Goal: Task Accomplishment & Management: Manage account settings

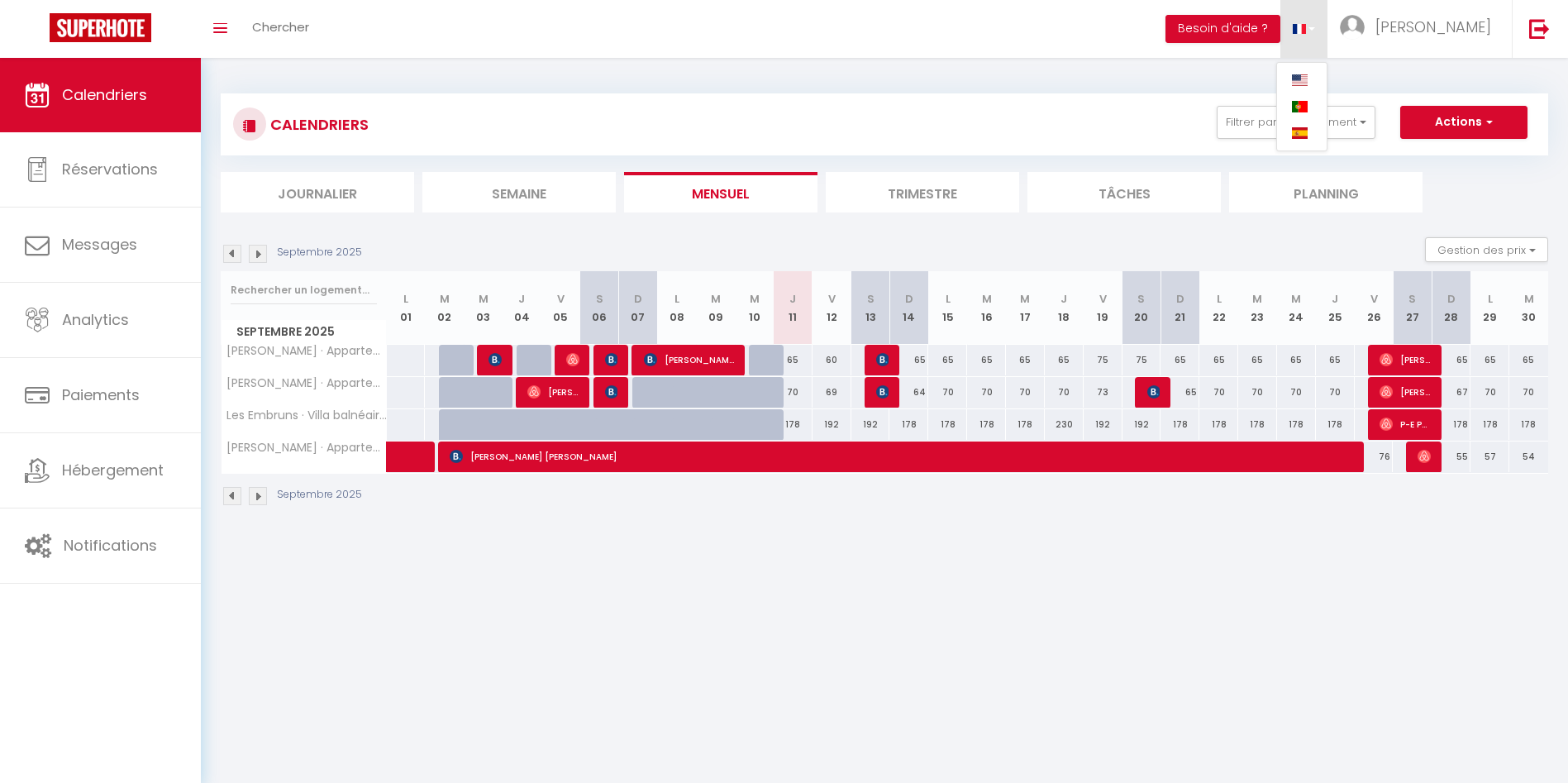
click at [1038, 74] on div "CALENDRIERS Filtrer par hébergement Tous [PERSON_NAME] · Appartement cosy au co…" at bounding box center [884, 300] width 1367 height 484
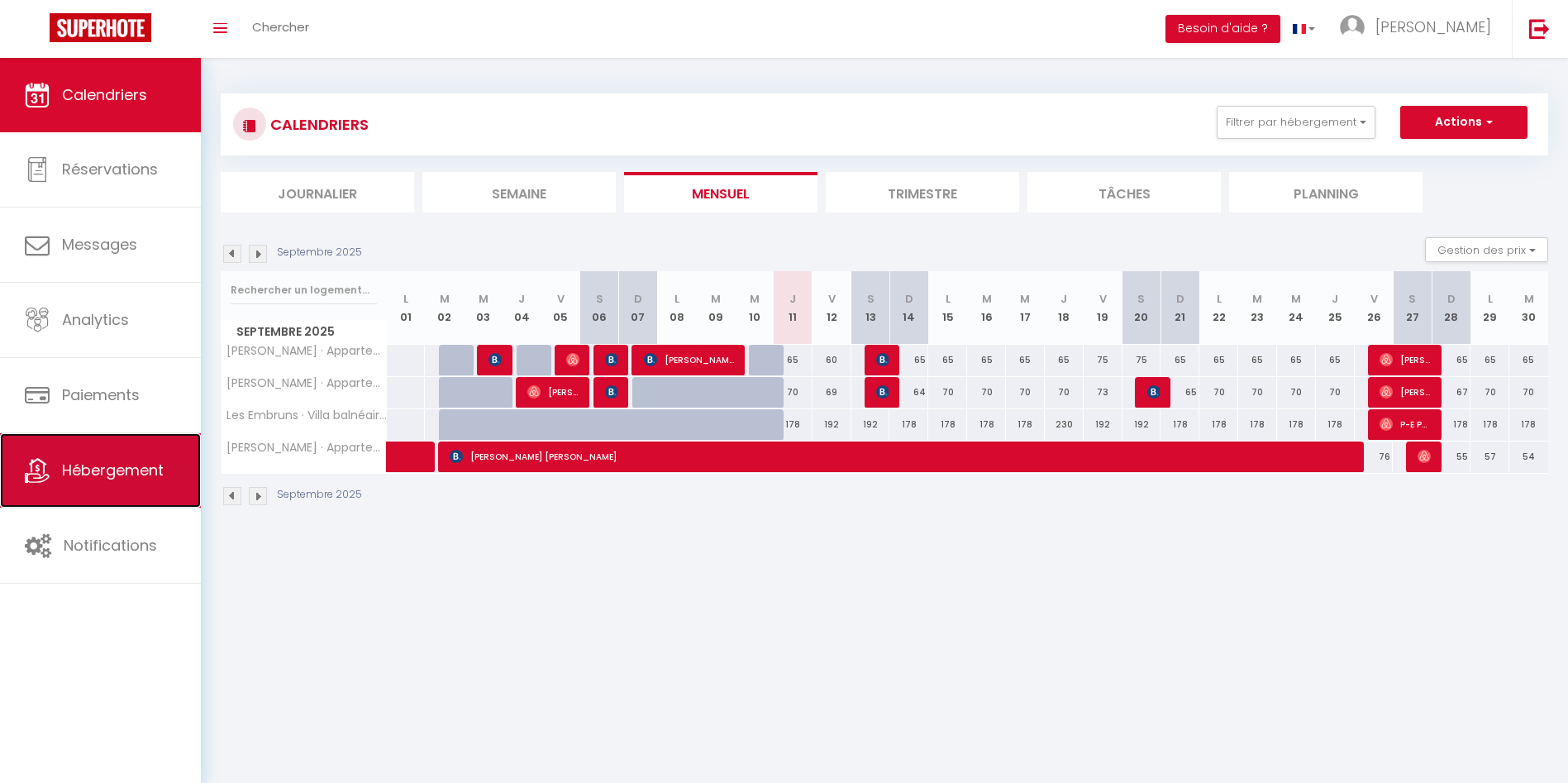
click at [126, 468] on span "Hébergement" at bounding box center [113, 470] width 102 height 21
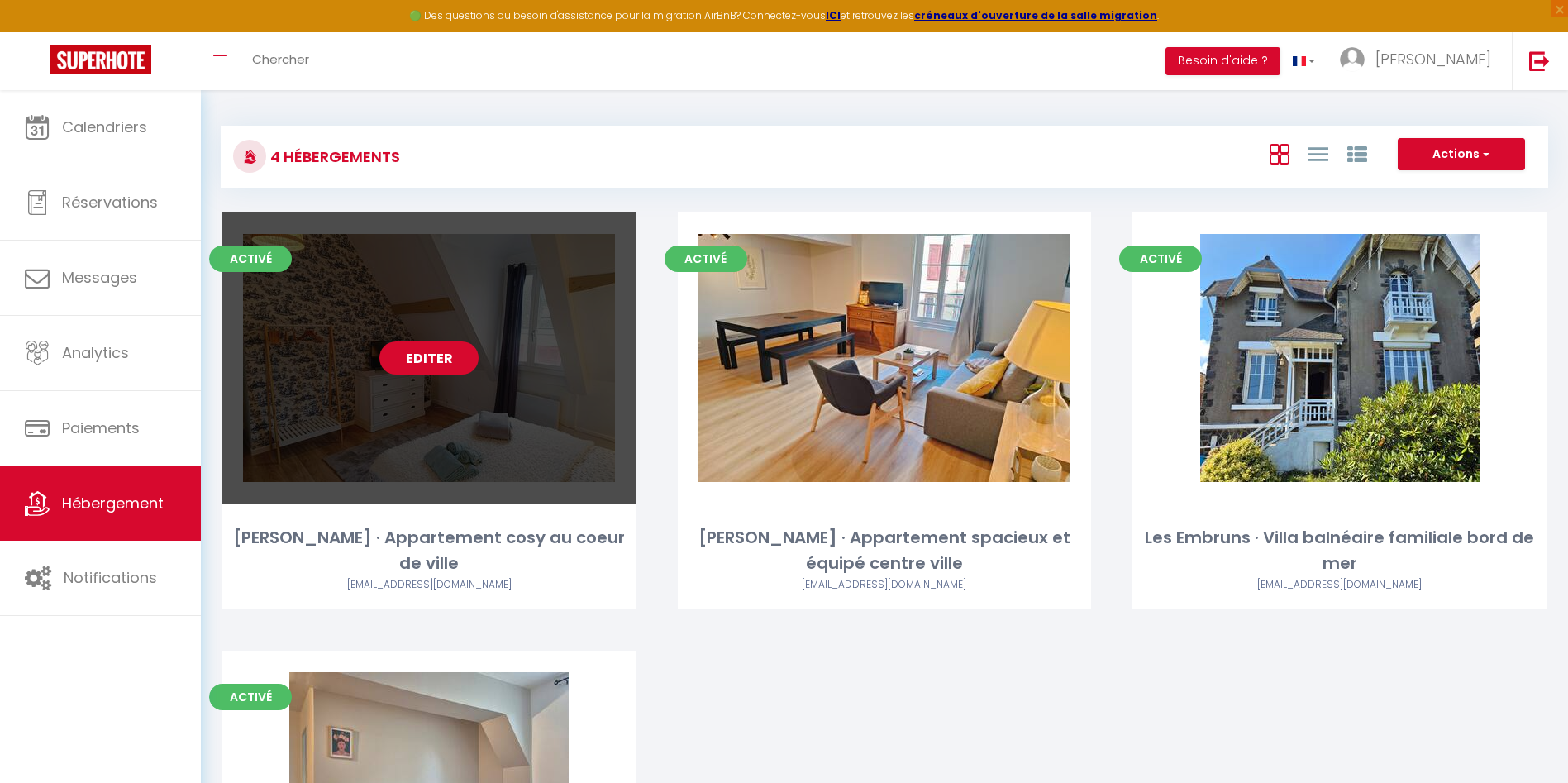
click at [446, 357] on link "Editer" at bounding box center [429, 358] width 99 height 33
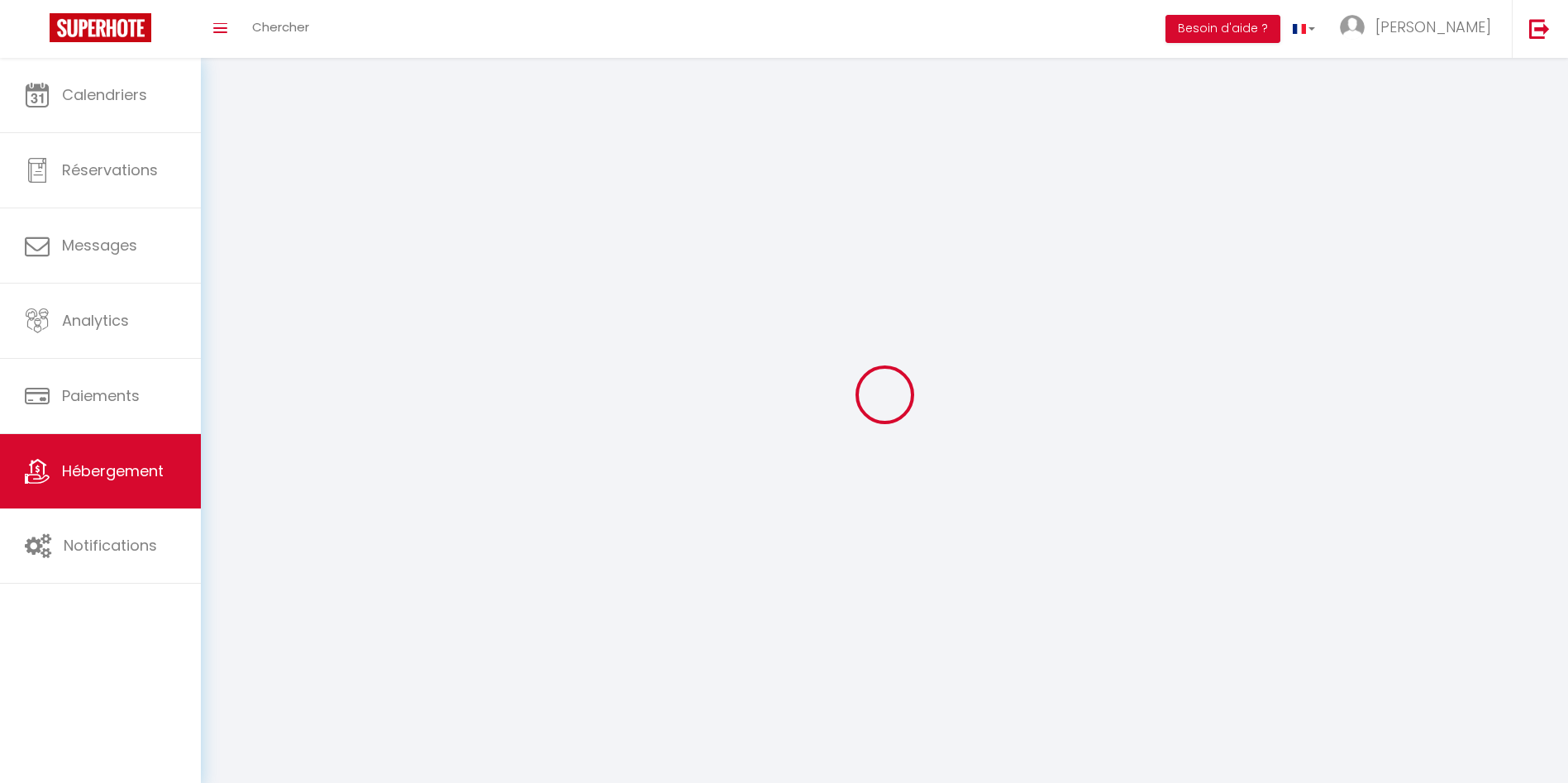
select select "28"
select select
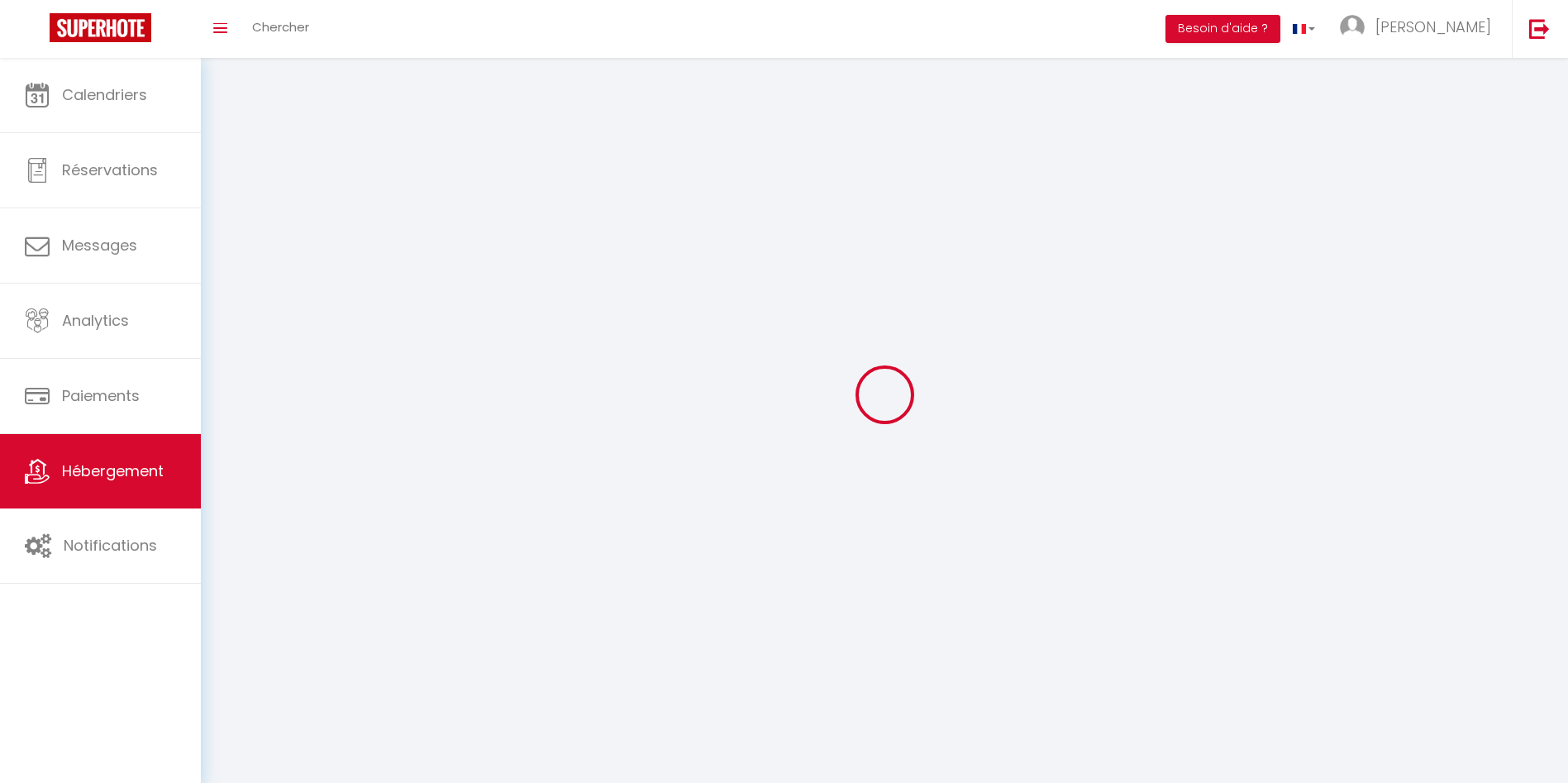
select select
checkbox input "false"
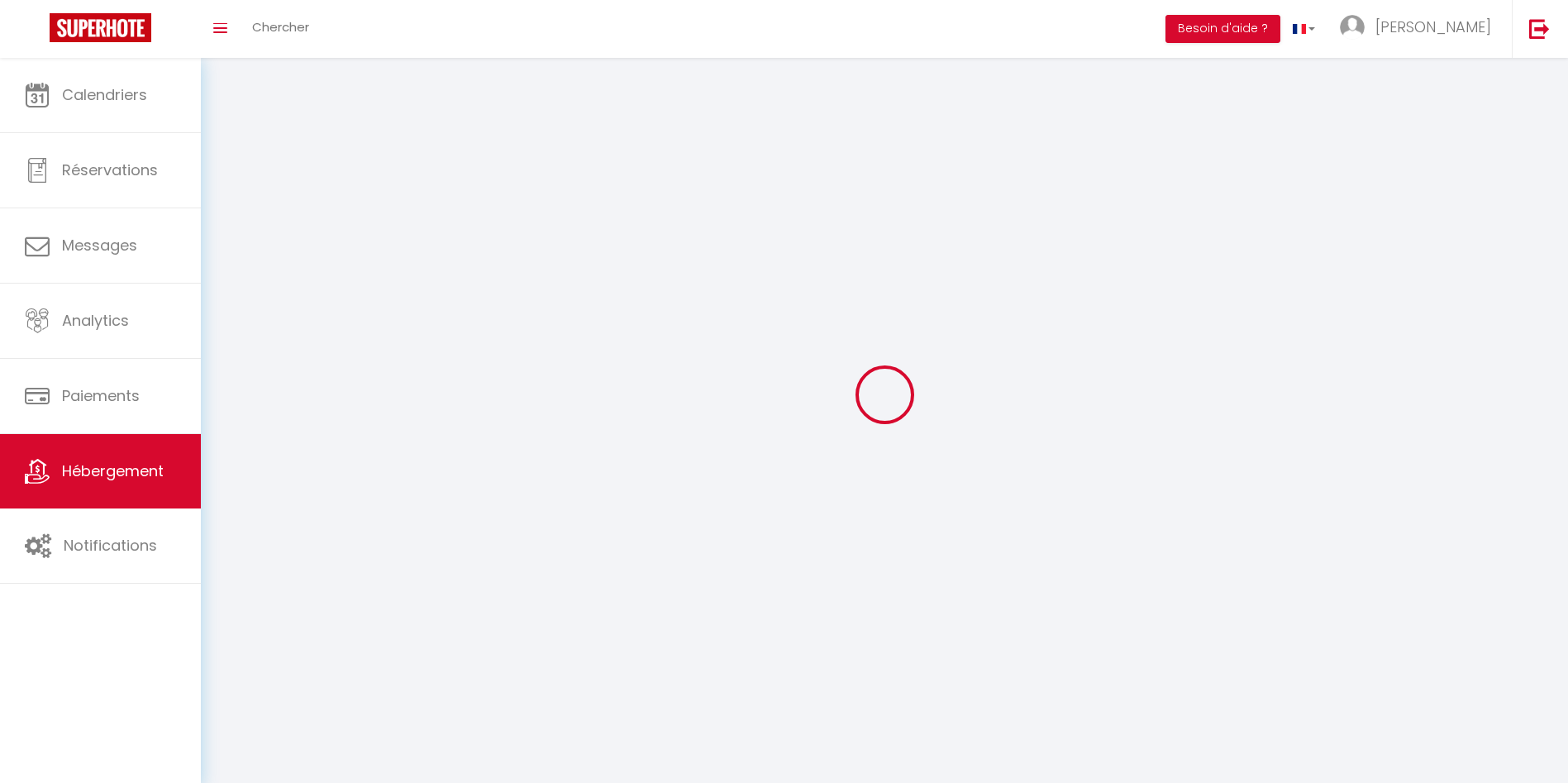
checkbox input "false"
select select
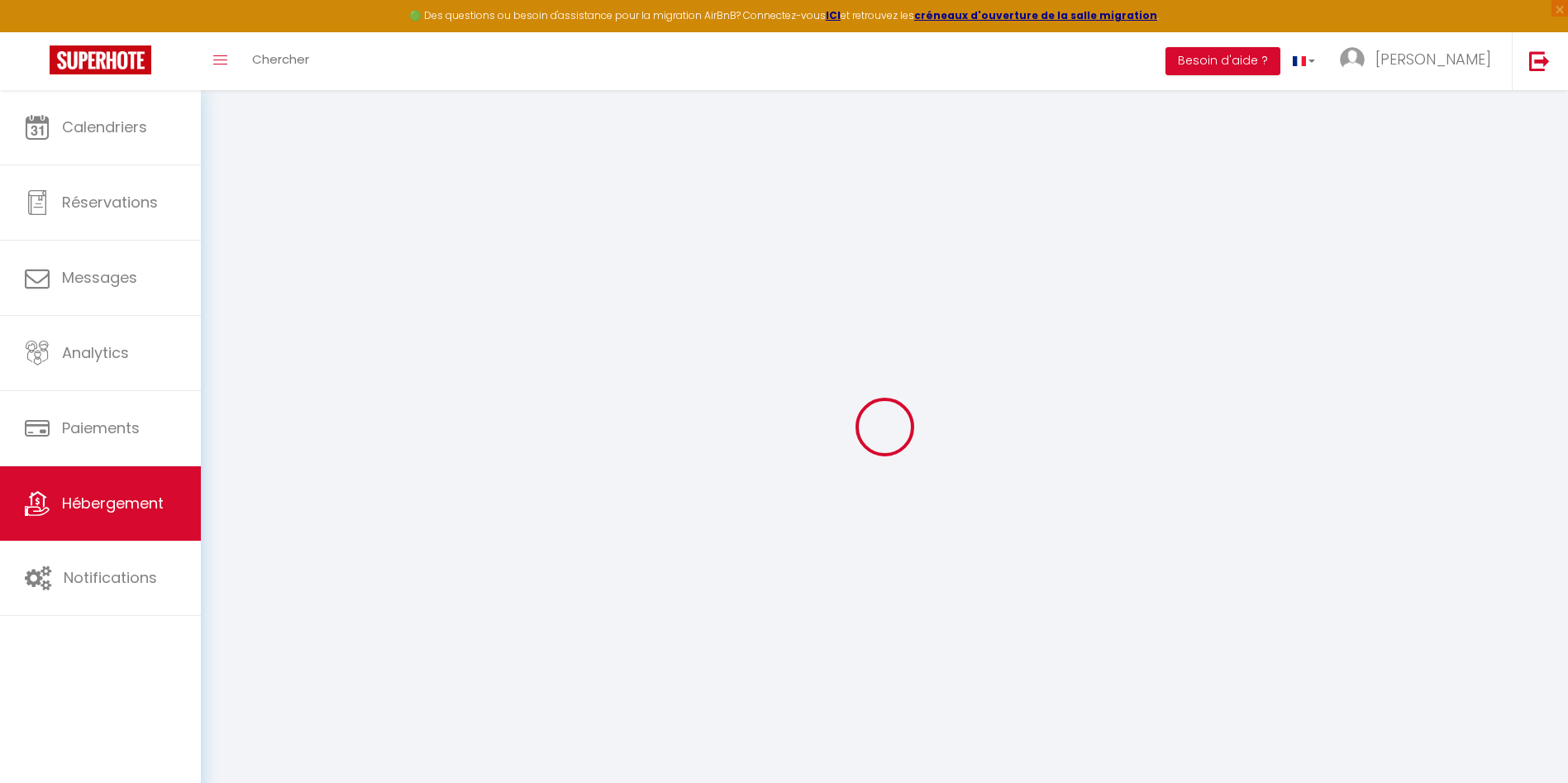
select select
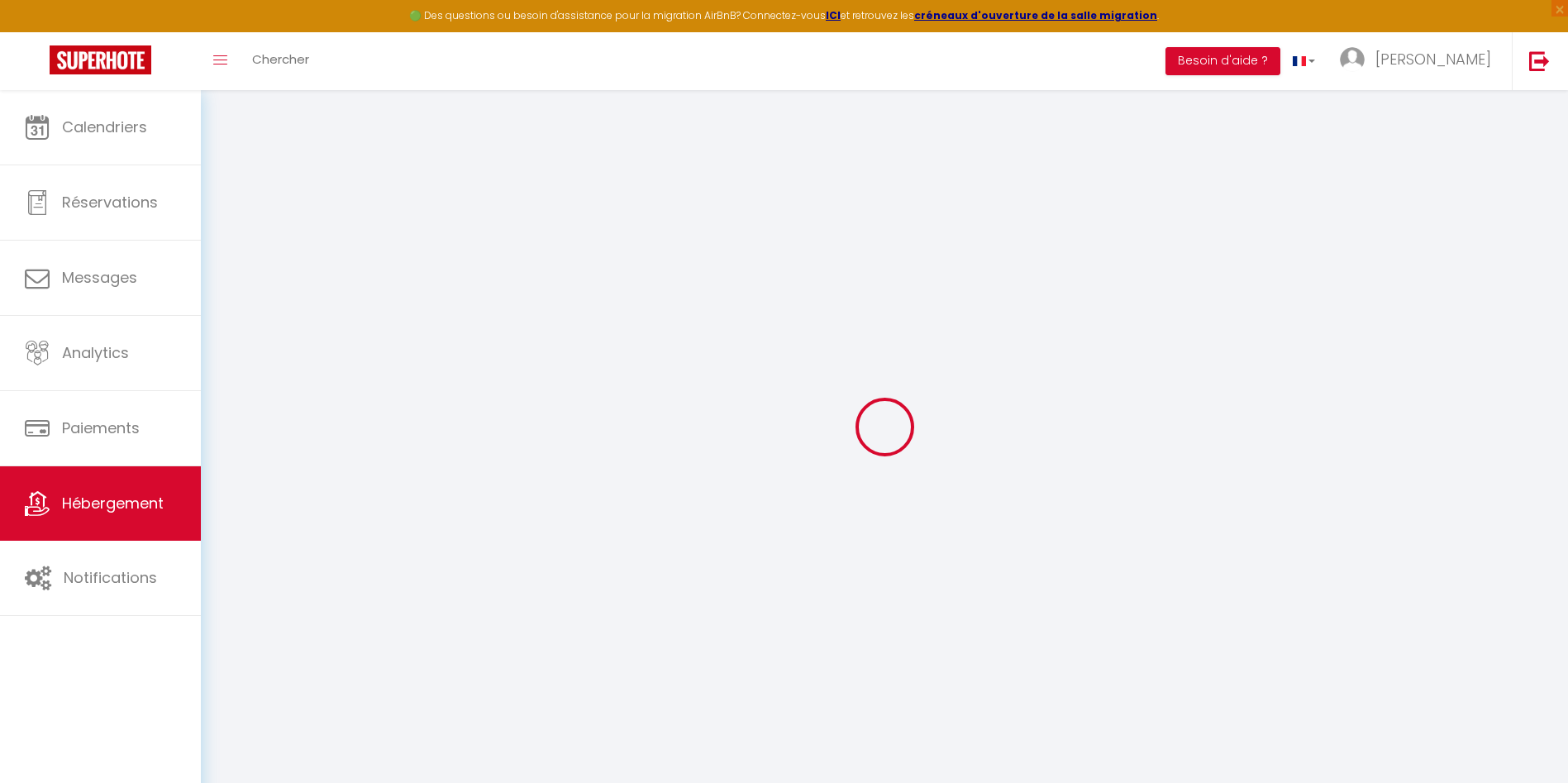
select select
checkbox input "false"
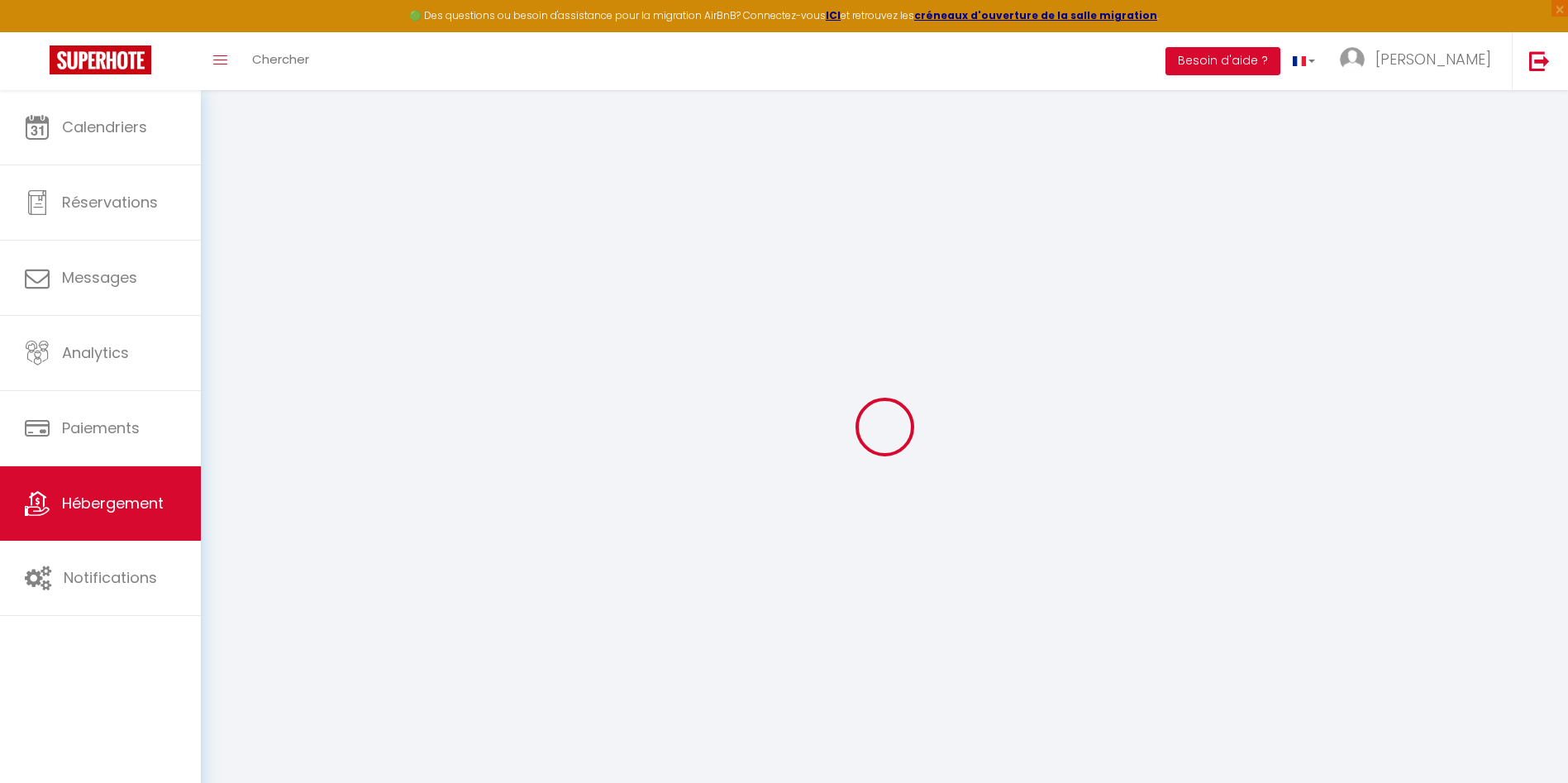
select select
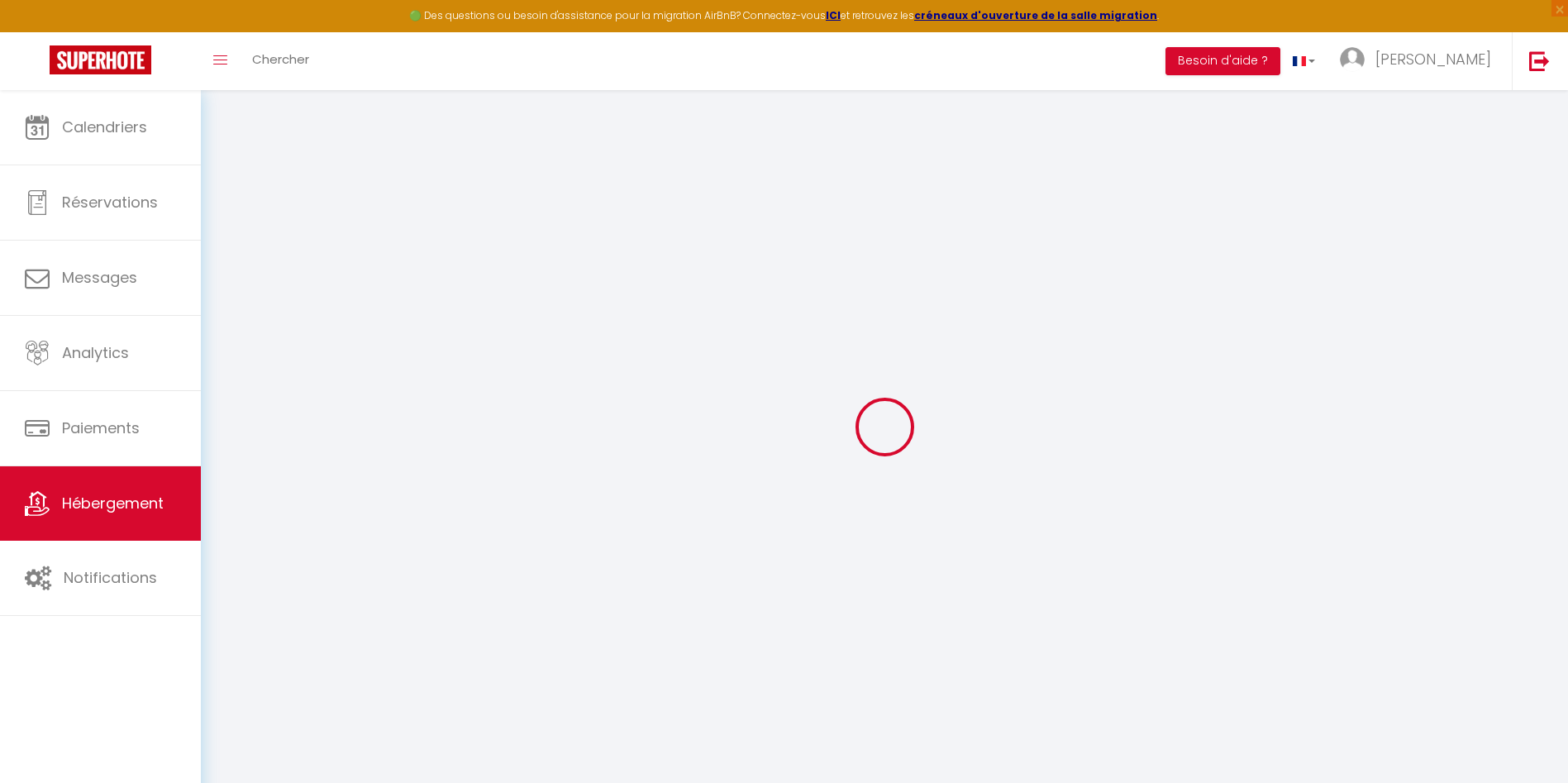
select select
checkbox input "false"
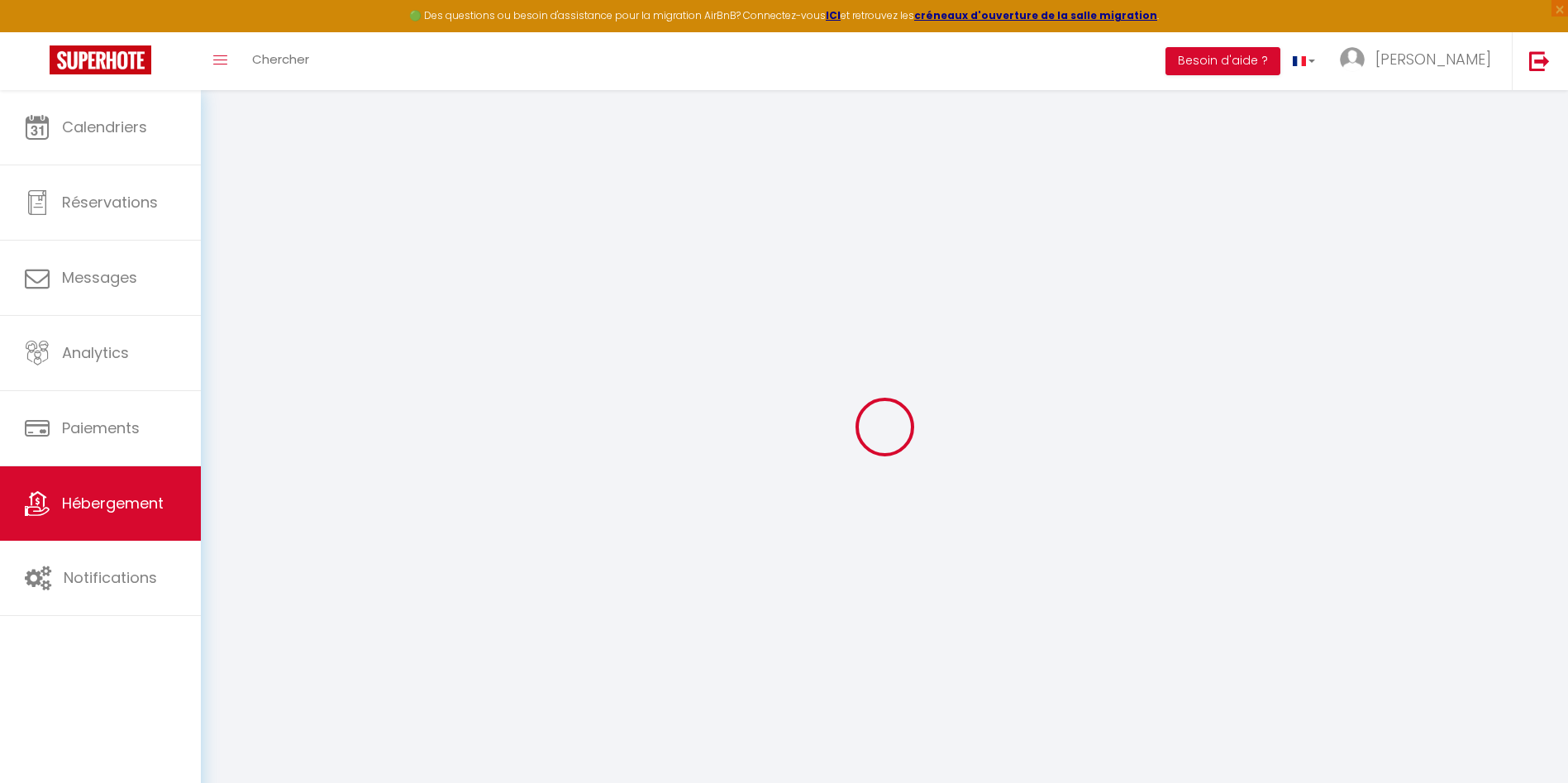
checkbox input "false"
select select
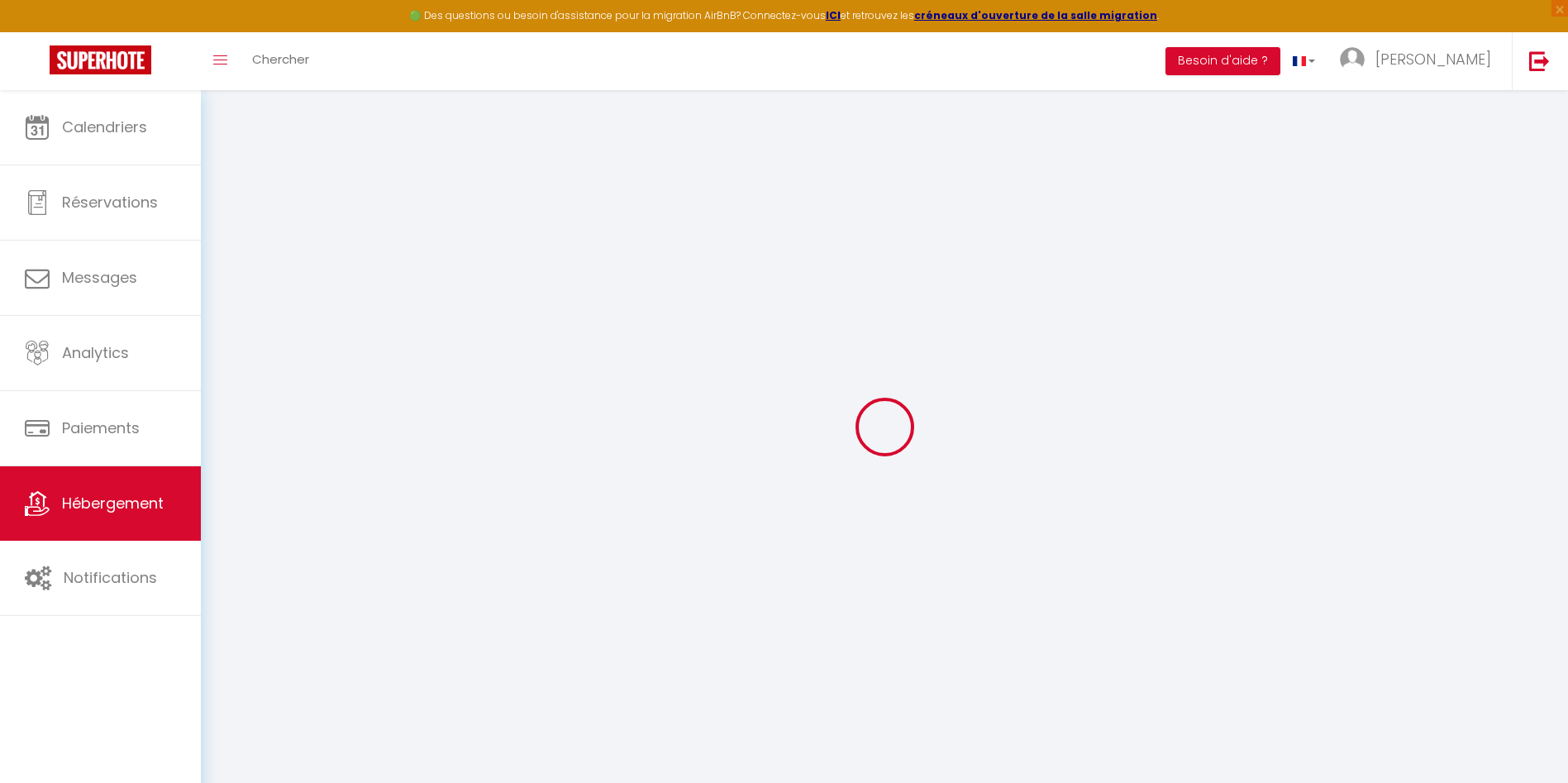
select select
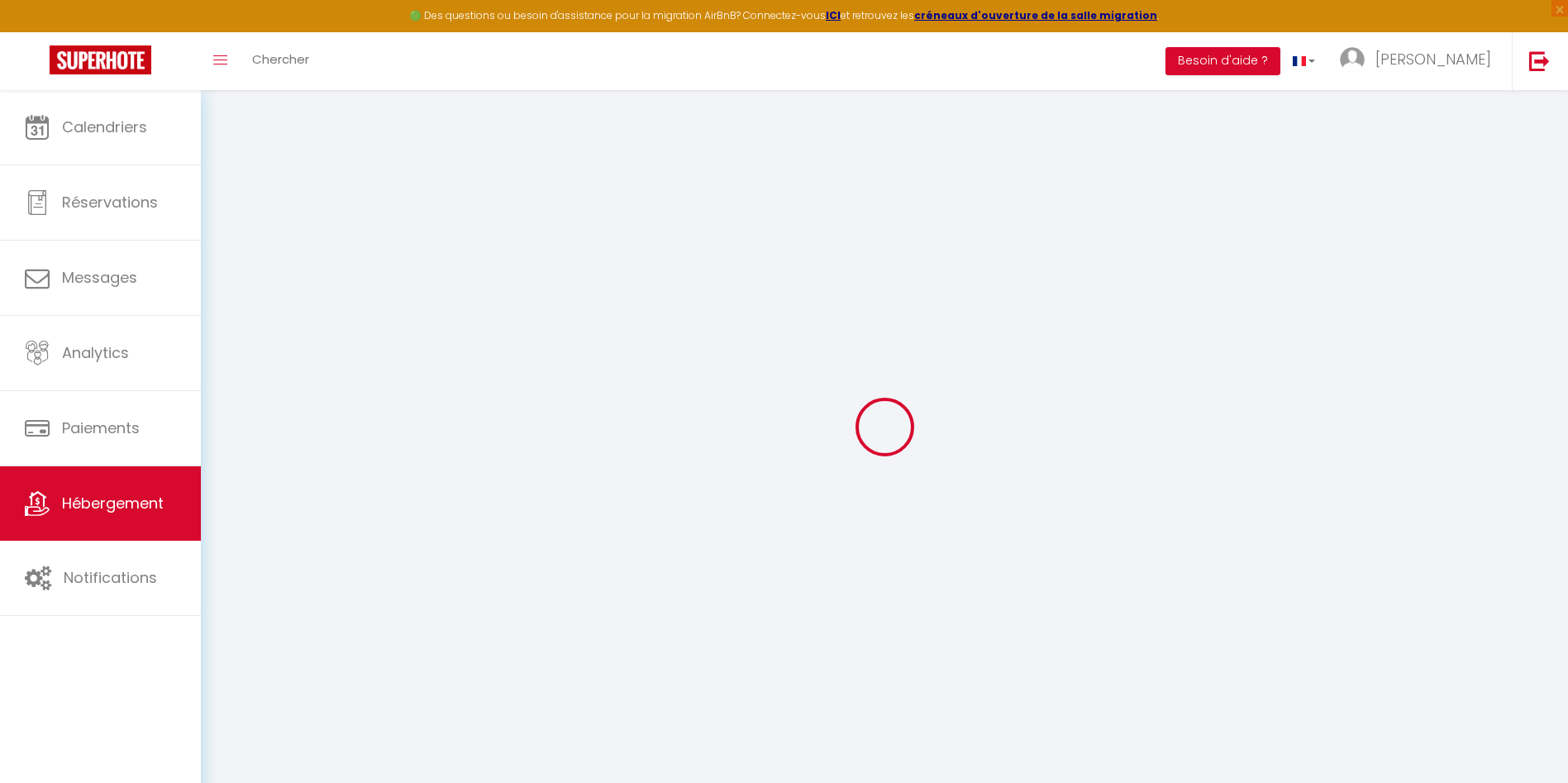
checkbox input "false"
select select
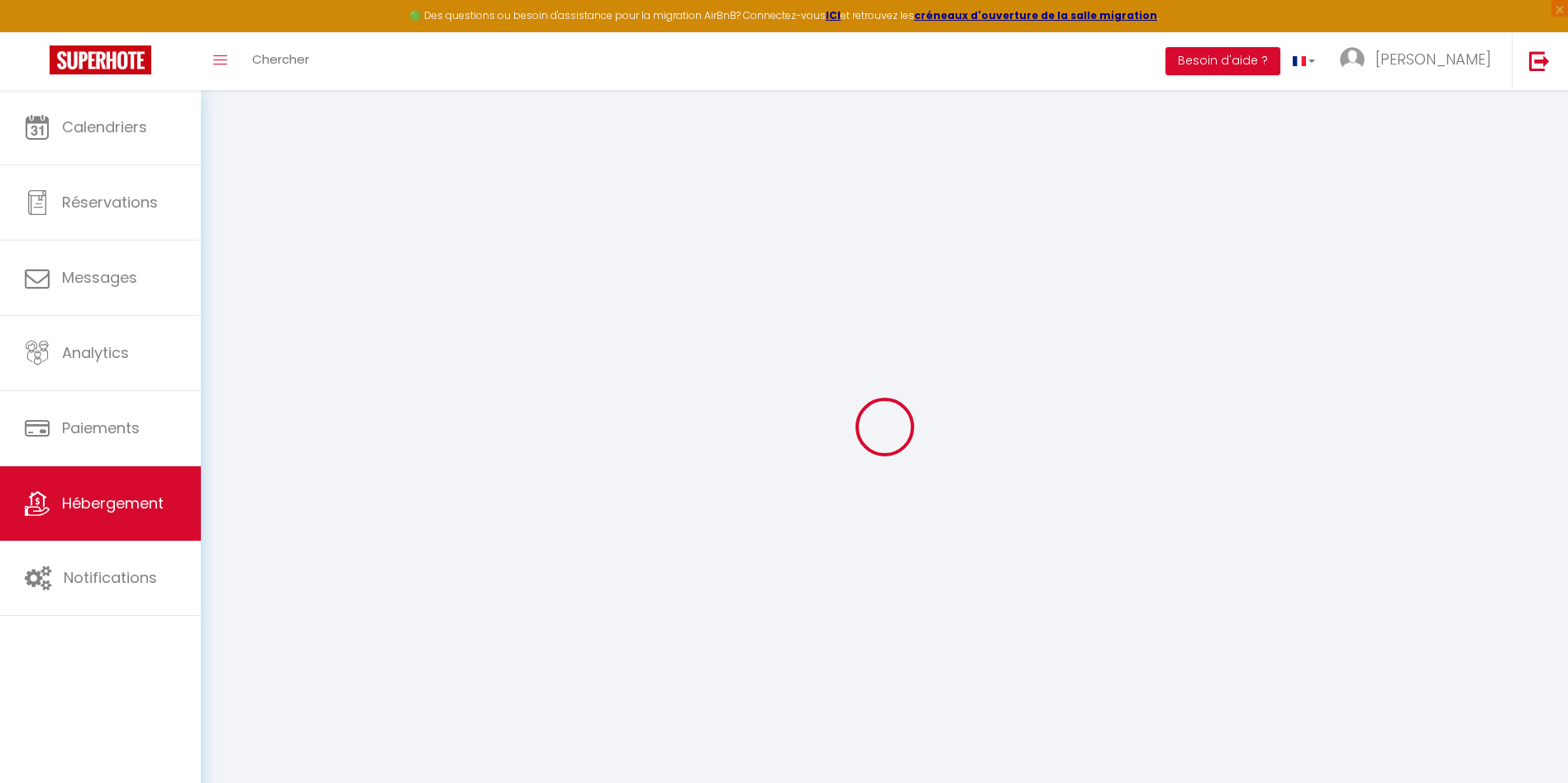
select select
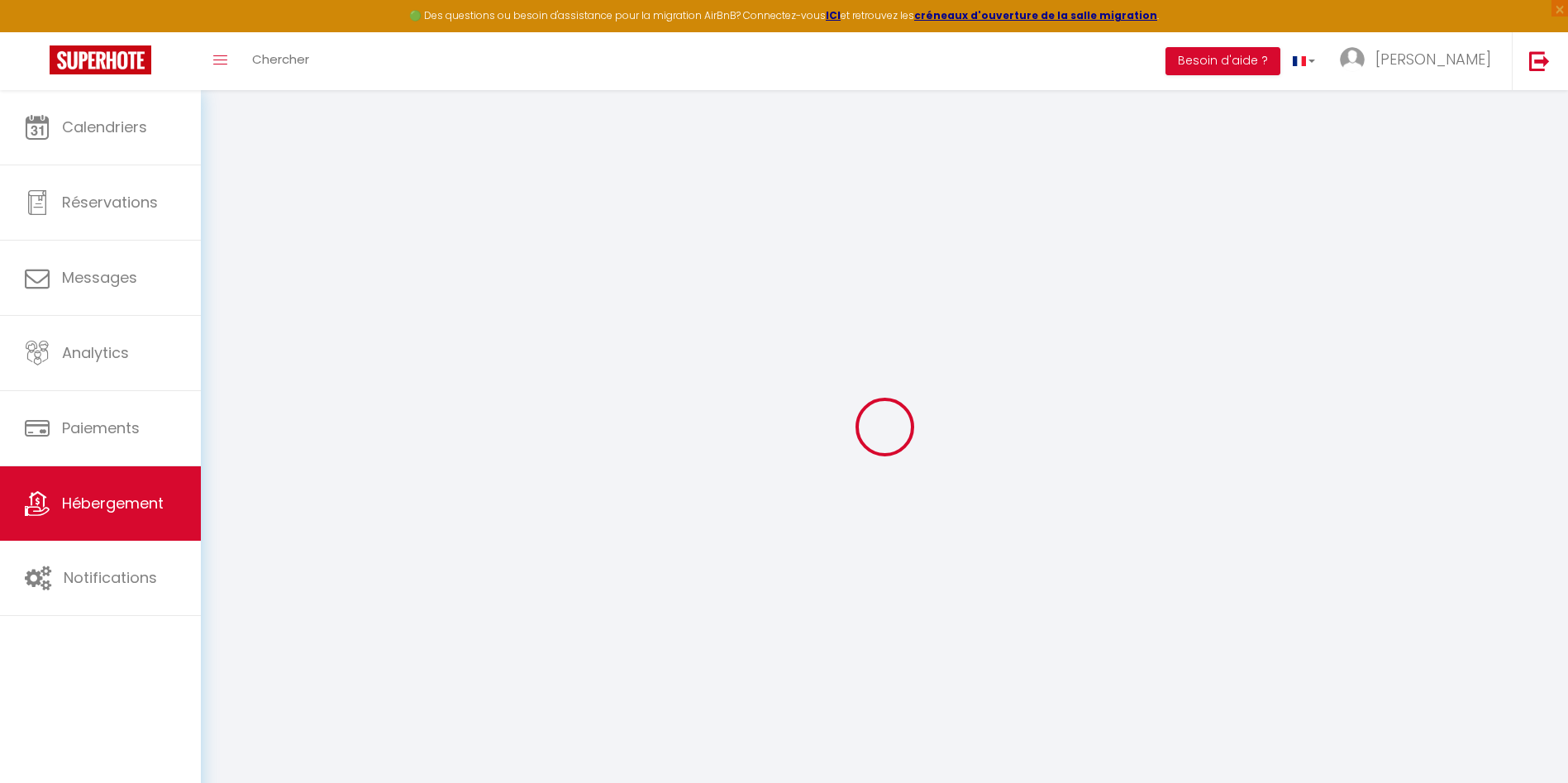
select select
checkbox input "false"
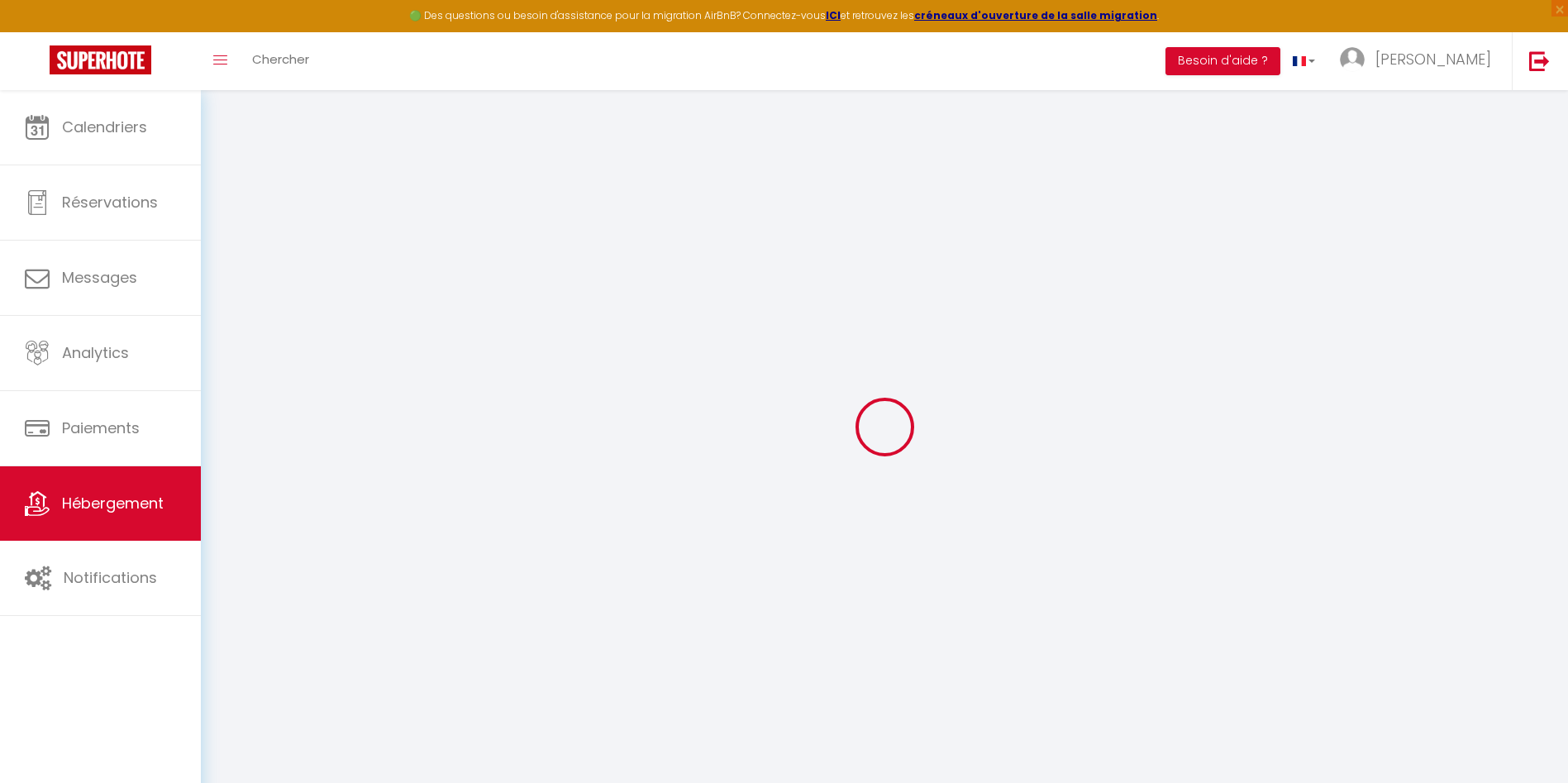
checkbox input "false"
select select
type input "[PERSON_NAME] · Appartement cosy au coeur de ville"
select select "2"
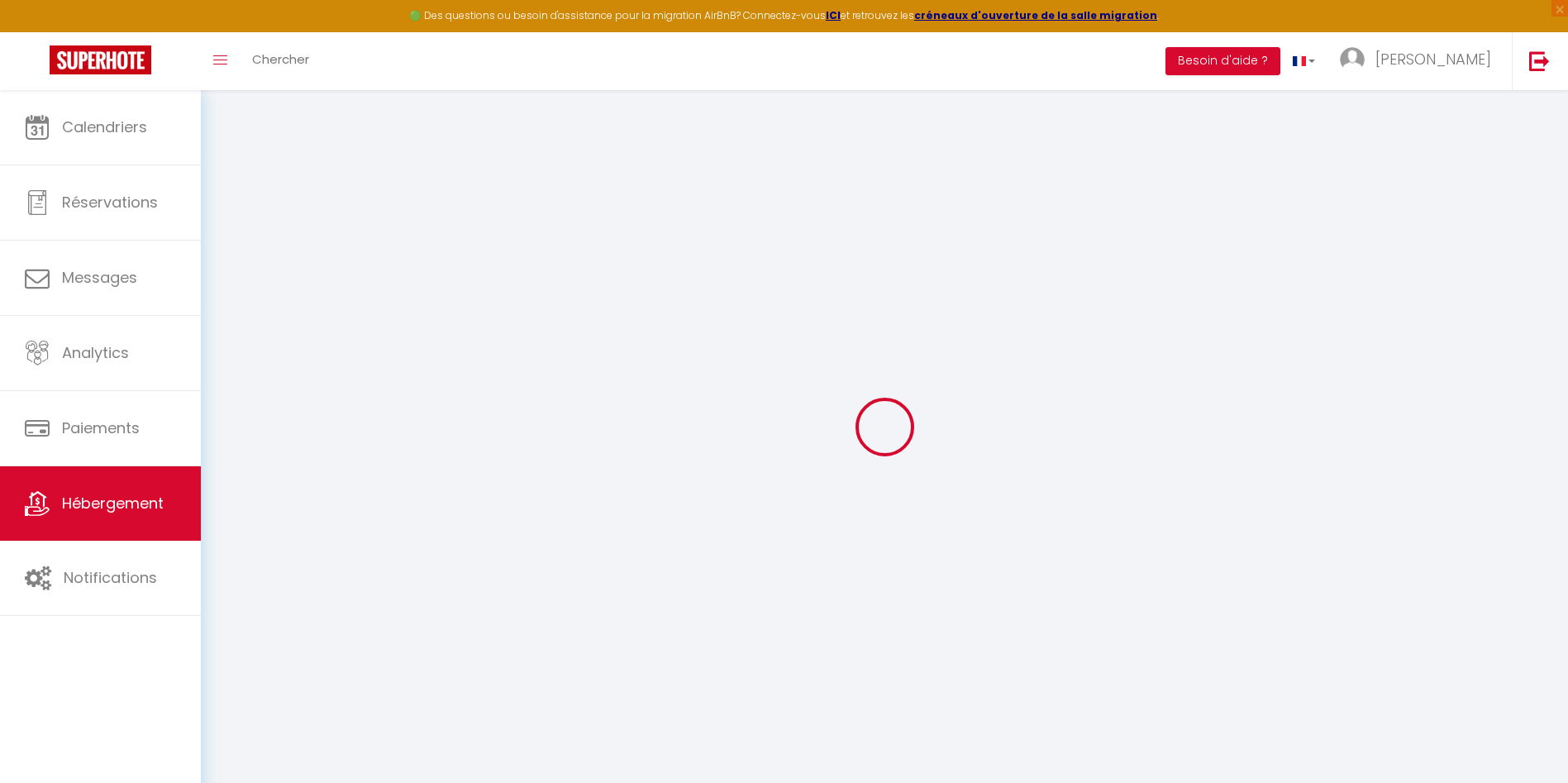
select select "0"
type input "50"
type input "36"
select select
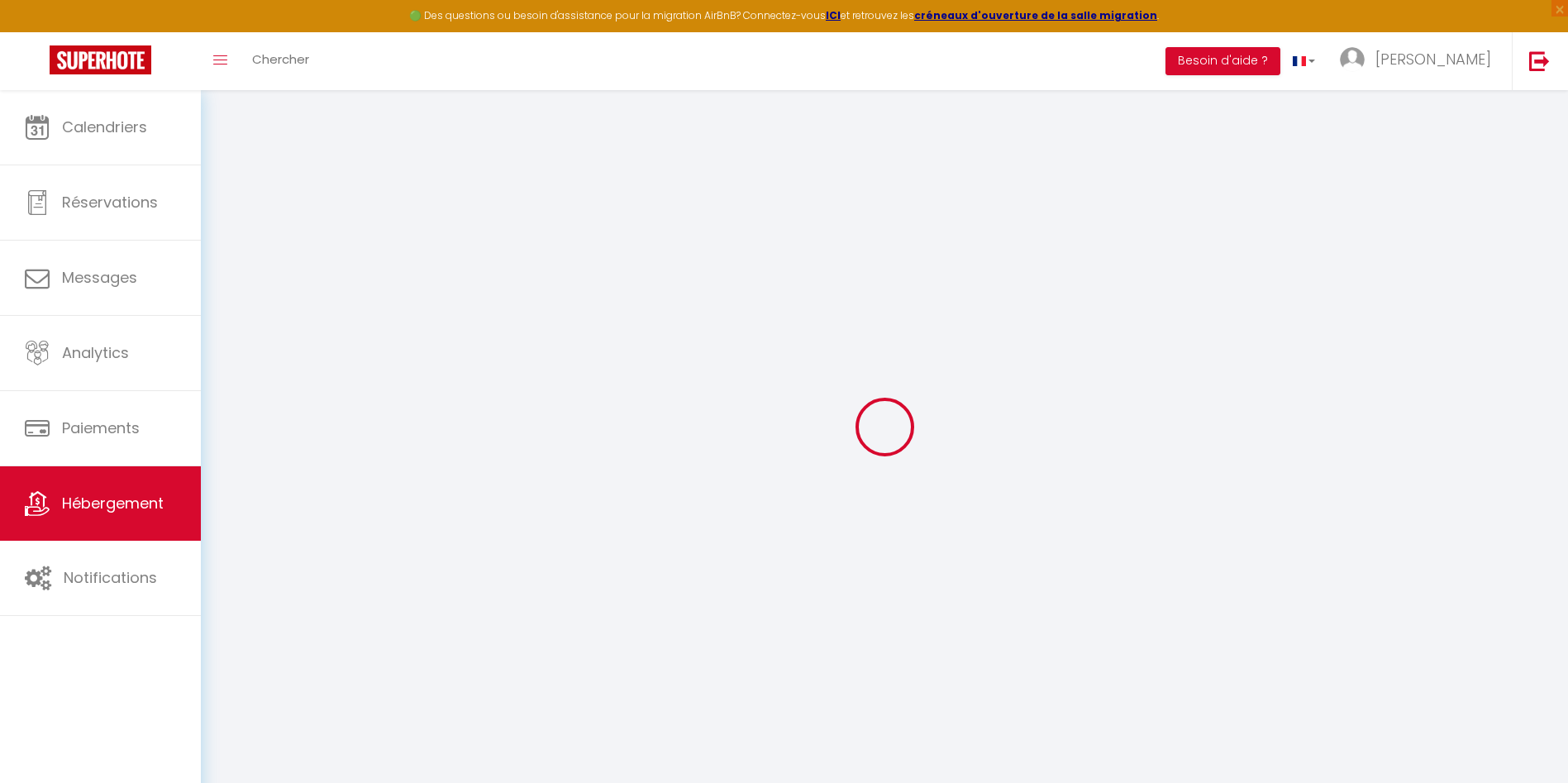
select select
type input "[STREET_ADDRESS]"
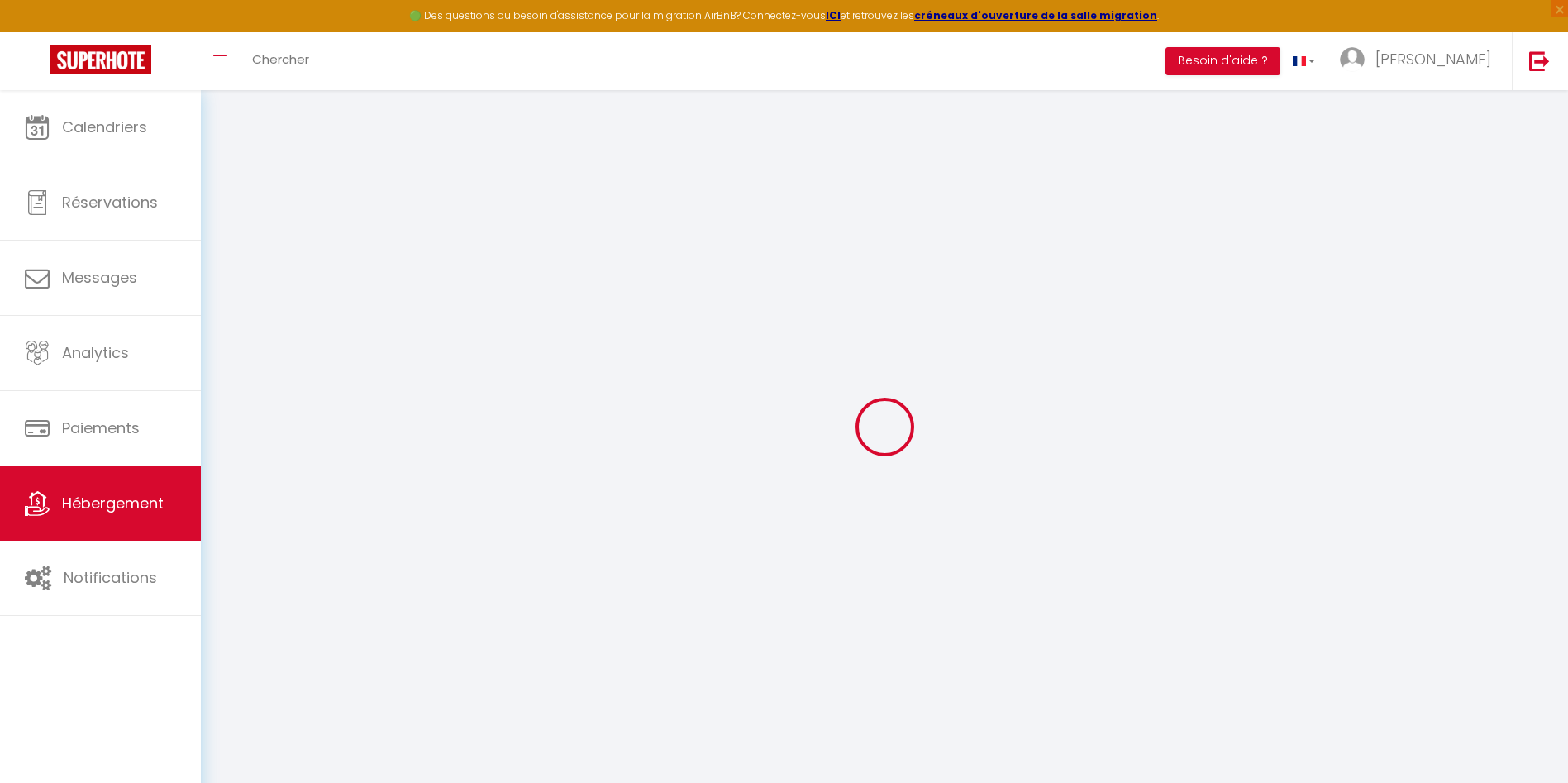
type input "28120"
type input "Illiers-Combray"
type input "[EMAIL_ADDRESS][DOMAIN_NAME]"
select select
checkbox input "false"
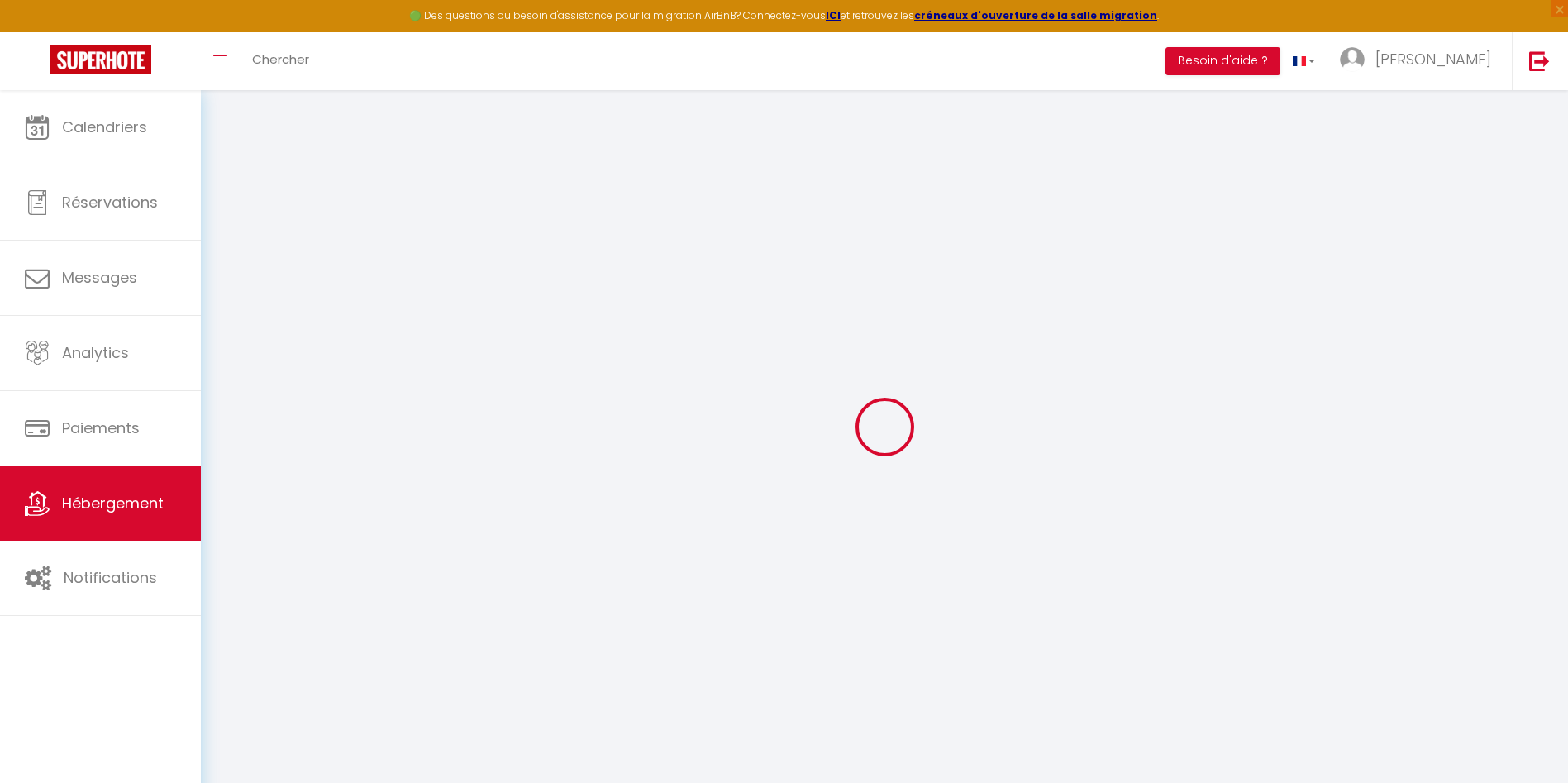
checkbox input "false"
select select
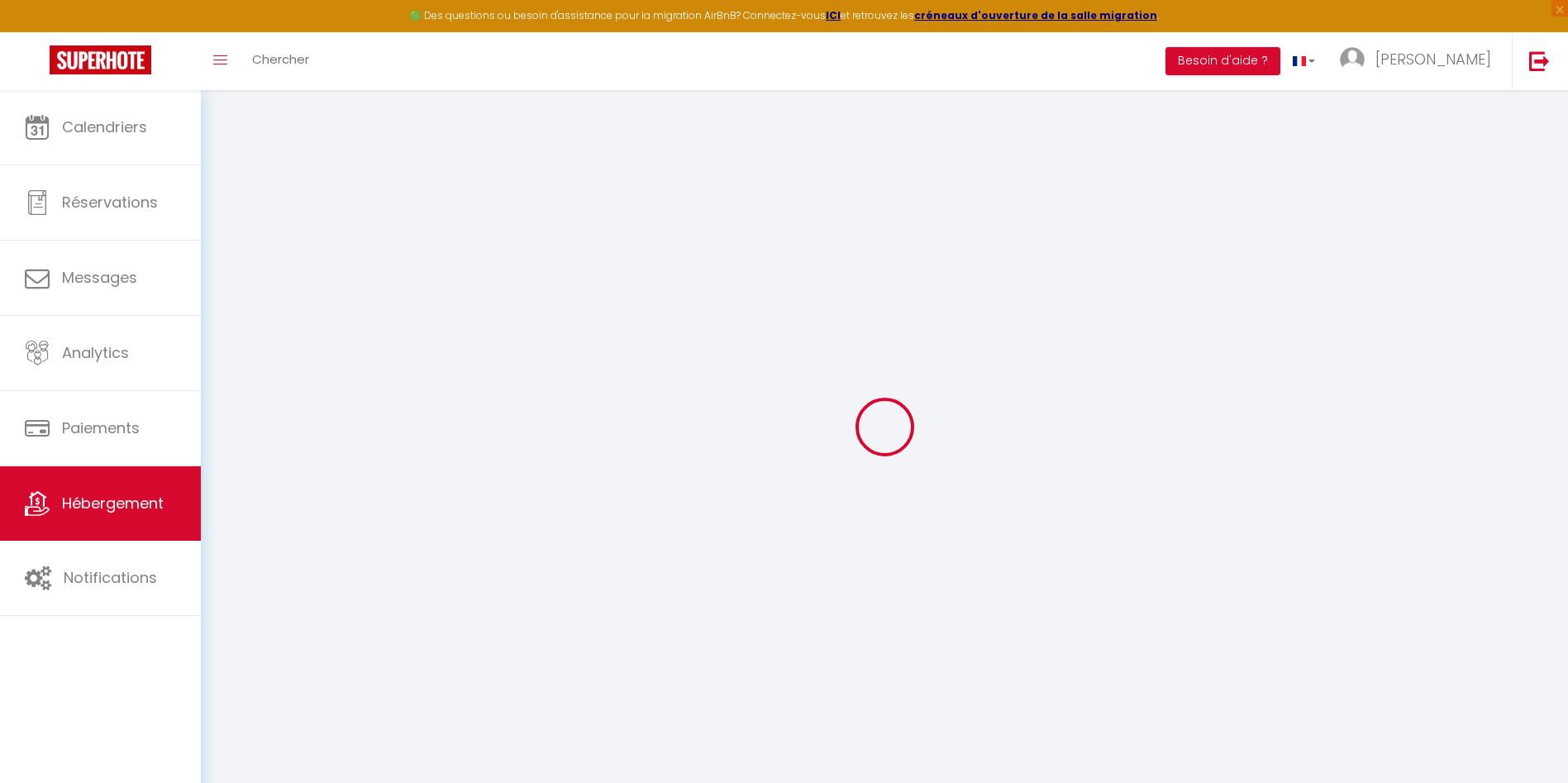
type input "0"
select select
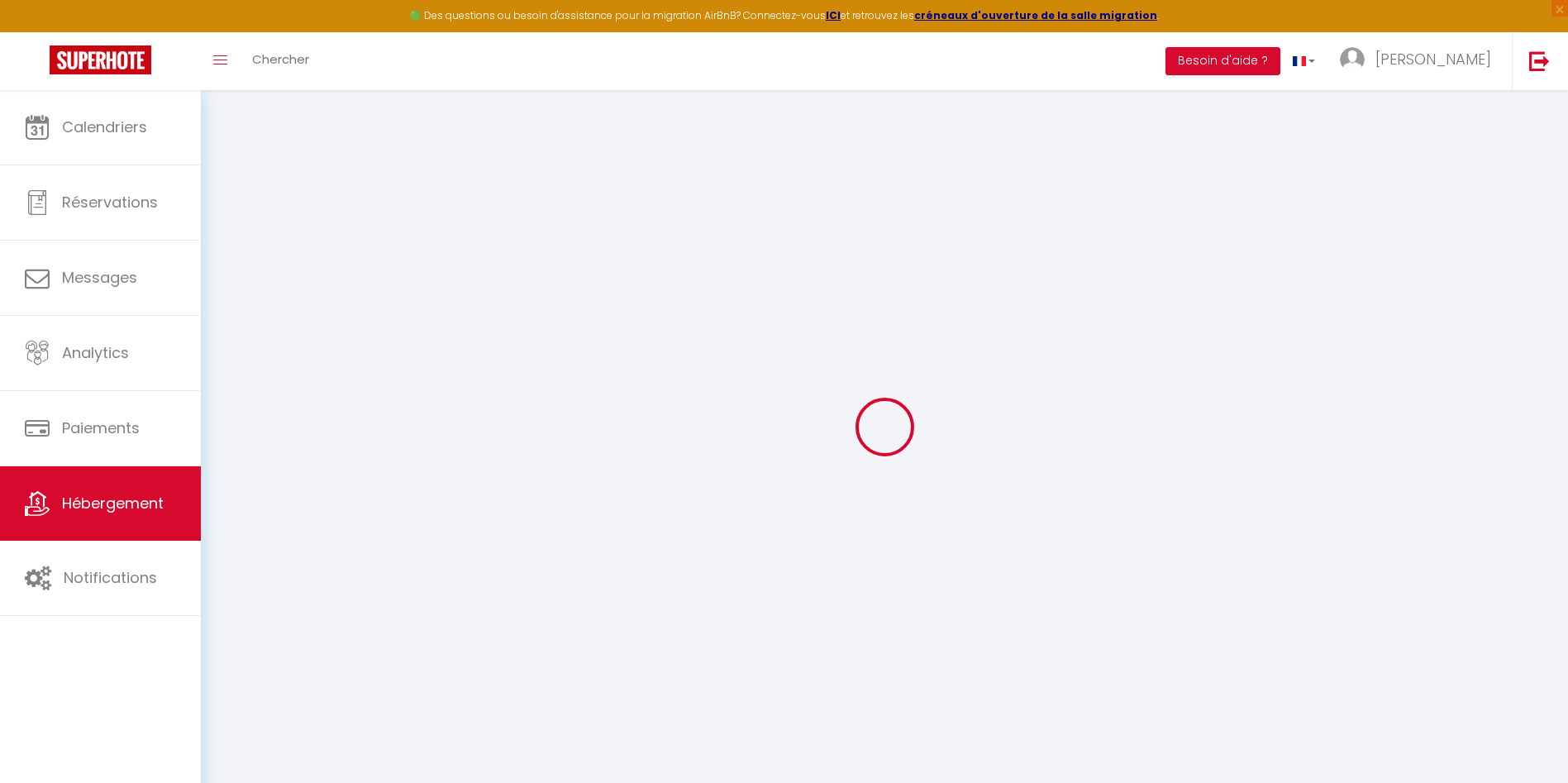
select select
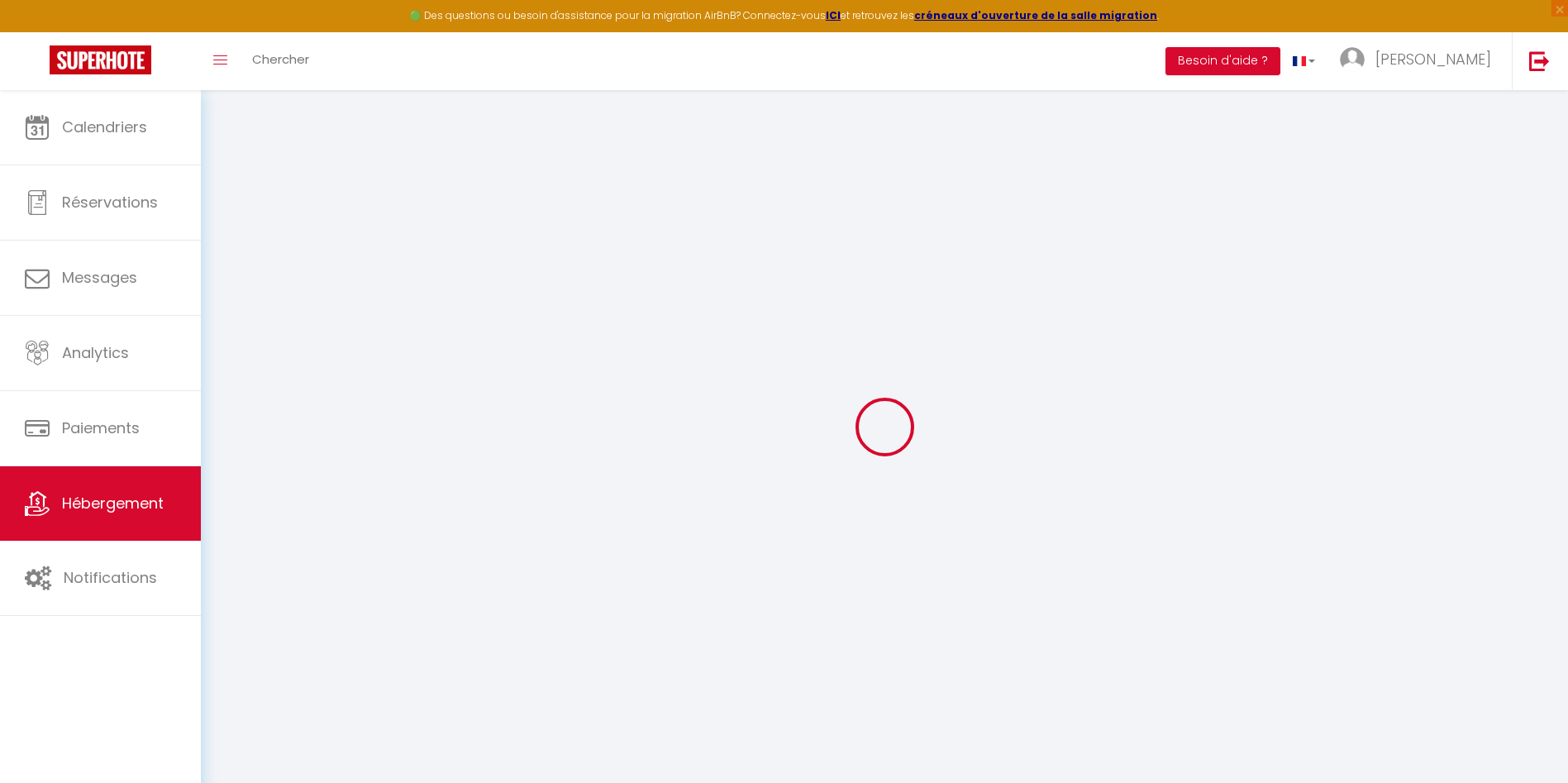
select select
checkbox input "false"
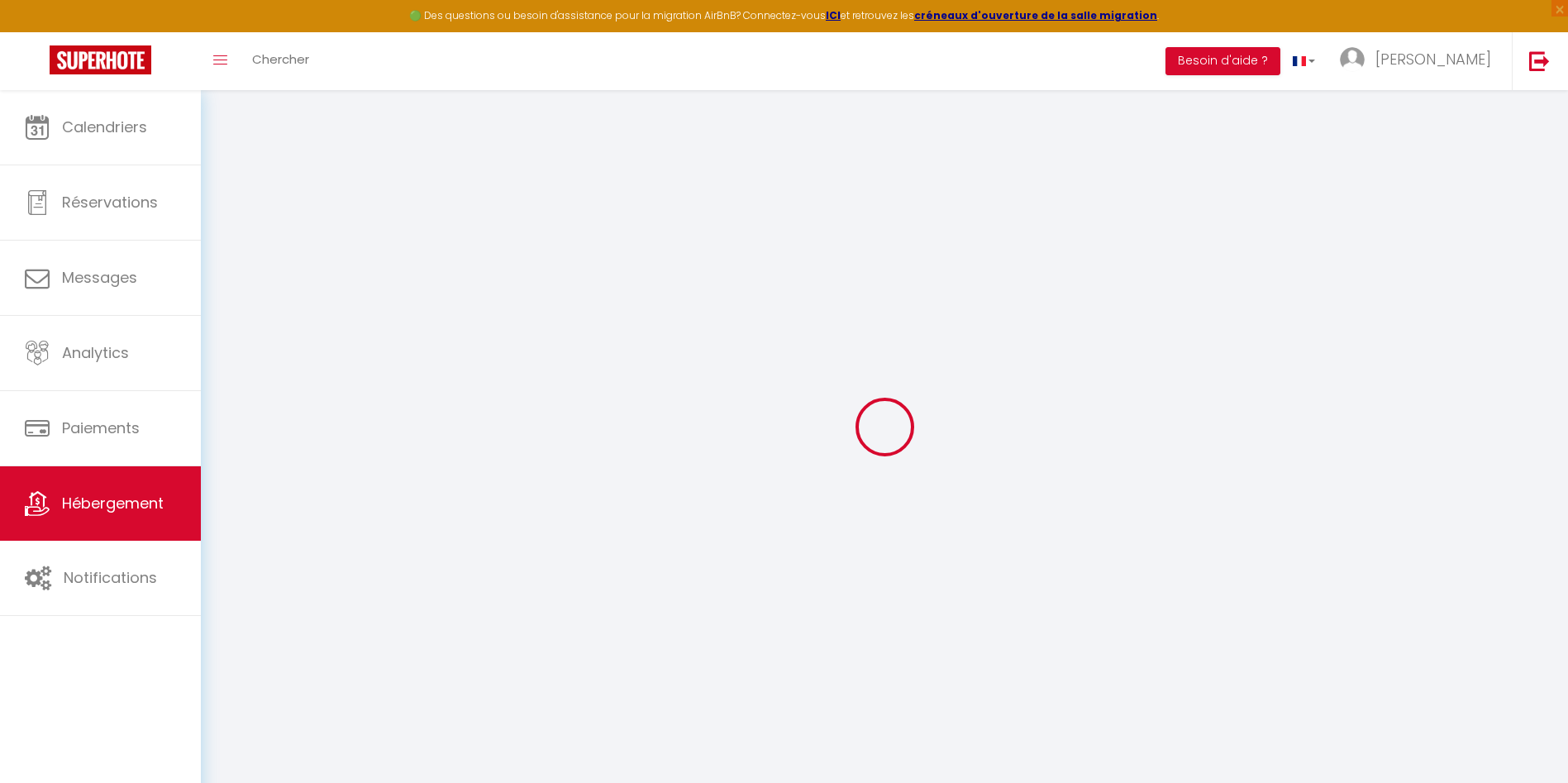
select select
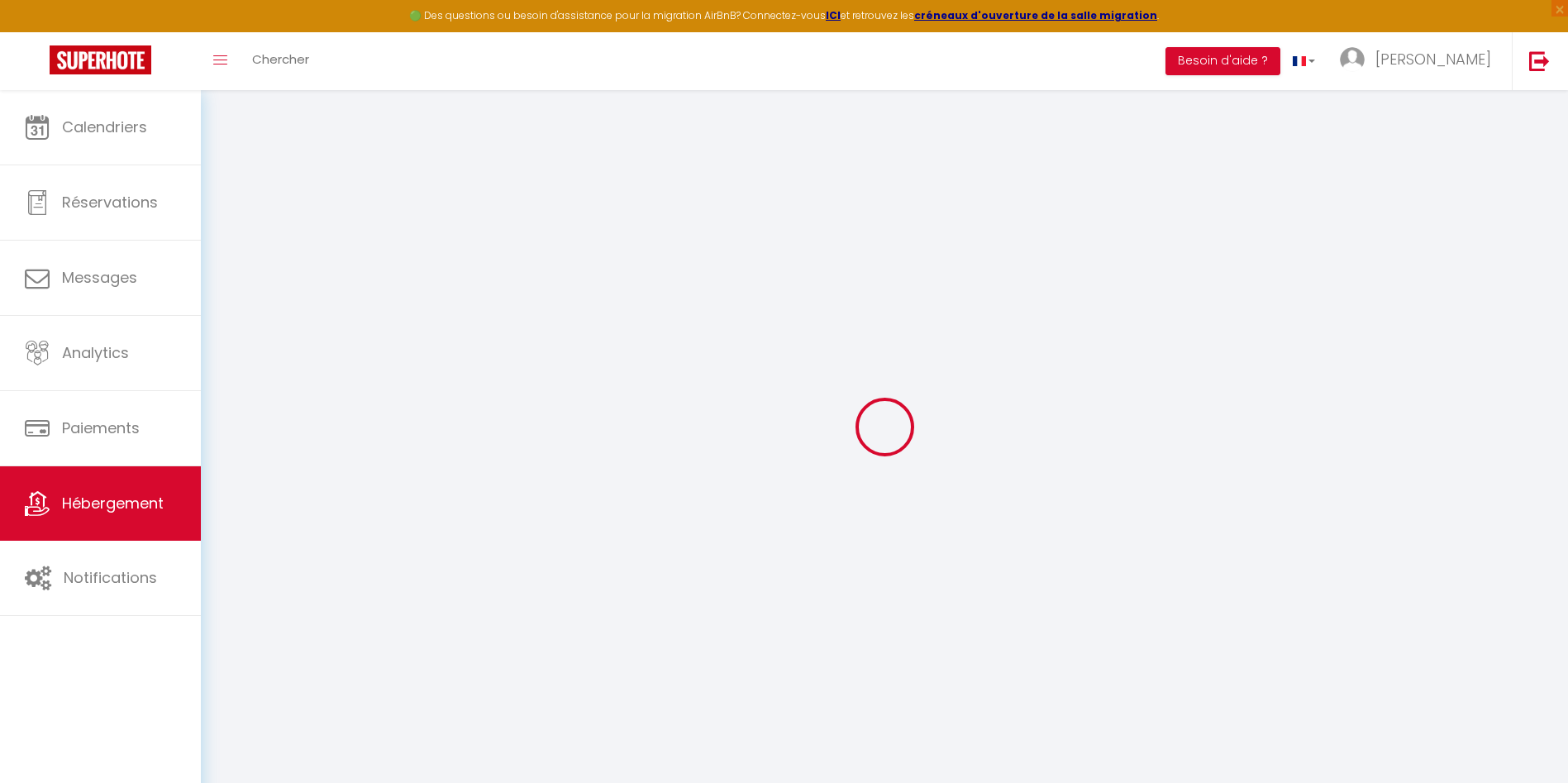
select select
checkbox input "false"
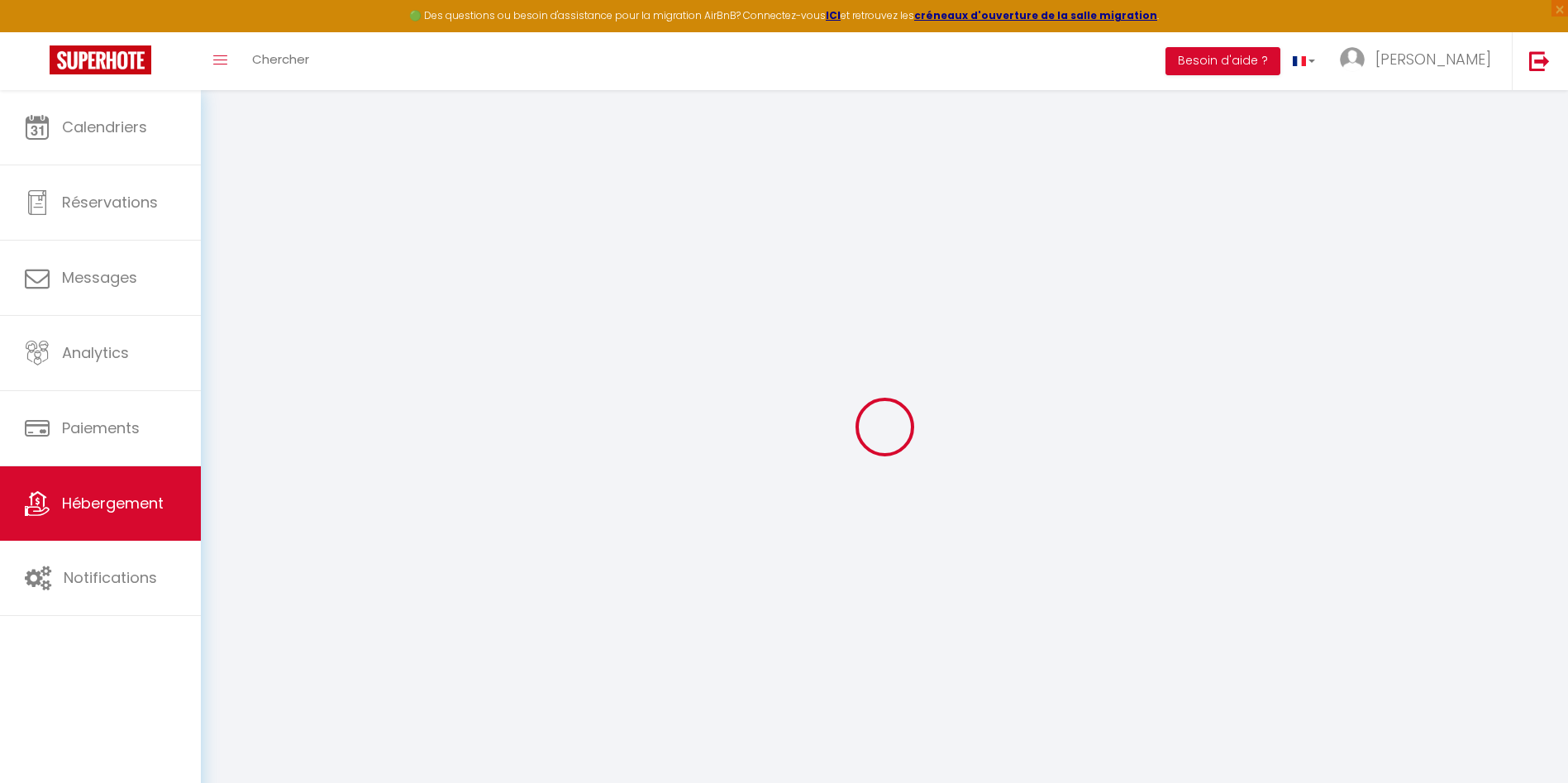
checkbox input "false"
select select
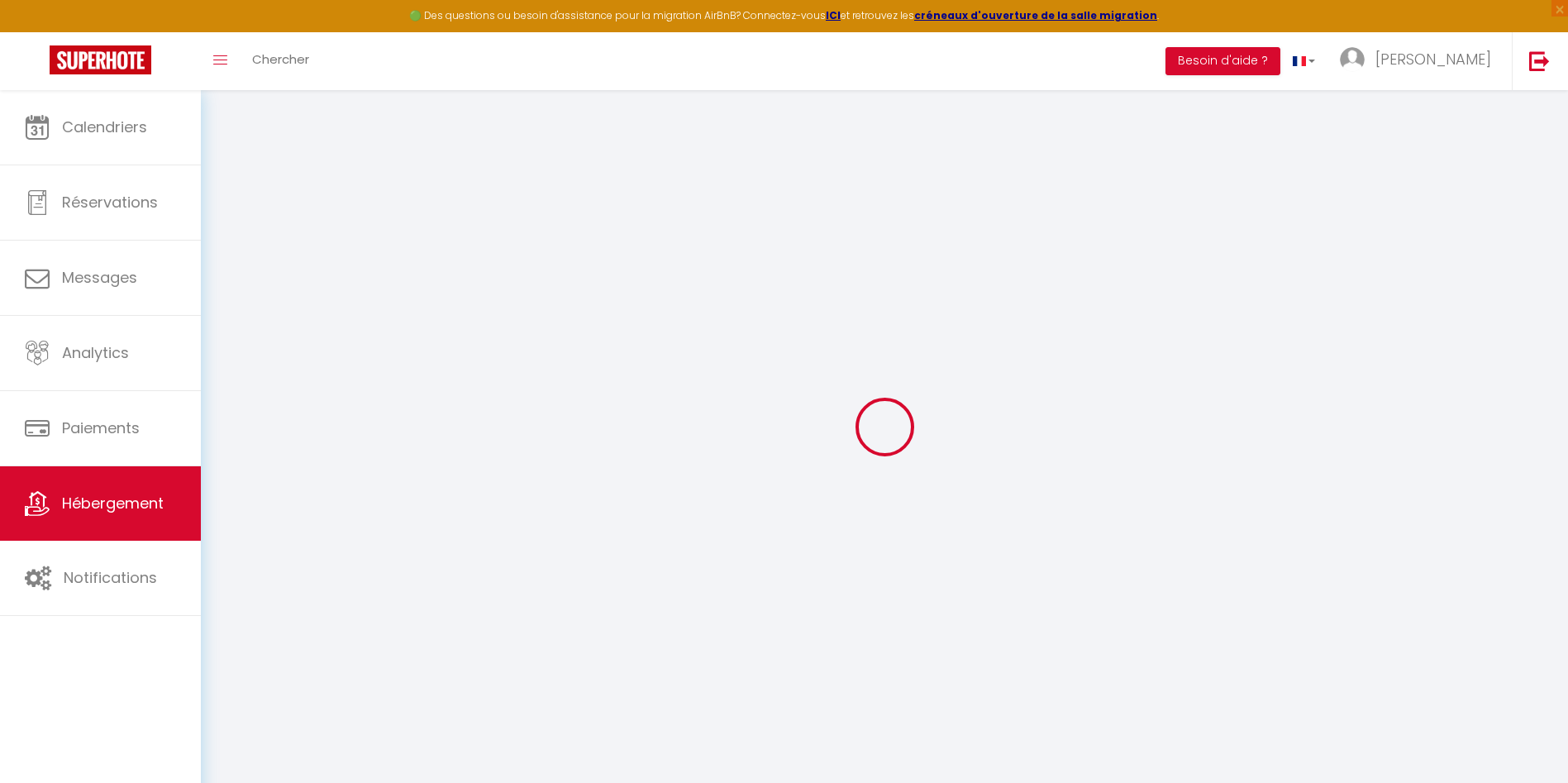
select select
checkbox input "false"
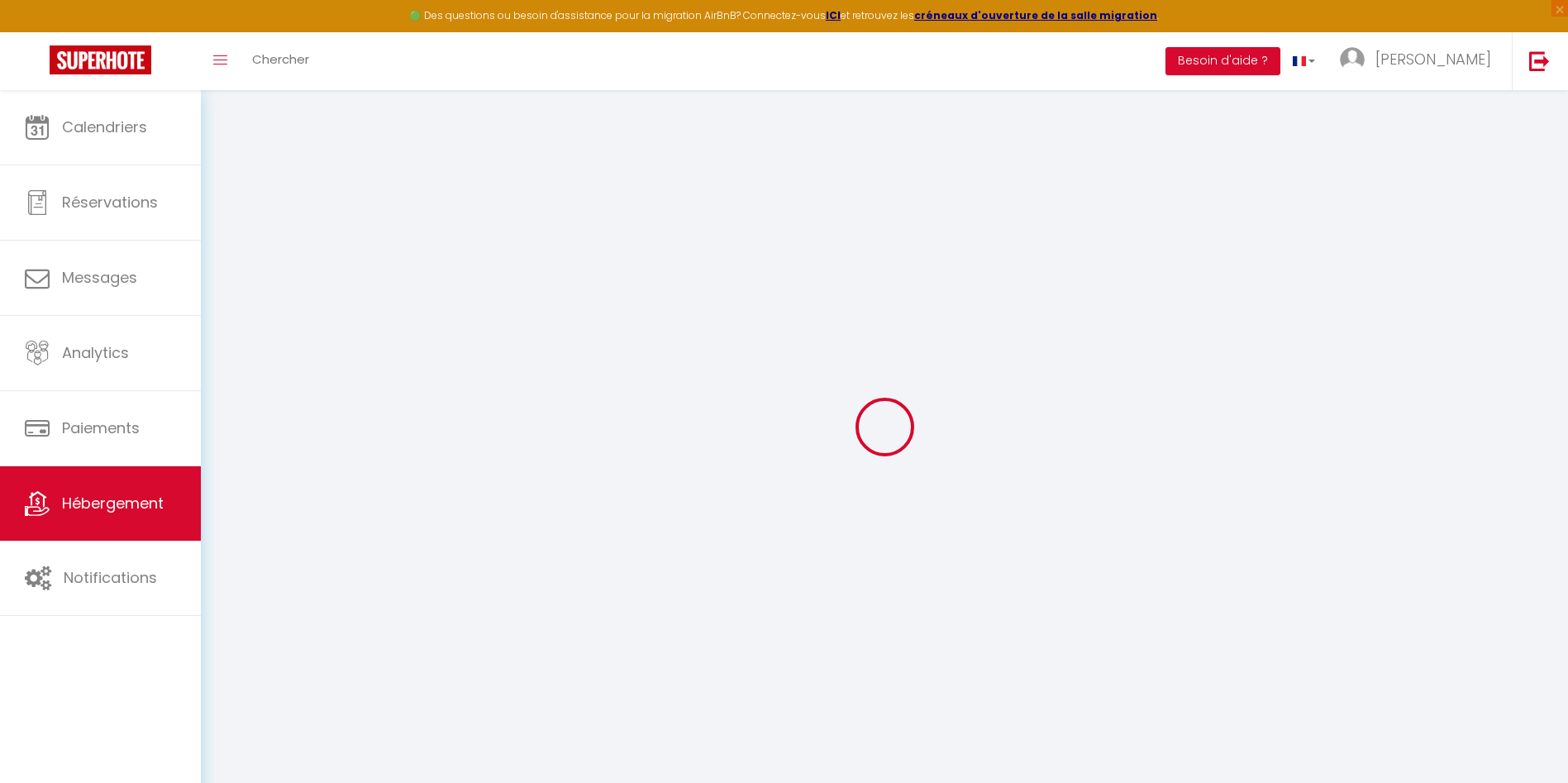
checkbox input "false"
select select
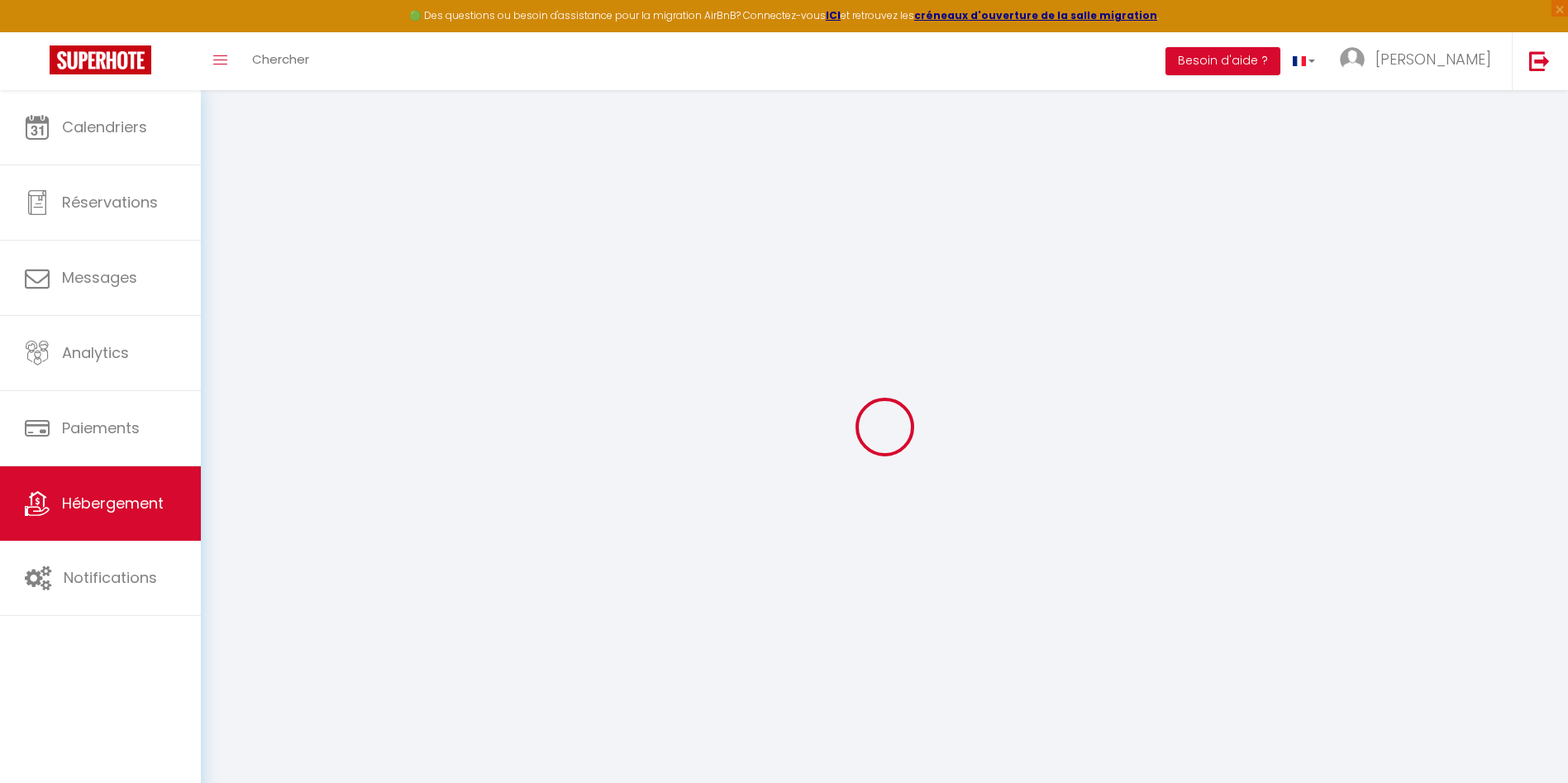
select select
checkbox input "false"
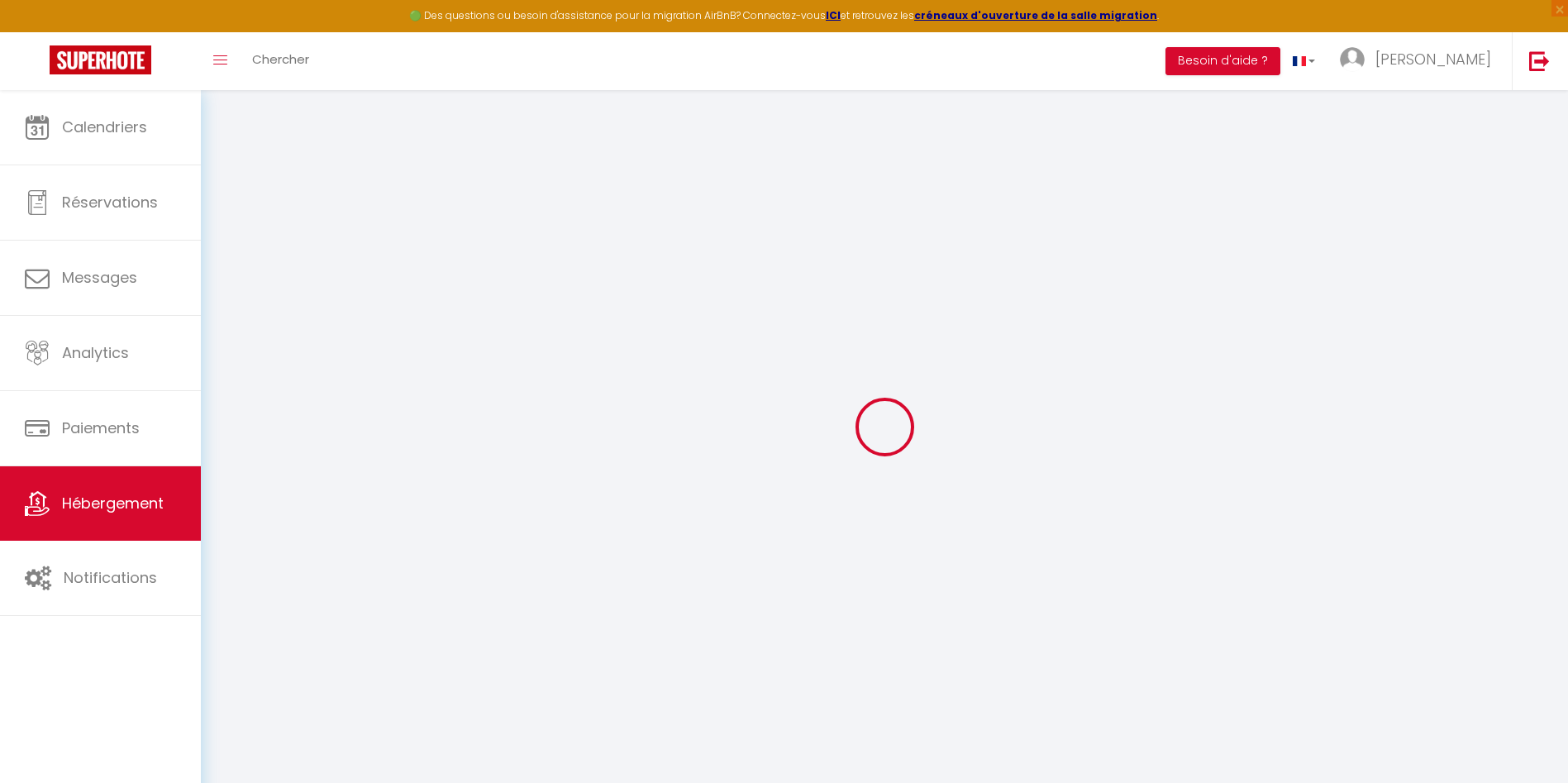
checkbox input "false"
select select
checkbox input "false"
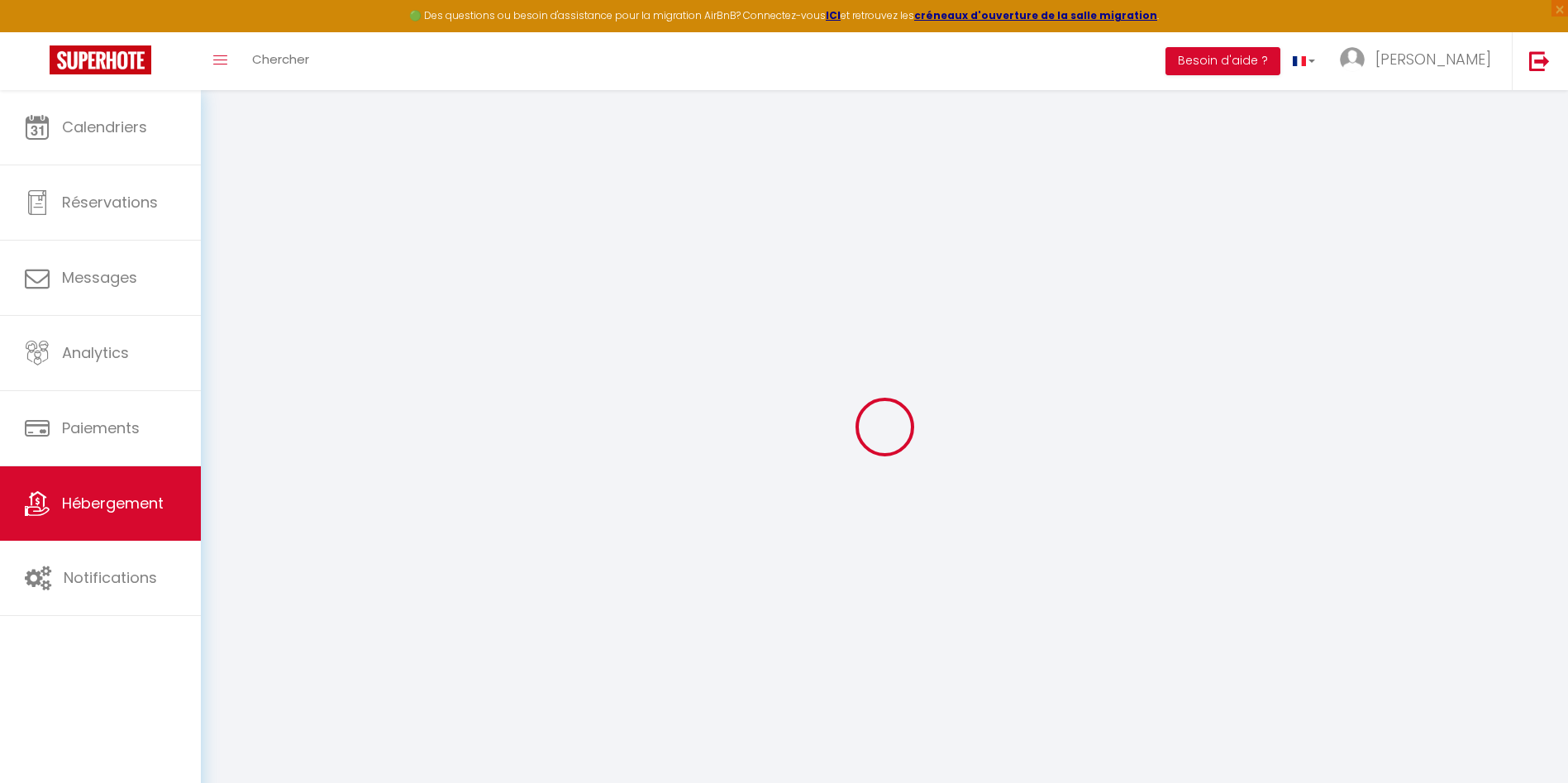
checkbox input "false"
select select "17:00"
select select "23:45"
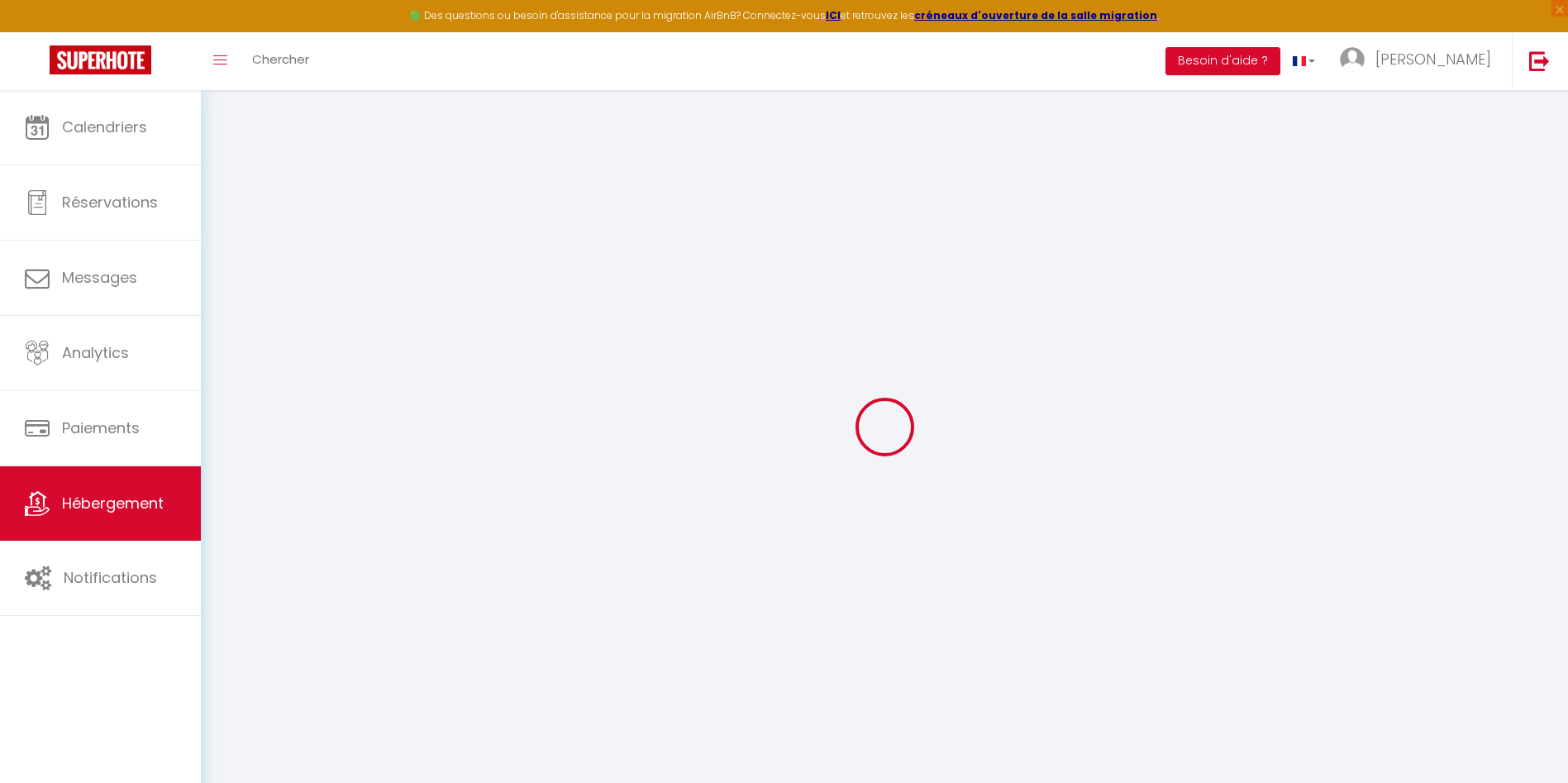
select select "10:00"
select select "30"
select select "120"
select select "20:00"
select select
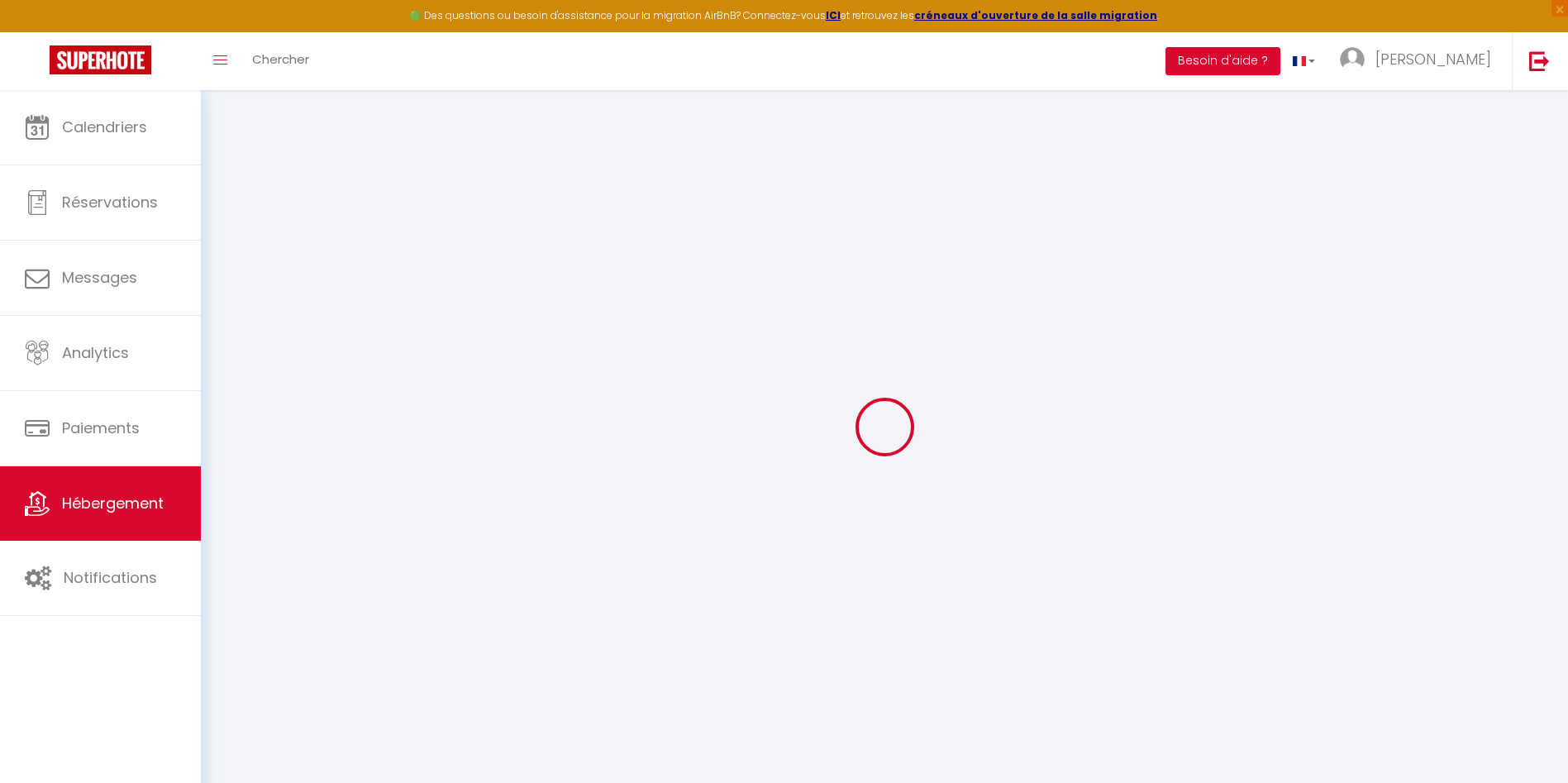
checkbox input "false"
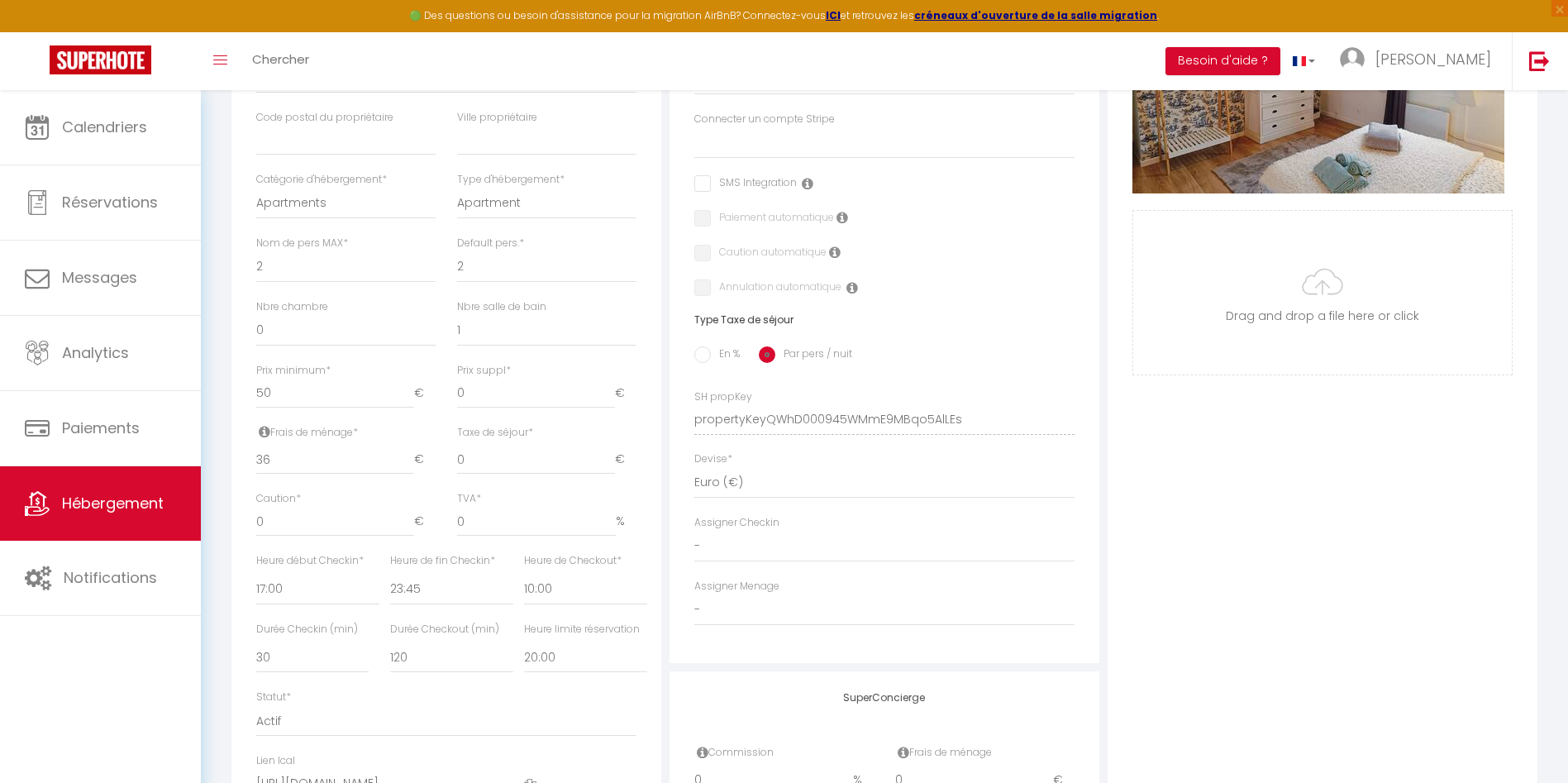
scroll to position [455, 0]
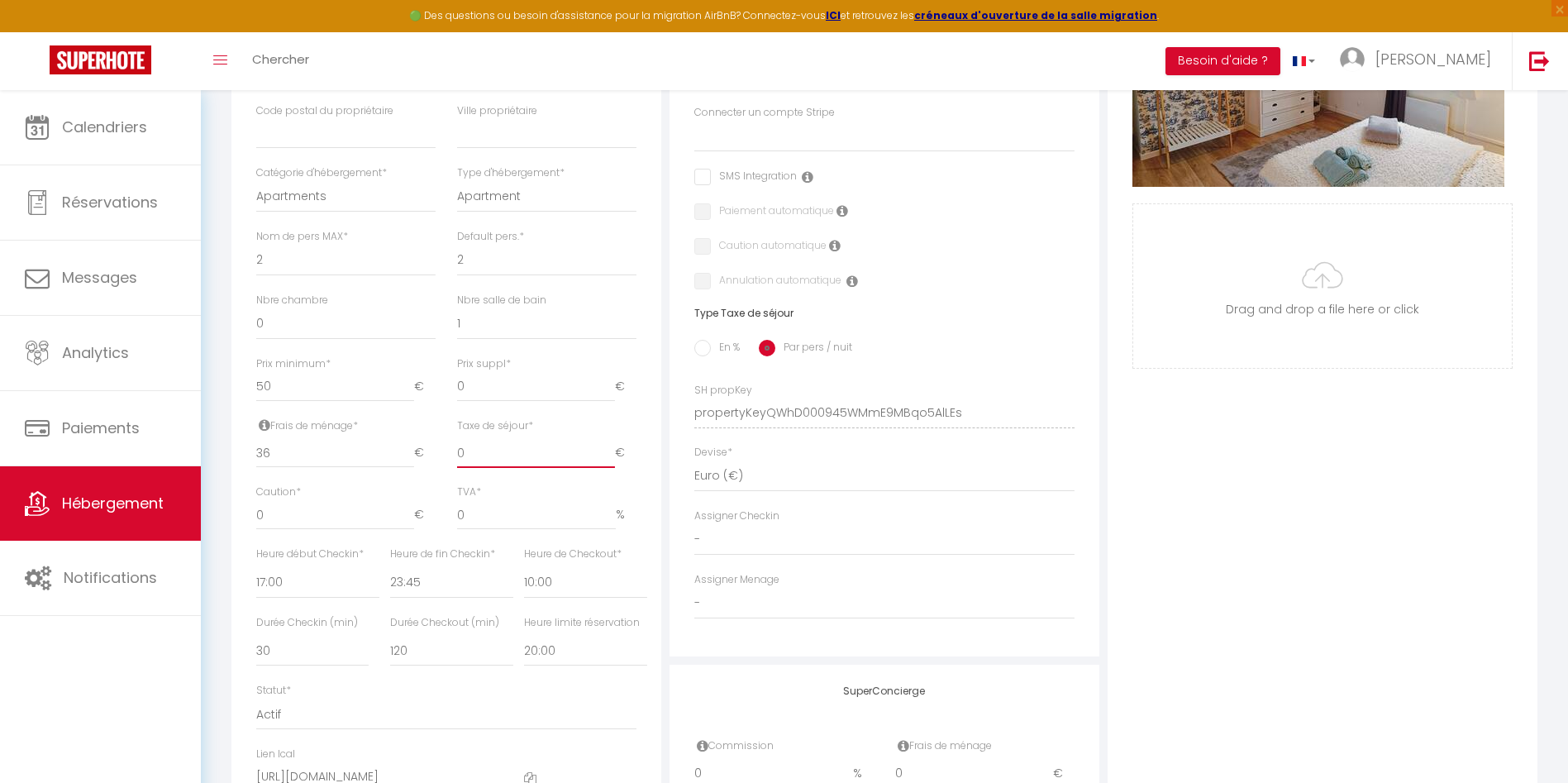
click at [481, 468] on input "0" at bounding box center [536, 452] width 158 height 30
select select
checkbox input "false"
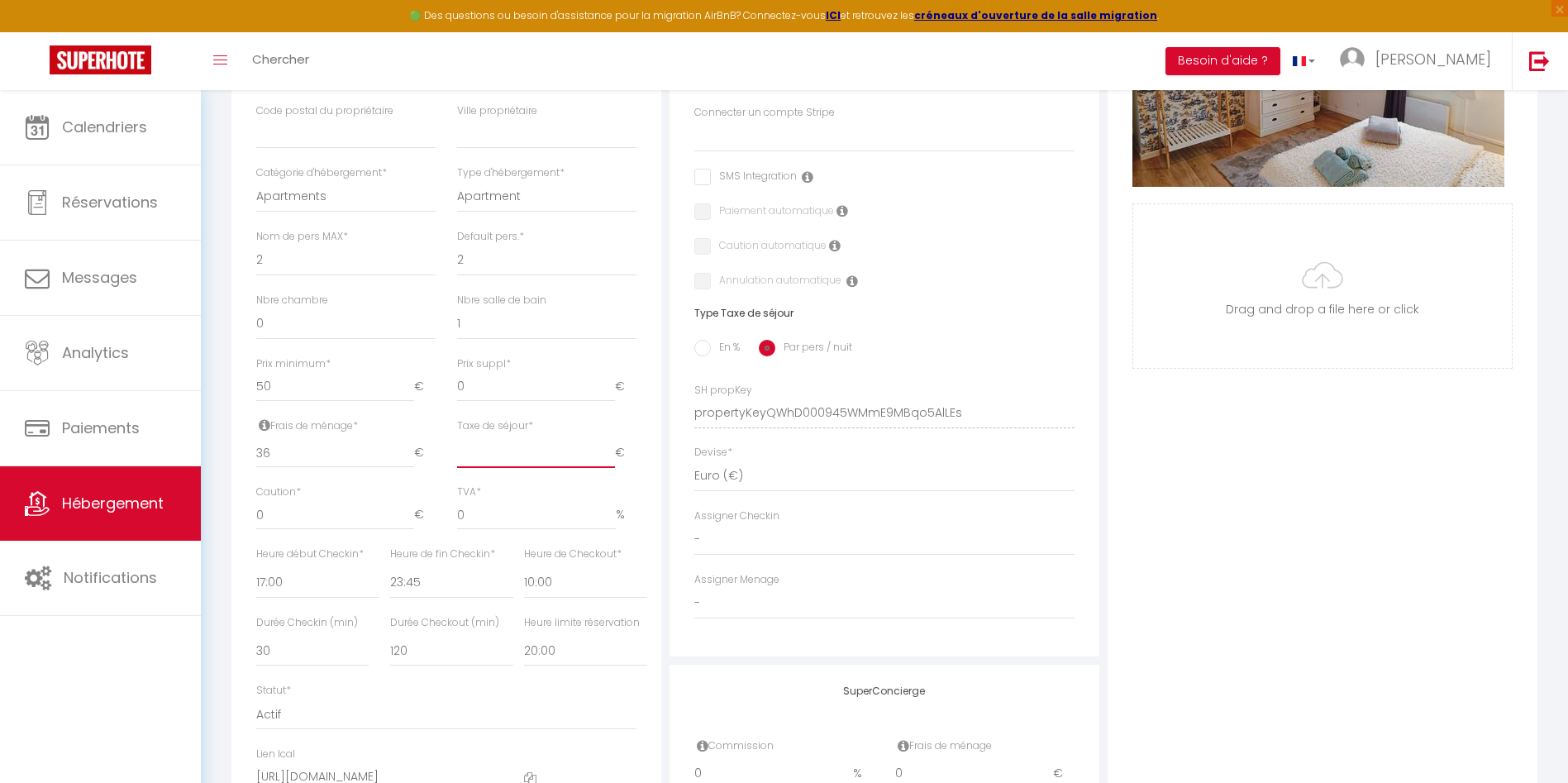
checkbox input "false"
type input "1"
select select
checkbox input "false"
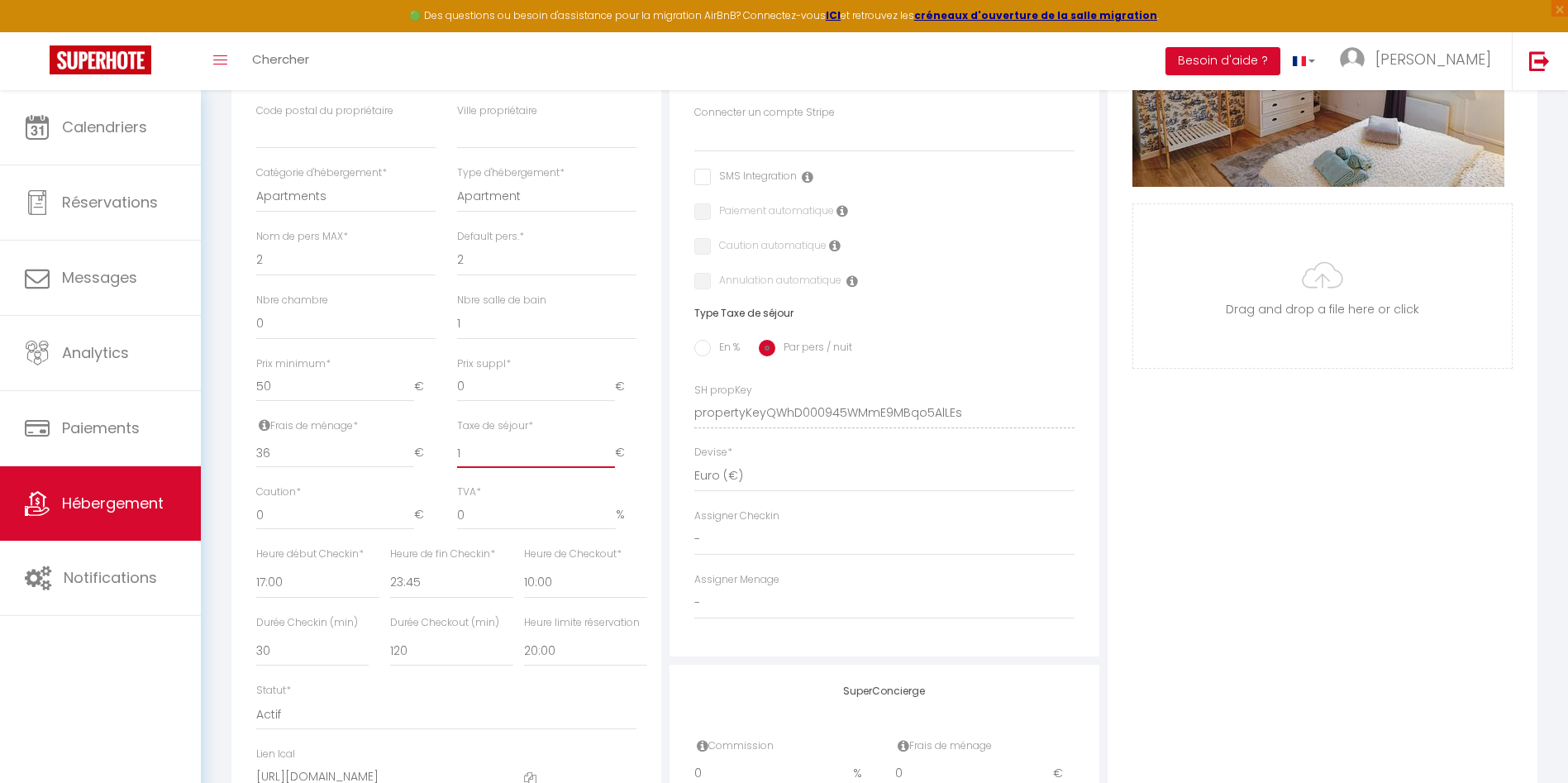
checkbox input "false"
type input "1.8"
select select
checkbox input "false"
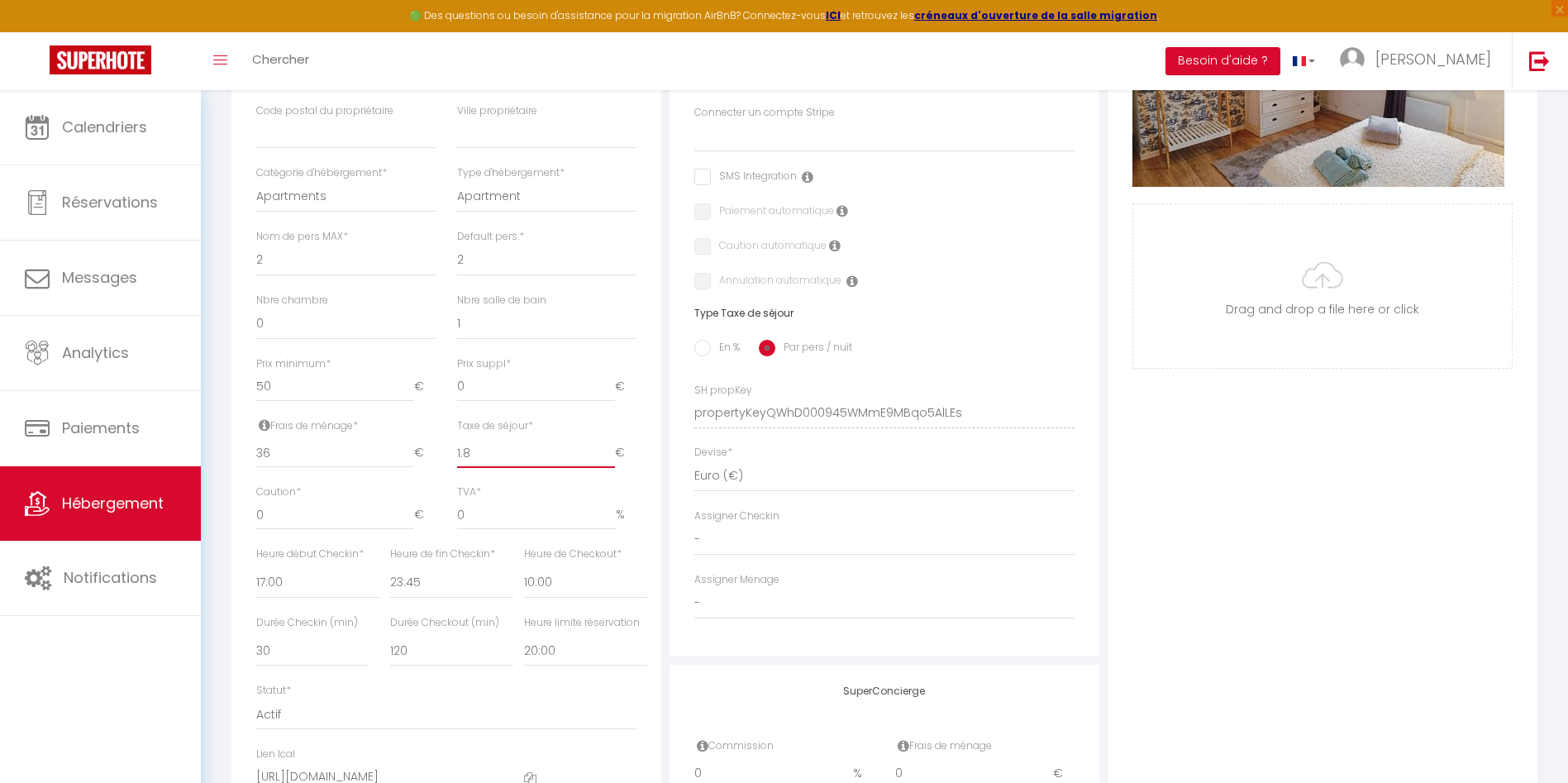
checkbox input "false"
type input "1.8"
click at [657, 454] on div "Détails Nom * [PERSON_NAME] · Appartement cosy au coeur de ville [GEOGRAPHIC_DA…" at bounding box center [446, 336] width 430 height 986
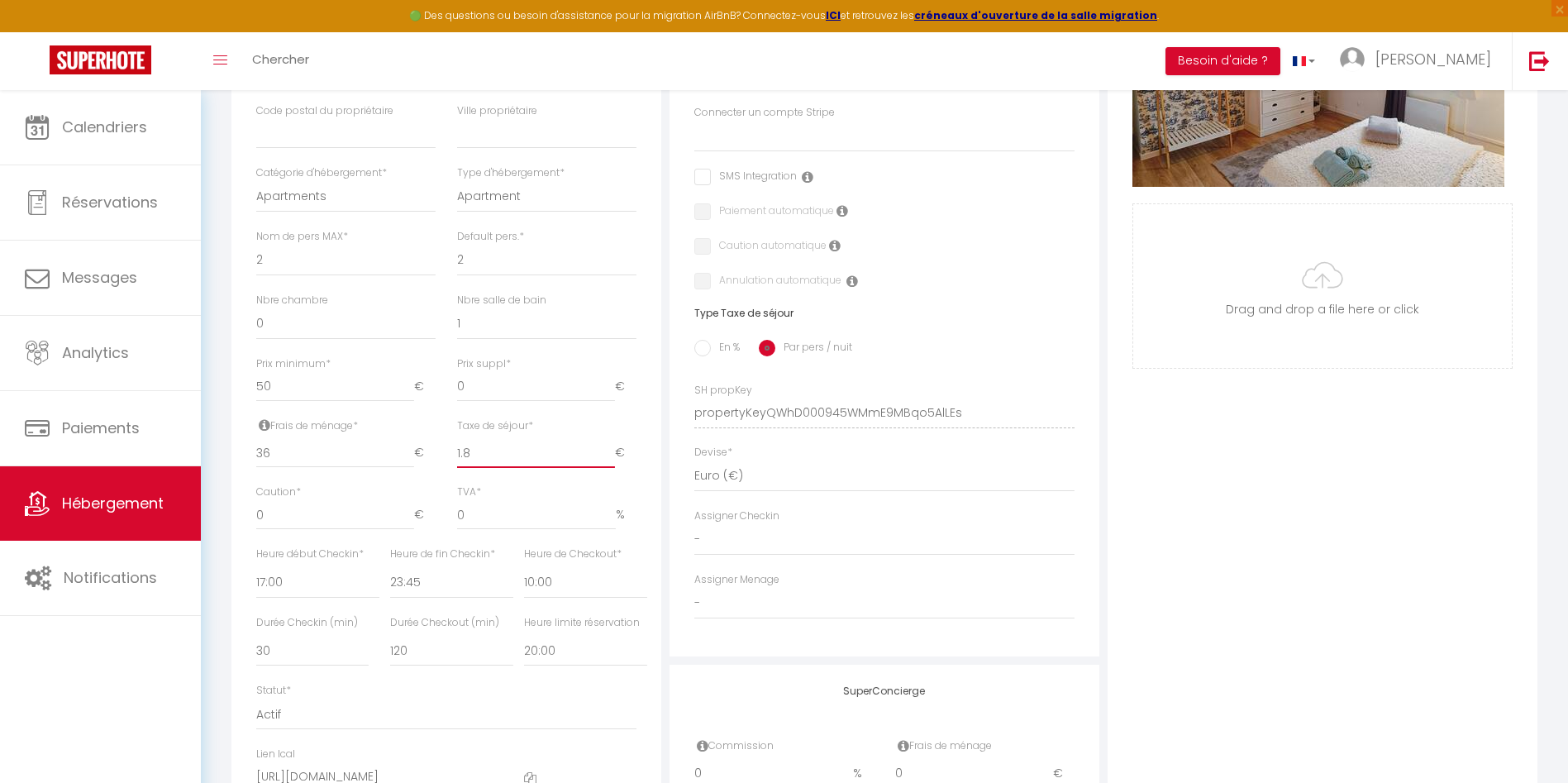
click at [510, 468] on input "1.8" at bounding box center [536, 452] width 158 height 30
click at [358, 468] on input "36" at bounding box center [335, 452] width 158 height 30
click at [496, 468] on input "1.8" at bounding box center [536, 452] width 158 height 30
click at [328, 517] on div "Caution * 0 €" at bounding box center [345, 507] width 179 height 45
click at [531, 462] on input "1.8" at bounding box center [536, 452] width 158 height 30
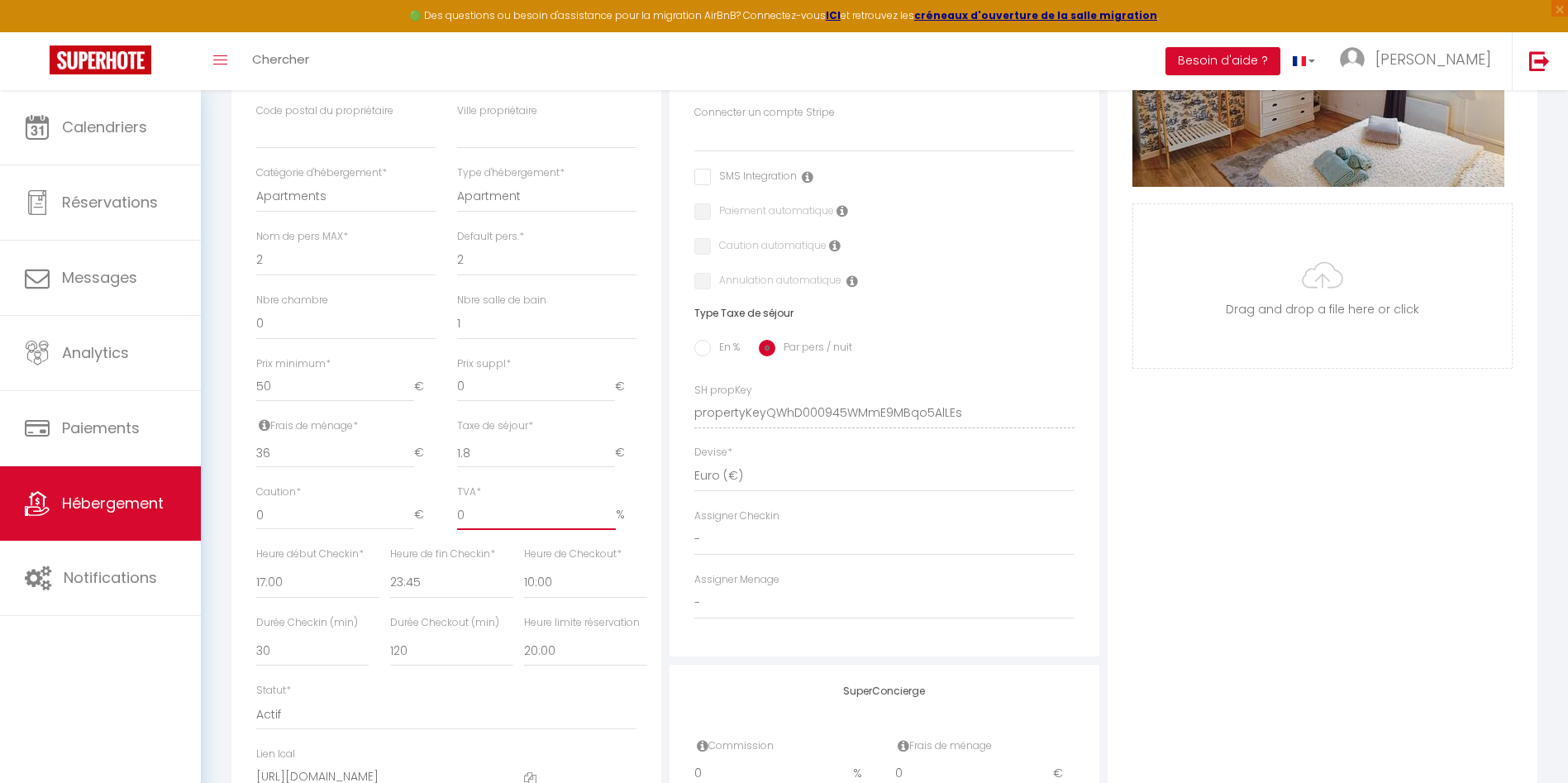
click at [520, 520] on input "0" at bounding box center [536, 515] width 159 height 30
click at [518, 468] on input "1.8" at bounding box center [536, 452] width 158 height 30
click at [323, 530] on input "0" at bounding box center [335, 515] width 158 height 30
select select
checkbox input "false"
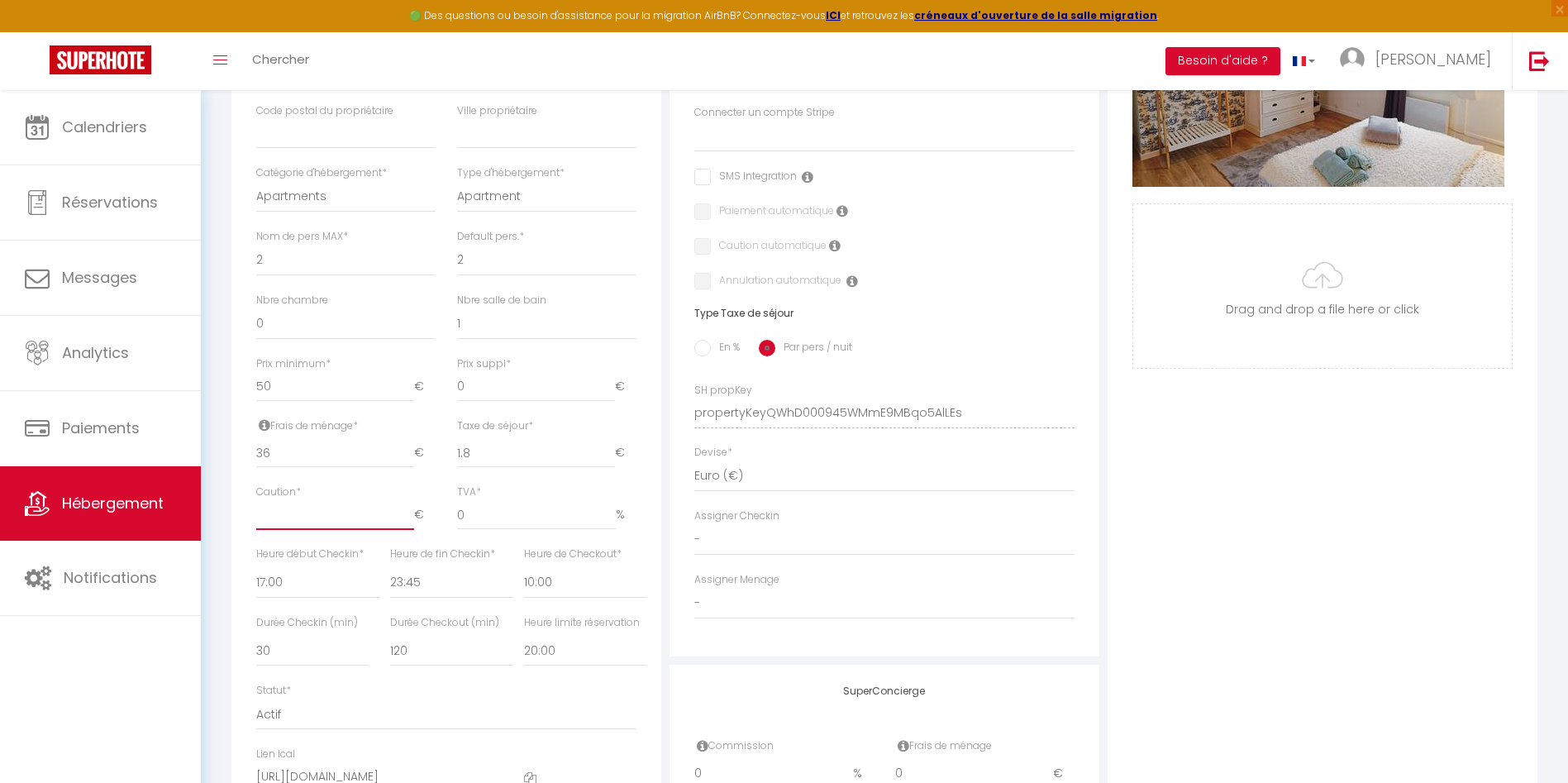
checkbox input "false"
click at [347, 530] on input "Caution *" at bounding box center [335, 515] width 158 height 30
type input "5"
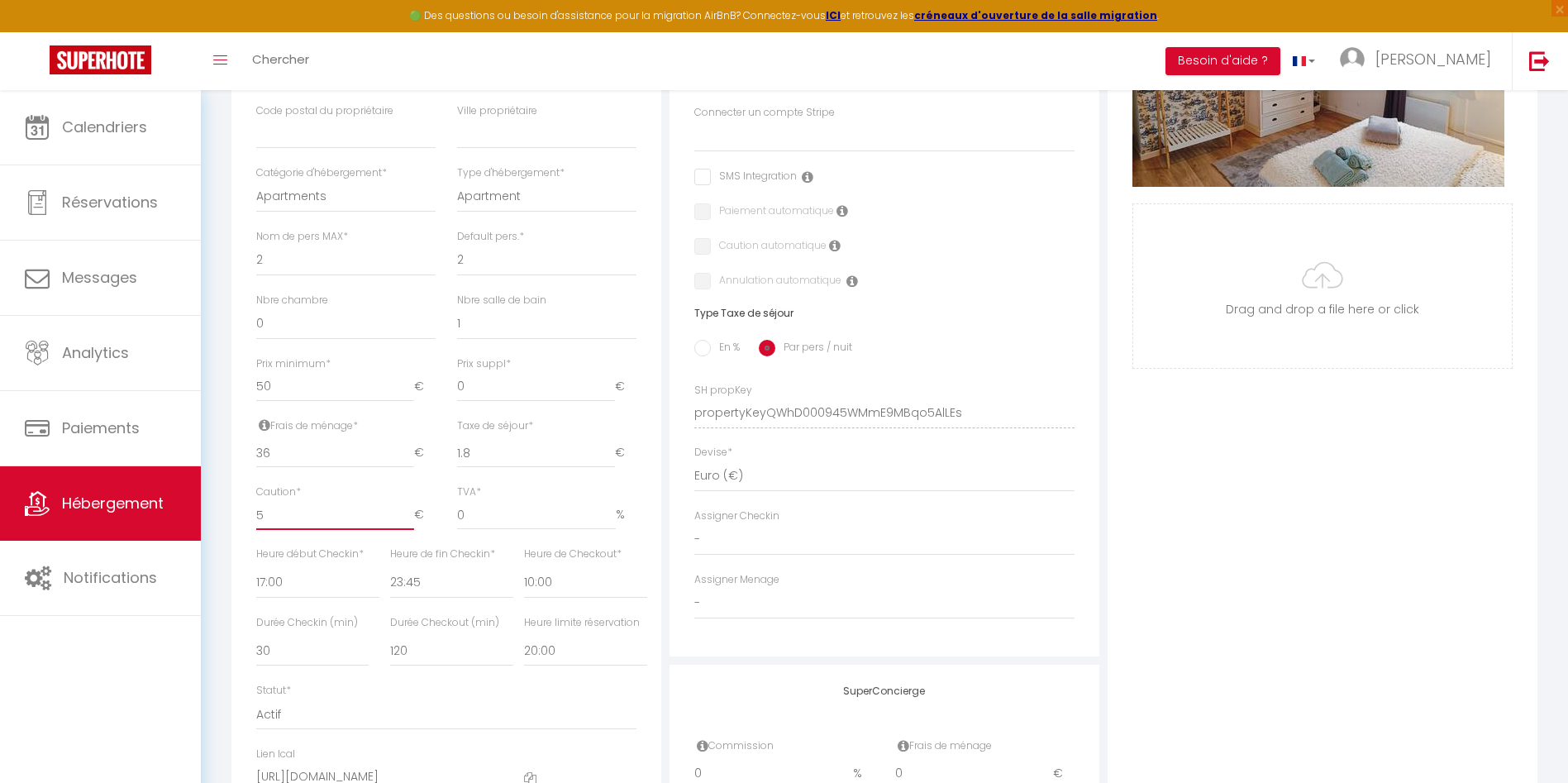
select select
checkbox input "false"
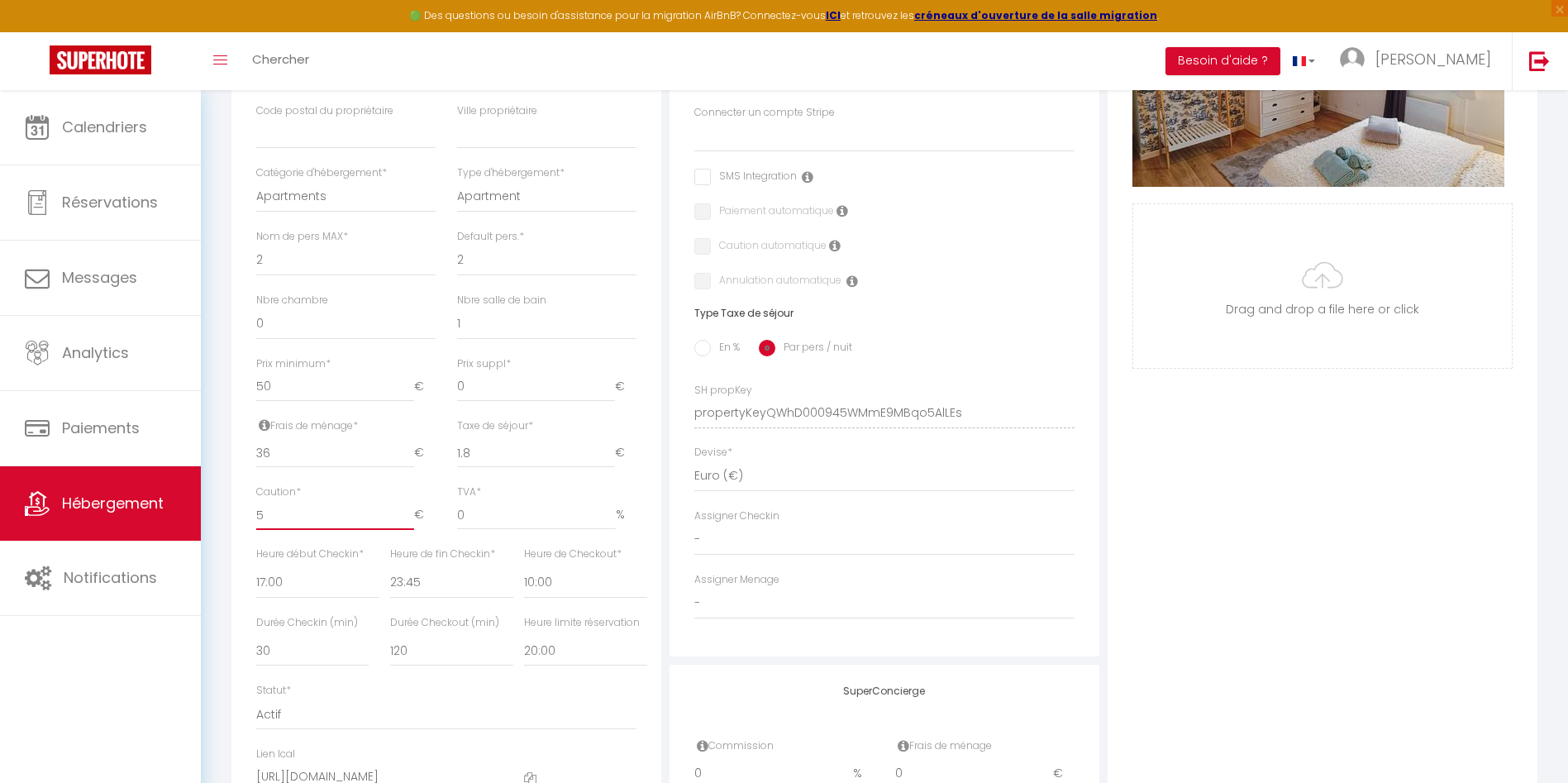
type input "50"
select select
checkbox input "false"
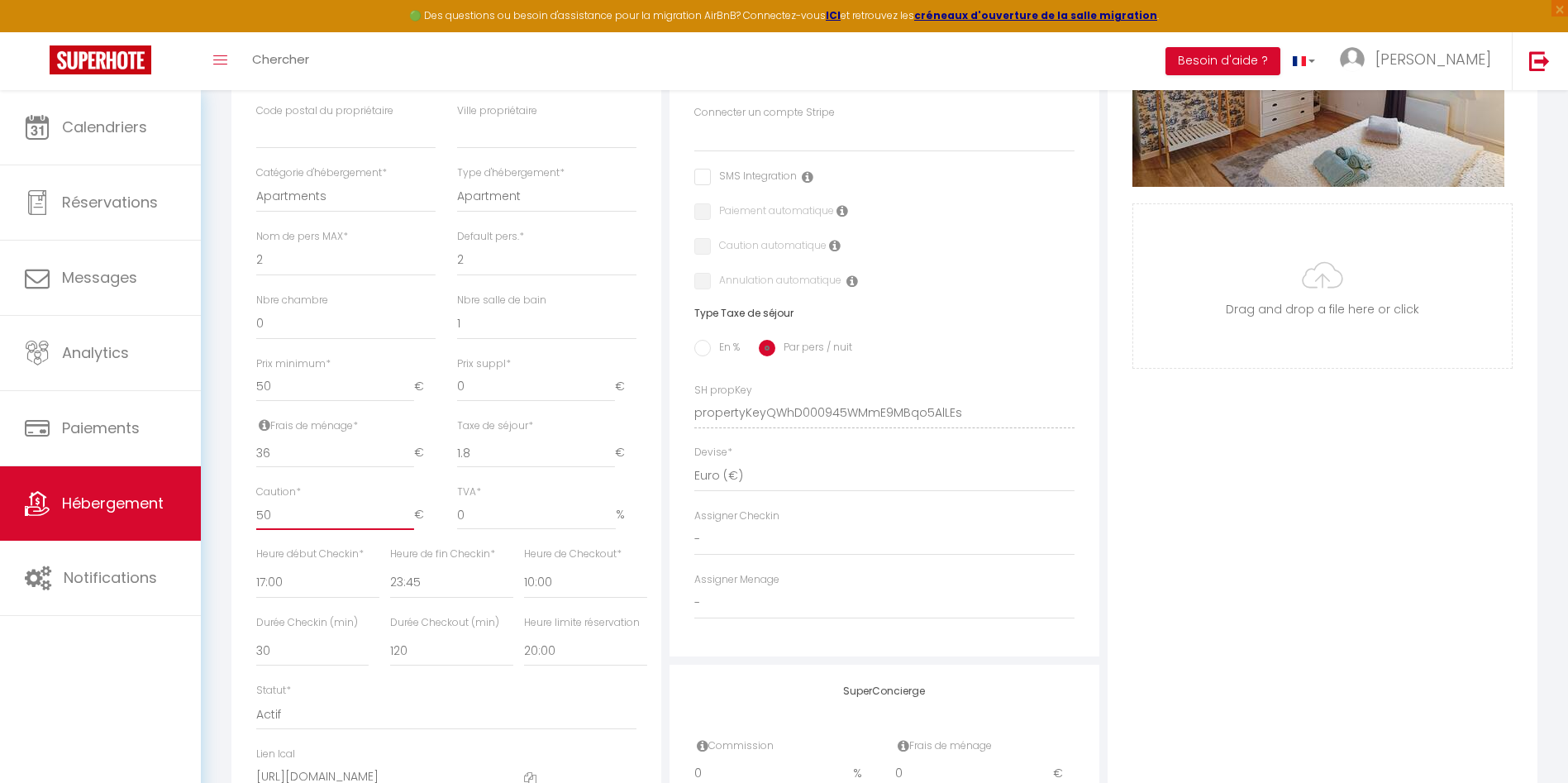
checkbox input "false"
type input "500"
select select
checkbox input "false"
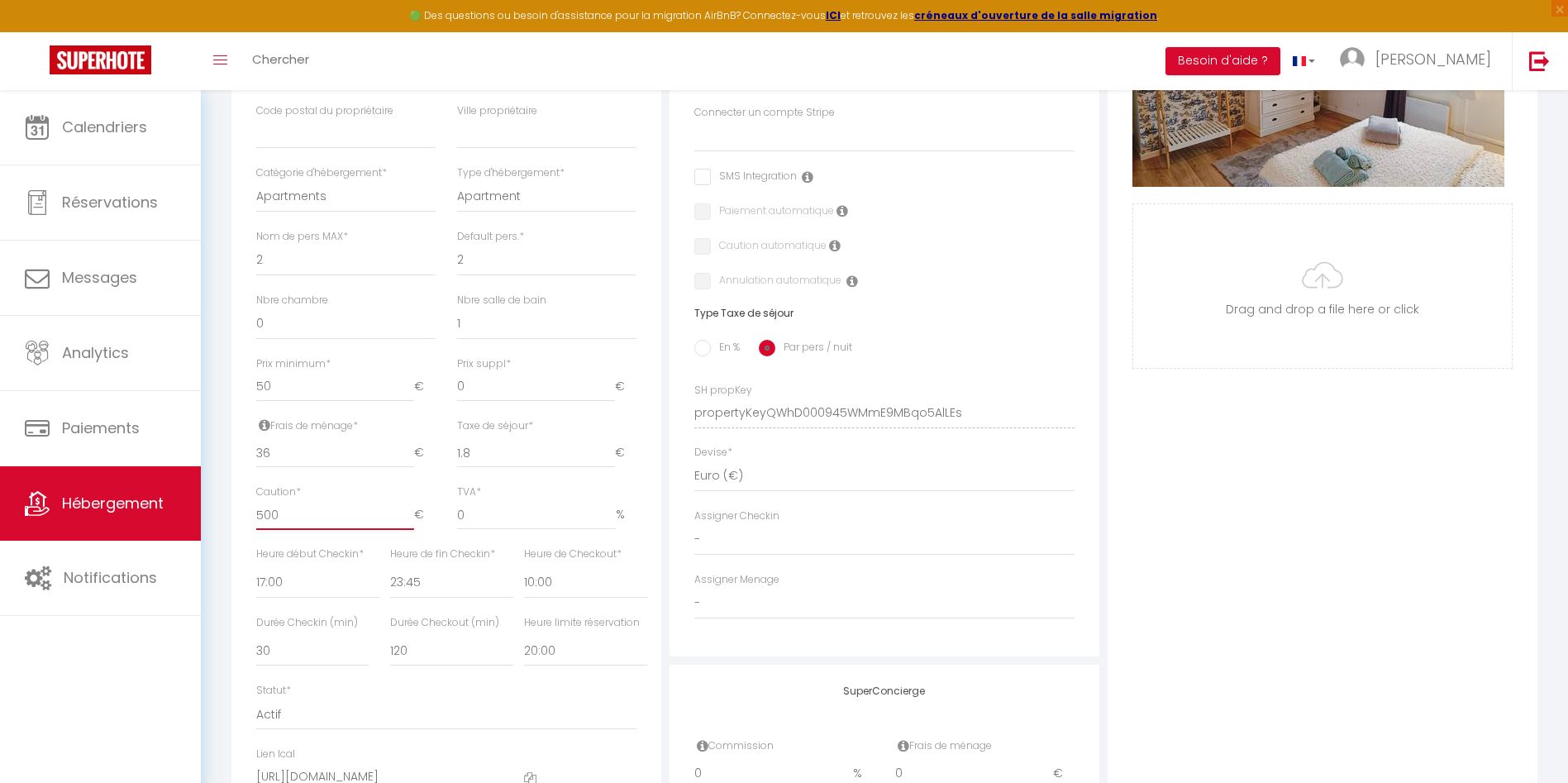
checkbox input "false"
type input "500"
click at [525, 530] on input "0" at bounding box center [536, 515] width 159 height 30
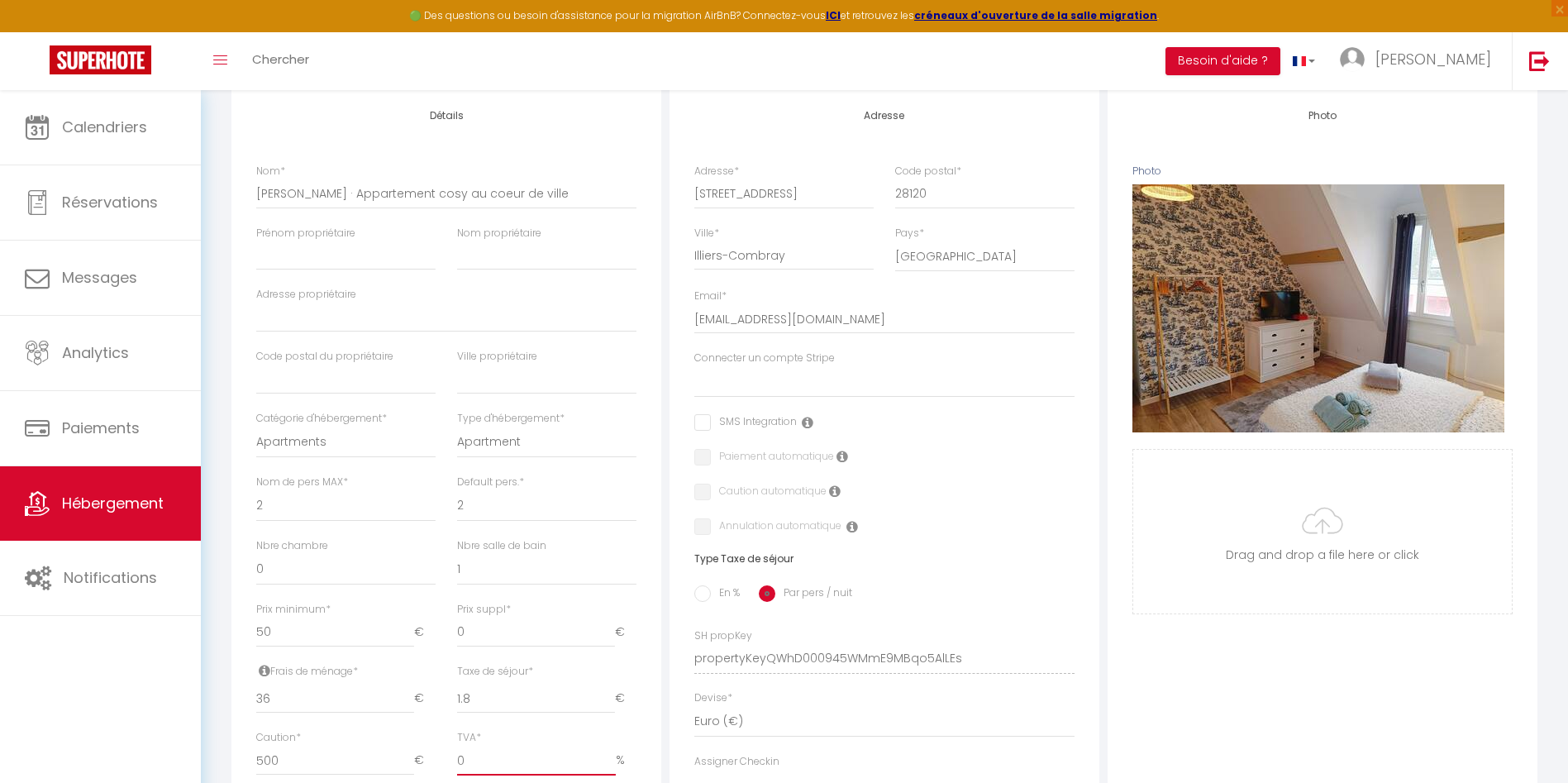
scroll to position [0, 0]
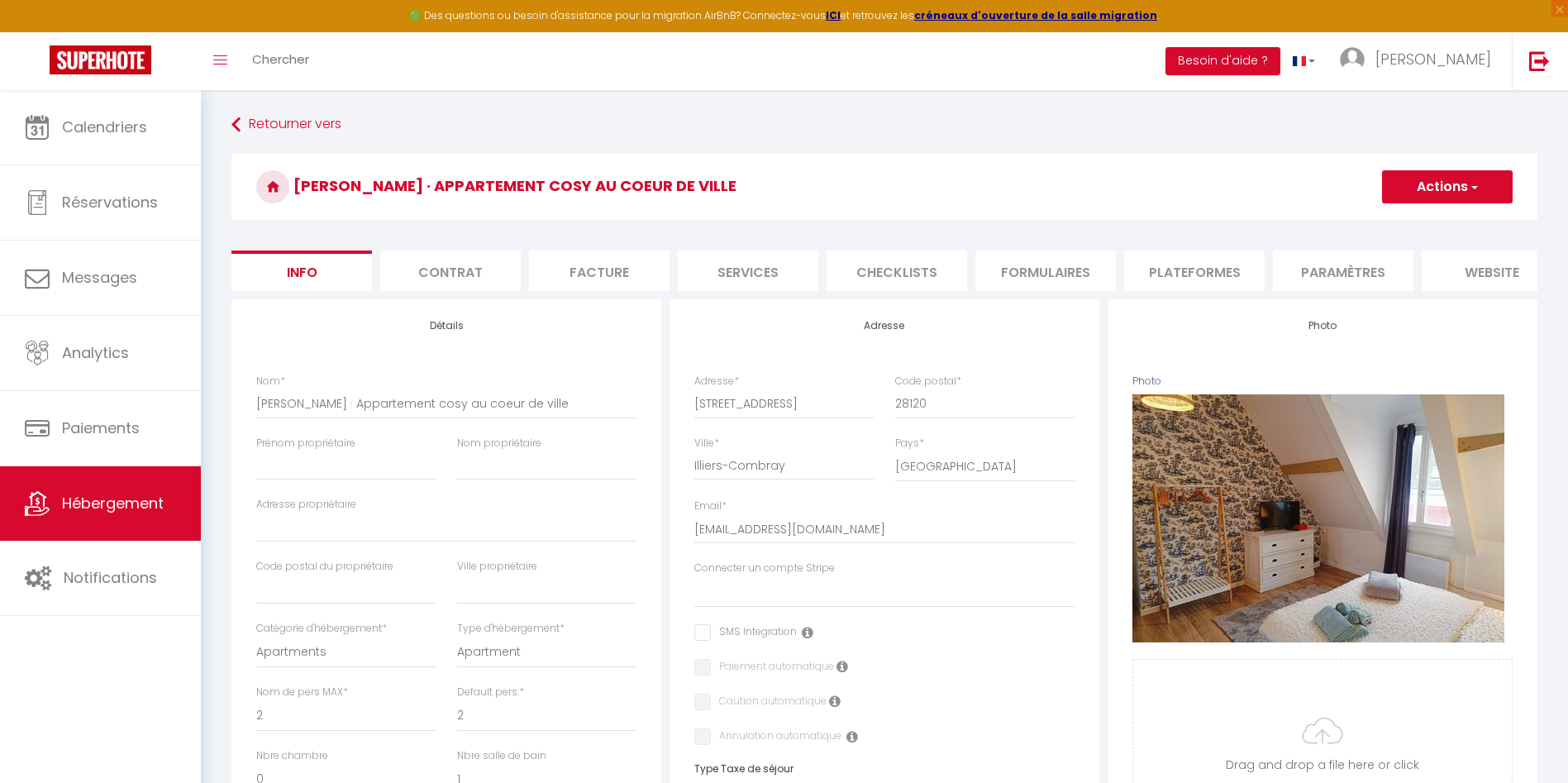
click at [1426, 177] on button "Actions" at bounding box center [1448, 186] width 131 height 33
click at [1394, 222] on input "Enregistrer" at bounding box center [1382, 223] width 61 height 16
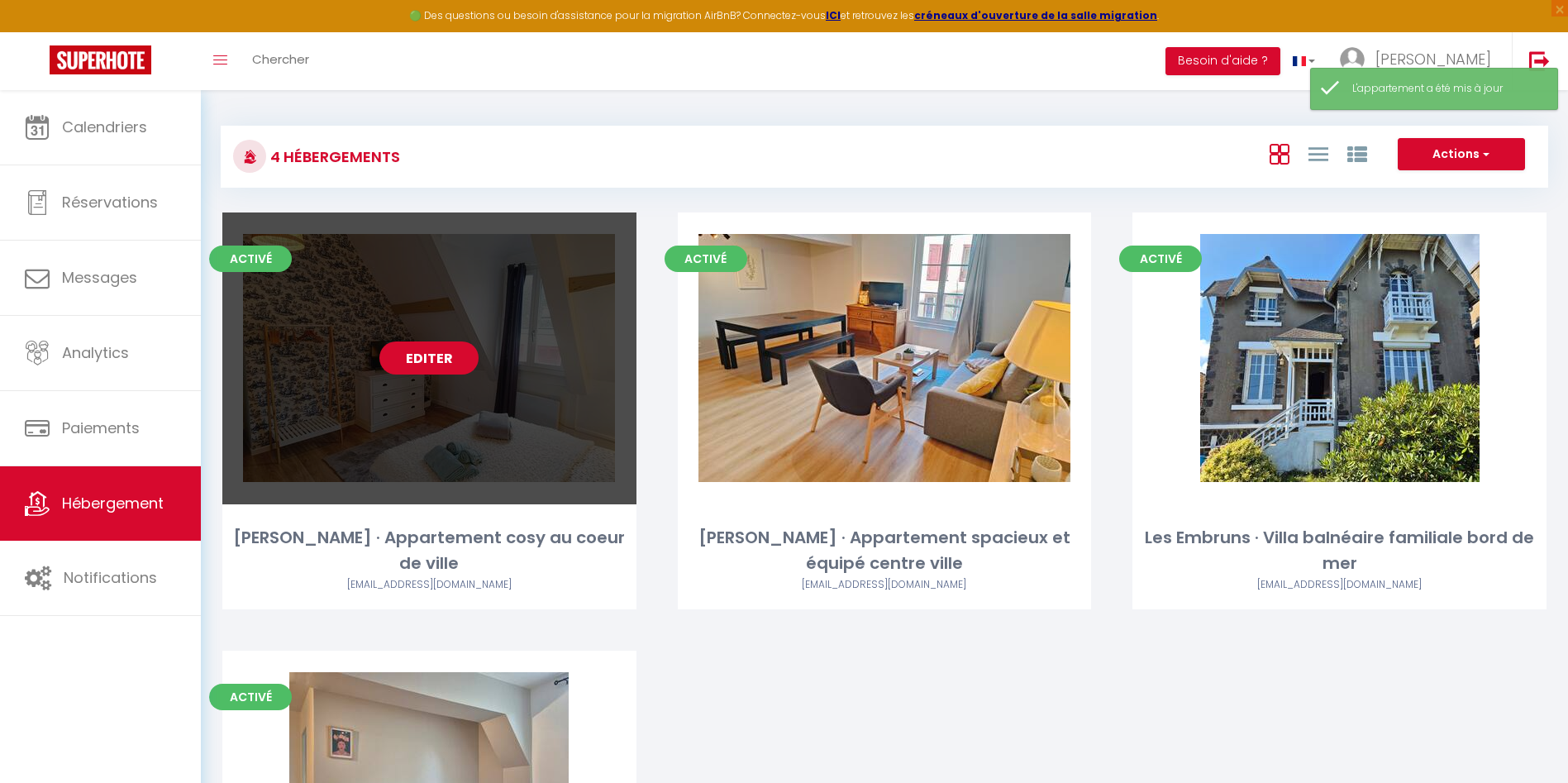
click at [434, 352] on link "Editer" at bounding box center [429, 358] width 99 height 33
select select "3"
select select "2"
select select "1"
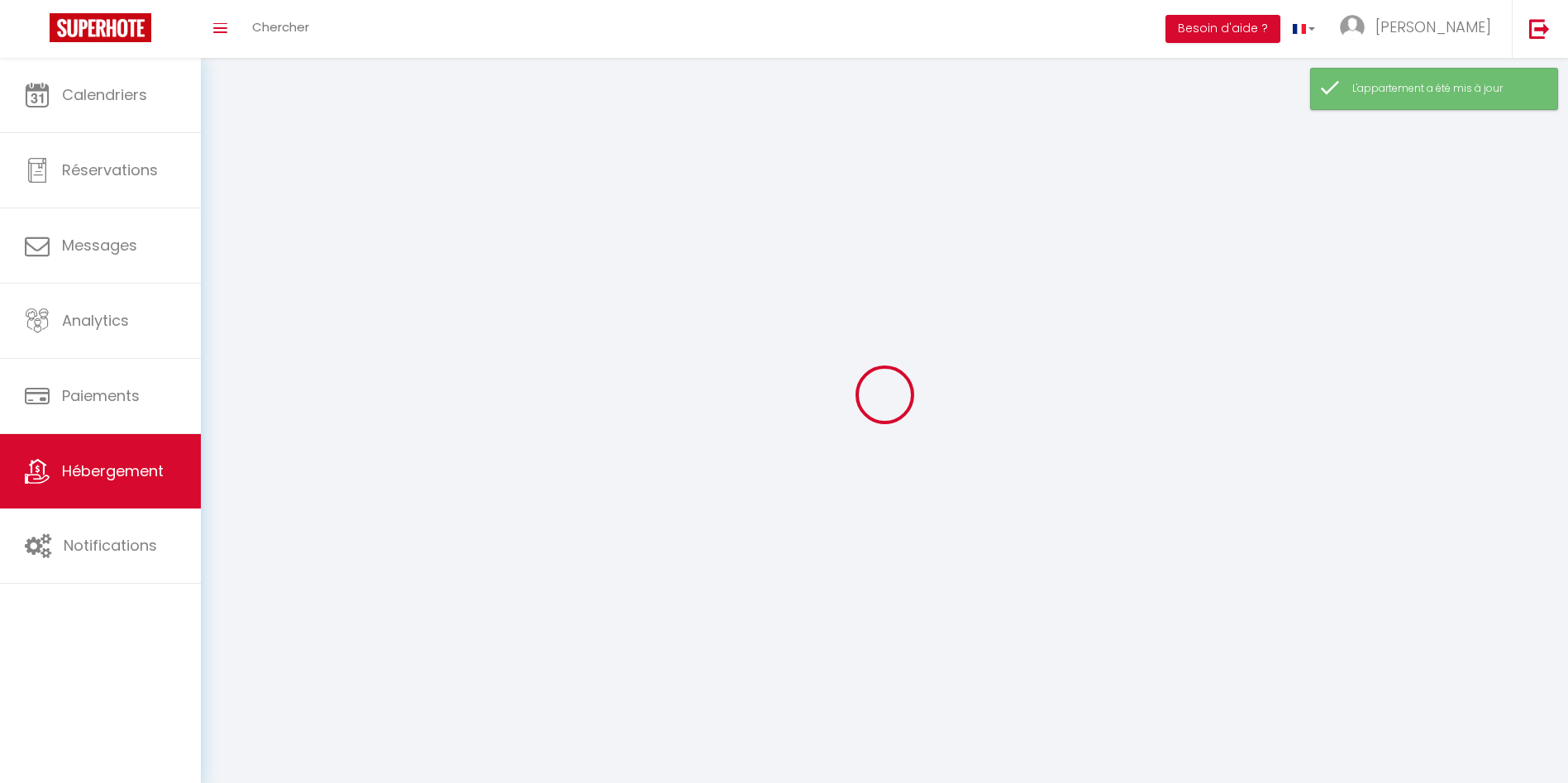
select select
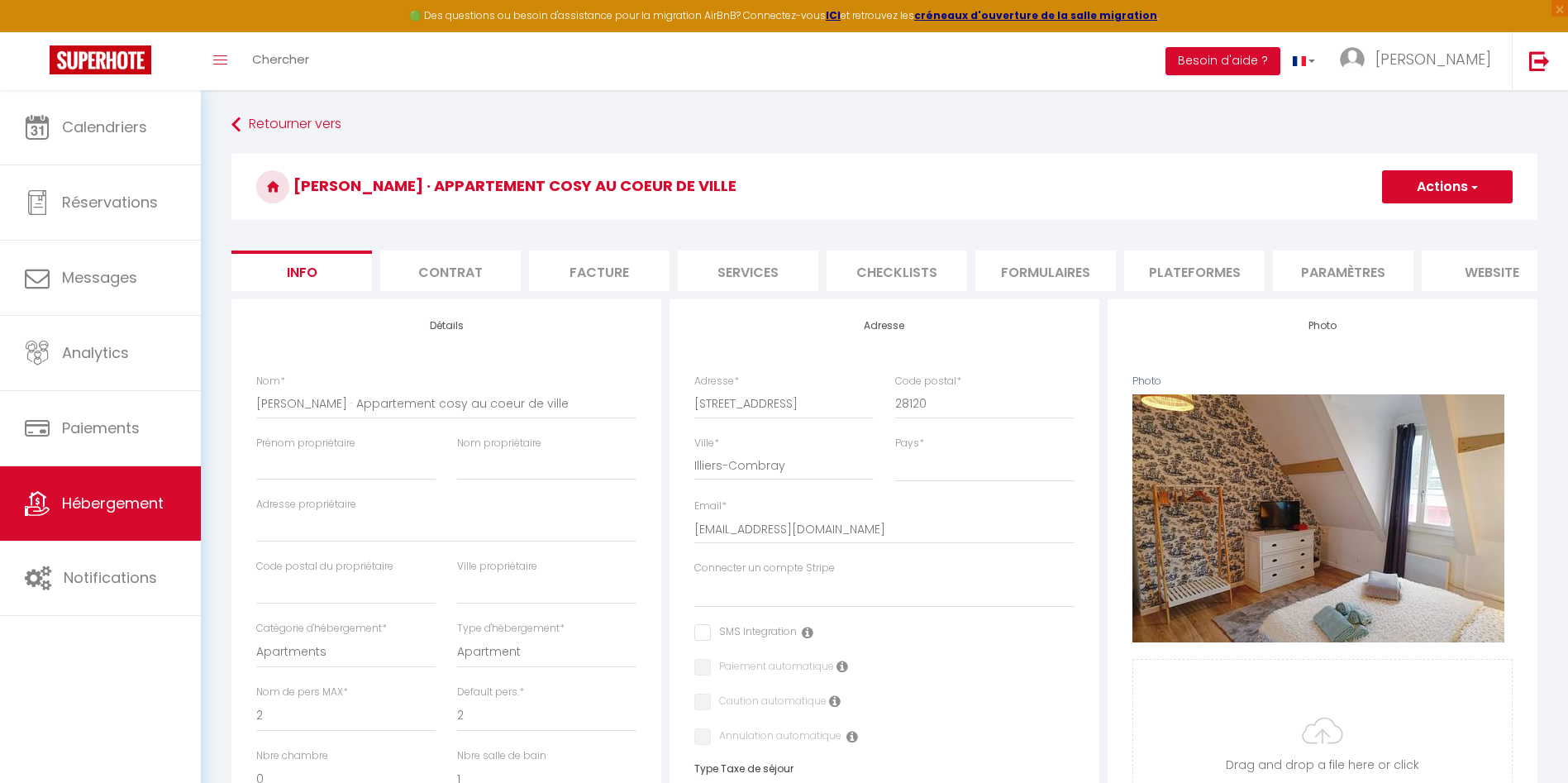
click at [1463, 277] on li "website" at bounding box center [1492, 271] width 141 height 41
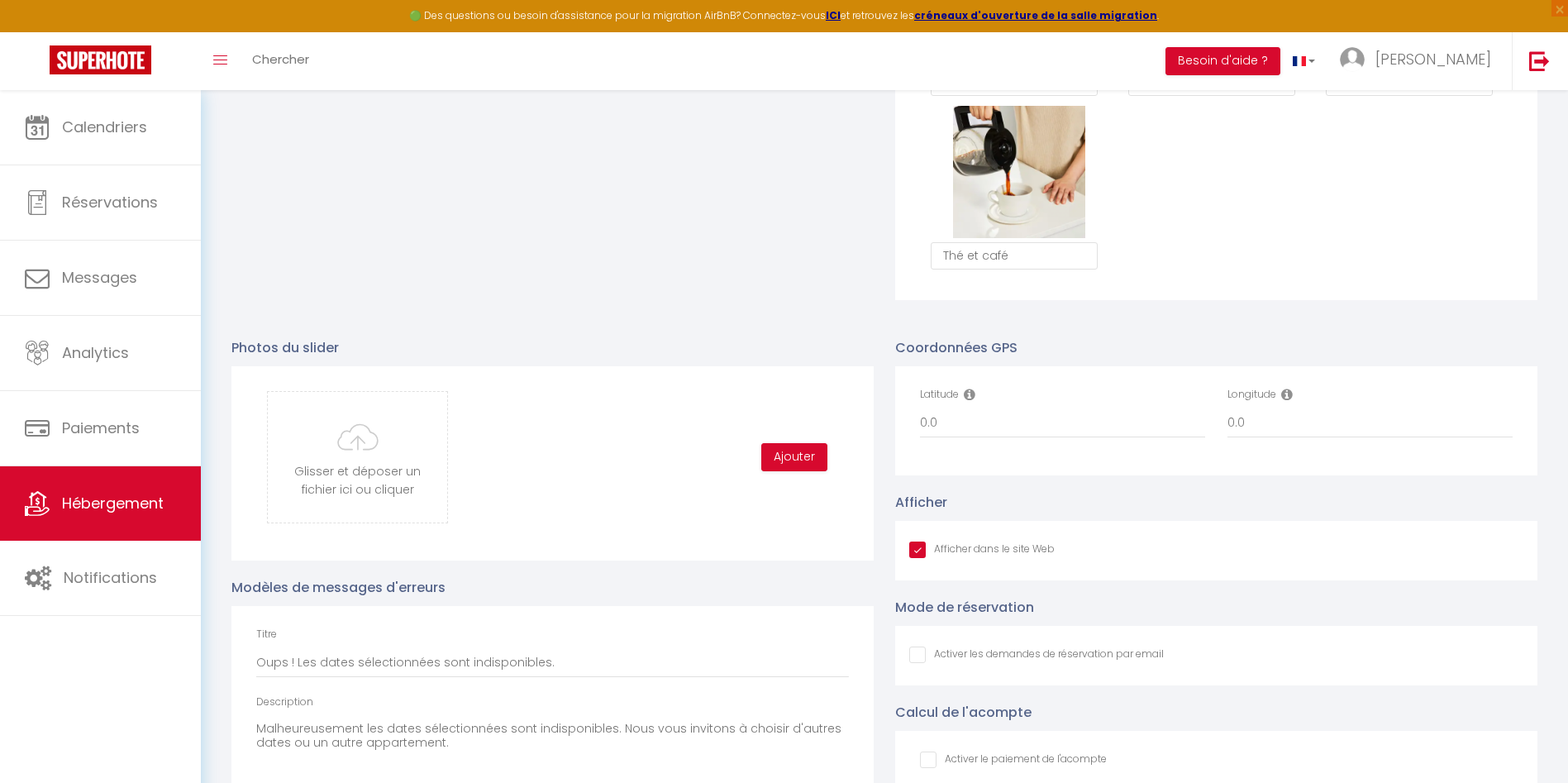
scroll to position [1671, 0]
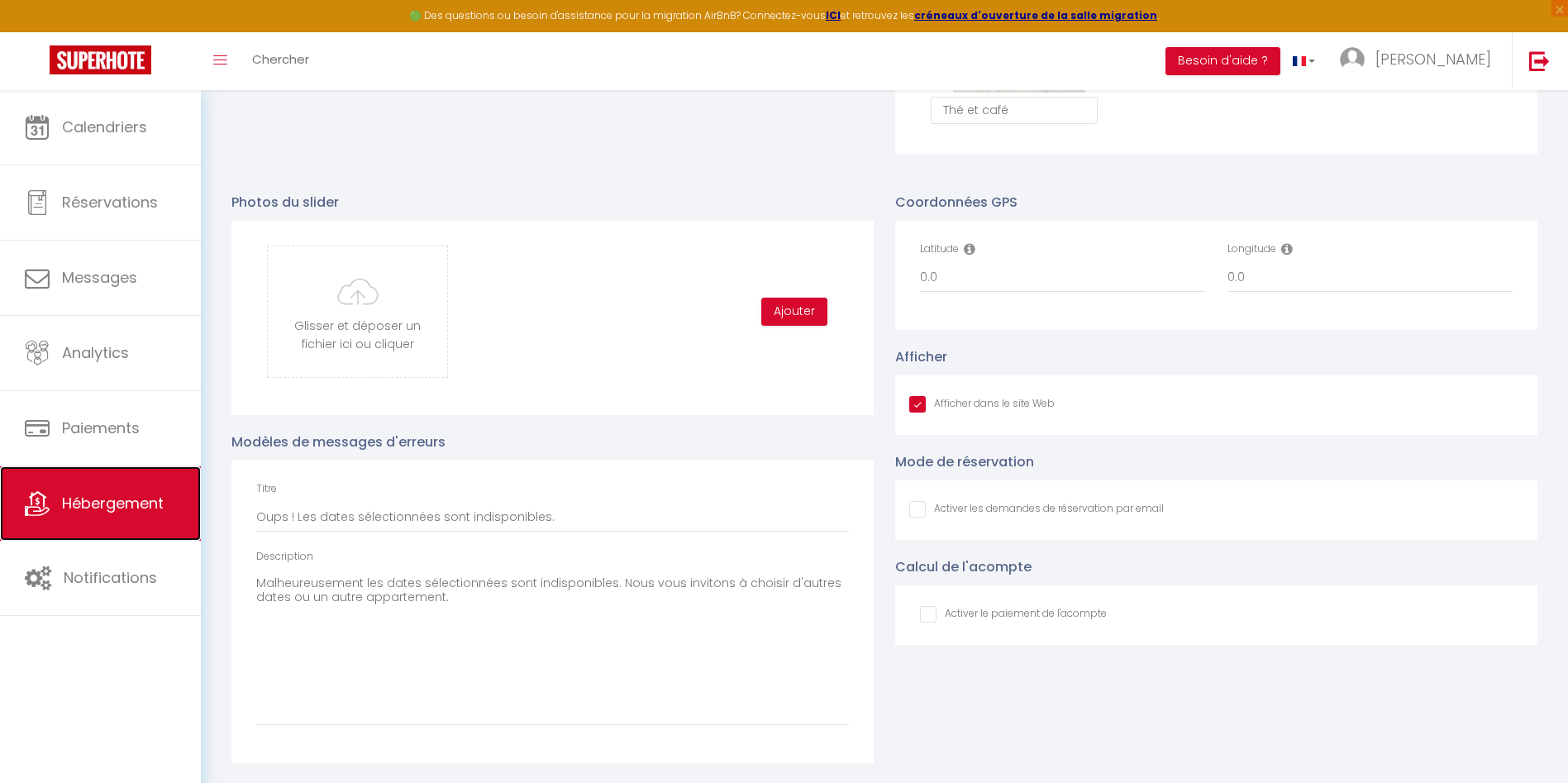
click at [109, 522] on link "Hébergement" at bounding box center [100, 503] width 201 height 74
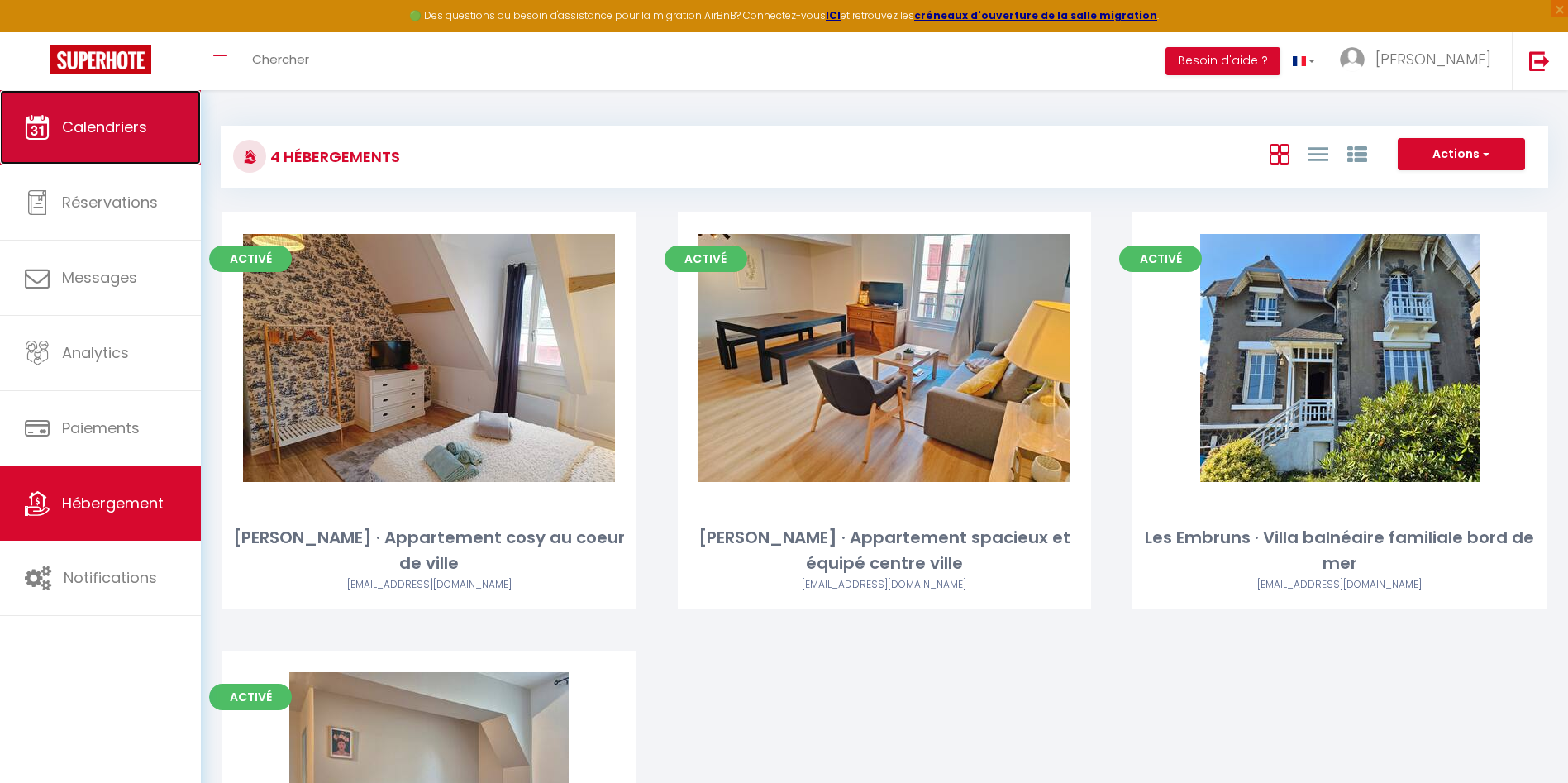
click at [107, 124] on span "Calendriers" at bounding box center [104, 126] width 85 height 21
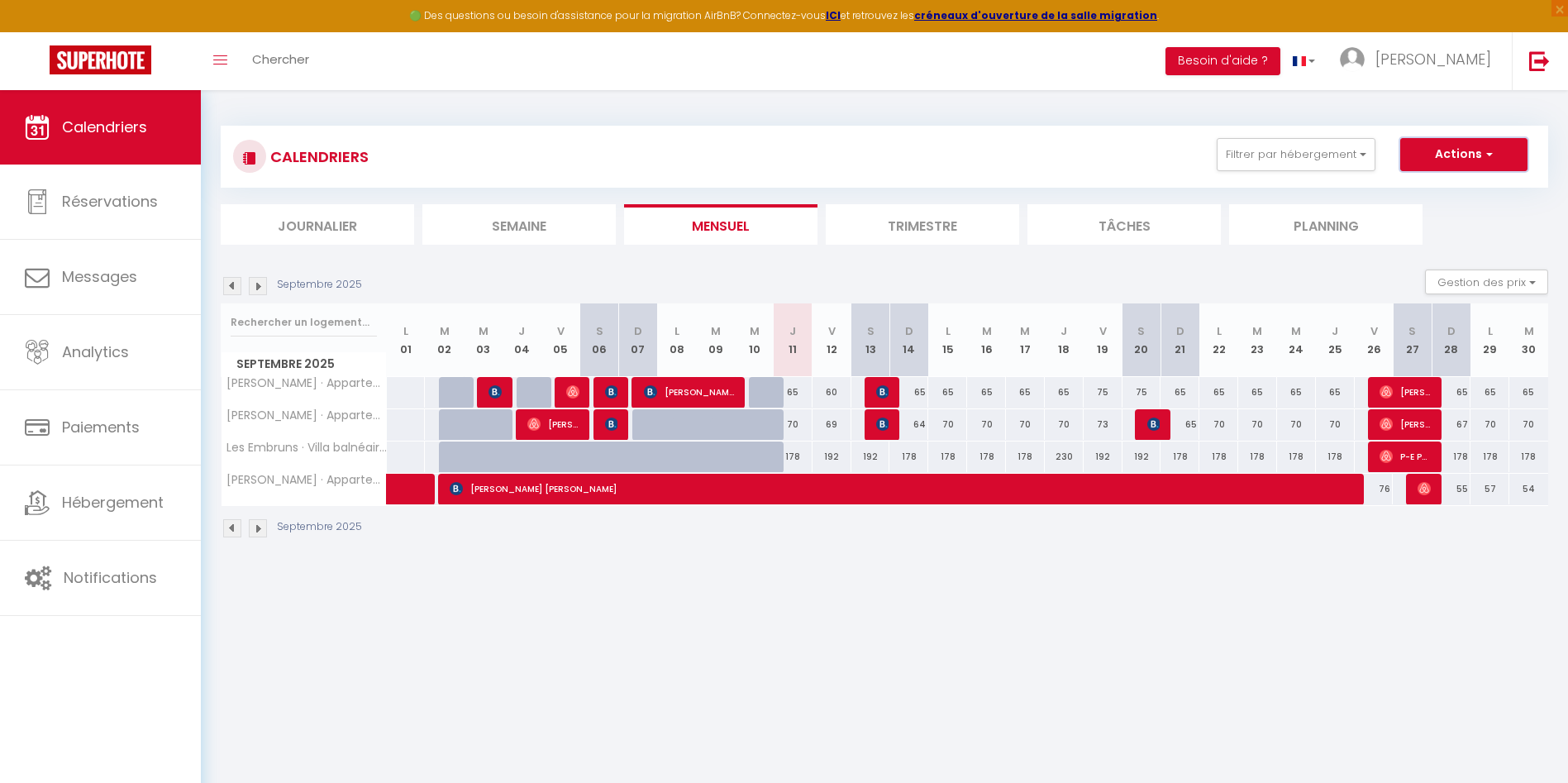
click at [1446, 145] on button "Actions" at bounding box center [1464, 154] width 127 height 33
click at [1428, 191] on link "Nouvelle réservation" at bounding box center [1446, 192] width 144 height 25
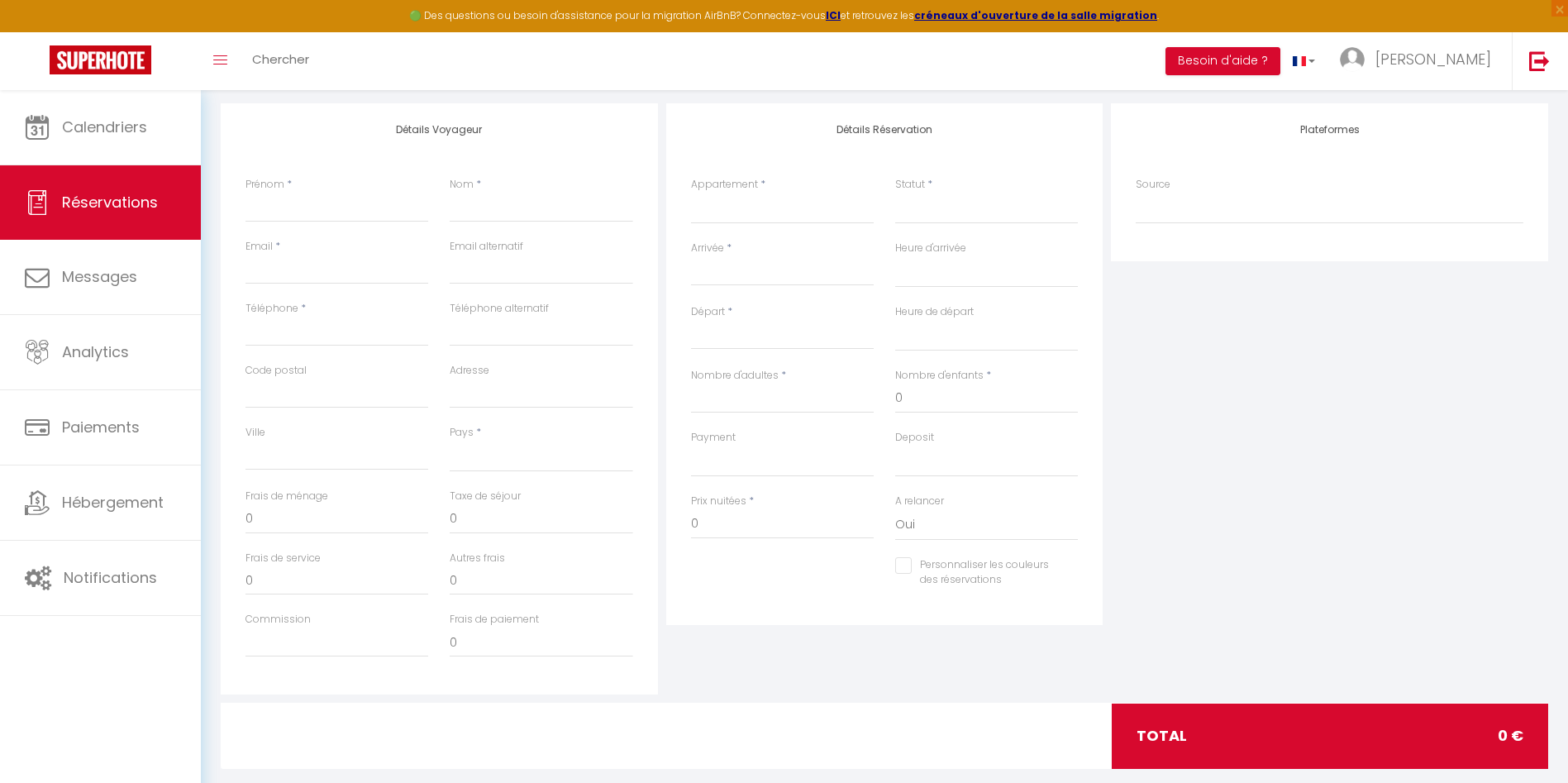
scroll to position [203, 0]
click at [330, 203] on input "Prénom" at bounding box center [336, 206] width 183 height 30
click at [376, 326] on input "Téléphone" at bounding box center [336, 331] width 183 height 30
click at [387, 325] on input "0668102282" at bounding box center [336, 331] width 183 height 30
click at [298, 112] on div "Détails Voyageur Prénom * lea Nom * busson Email * [EMAIL_ADDRESS][DOMAIN_NAME]…" at bounding box center [439, 398] width 437 height 591
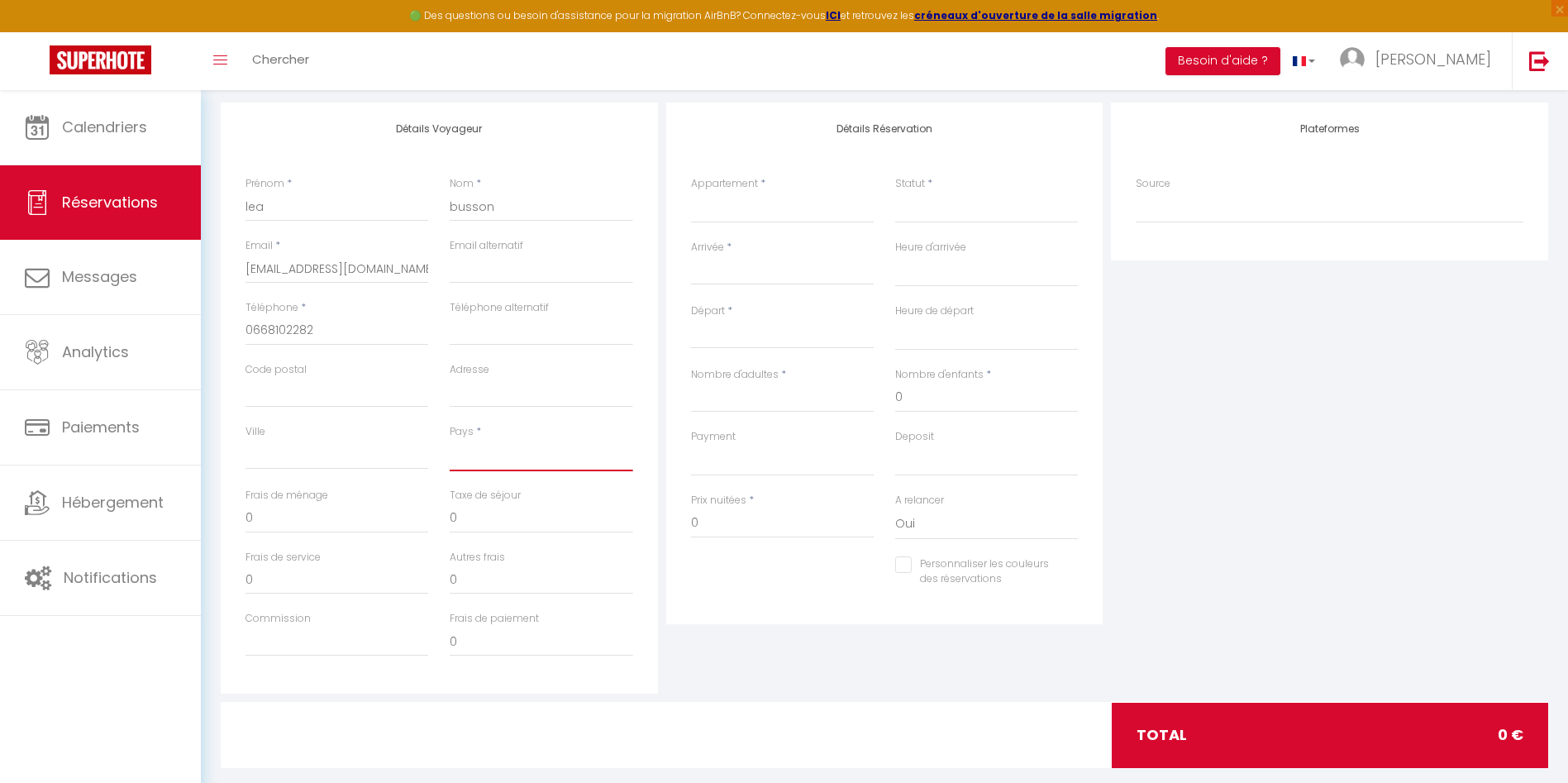
click at [497, 455] on select "[GEOGRAPHIC_DATA] [GEOGRAPHIC_DATA] [GEOGRAPHIC_DATA] [GEOGRAPHIC_DATA] [GEOGRA…" at bounding box center [541, 455] width 183 height 32
click at [450, 440] on select "[GEOGRAPHIC_DATA] [GEOGRAPHIC_DATA] [GEOGRAPHIC_DATA] [GEOGRAPHIC_DATA] [GEOGRA…" at bounding box center [541, 455] width 183 height 32
click at [769, 201] on select "[PERSON_NAME] · Appartement cosy au coeur de ville [PERSON_NAME] · Appartement …" at bounding box center [782, 207] width 183 height 32
click at [691, 192] on select "[PERSON_NAME] · Appartement cosy au coeur de ville [PERSON_NAME] · Appartement …" at bounding box center [782, 207] width 183 height 32
click at [928, 207] on select "Confirmé Non Confirmé [PERSON_NAME] par le voyageur No Show Request" at bounding box center [987, 207] width 183 height 32
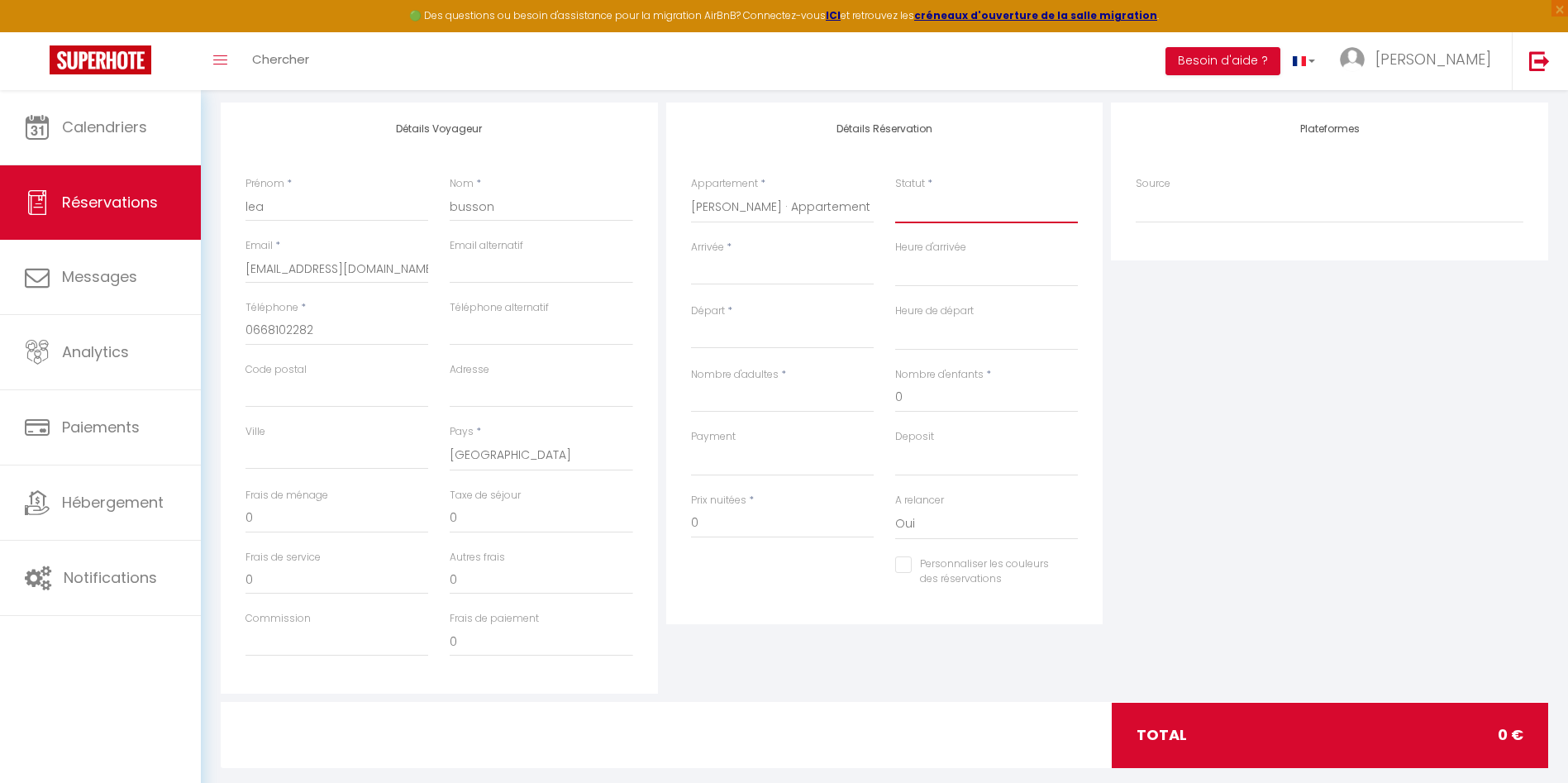
click at [977, 211] on select "Confirmé Non Confirmé [PERSON_NAME] par le voyageur No Show Request" at bounding box center [987, 207] width 183 height 32
click at [1024, 207] on select "Confirmé Non Confirmé [PERSON_NAME] par le voyageur No Show Request" at bounding box center [987, 207] width 183 height 32
click at [896, 192] on select "Confirmé Non Confirmé [PERSON_NAME] par le voyageur No Show Request" at bounding box center [987, 207] width 183 height 32
click at [759, 275] on input "Arrivée" at bounding box center [782, 273] width 183 height 22
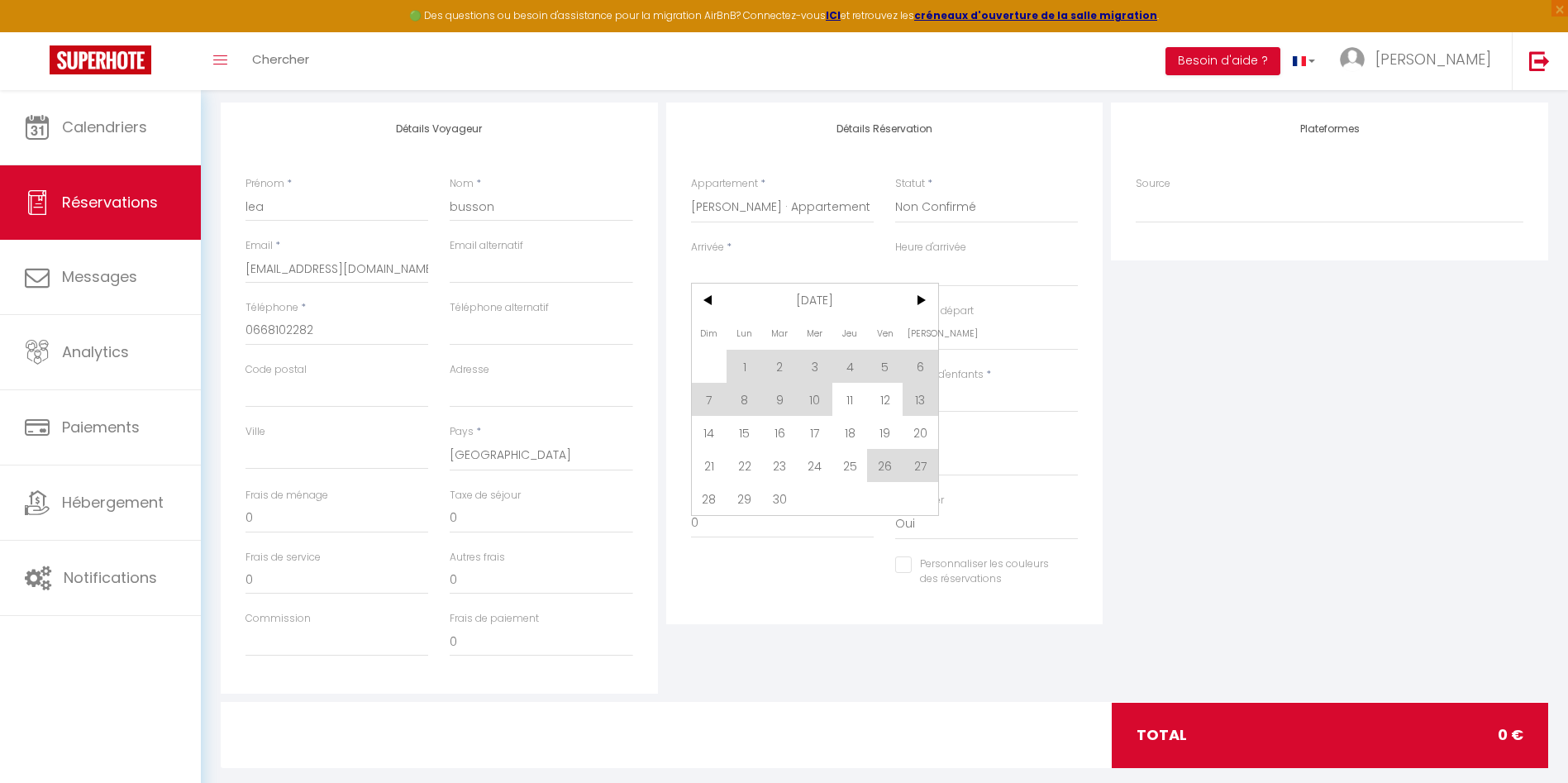
click at [759, 275] on input "Arrivée" at bounding box center [782, 273] width 183 height 22
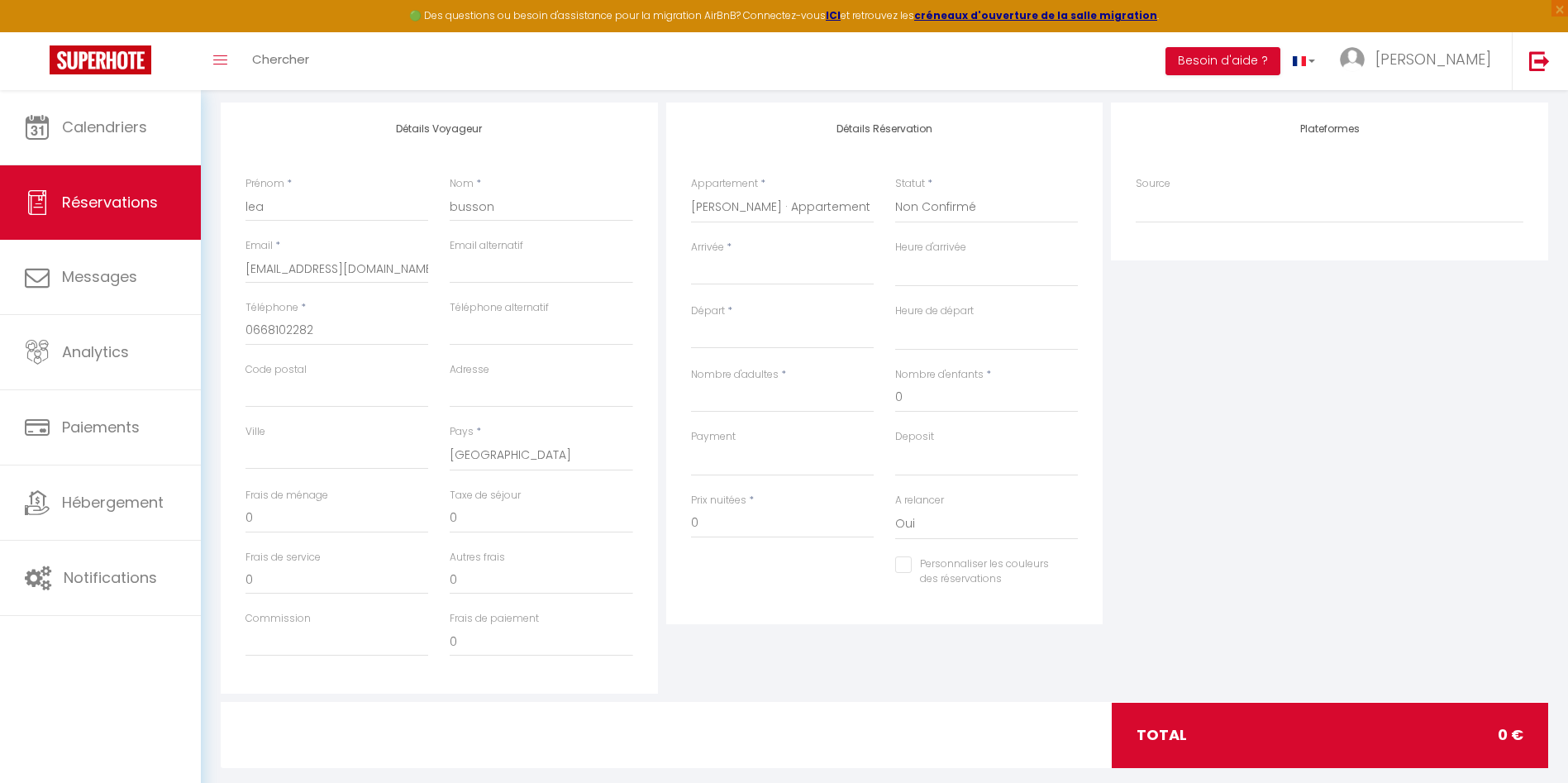
click at [759, 275] on input "Arrivée" at bounding box center [782, 273] width 183 height 22
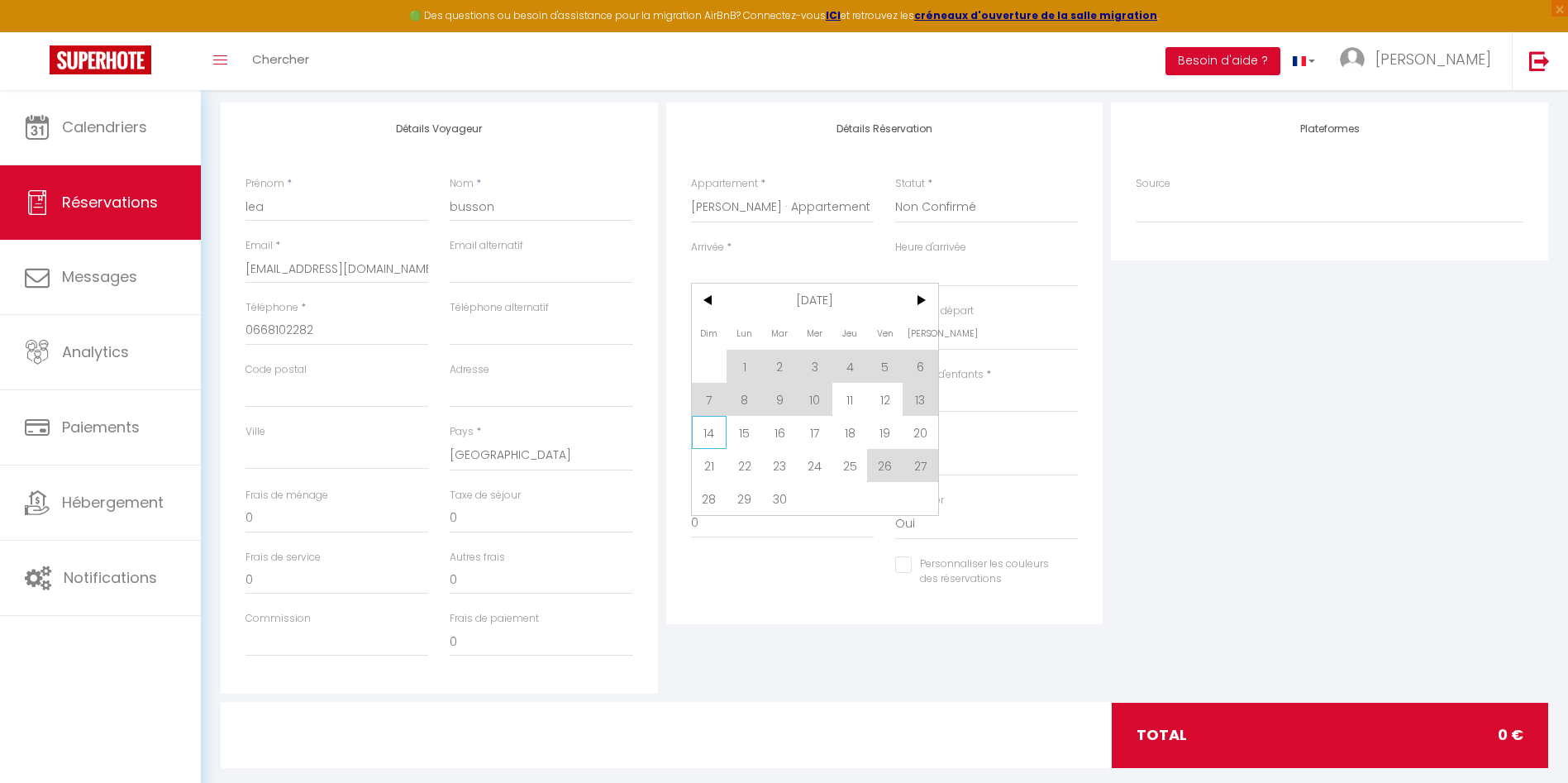
click at [710, 437] on span "14" at bounding box center [710, 432] width 35 height 33
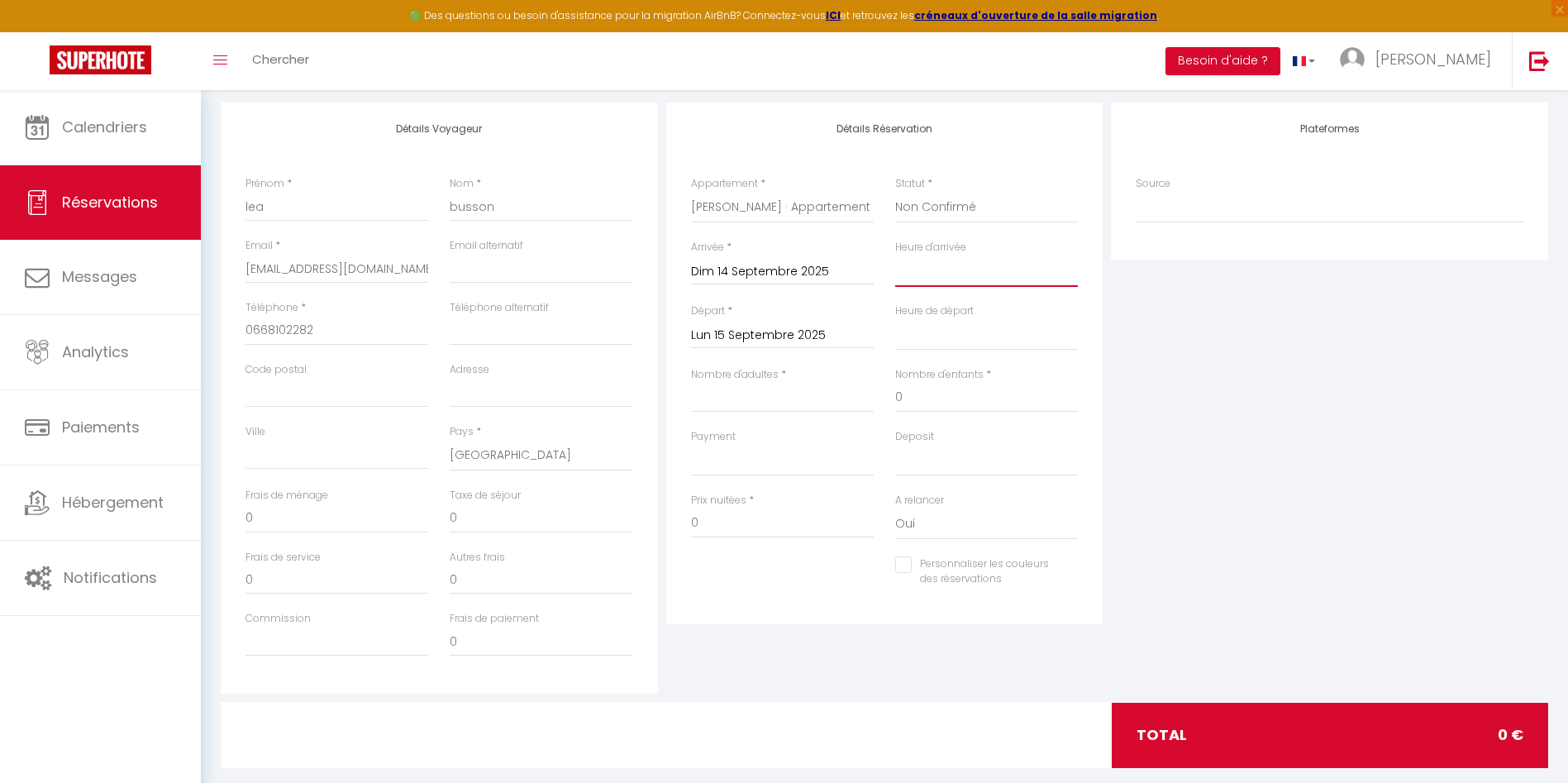
click at [908, 272] on select "00:00 00:30 01:00 01:30 02:00 02:30 03:00 03:30 04:00 04:30 05:00 05:30 06:00 0…" at bounding box center [987, 271] width 183 height 32
click at [749, 389] on input "Nombre d'adultes" at bounding box center [782, 397] width 183 height 30
click at [733, 341] on input "Lun 15 Septembre 2025" at bounding box center [782, 336] width 183 height 22
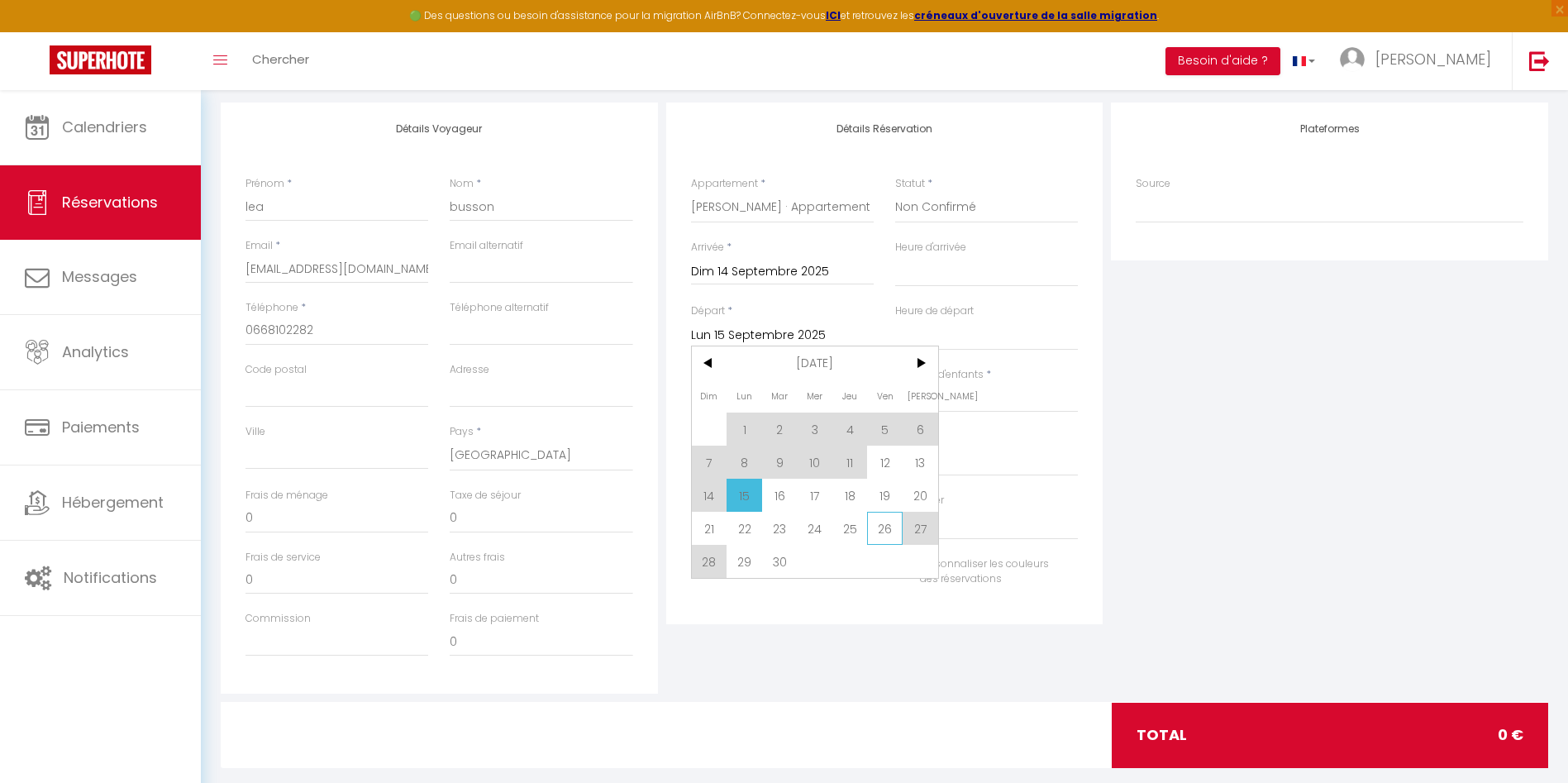
click at [878, 529] on span "26" at bounding box center [885, 528] width 35 height 33
click at [878, 529] on div "Prix nuitées * 0" at bounding box center [782, 524] width 204 height 64
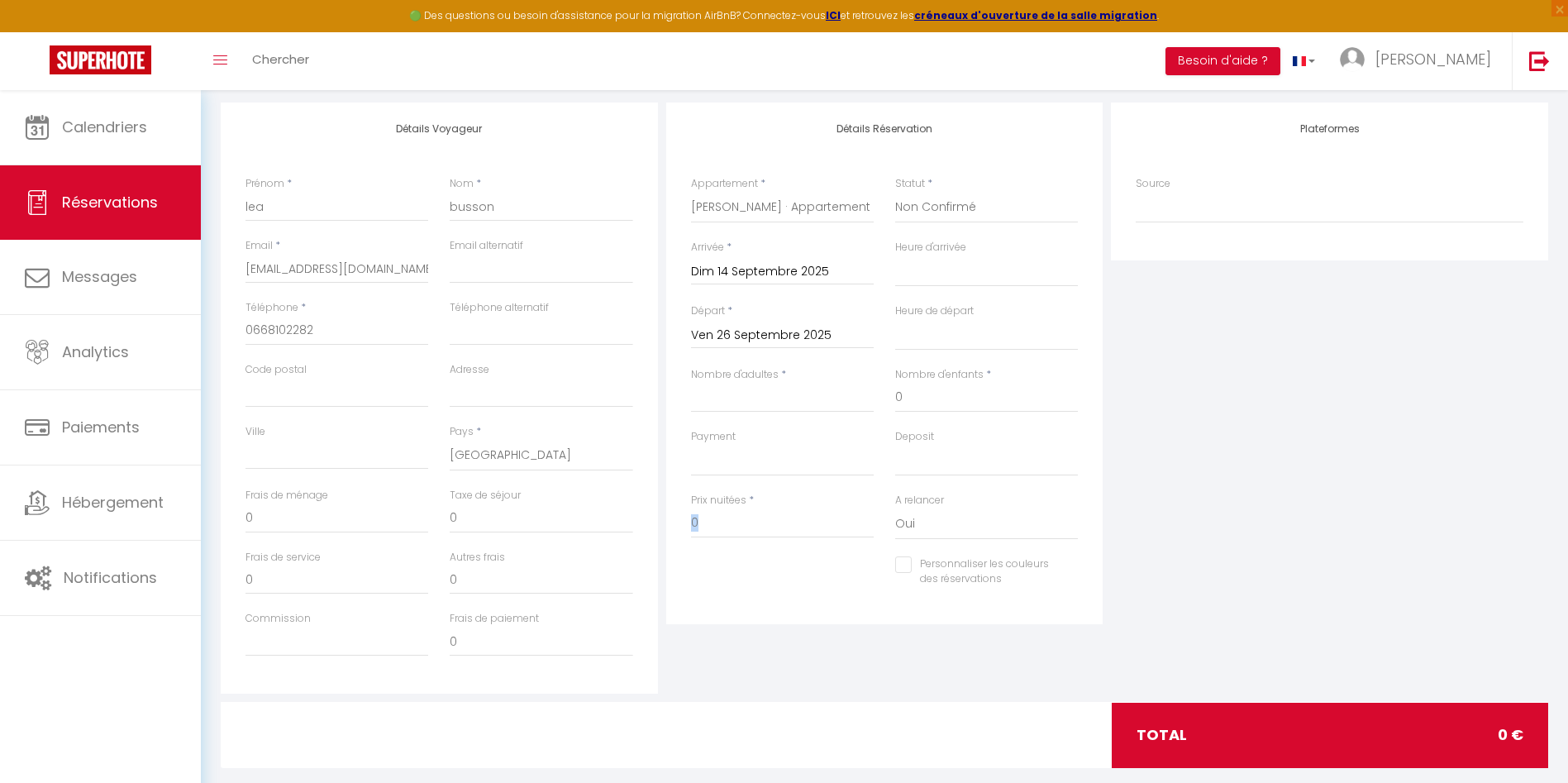
click at [878, 529] on div "Prix nuitées * 0" at bounding box center [782, 524] width 204 height 64
click at [805, 389] on input "Nombre d'adultes" at bounding box center [782, 397] width 183 height 30
click at [790, 404] on input "Nombre d'adultes" at bounding box center [782, 397] width 183 height 30
click at [924, 403] on input "0" at bounding box center [987, 397] width 183 height 30
click at [785, 515] on input "800" at bounding box center [782, 523] width 183 height 30
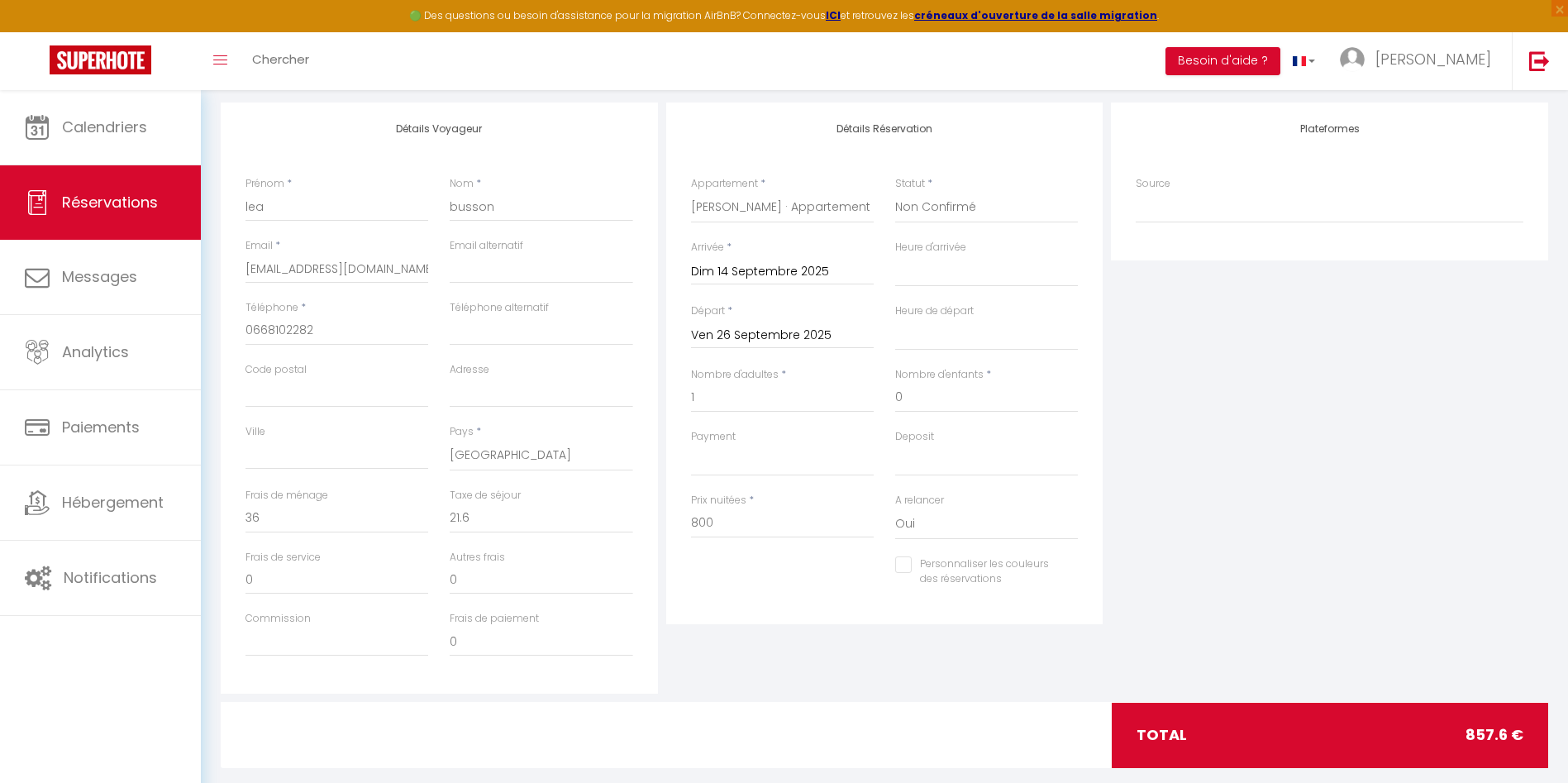
click at [806, 334] on input "Ven 26 Septembre 2025" at bounding box center [782, 336] width 183 height 22
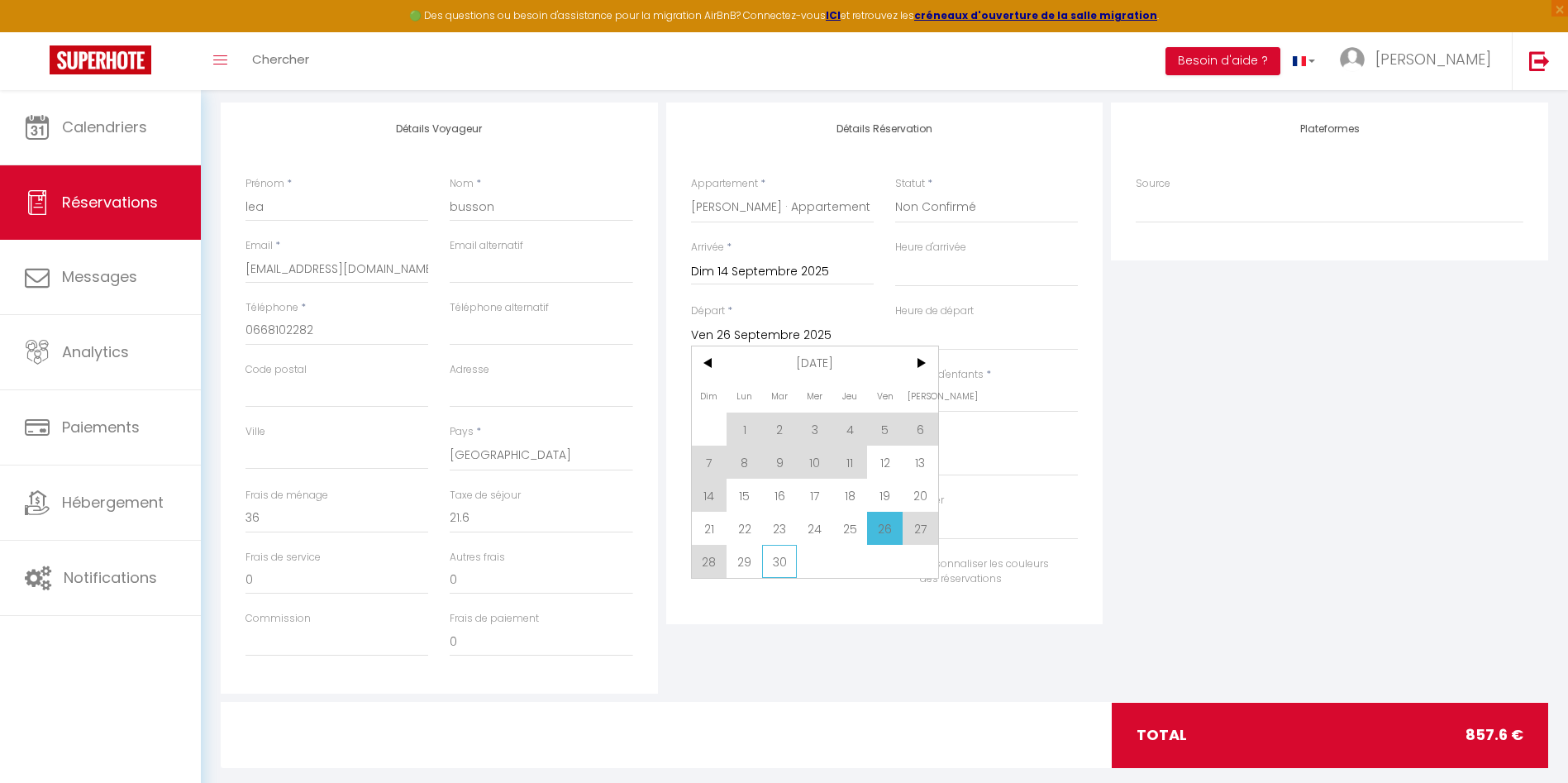
click at [780, 562] on span "30" at bounding box center [779, 561] width 35 height 33
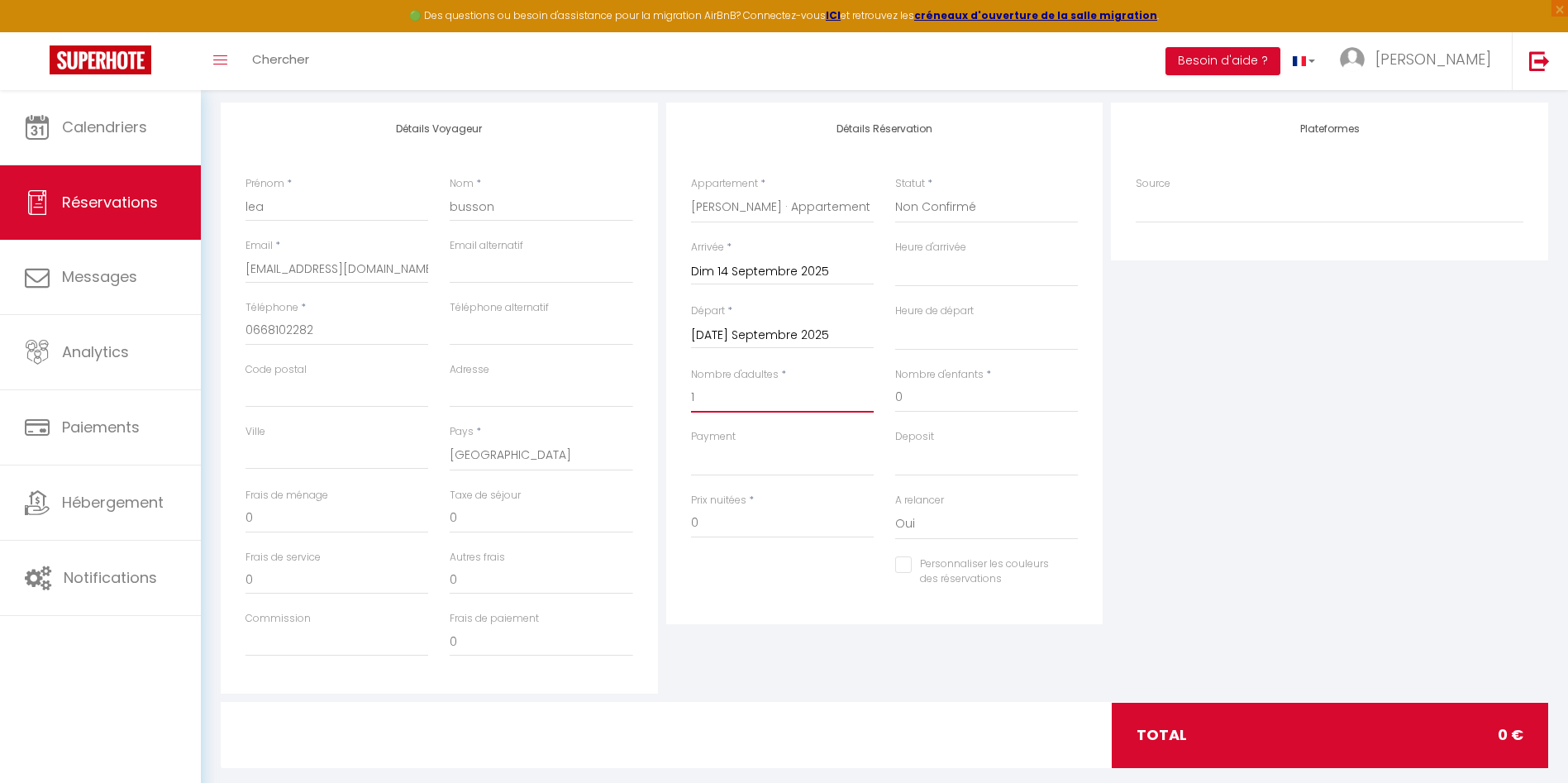
click at [736, 392] on input "1" at bounding box center [782, 397] width 183 height 30
click at [792, 510] on input "0" at bounding box center [782, 523] width 183 height 30
click at [789, 533] on input "0" at bounding box center [782, 523] width 183 height 30
click at [799, 415] on div "Nombre d'adultes * 2" at bounding box center [782, 398] width 204 height 62
click at [756, 498] on div "Prix nuitées * 0" at bounding box center [782, 515] width 183 height 45
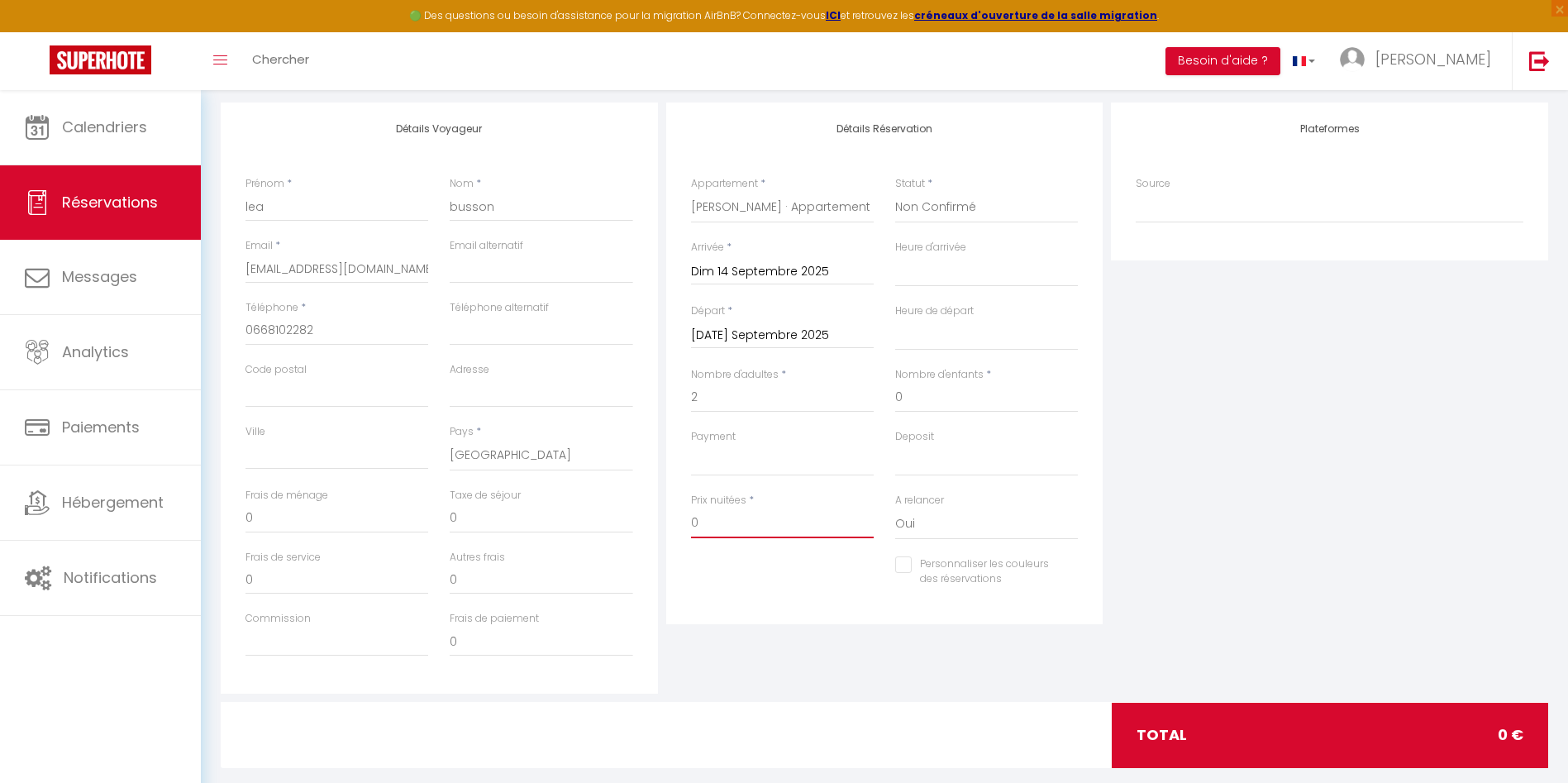
click at [749, 522] on input "0" at bounding box center [782, 523] width 183 height 30
click at [742, 473] on select "OK KO" at bounding box center [782, 461] width 183 height 32
click at [741, 422] on div "Nombre d'adultes * 2" at bounding box center [782, 398] width 204 height 62
click at [724, 521] on input "0" at bounding box center [782, 523] width 183 height 30
click at [792, 392] on input "2" at bounding box center [782, 397] width 183 height 30
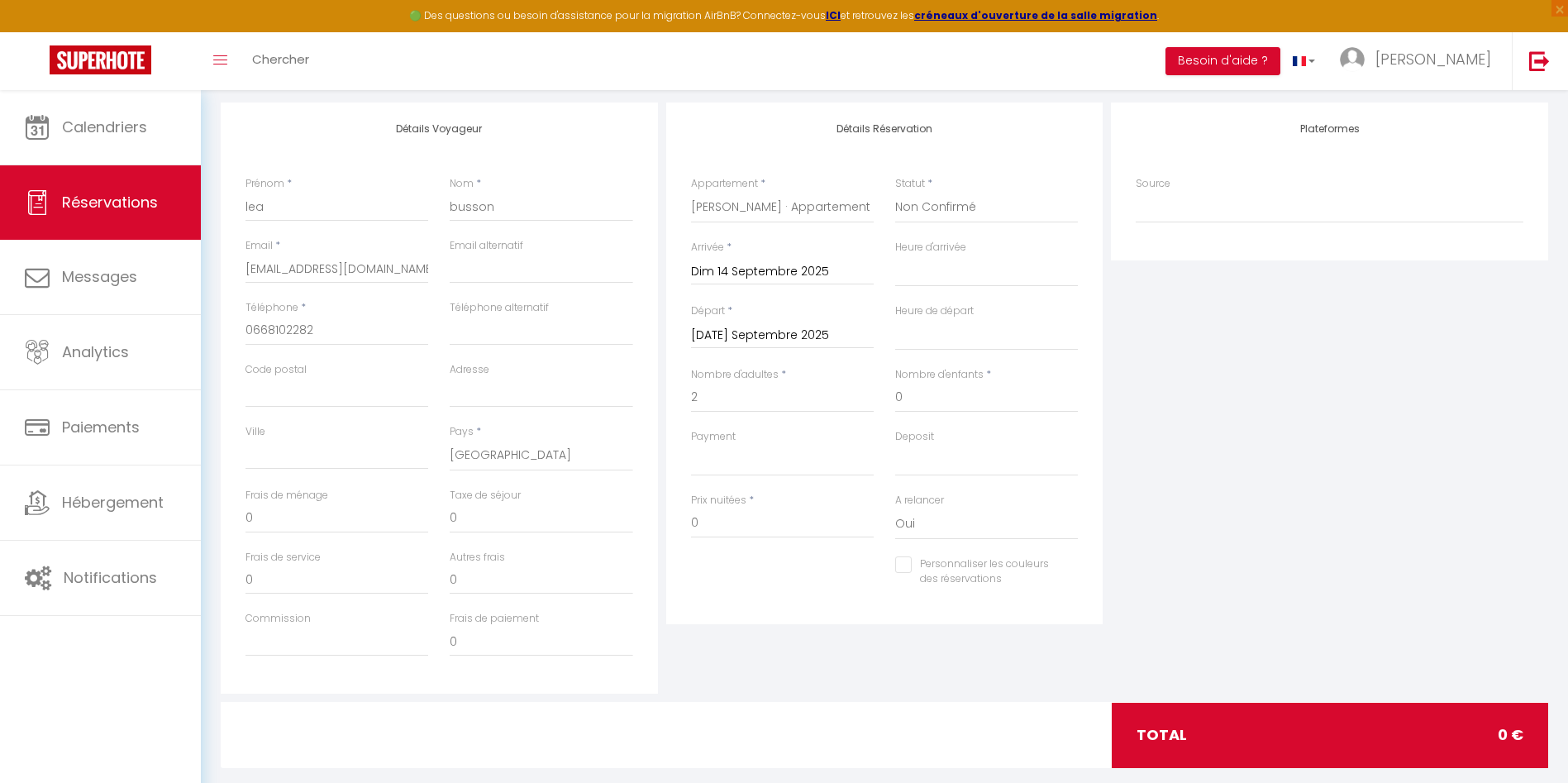
click at [769, 310] on div "Départ * [DATE] Septembre 2025 < [DATE] > Dim Lun Mar Mer Jeu Ven Sam 1 2 3 4 5…" at bounding box center [782, 326] width 183 height 45
click at [782, 262] on input "Dim 14 Septembre 2025" at bounding box center [782, 273] width 183 height 22
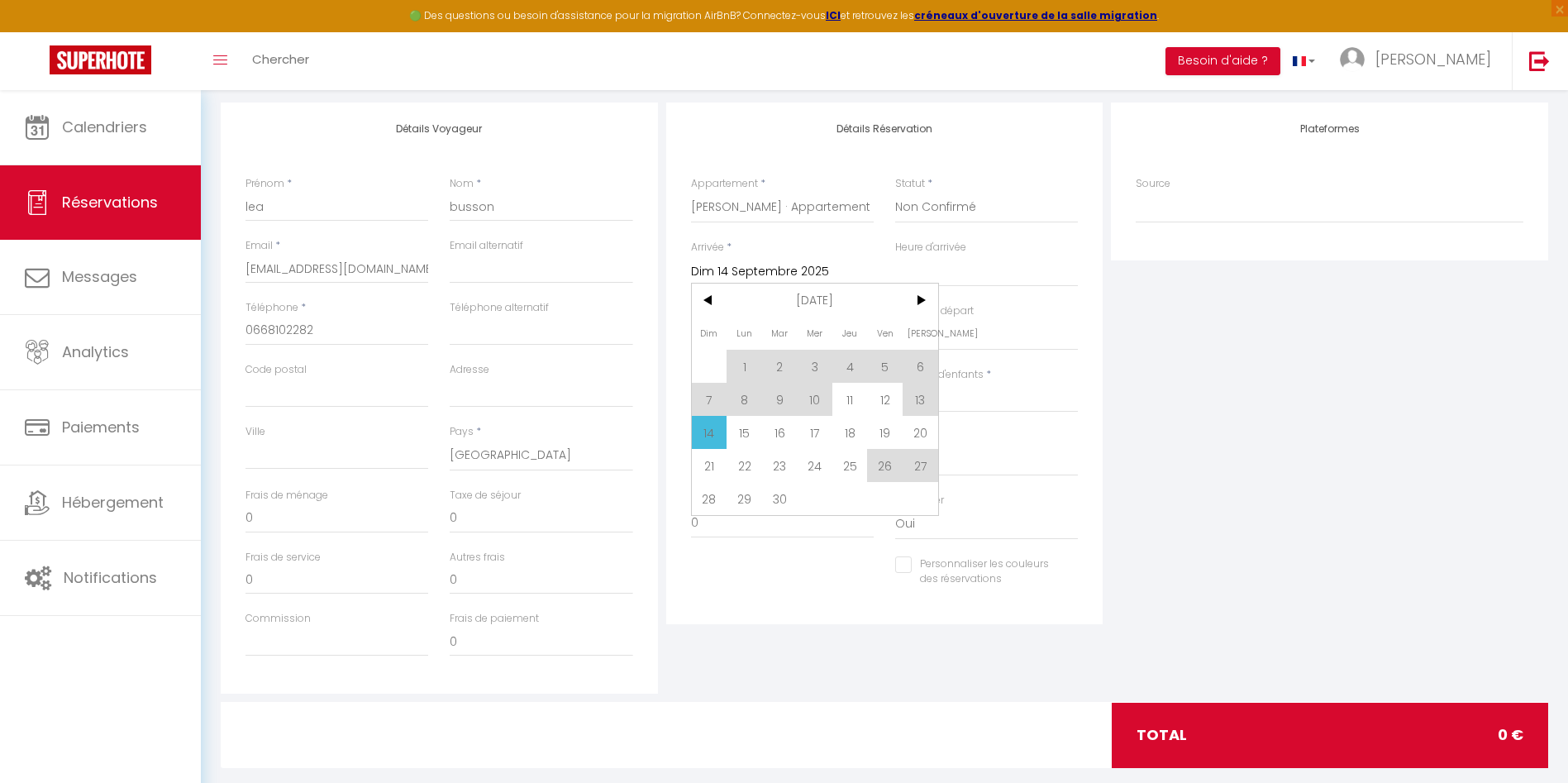
click at [800, 266] on input "Dim 14 Septembre 2025" at bounding box center [782, 273] width 183 height 22
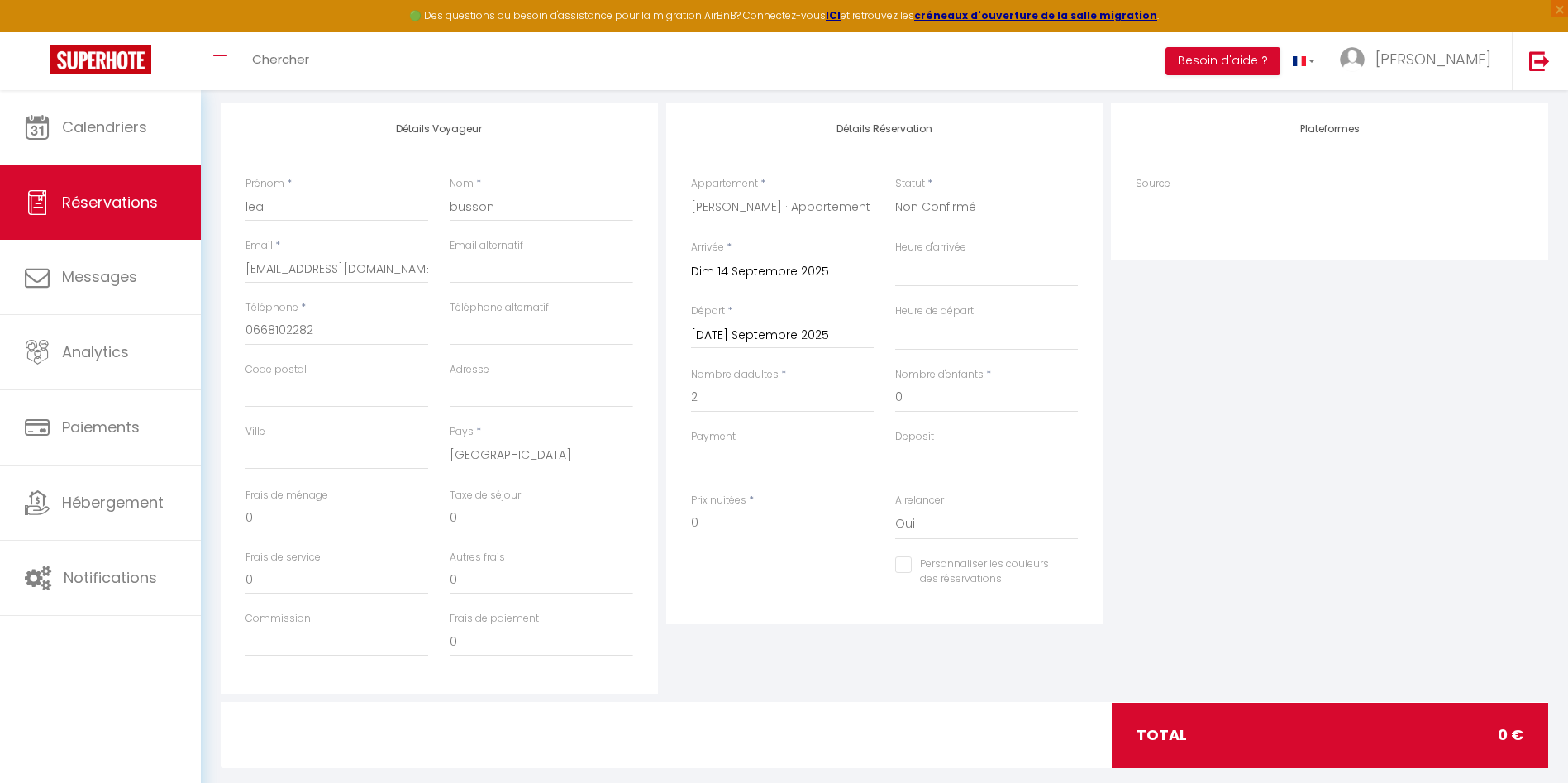
click at [771, 332] on input "[DATE] Septembre 2025" at bounding box center [782, 336] width 183 height 22
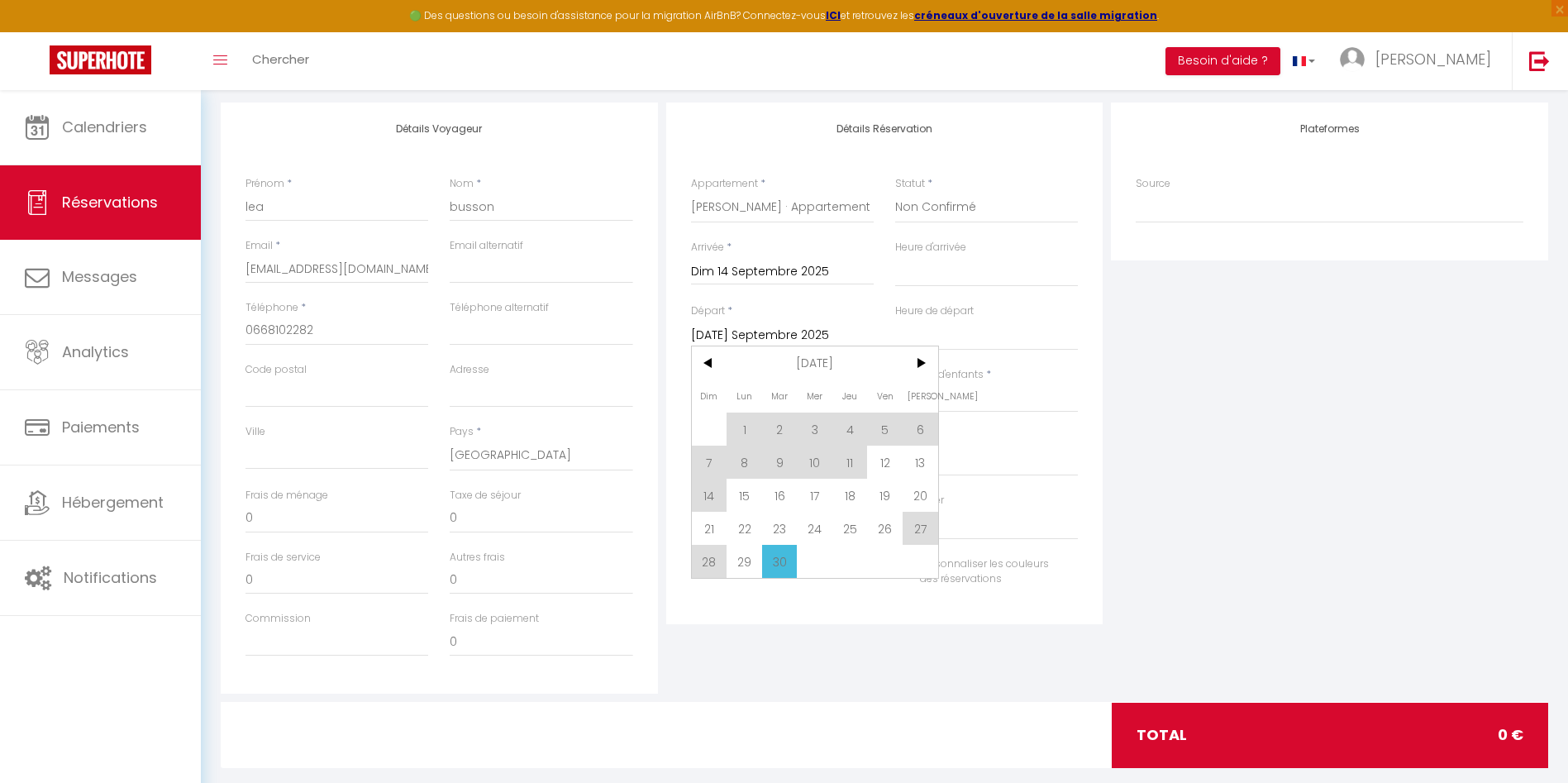
click at [771, 332] on input "[DATE] Septembre 2025" at bounding box center [782, 336] width 183 height 22
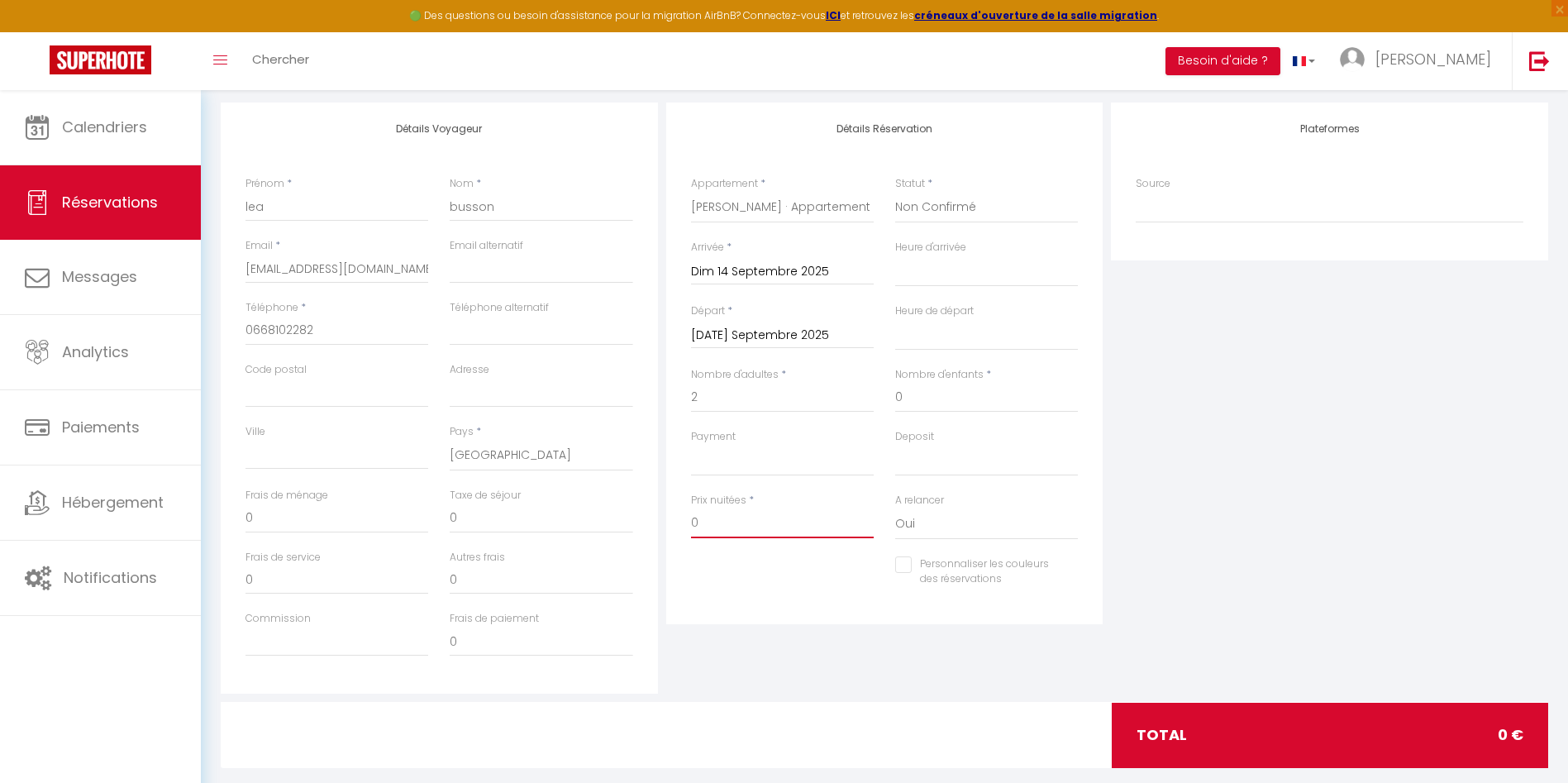
click at [749, 519] on input "0" at bounding box center [782, 523] width 183 height 30
click at [1191, 505] on div "Plateformes Source Direct [DOMAIN_NAME] [DOMAIN_NAME] Chalet montagne Expedia G…" at bounding box center [1330, 398] width 446 height 591
click at [1298, 392] on div "Plateformes Source Direct [DOMAIN_NAME] [DOMAIN_NAME] Chalet montagne Expedia G…" at bounding box center [1330, 398] width 446 height 591
click at [748, 518] on input "153" at bounding box center [782, 523] width 183 height 30
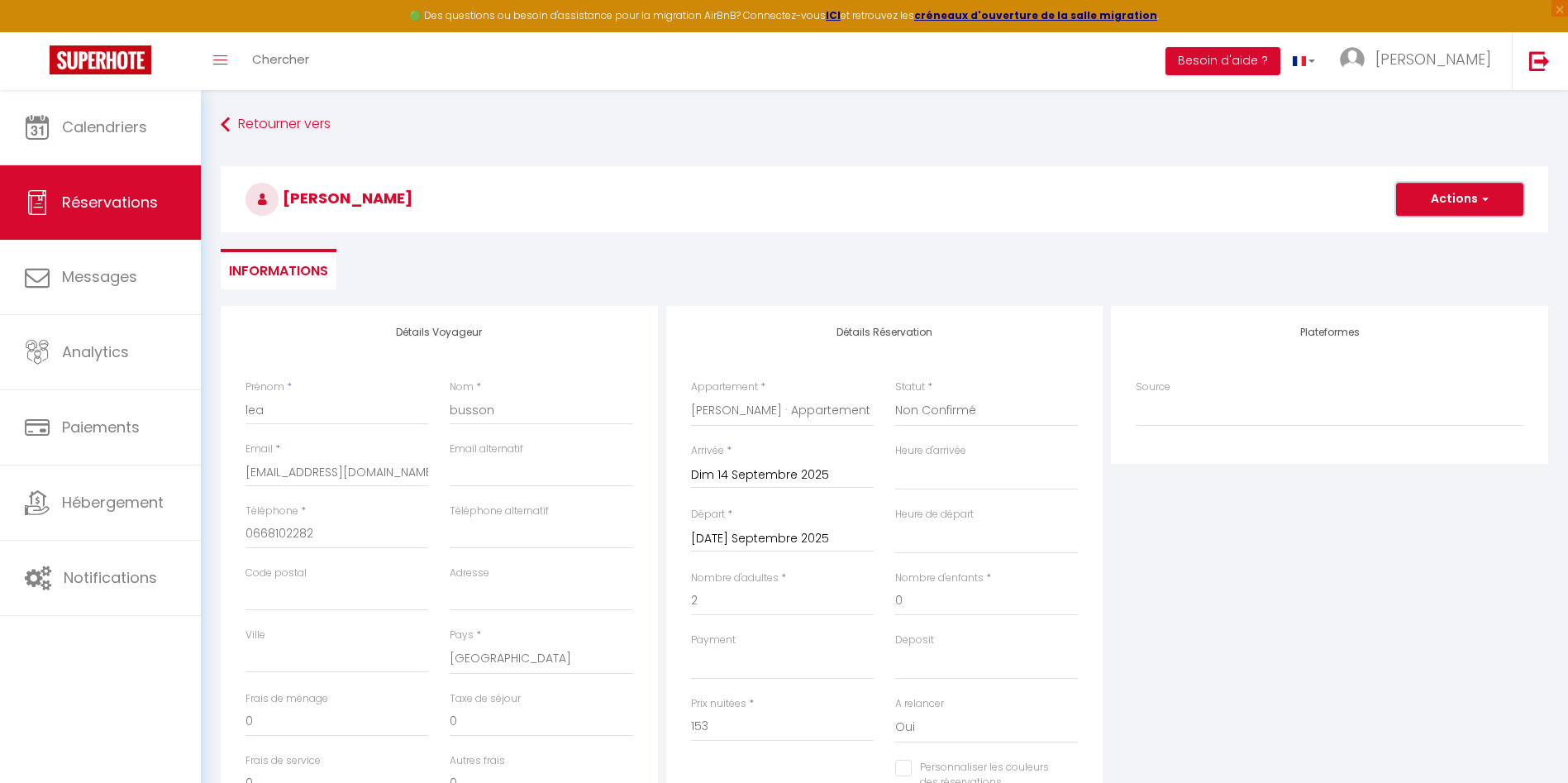
click at [1464, 190] on button "Actions" at bounding box center [1460, 199] width 127 height 33
click at [1403, 242] on link "Enregistrer" at bounding box center [1444, 236] width 131 height 22
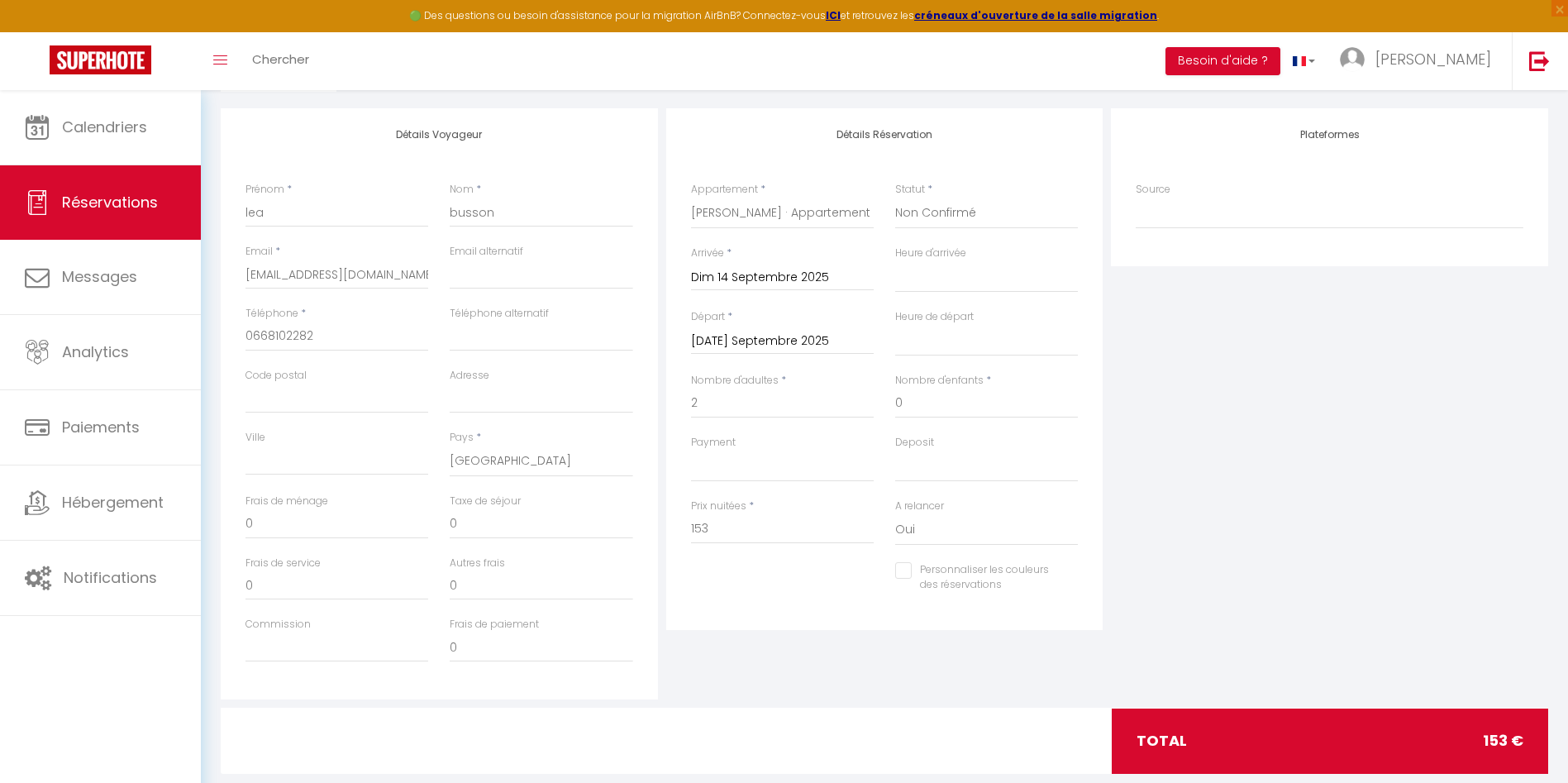
scroll to position [230, 0]
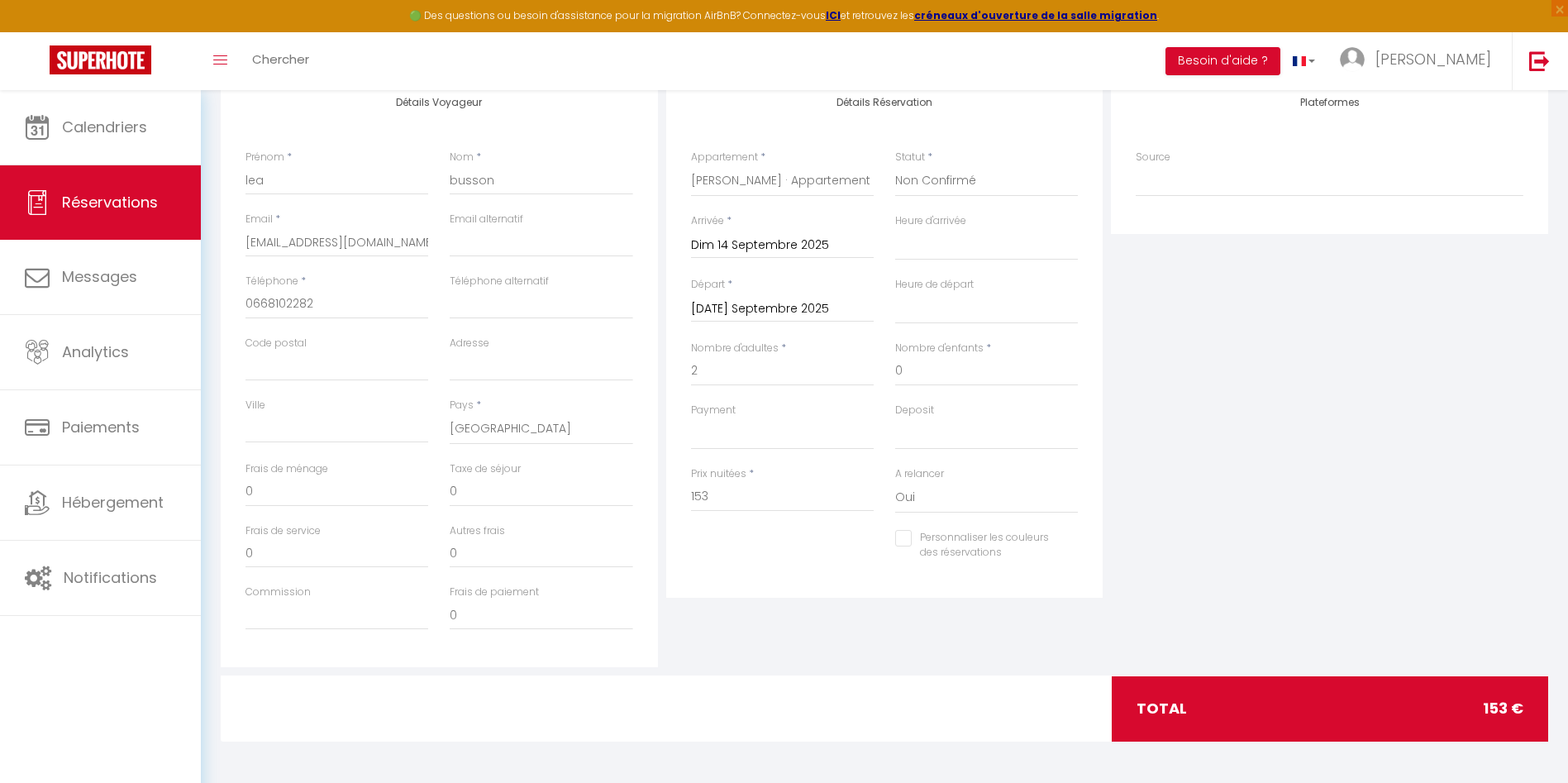
click at [769, 304] on input "[DATE] Septembre 2025" at bounding box center [782, 310] width 183 height 22
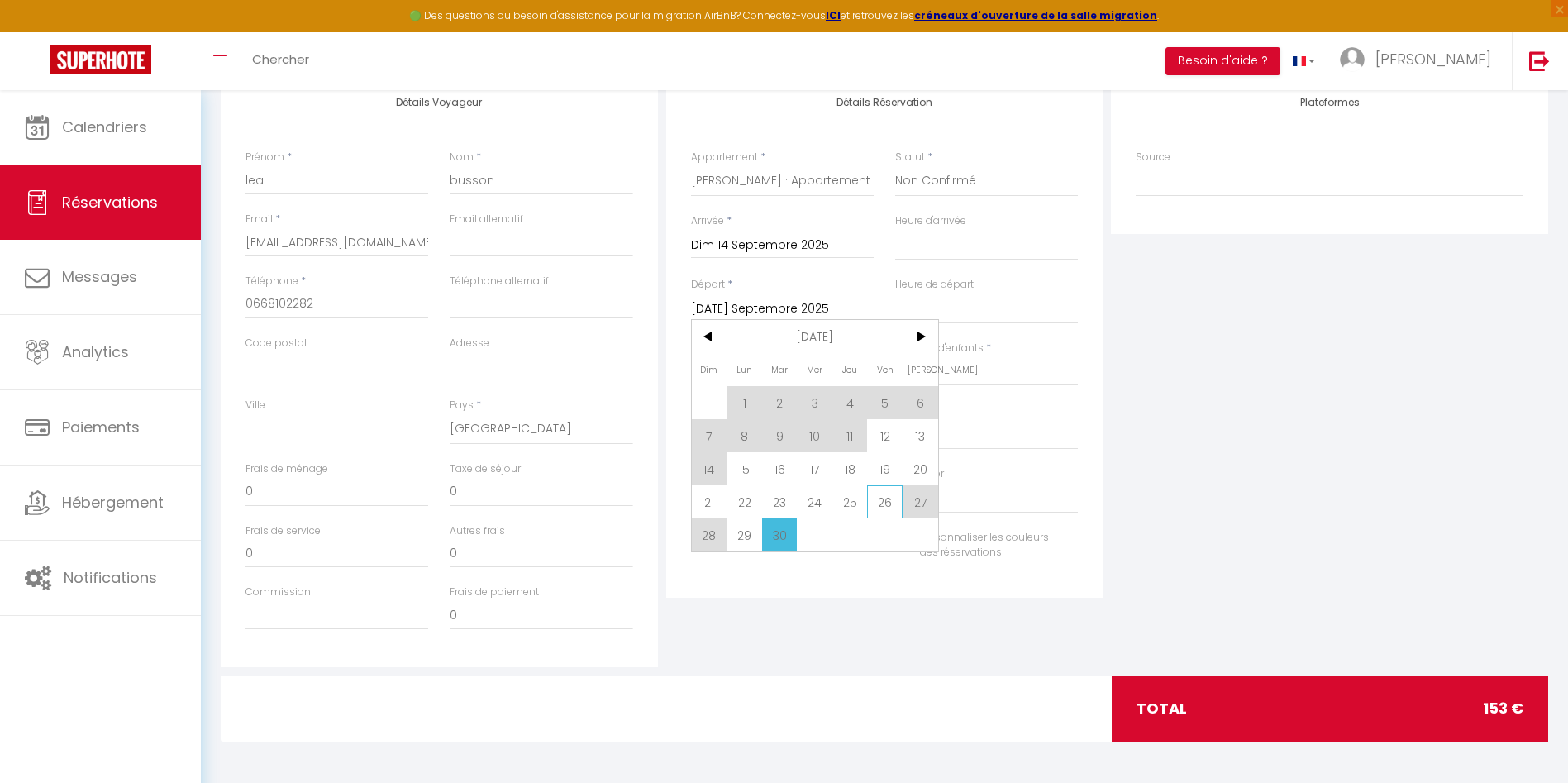
click at [883, 505] on span "26" at bounding box center [885, 501] width 35 height 33
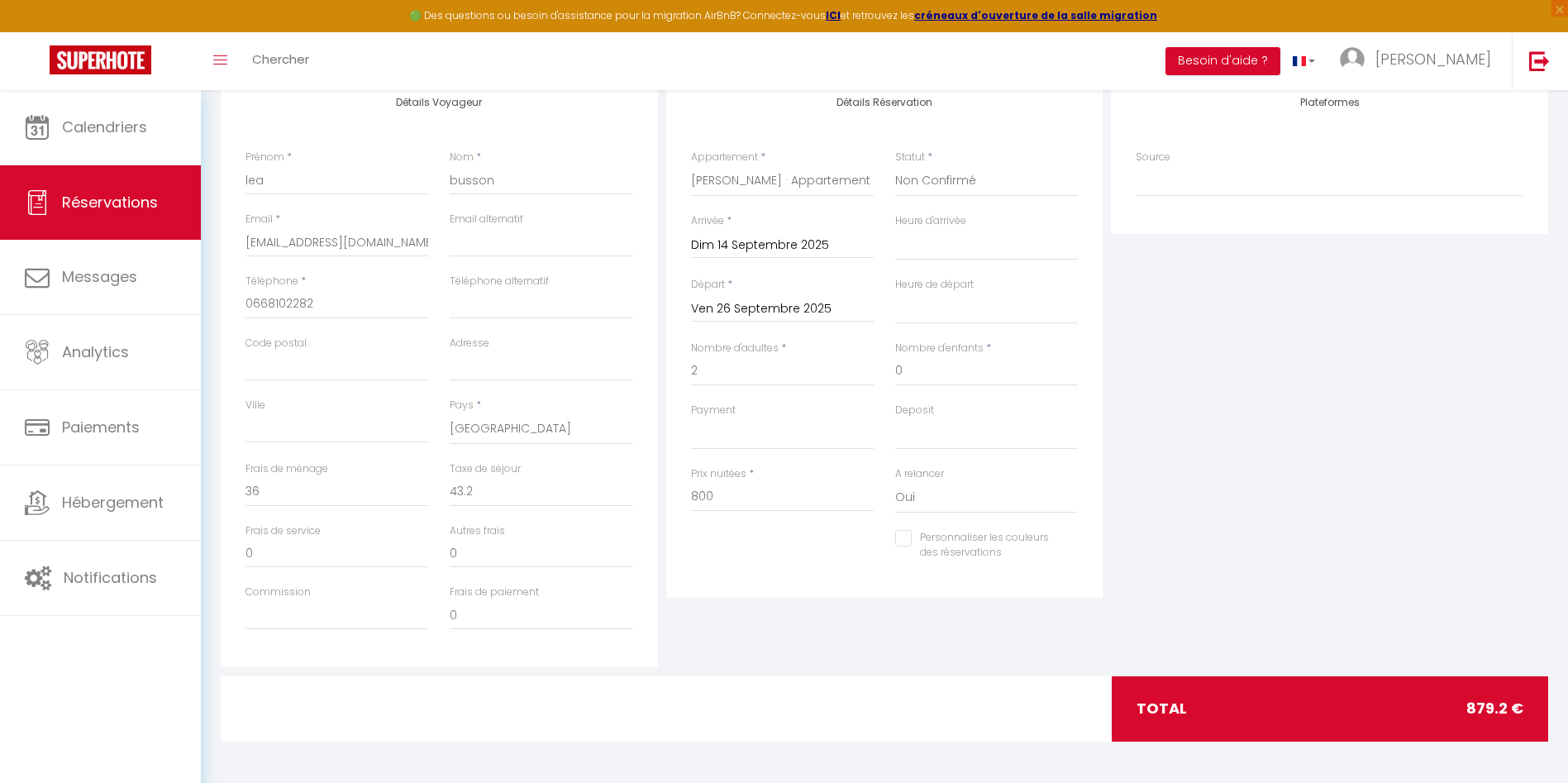
click at [883, 505] on div "Prix nuitées * 800" at bounding box center [782, 498] width 204 height 64
click at [740, 484] on input "800" at bounding box center [782, 497] width 183 height 30
click at [1200, 493] on div "Plateformes Source Direct [DOMAIN_NAME] [DOMAIN_NAME] Chalet montagne Expedia G…" at bounding box center [1330, 372] width 446 height 591
click at [1271, 474] on div "Plateformes Source Direct [DOMAIN_NAME] [DOMAIN_NAME] Chalet montagne Expedia G…" at bounding box center [1330, 372] width 446 height 591
click at [1325, 491] on div "Plateformes Source Direct [DOMAIN_NAME] [DOMAIN_NAME] Chalet montagne Expedia G…" at bounding box center [1330, 372] width 446 height 591
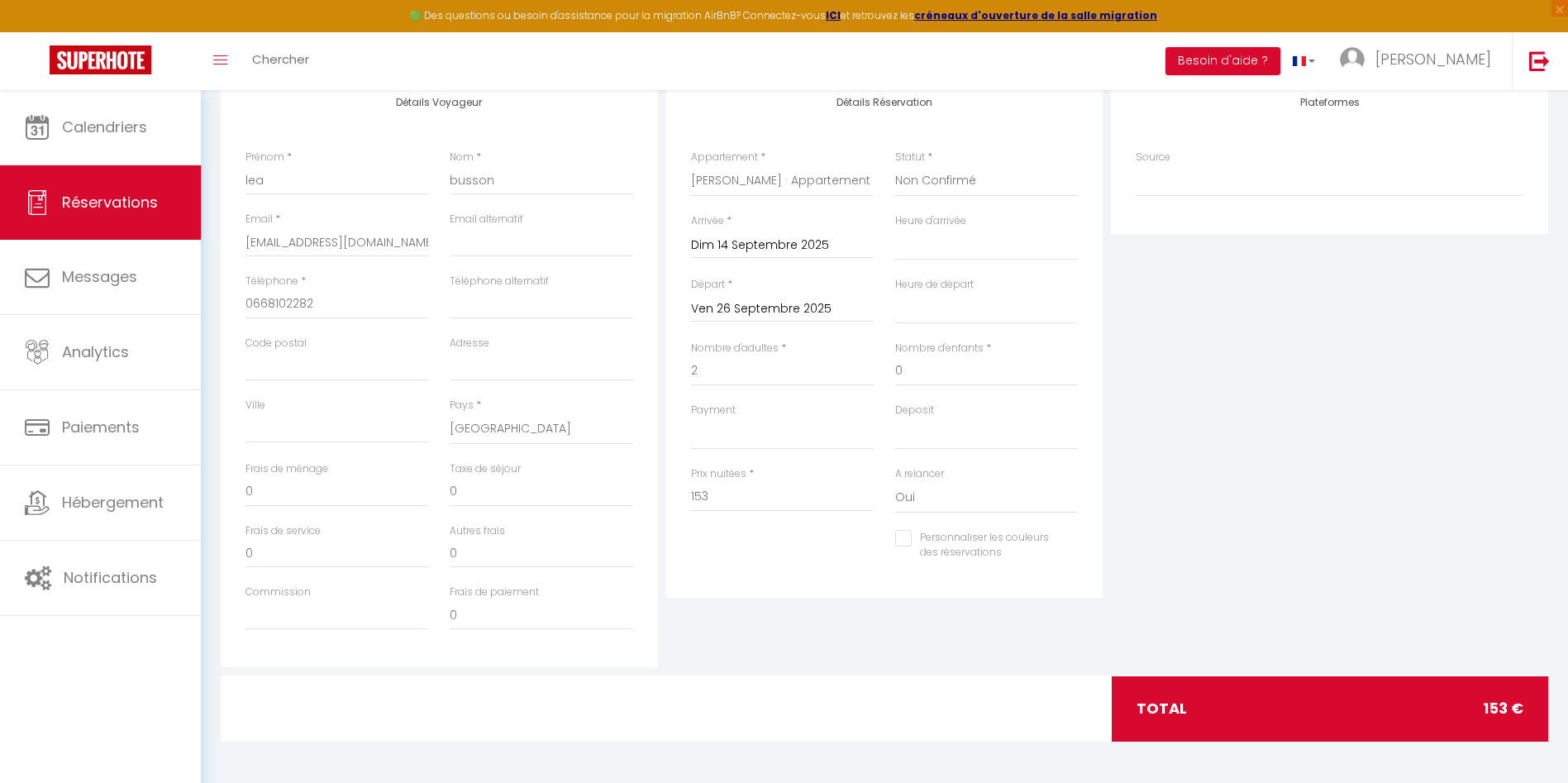
click at [1325, 491] on div "Plateformes Source Direct [DOMAIN_NAME] [DOMAIN_NAME] Chalet montagne Expedia G…" at bounding box center [1330, 372] width 446 height 591
click at [749, 496] on input "153" at bounding box center [782, 497] width 183 height 30
click at [1409, 508] on div "Plateformes Source Direct [DOMAIN_NAME] [DOMAIN_NAME] Chalet montagne Expedia G…" at bounding box center [1330, 372] width 446 height 591
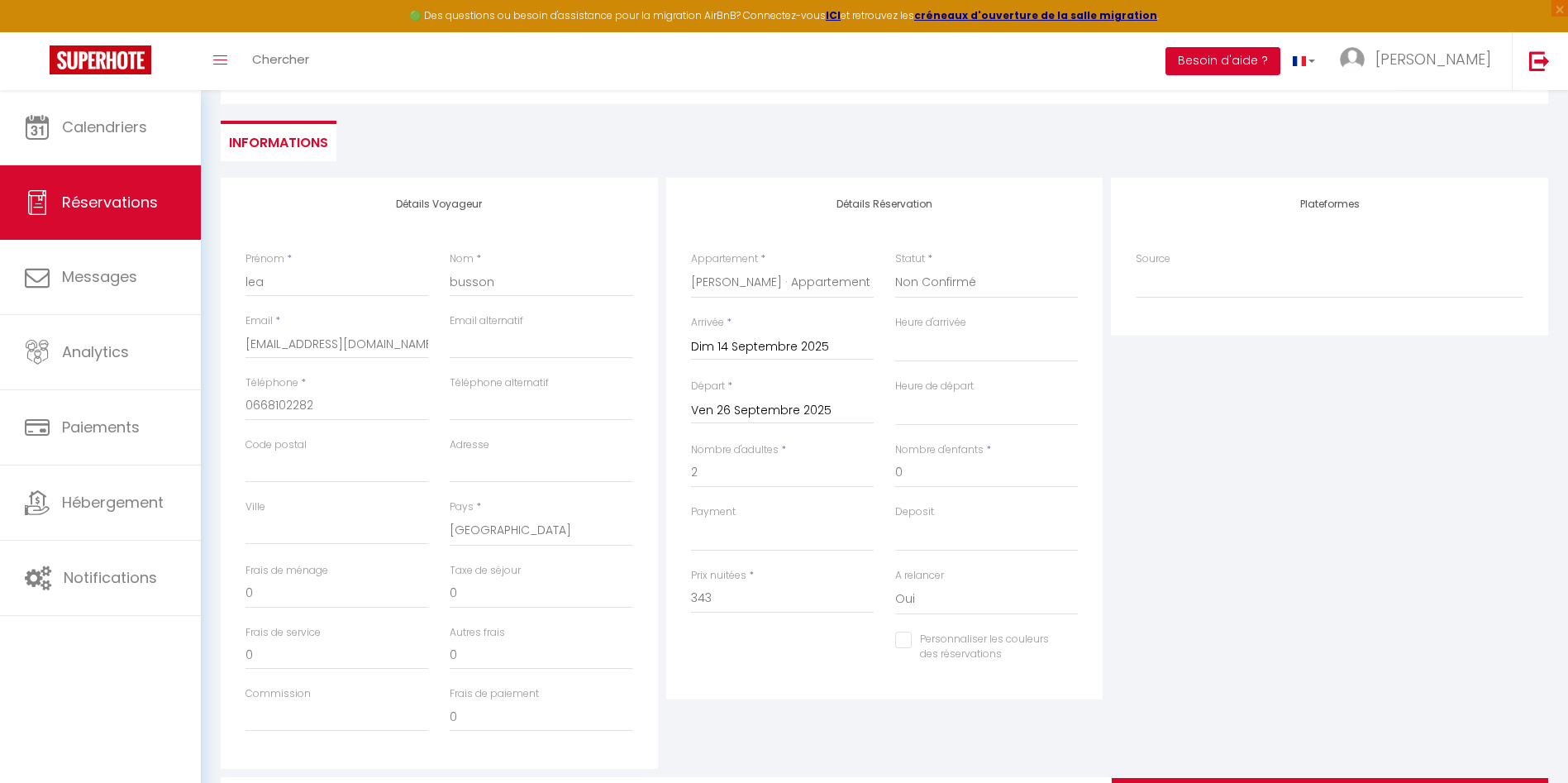
scroll to position [0, 0]
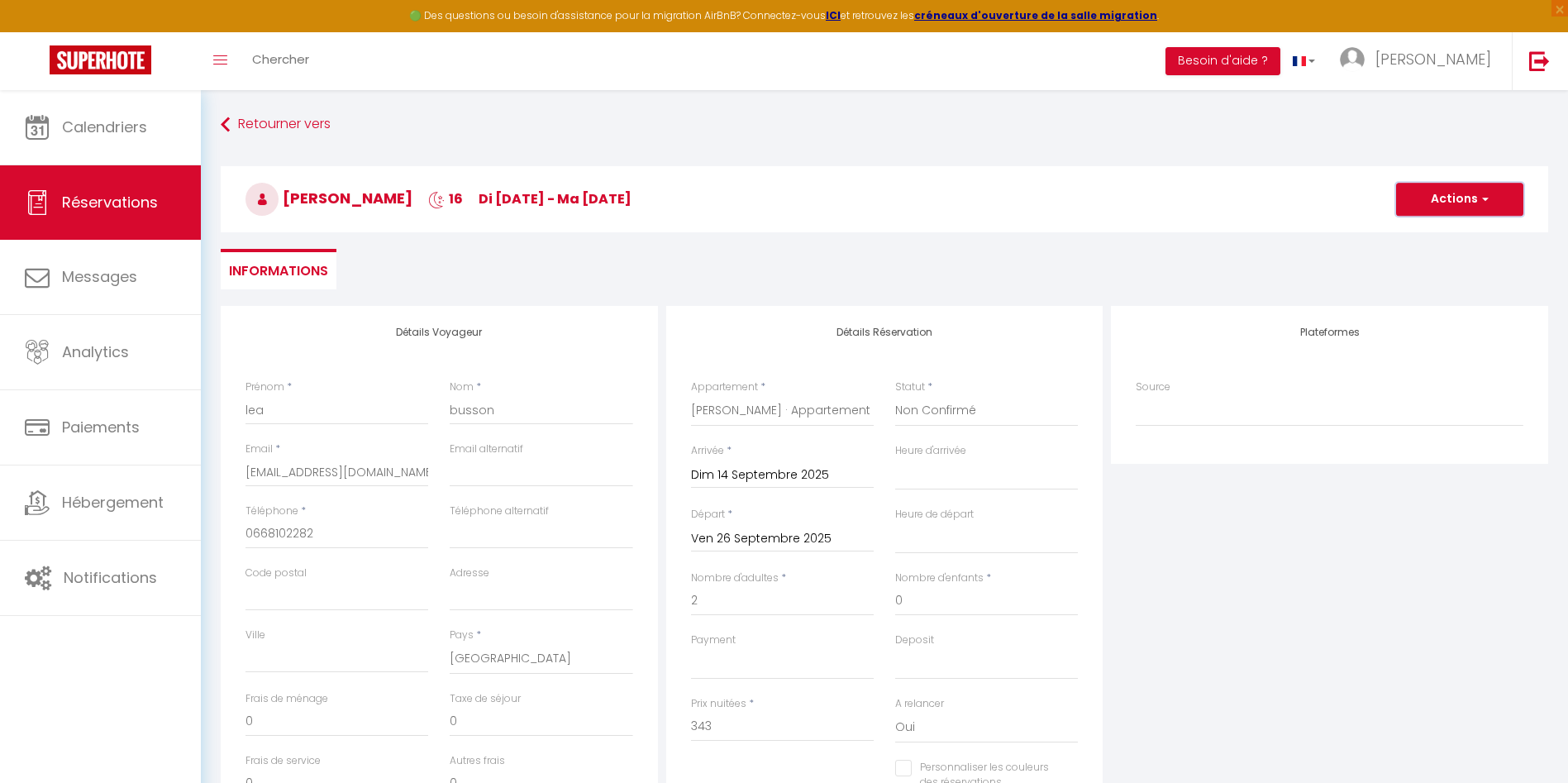
click at [1468, 183] on button "Actions" at bounding box center [1460, 199] width 127 height 33
click at [1428, 238] on link "Enregistrer" at bounding box center [1444, 236] width 131 height 22
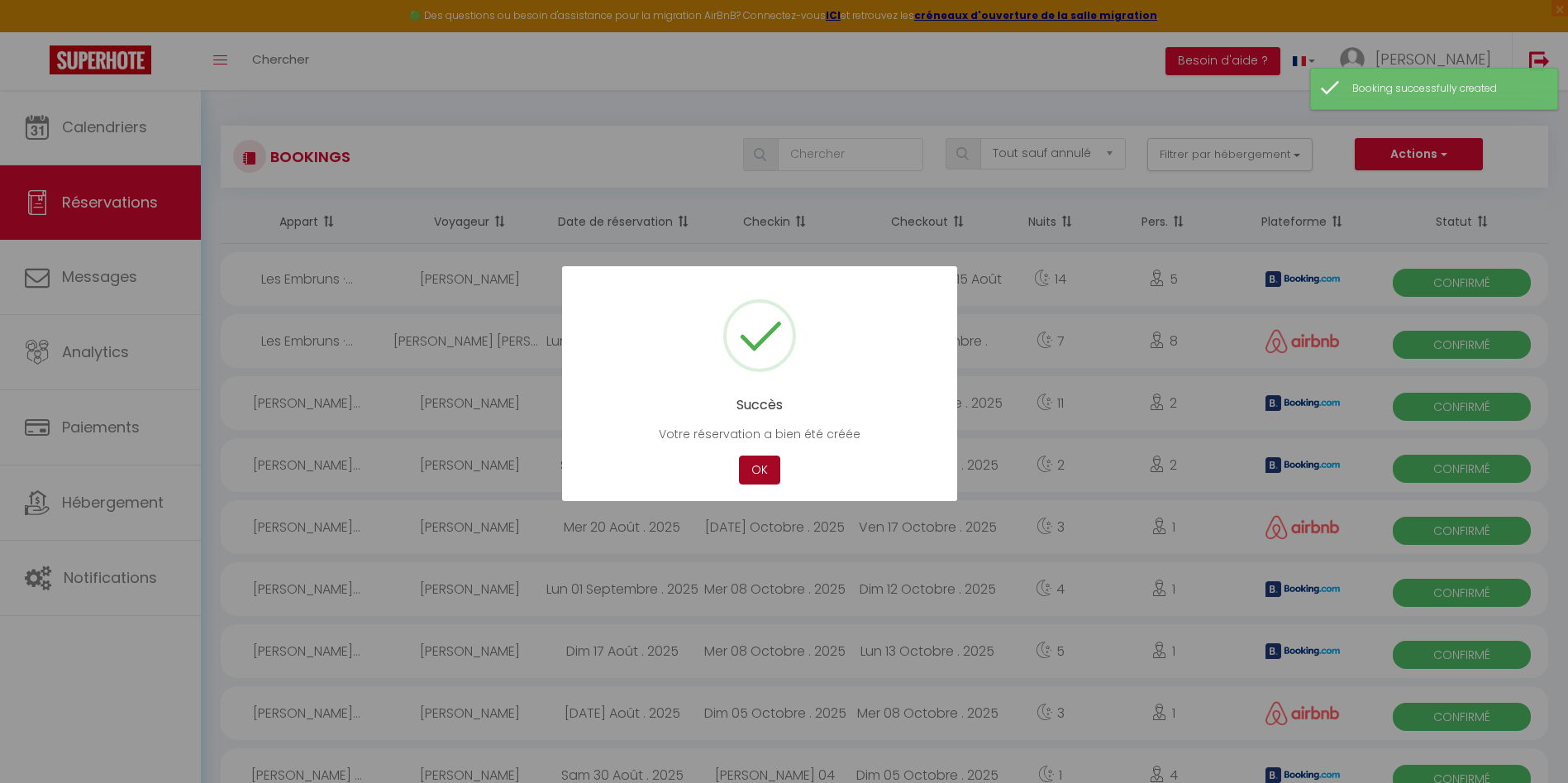
click at [749, 467] on button "OK" at bounding box center [760, 470] width 42 height 29
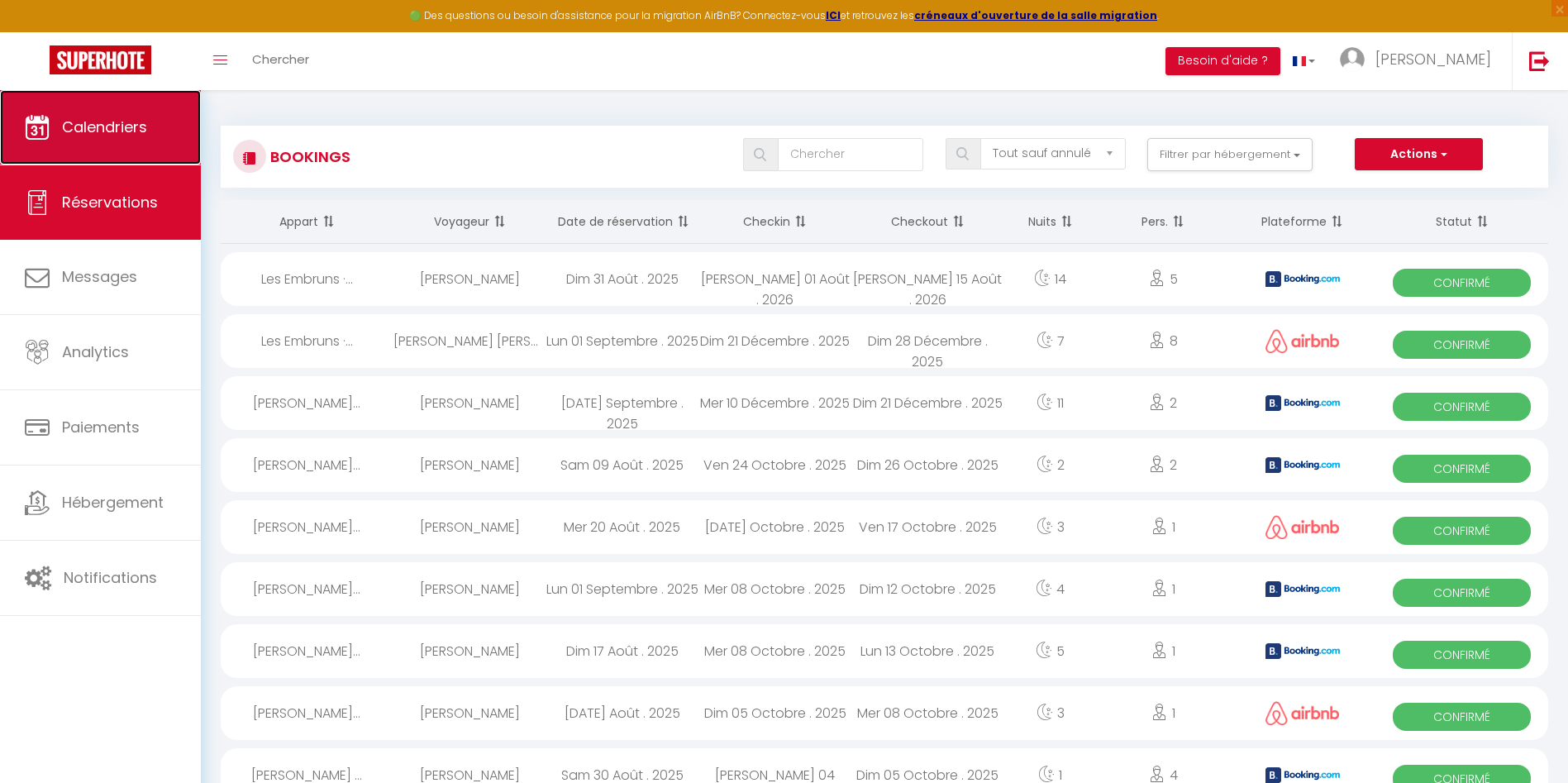
click at [76, 127] on span "Calendriers" at bounding box center [104, 126] width 85 height 21
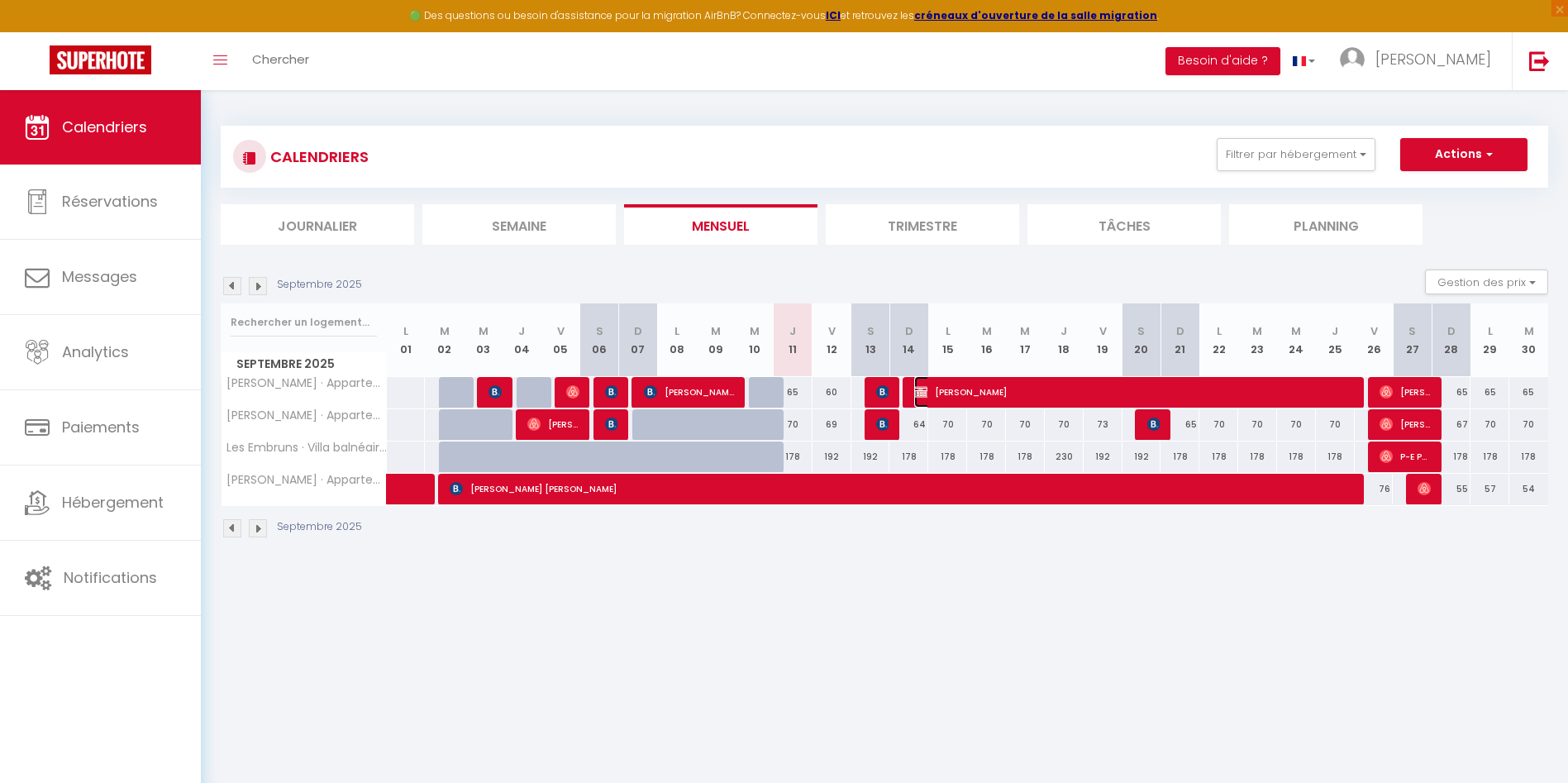
click at [983, 400] on span "[PERSON_NAME]" at bounding box center [1135, 392] width 441 height 32
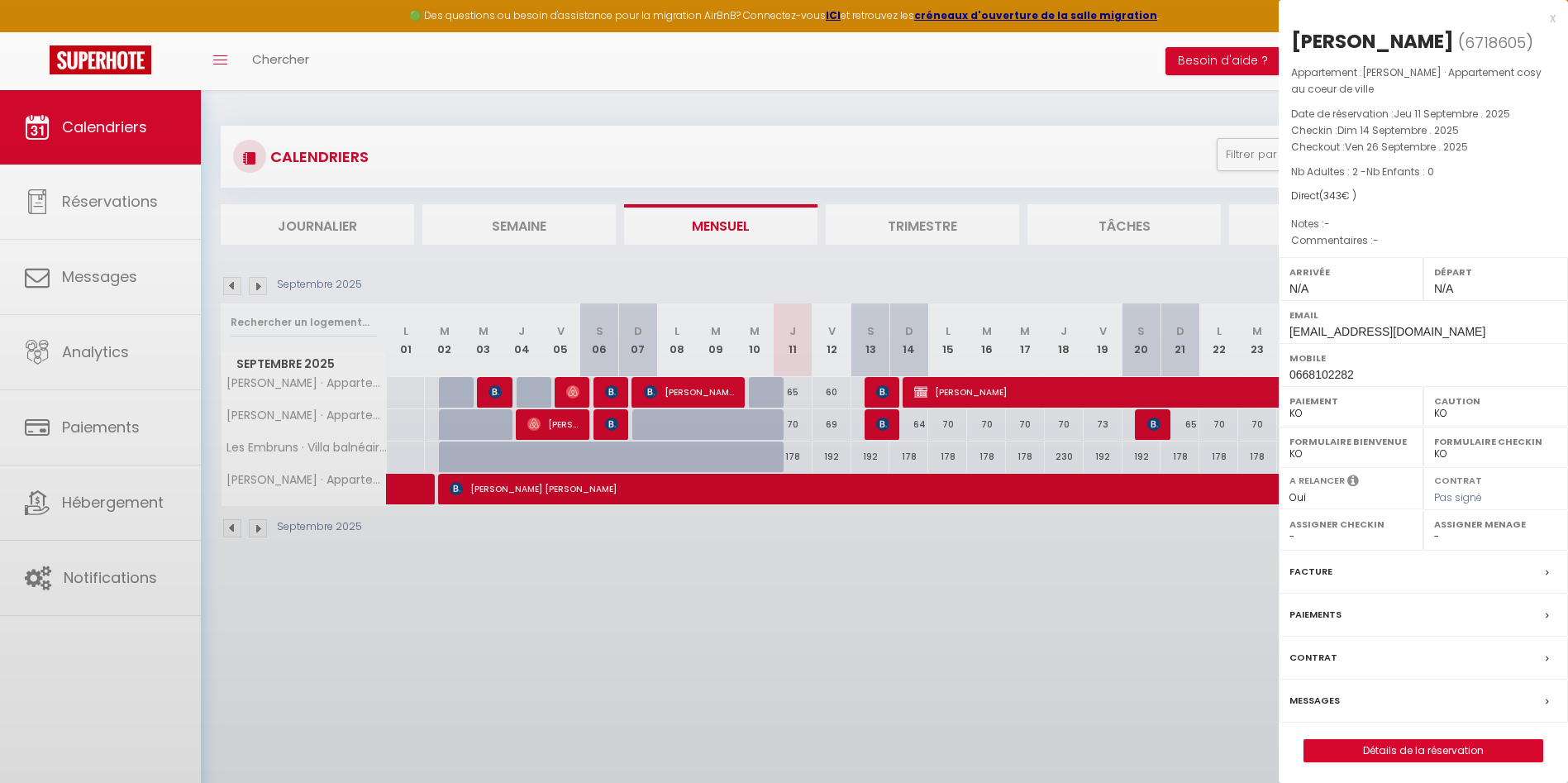
click at [983, 400] on div at bounding box center [784, 392] width 1568 height 783
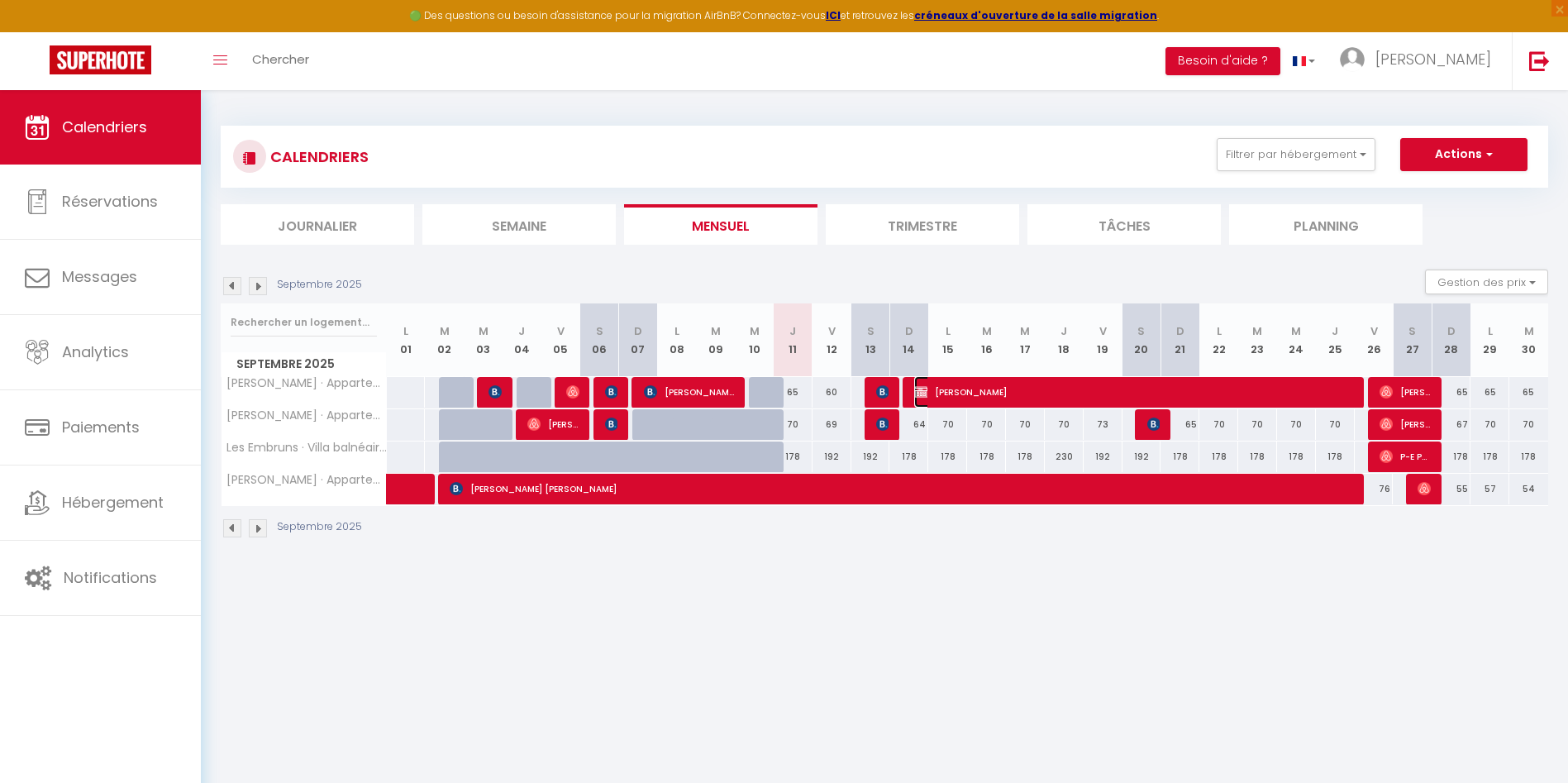
click at [983, 400] on span "[PERSON_NAME]" at bounding box center [1135, 392] width 441 height 32
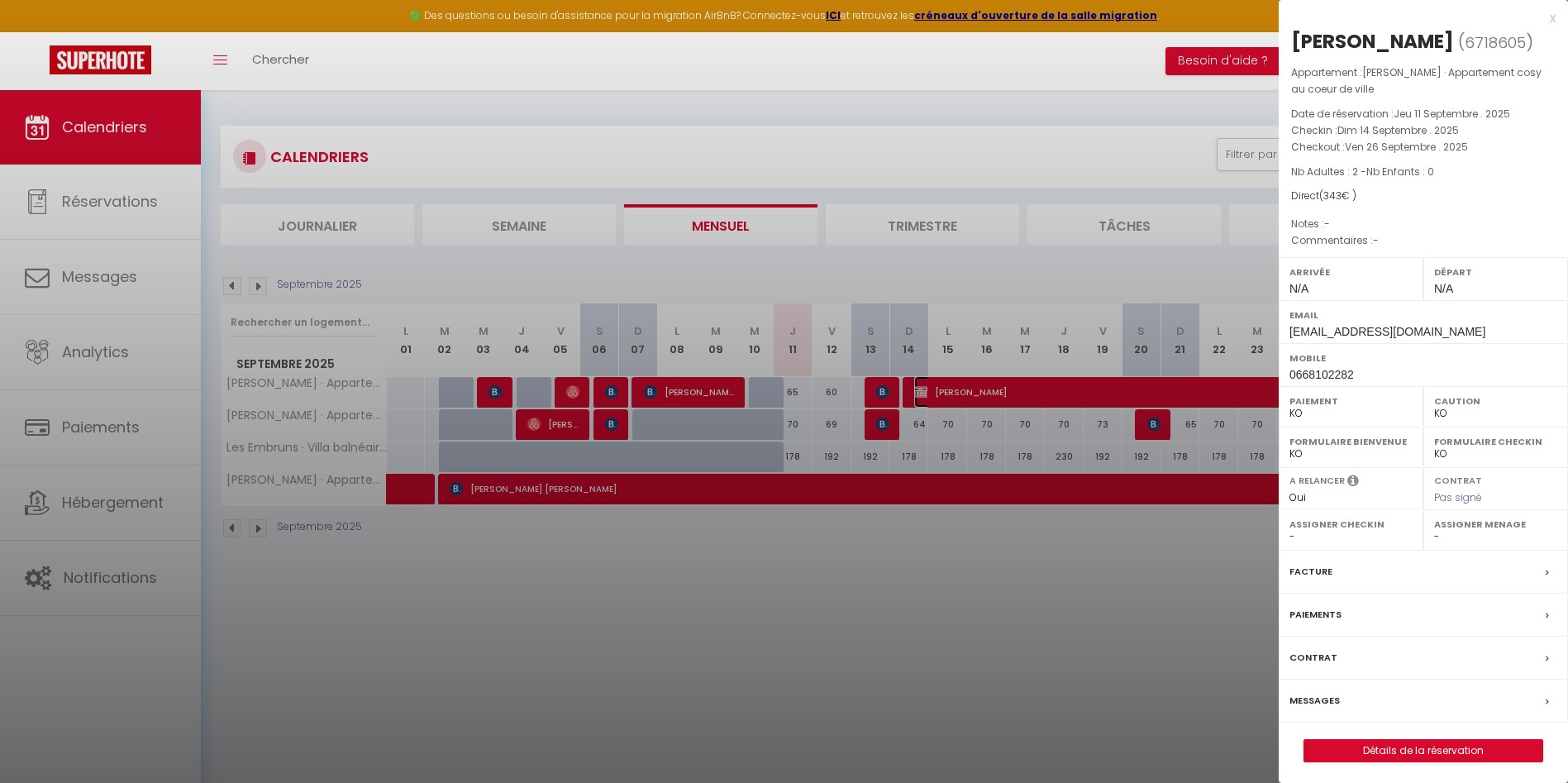
scroll to position [90, 0]
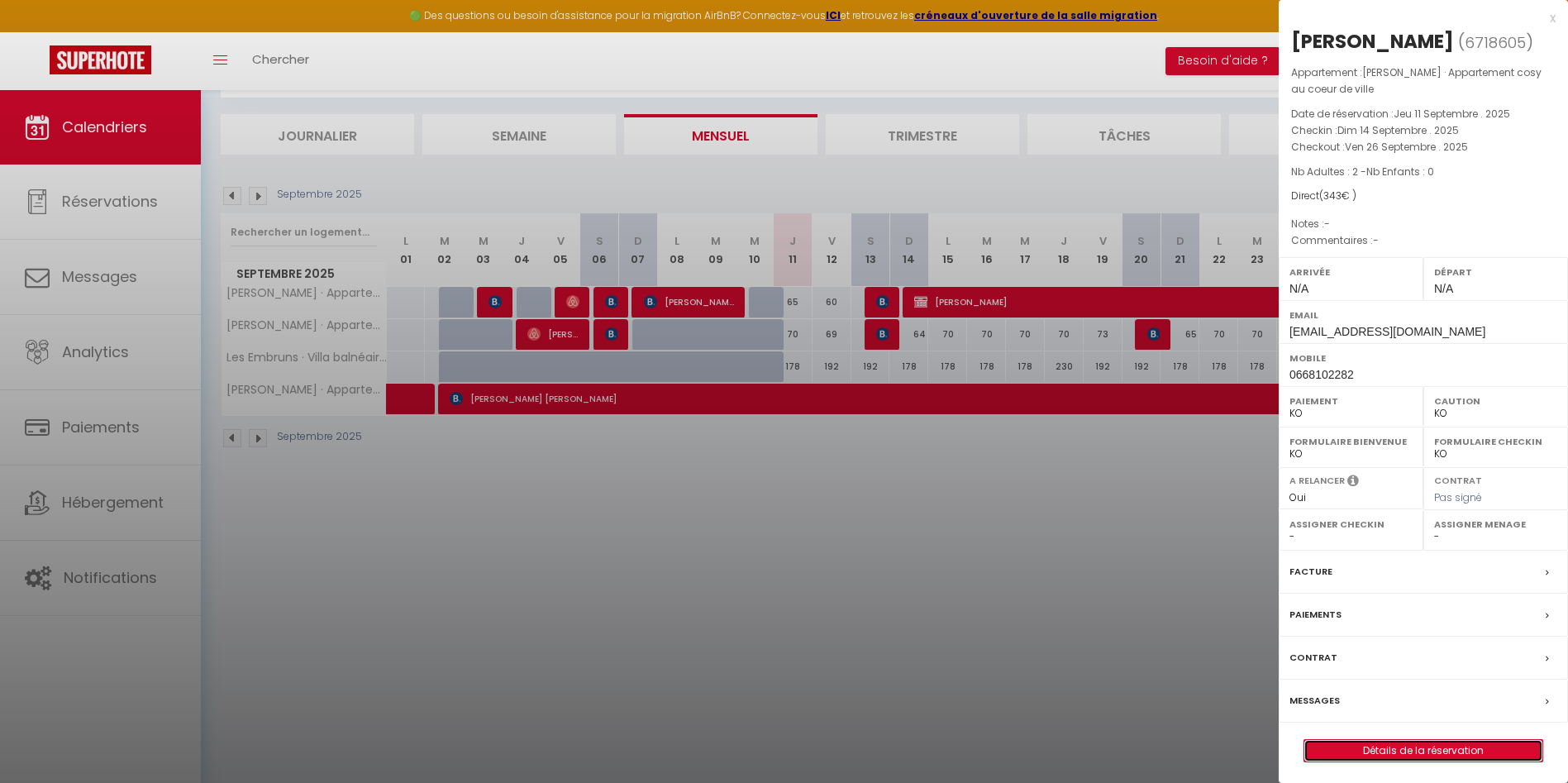
click at [1421, 744] on link "Détails de la réservation" at bounding box center [1424, 751] width 238 height 22
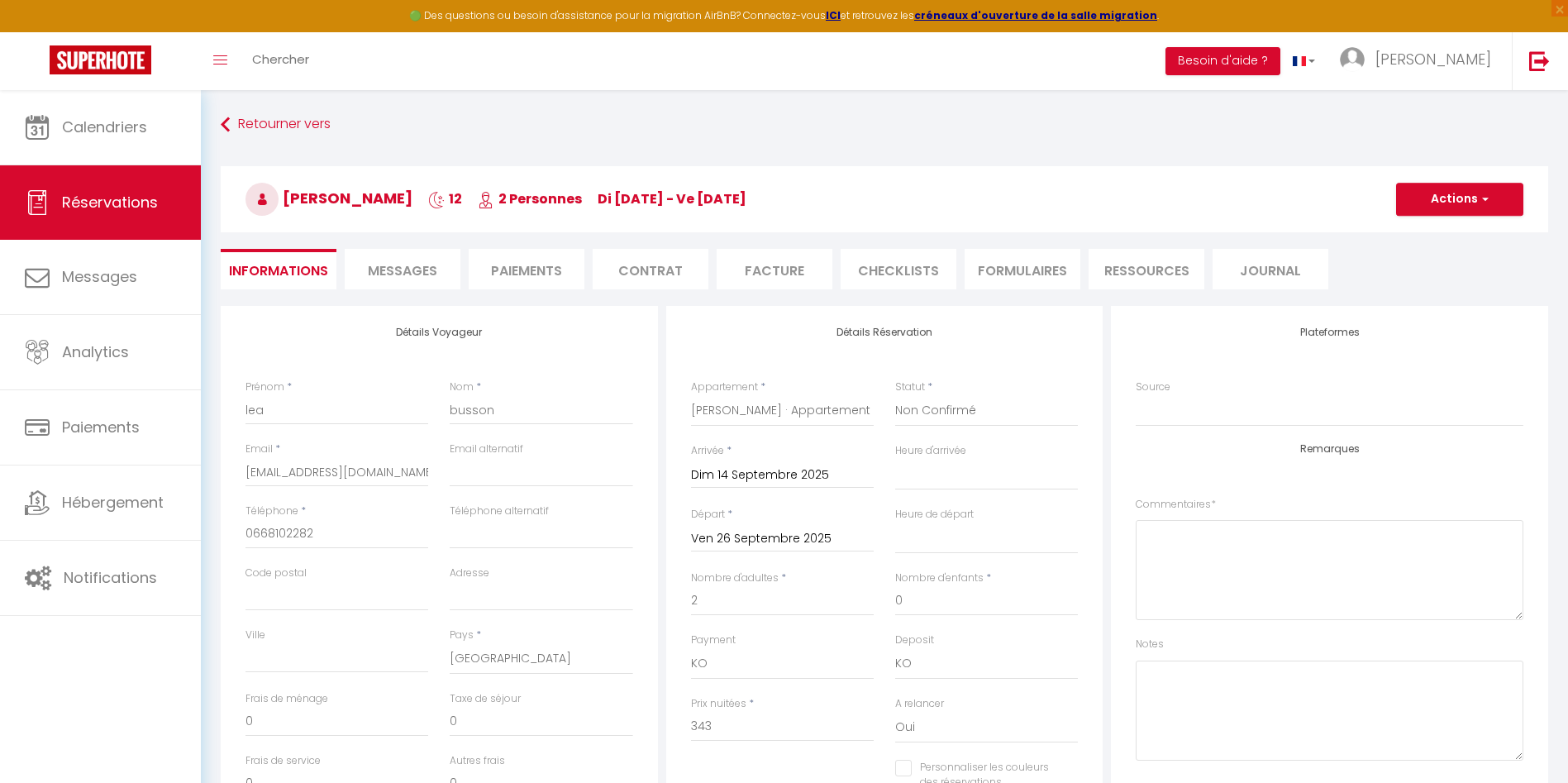
click at [506, 282] on li "Paiements" at bounding box center [526, 269] width 115 height 41
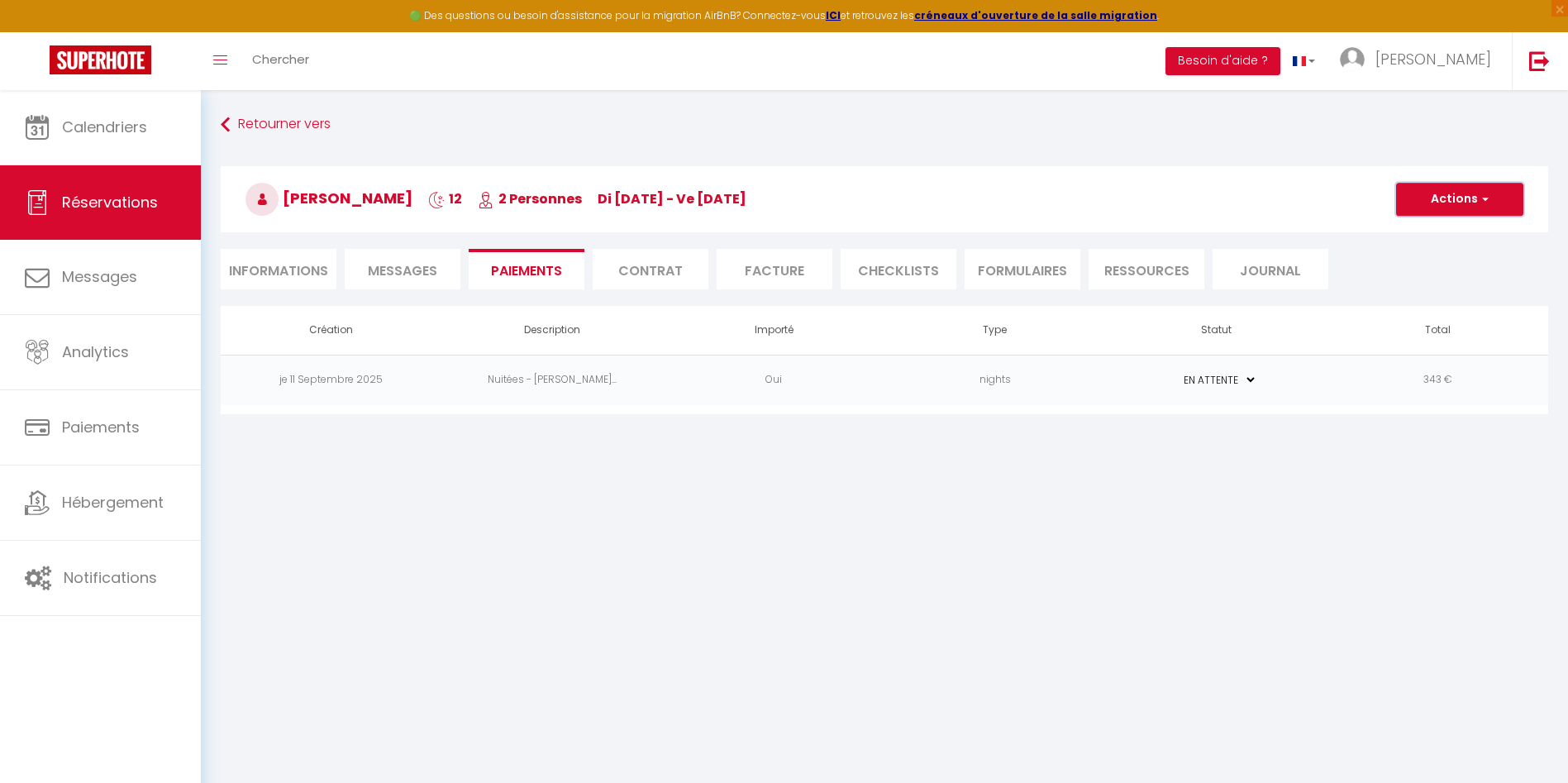
click at [1427, 207] on button "Actions" at bounding box center [1460, 199] width 127 height 33
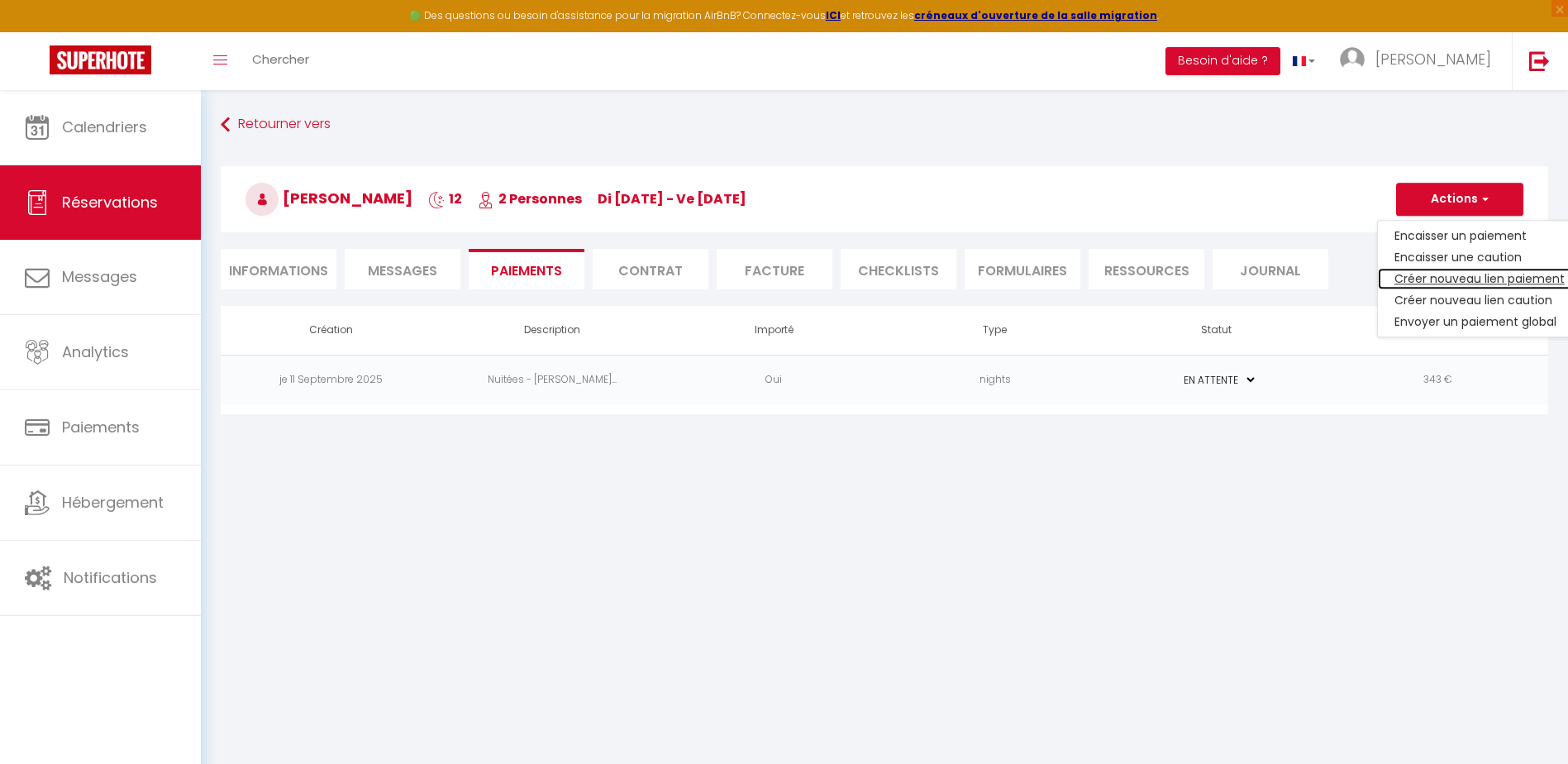
click at [1509, 274] on link "Créer nouveau lien paiement" at bounding box center [1480, 279] width 203 height 22
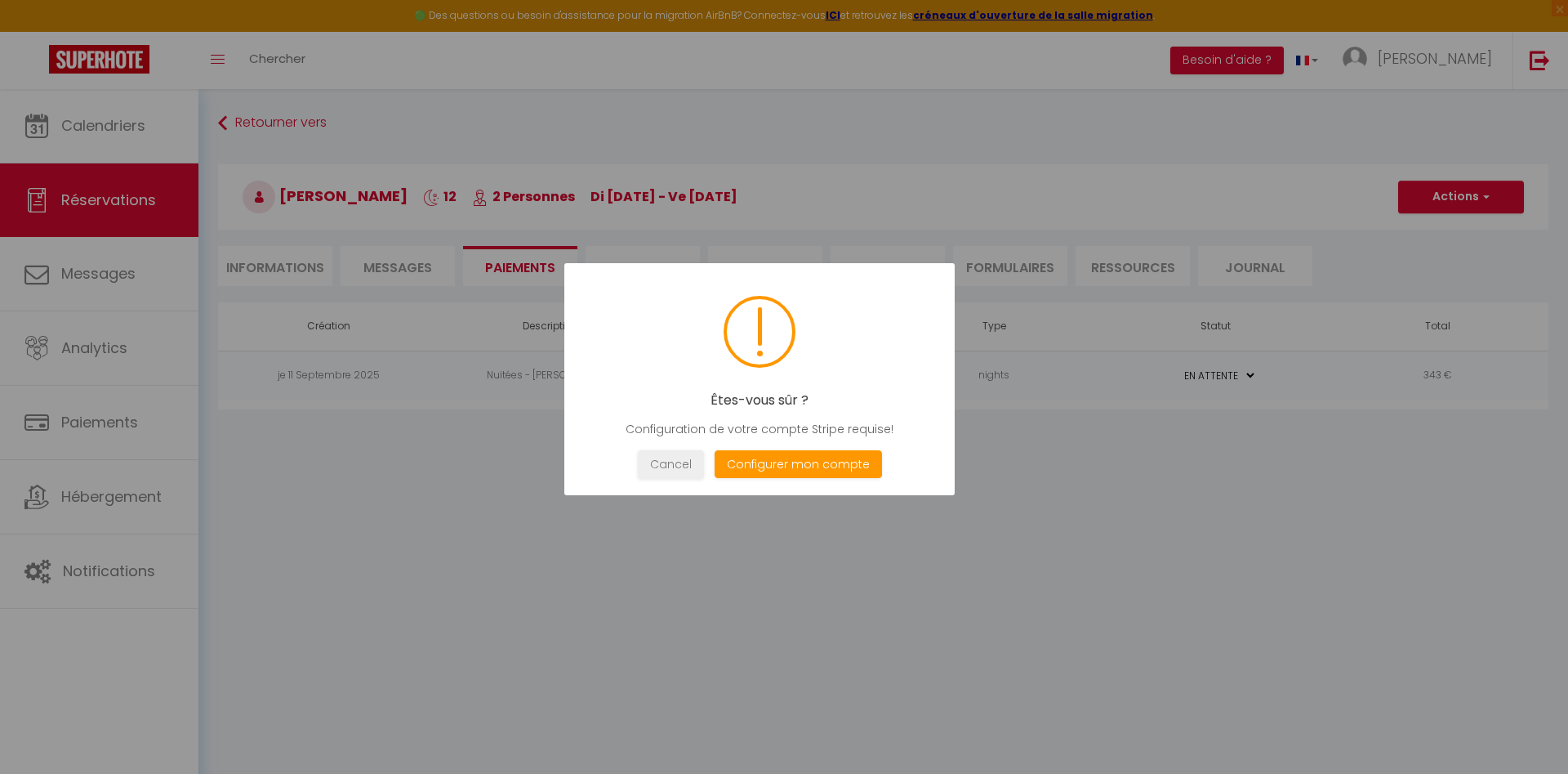
click at [1143, 514] on div at bounding box center [784, 387] width 1568 height 774
click at [660, 468] on button "Cancel" at bounding box center [671, 464] width 66 height 29
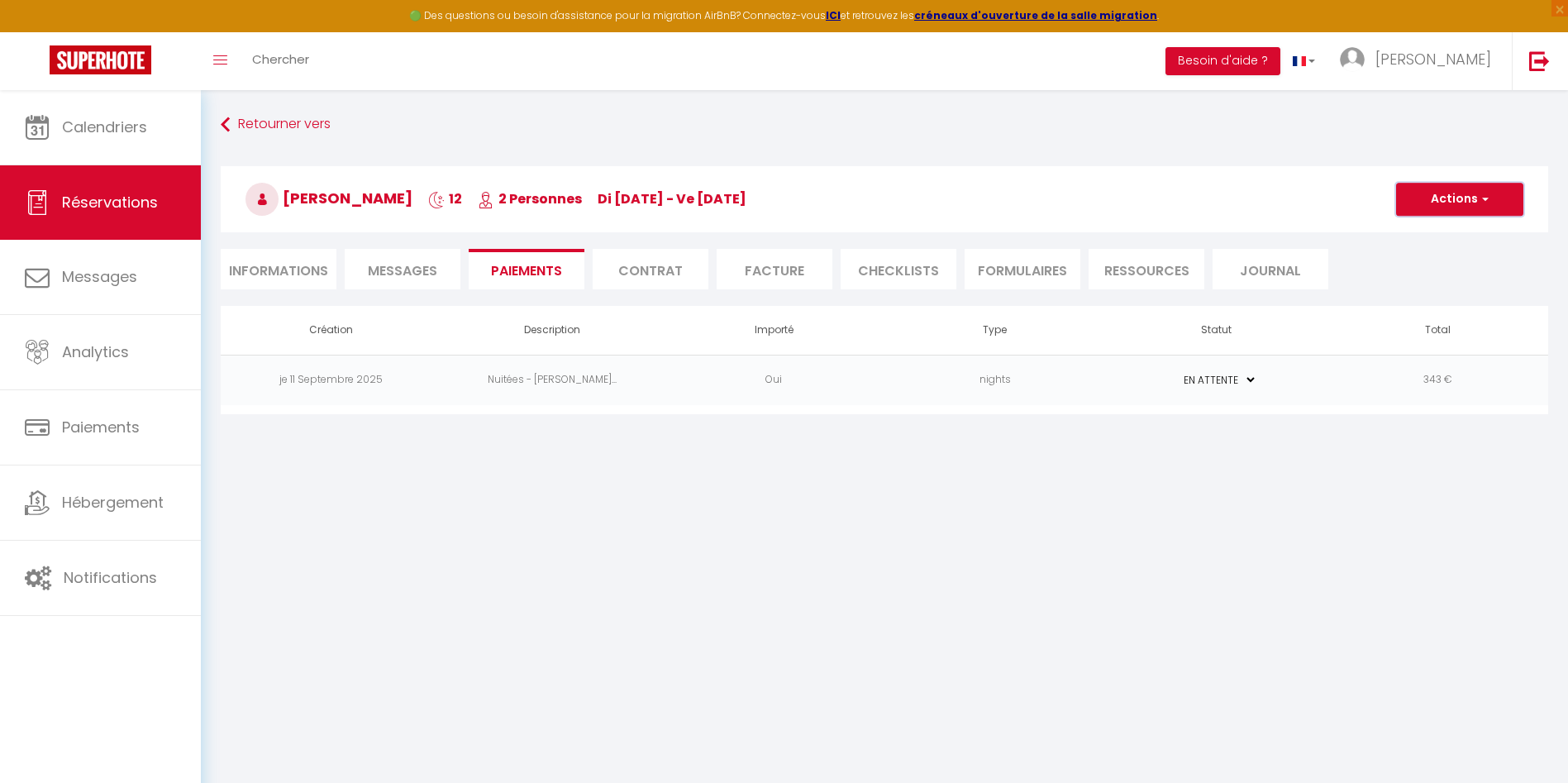
click at [1433, 198] on button "Actions" at bounding box center [1460, 199] width 127 height 33
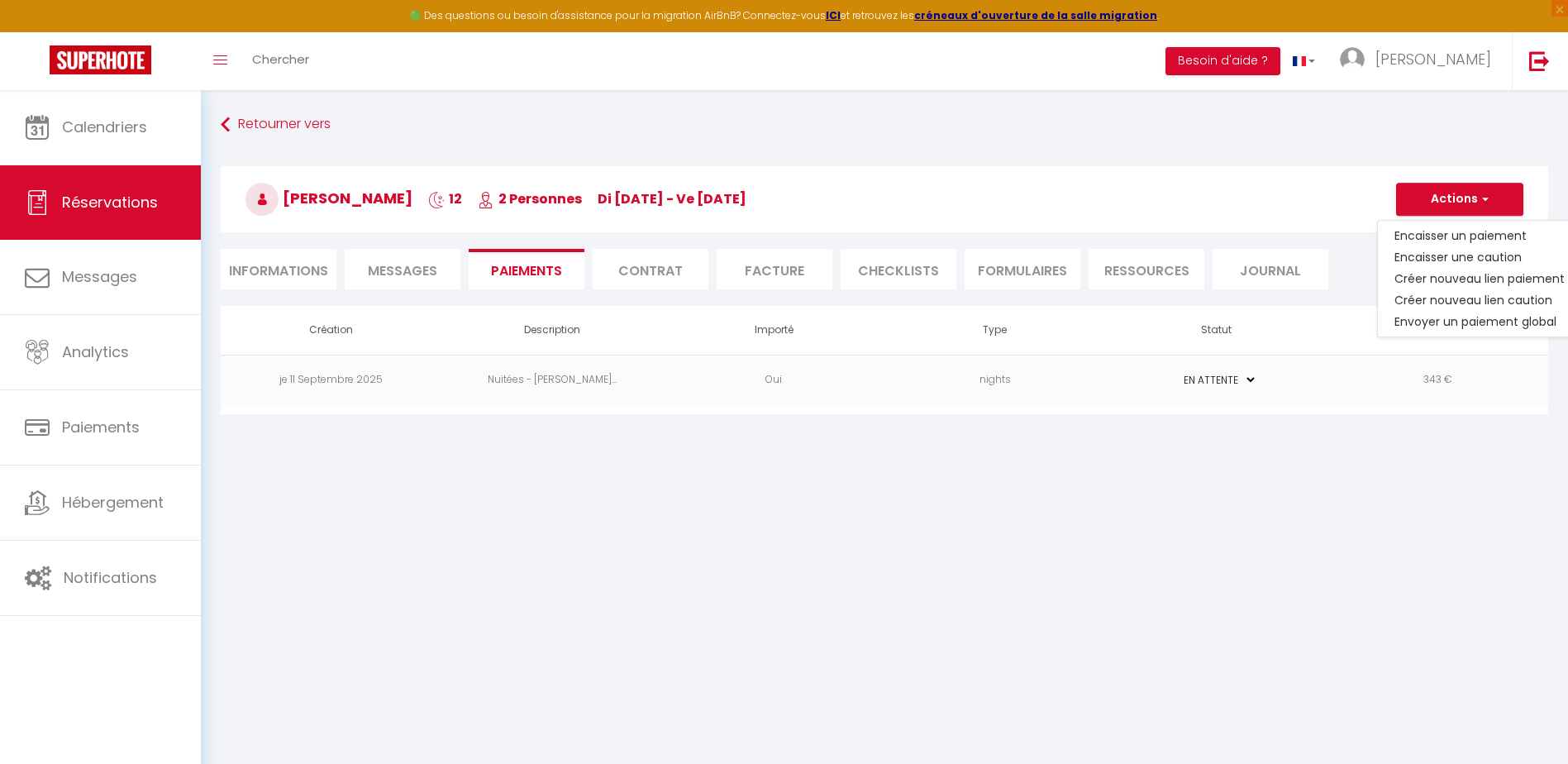
click at [937, 539] on body "🟢 Des questions ou besoin d'assistance pour la migration AirBnB? Connectez-vous…" at bounding box center [784, 471] width 1568 height 764
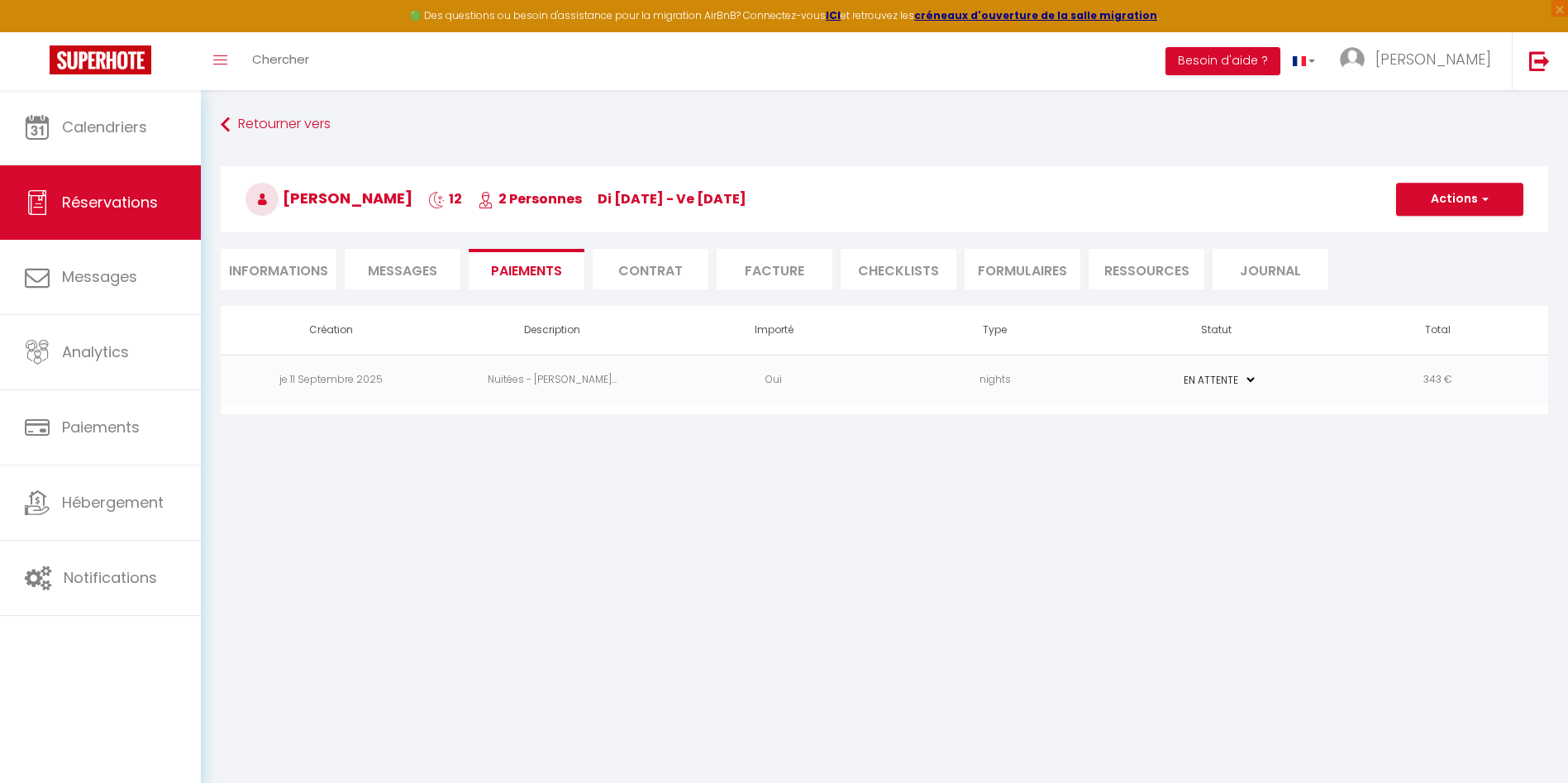
click at [270, 274] on li "Informations" at bounding box center [278, 269] width 115 height 41
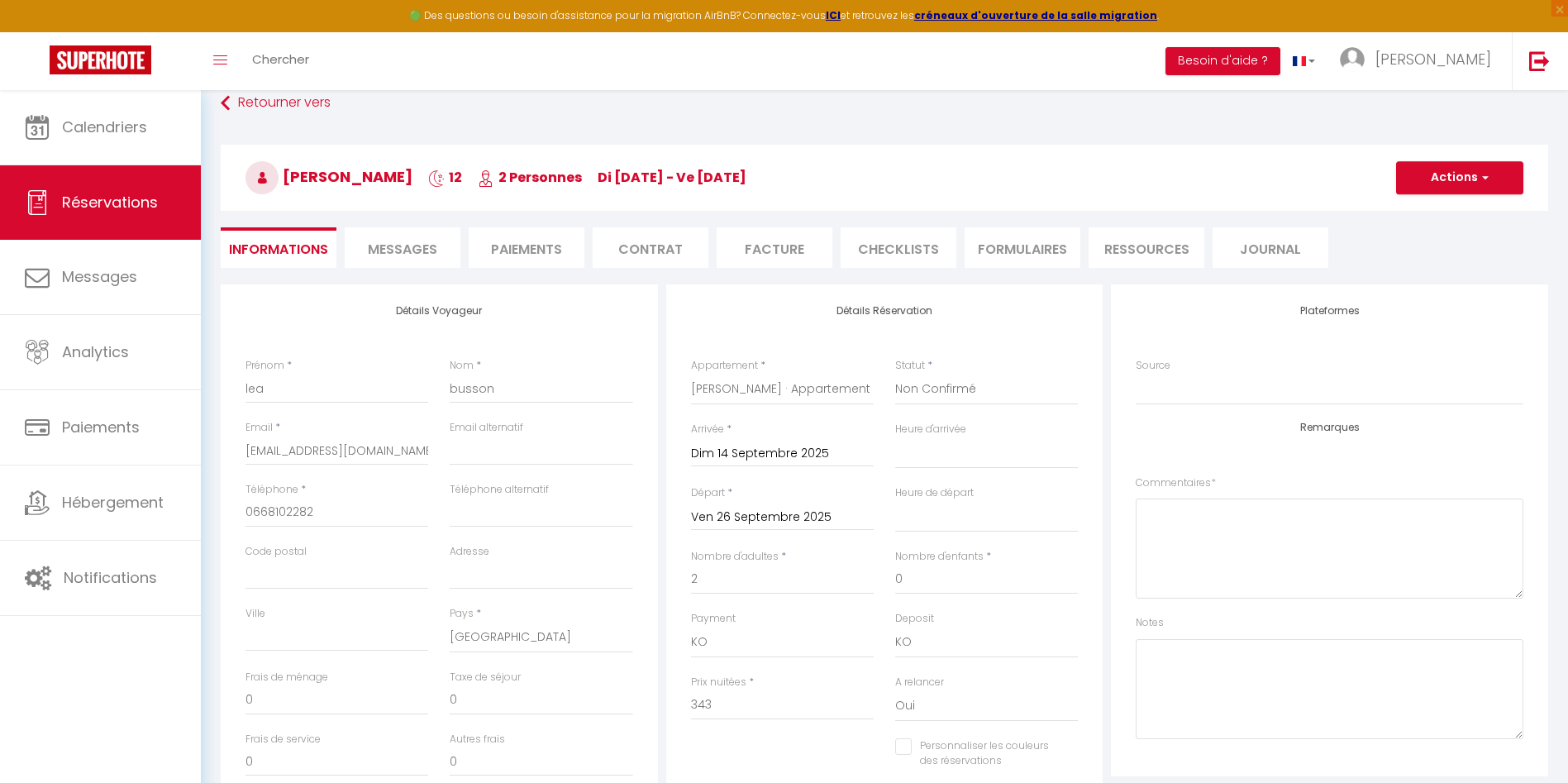
scroll to position [19, 0]
click at [1434, 173] on button "Actions" at bounding box center [1460, 180] width 127 height 33
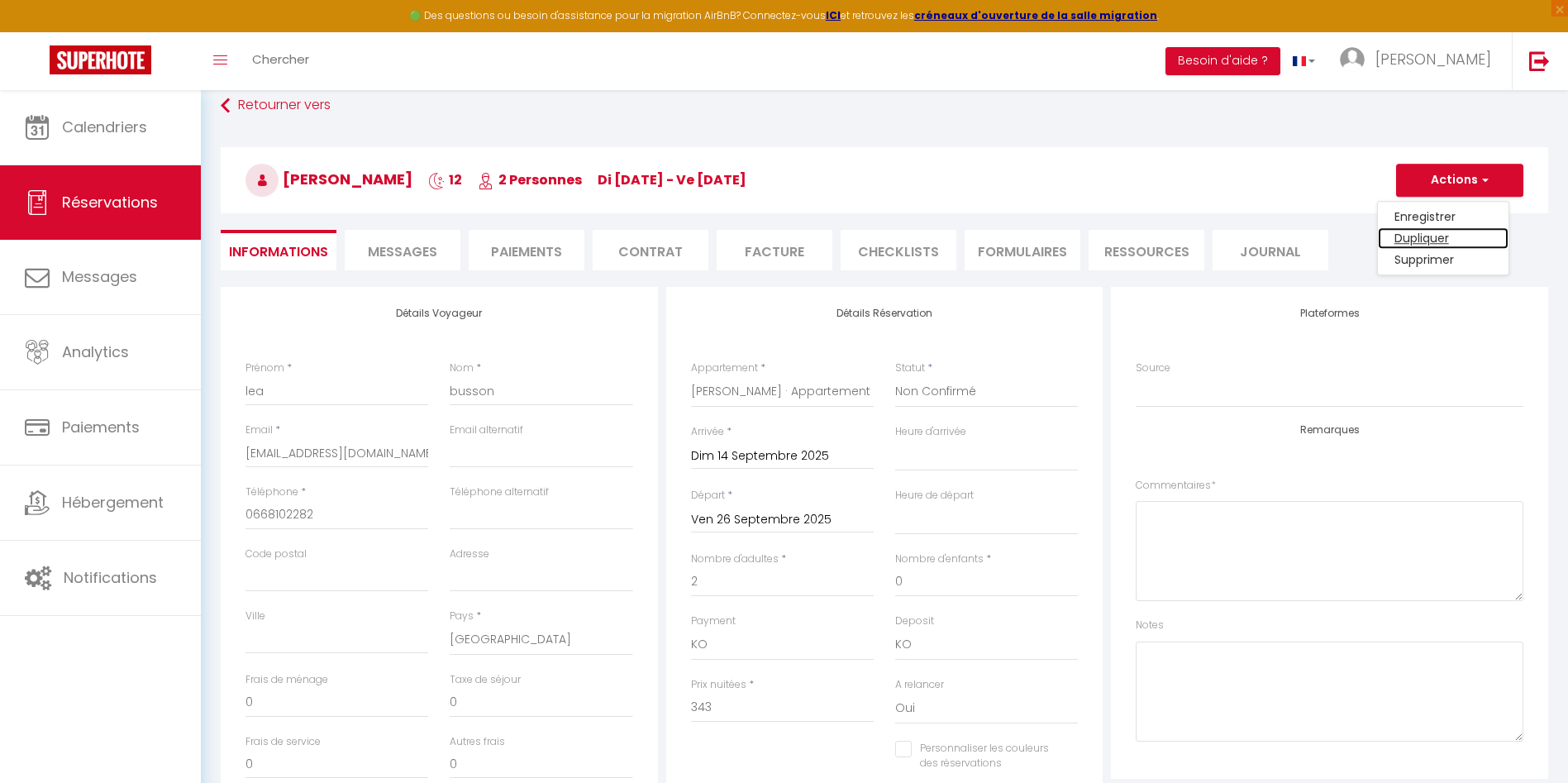
click at [1433, 239] on link "Dupliquer" at bounding box center [1444, 238] width 131 height 22
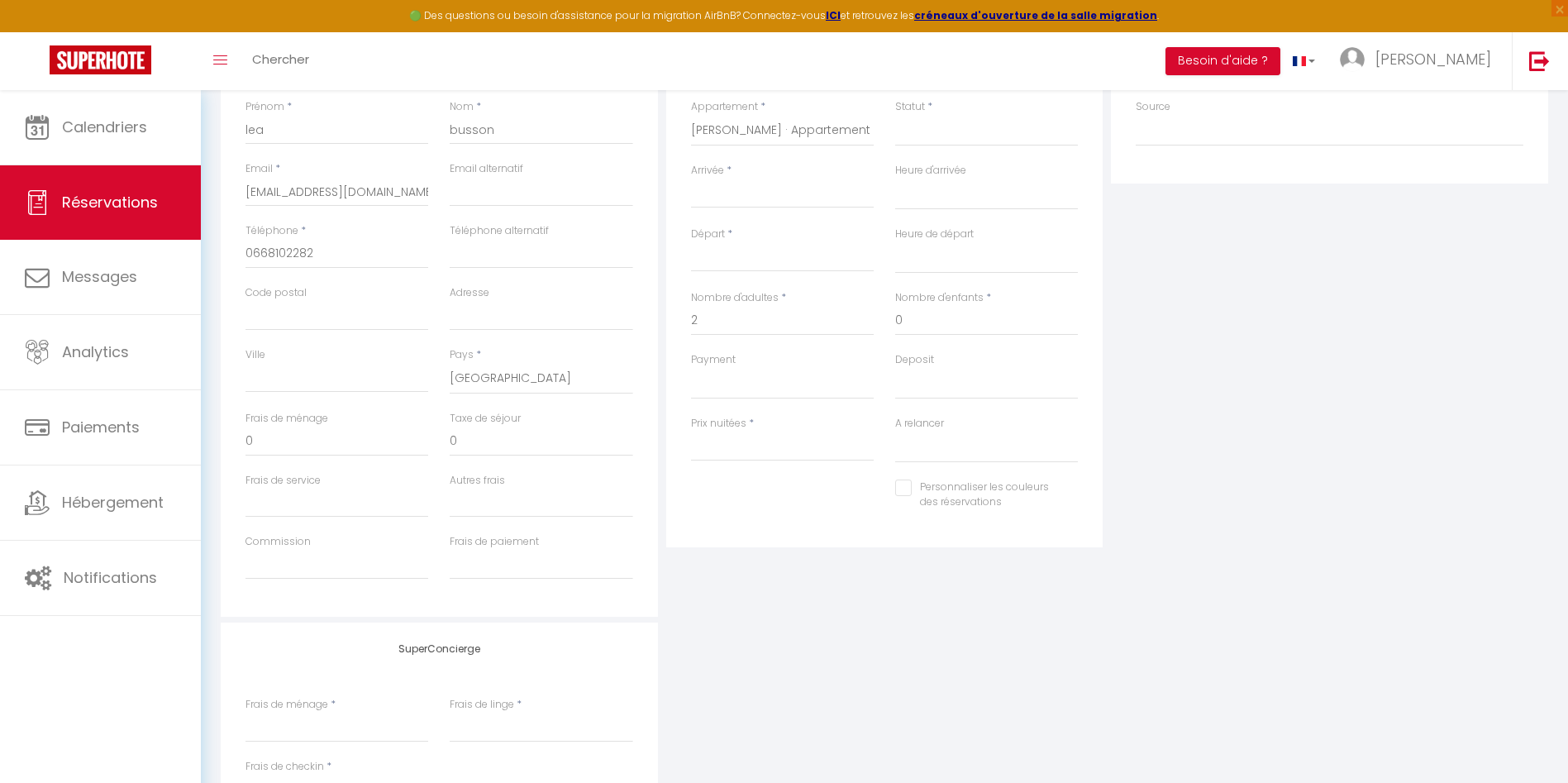
scroll to position [314, 0]
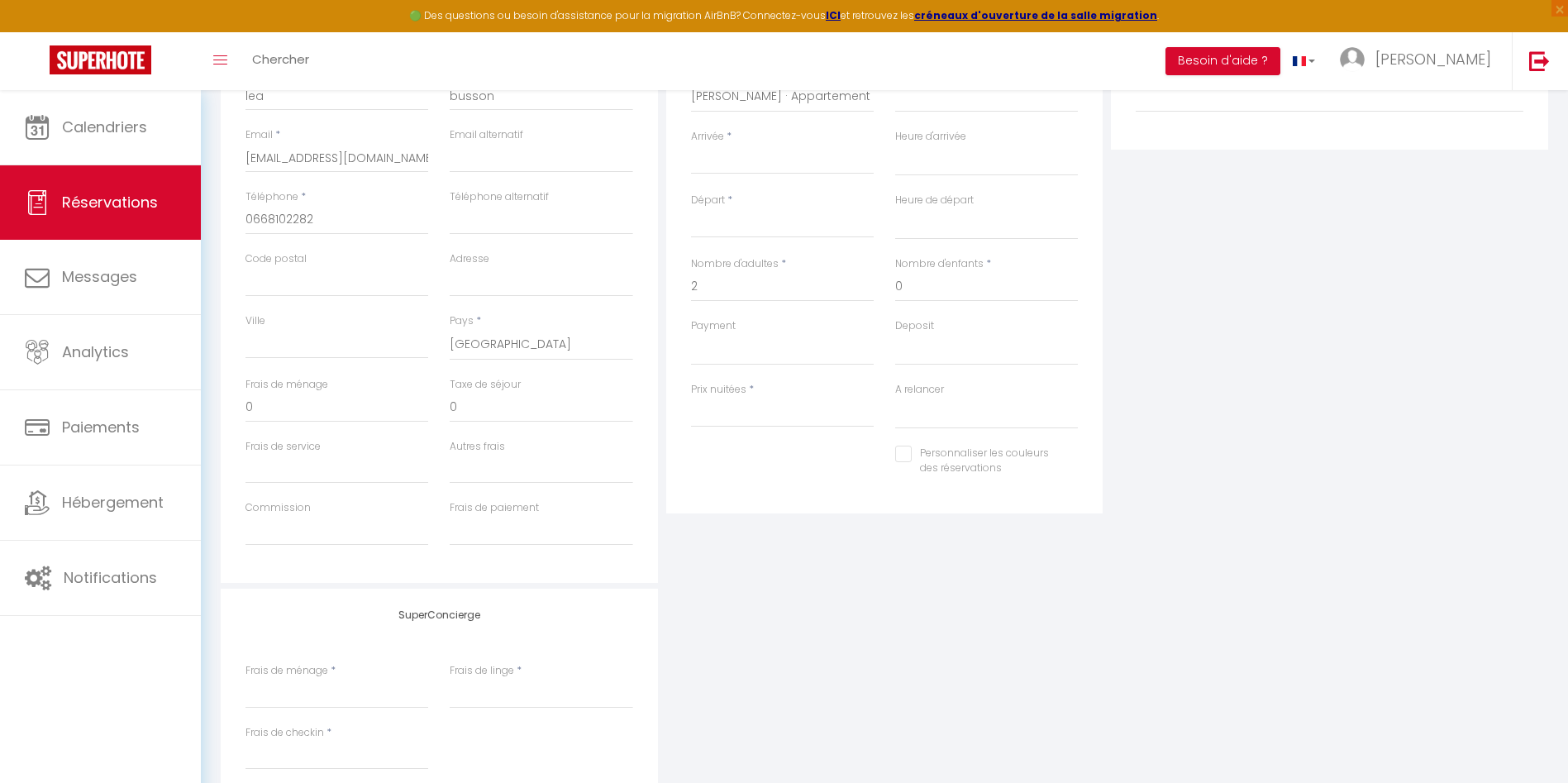
click at [724, 160] on input "Arrivée" at bounding box center [782, 162] width 183 height 22
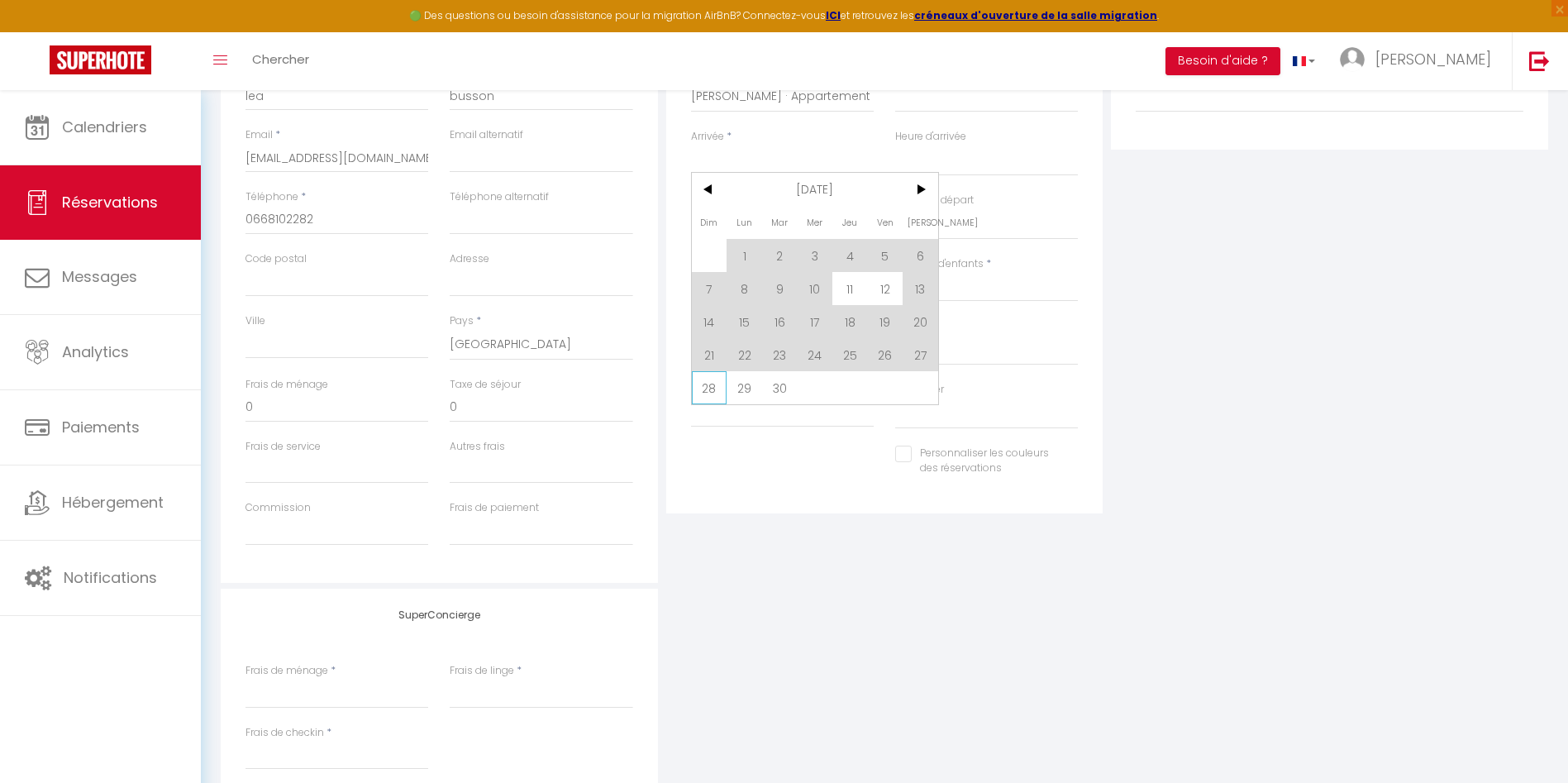
click at [709, 387] on span "28" at bounding box center [710, 388] width 35 height 33
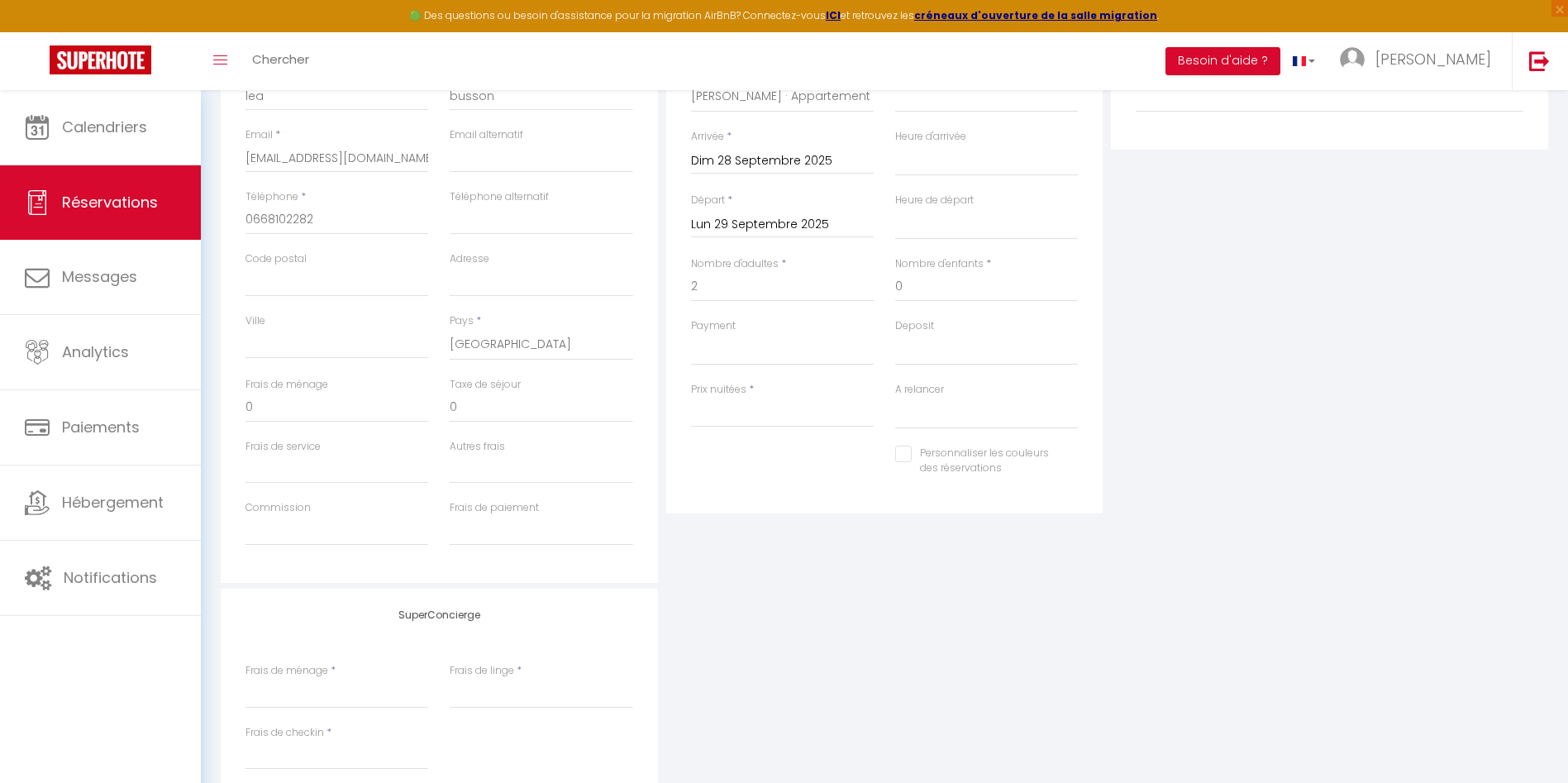
click at [805, 220] on input "Lun 29 Septembre 2025" at bounding box center [782, 225] width 183 height 22
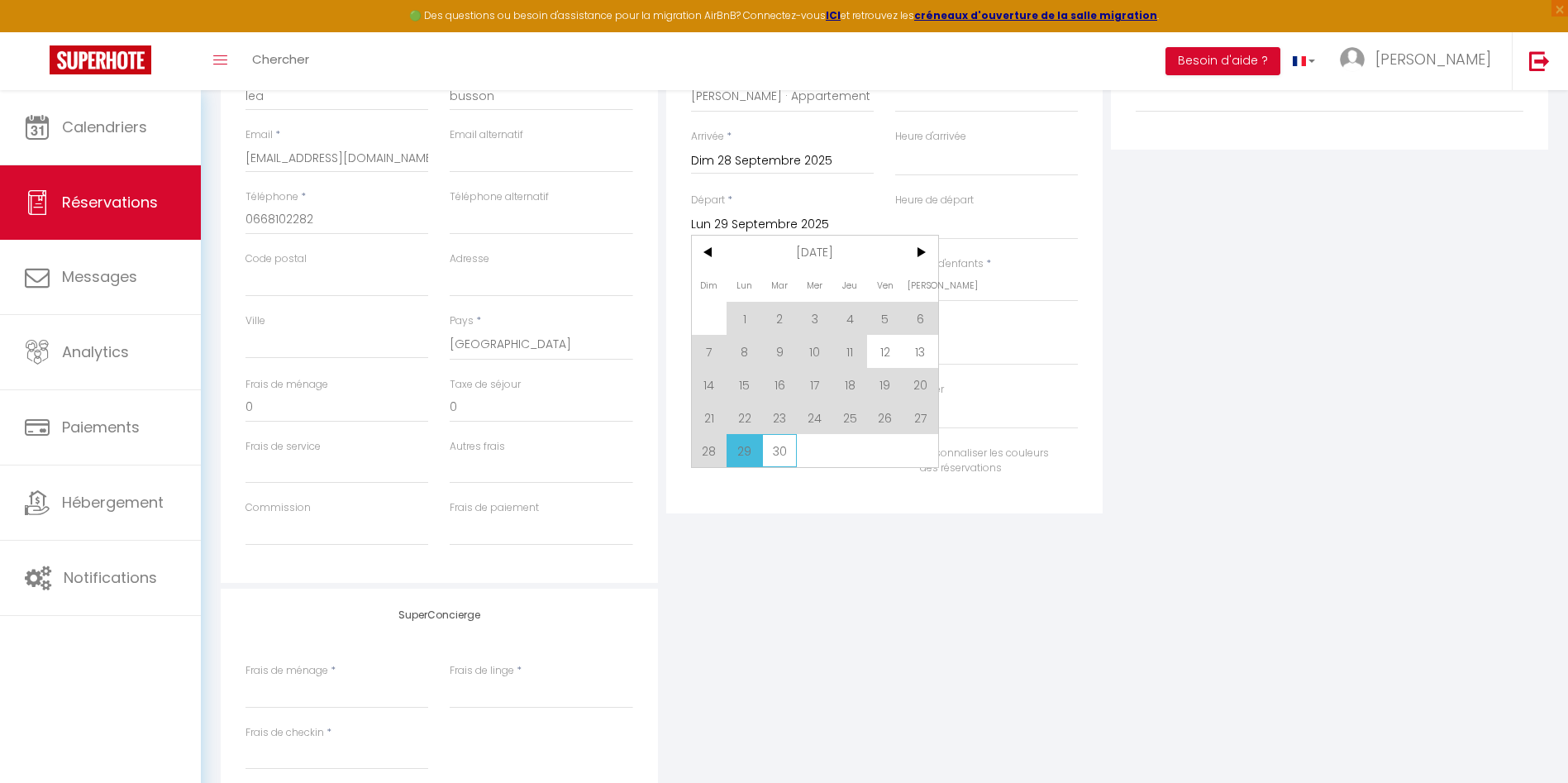
click at [778, 445] on span "30" at bounding box center [779, 451] width 35 height 33
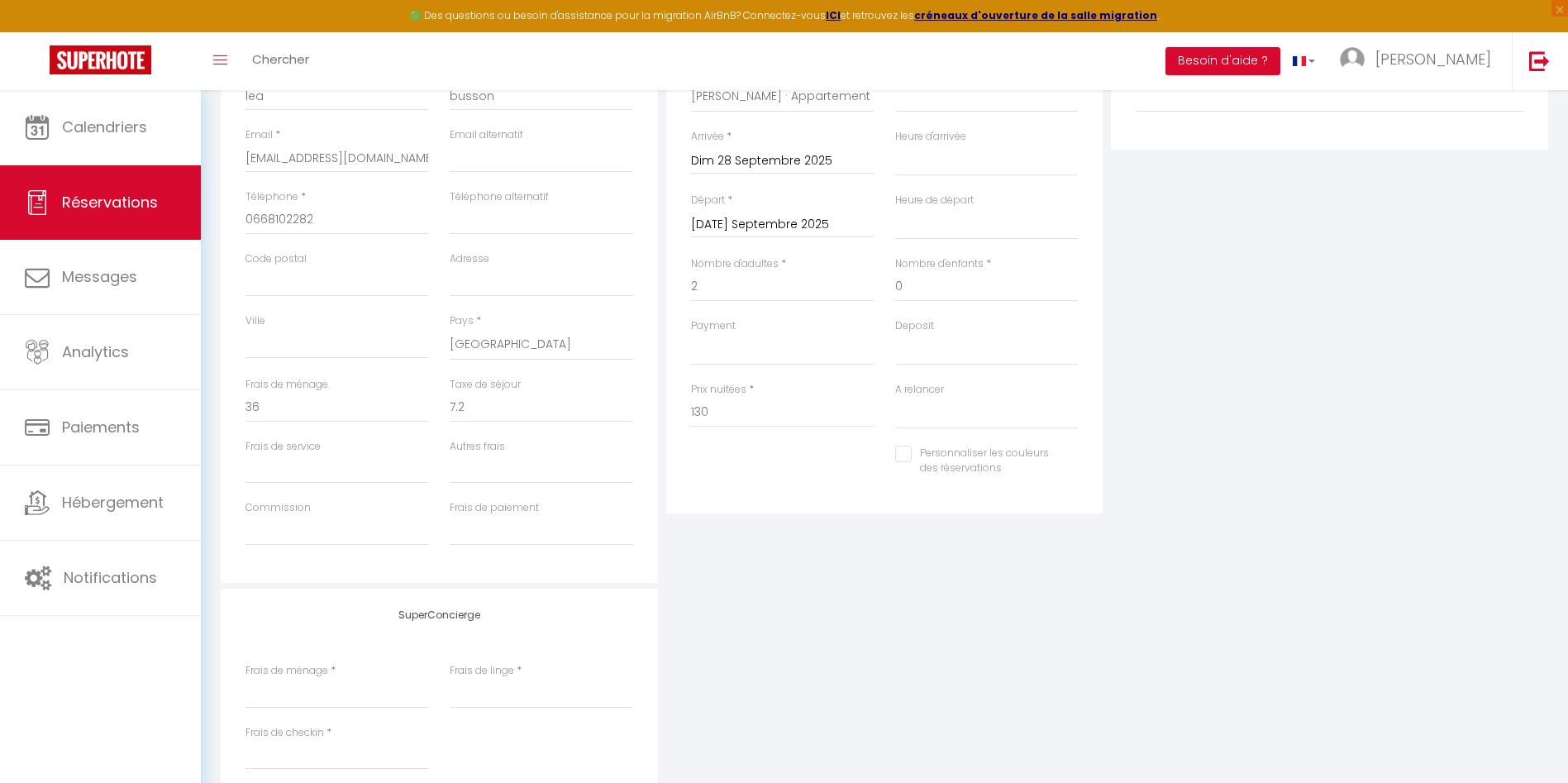
click at [794, 230] on input "[DATE] Septembre 2025" at bounding box center [782, 225] width 183 height 22
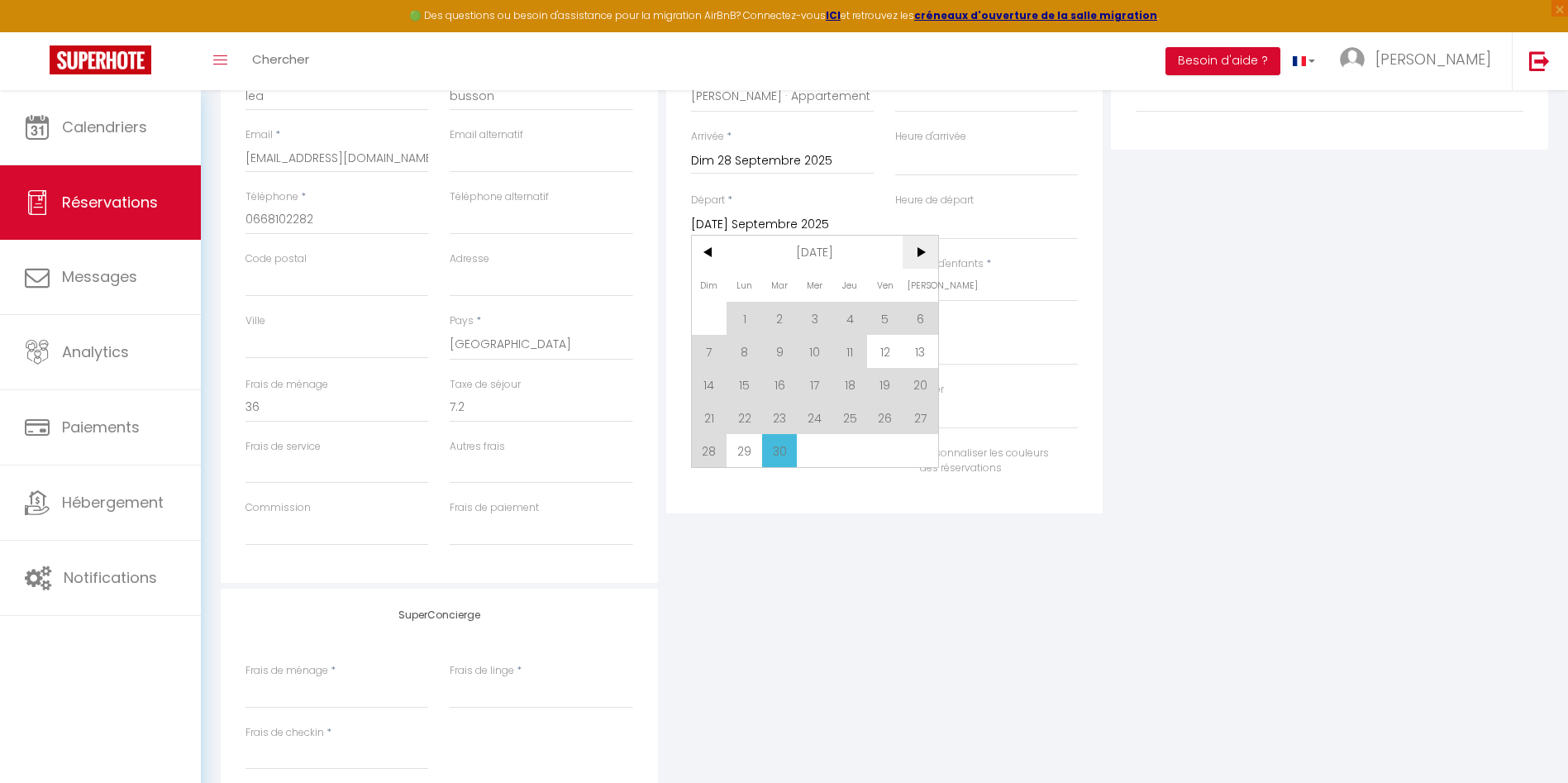
click at [928, 247] on span ">" at bounding box center [920, 252] width 35 height 33
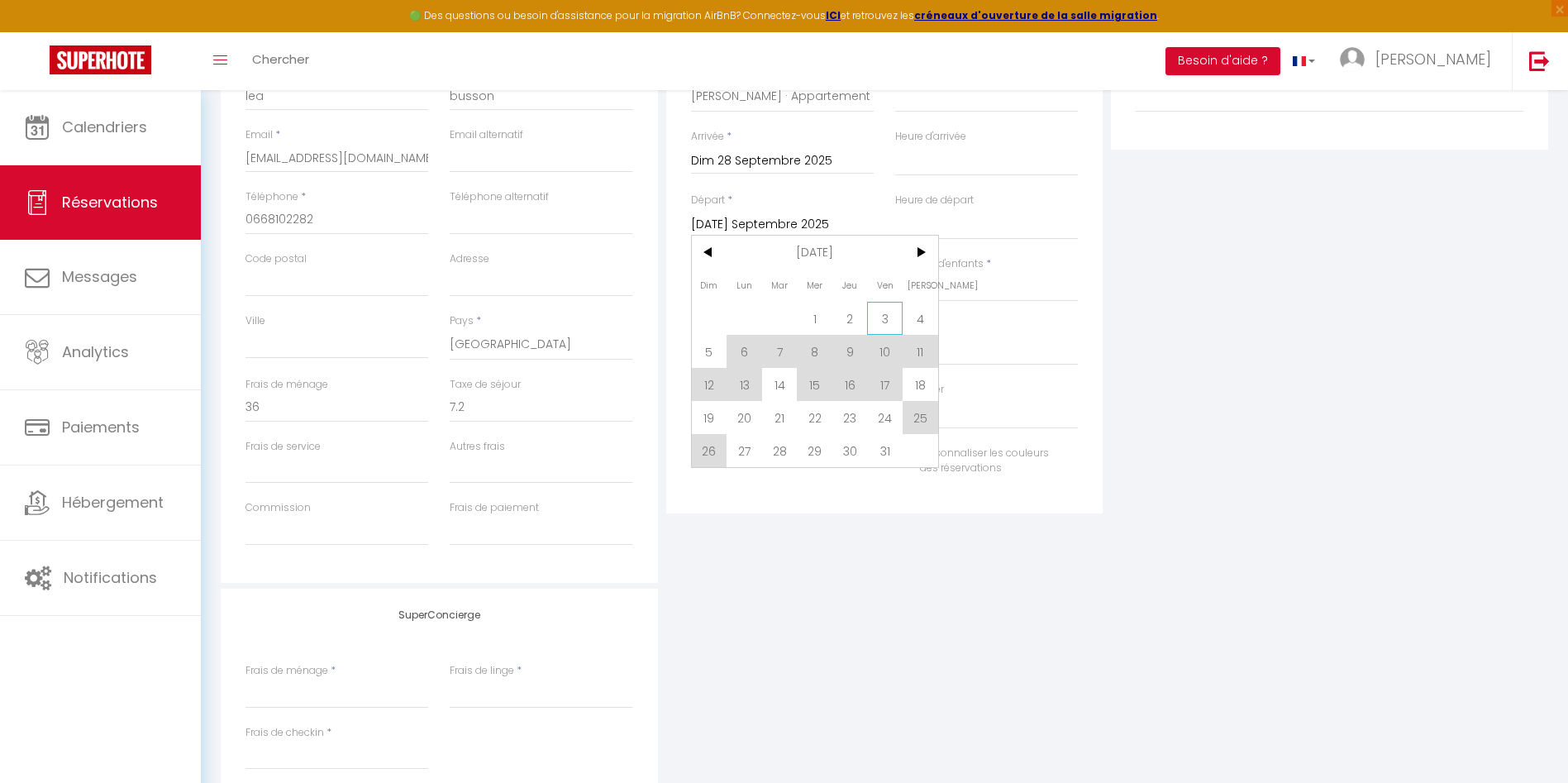
click at [878, 314] on span "3" at bounding box center [885, 318] width 35 height 33
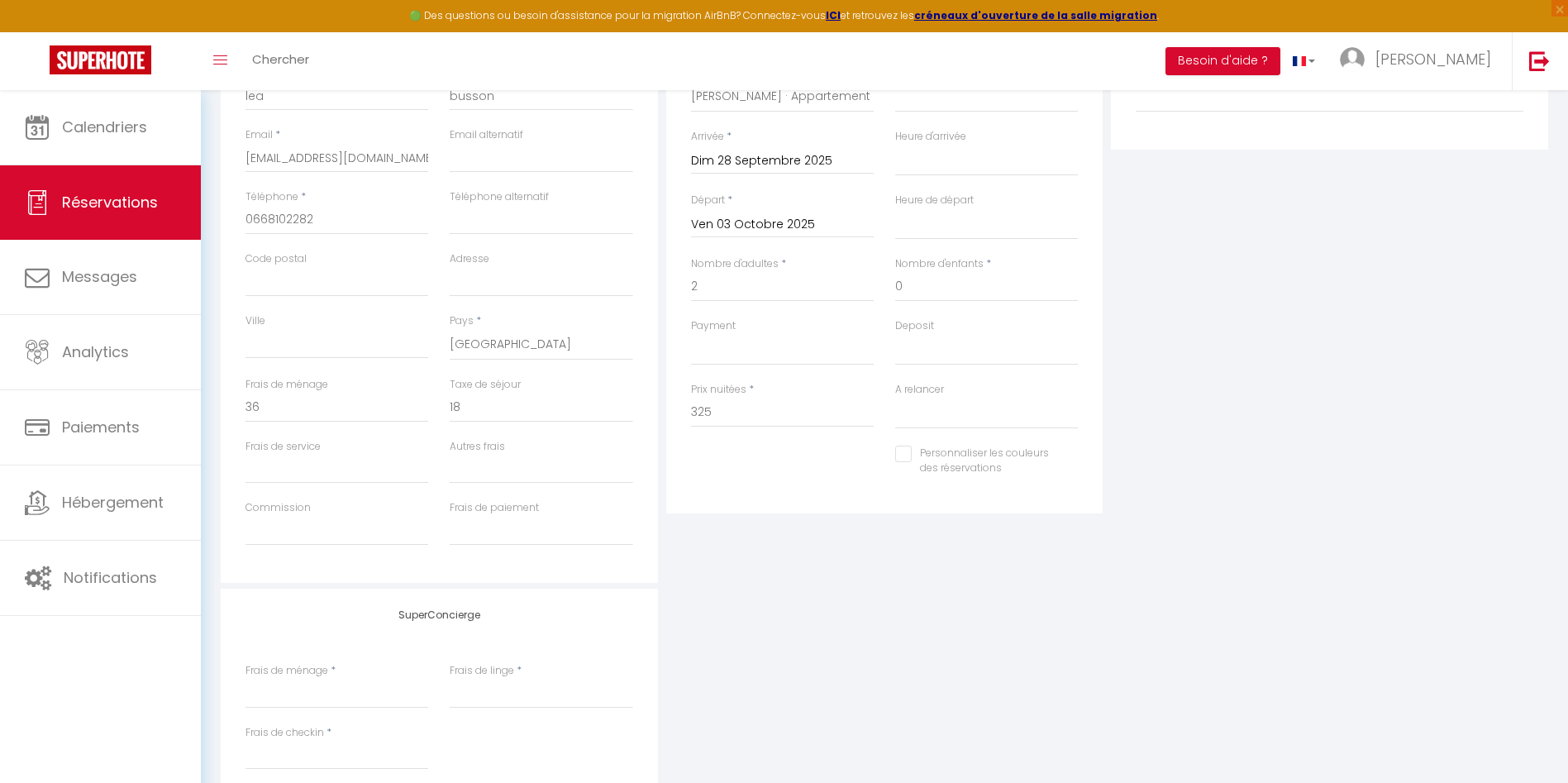
click at [751, 222] on input "Ven 03 Octobre 2025" at bounding box center [782, 225] width 183 height 22
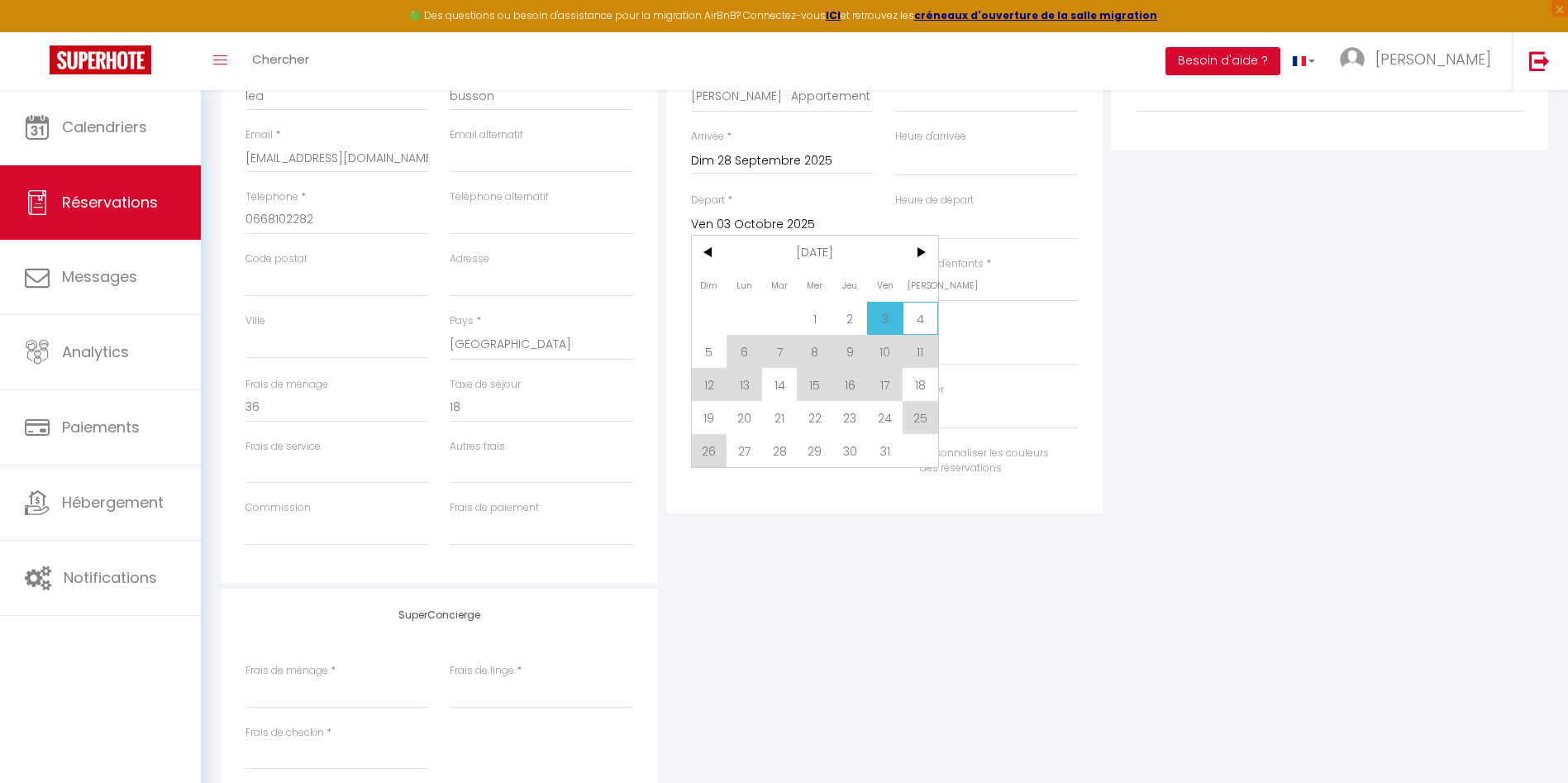
click at [917, 317] on span "4" at bounding box center [920, 318] width 35 height 33
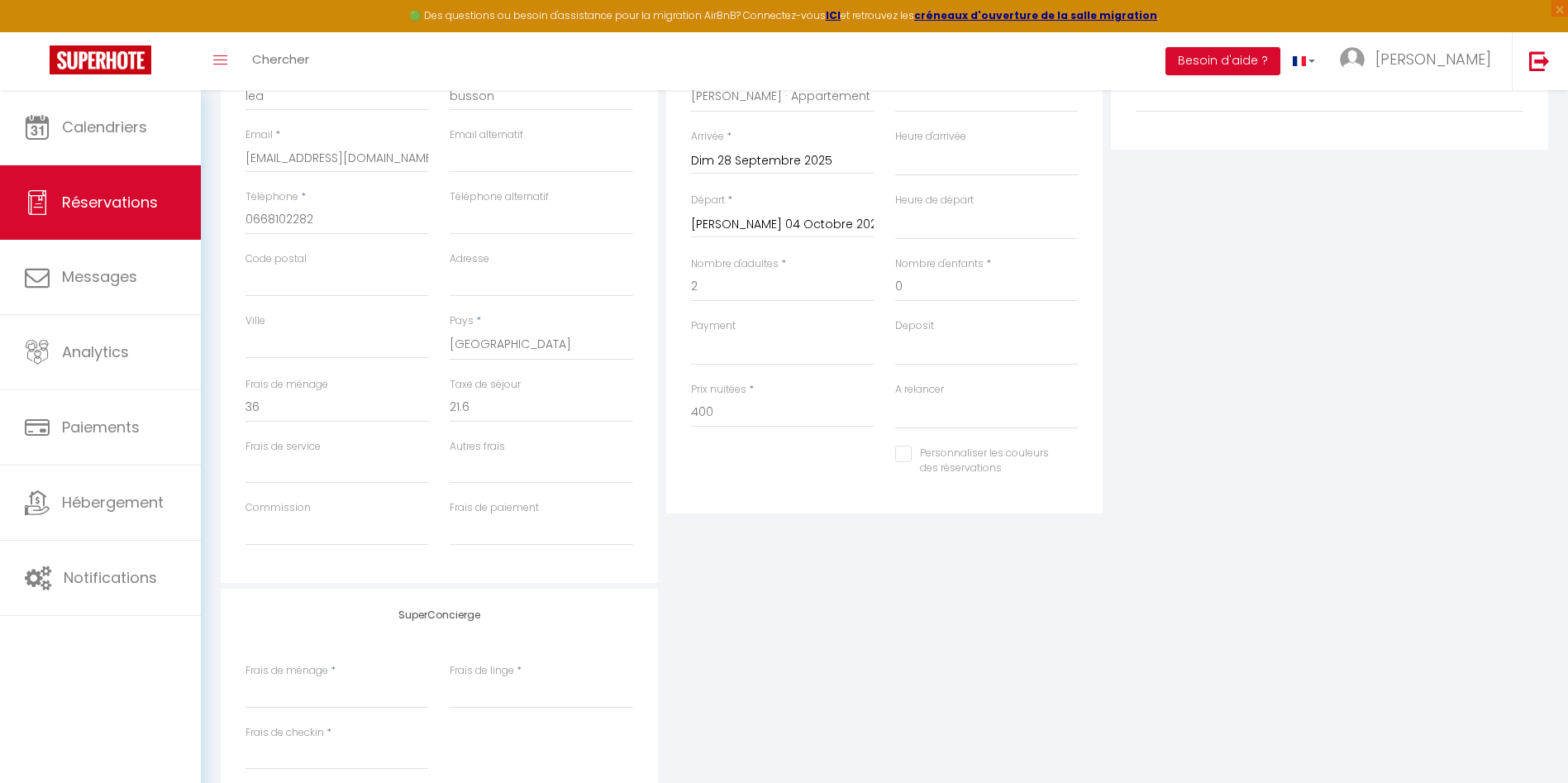
click at [749, 223] on input "[PERSON_NAME] 04 Octobre 2025" at bounding box center [782, 225] width 183 height 22
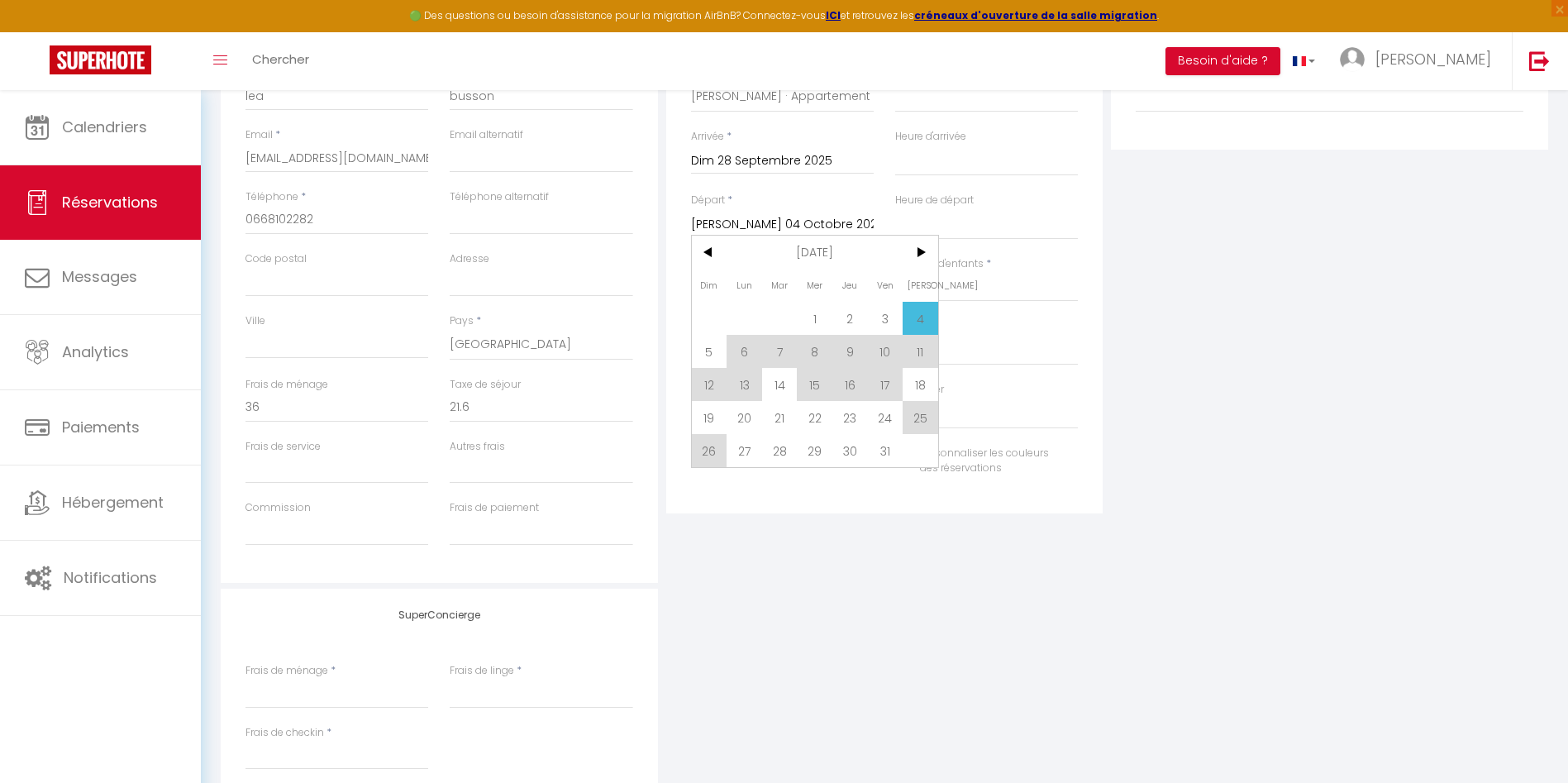
click at [749, 223] on input "[PERSON_NAME] 04 Octobre 2025" at bounding box center [782, 225] width 183 height 22
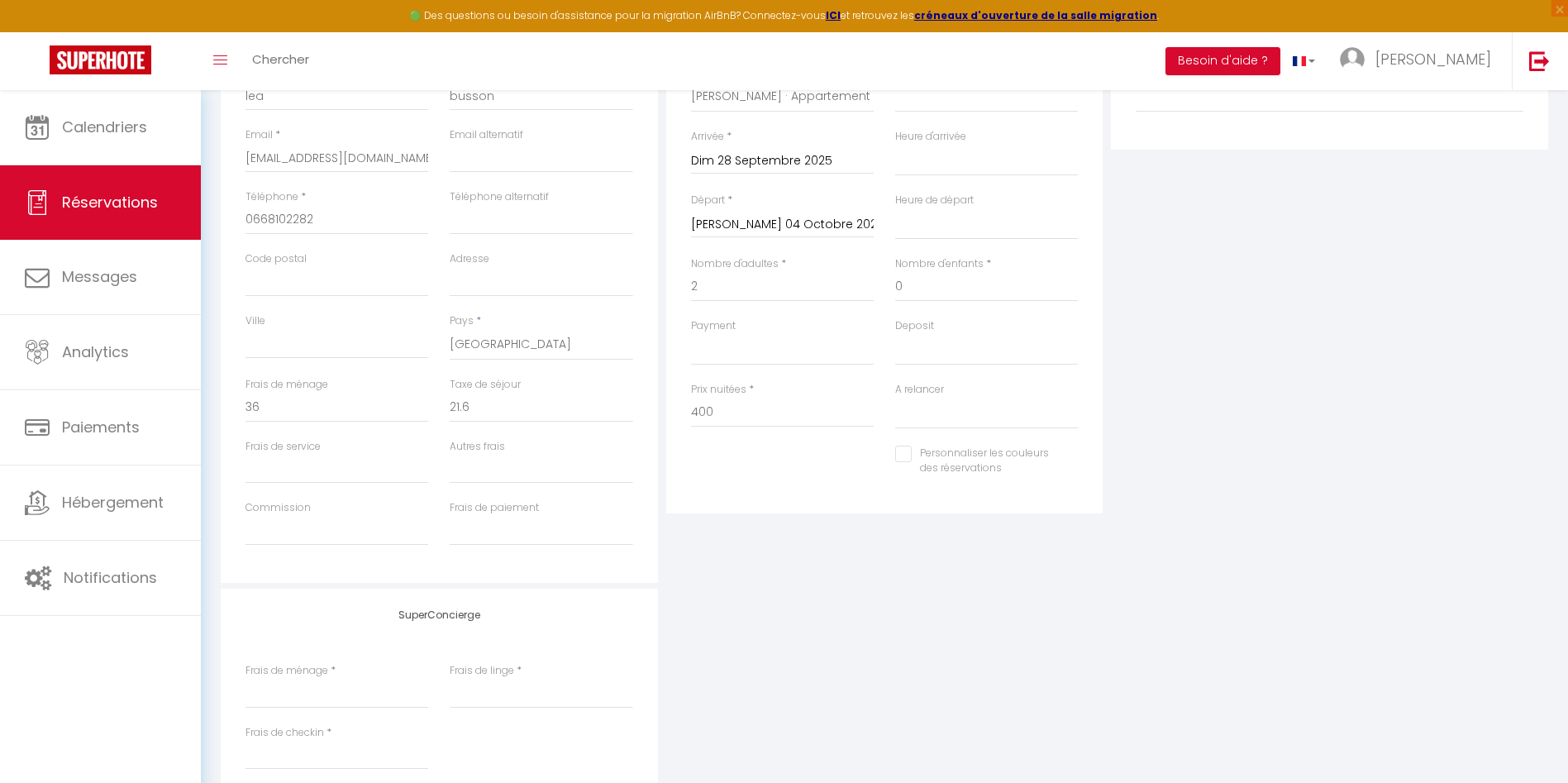
click at [1158, 295] on div "Plateformes Source Direct [DOMAIN_NAME] [DOMAIN_NAME] Chalet montagne Expedia G…" at bounding box center [1330, 287] width 446 height 591
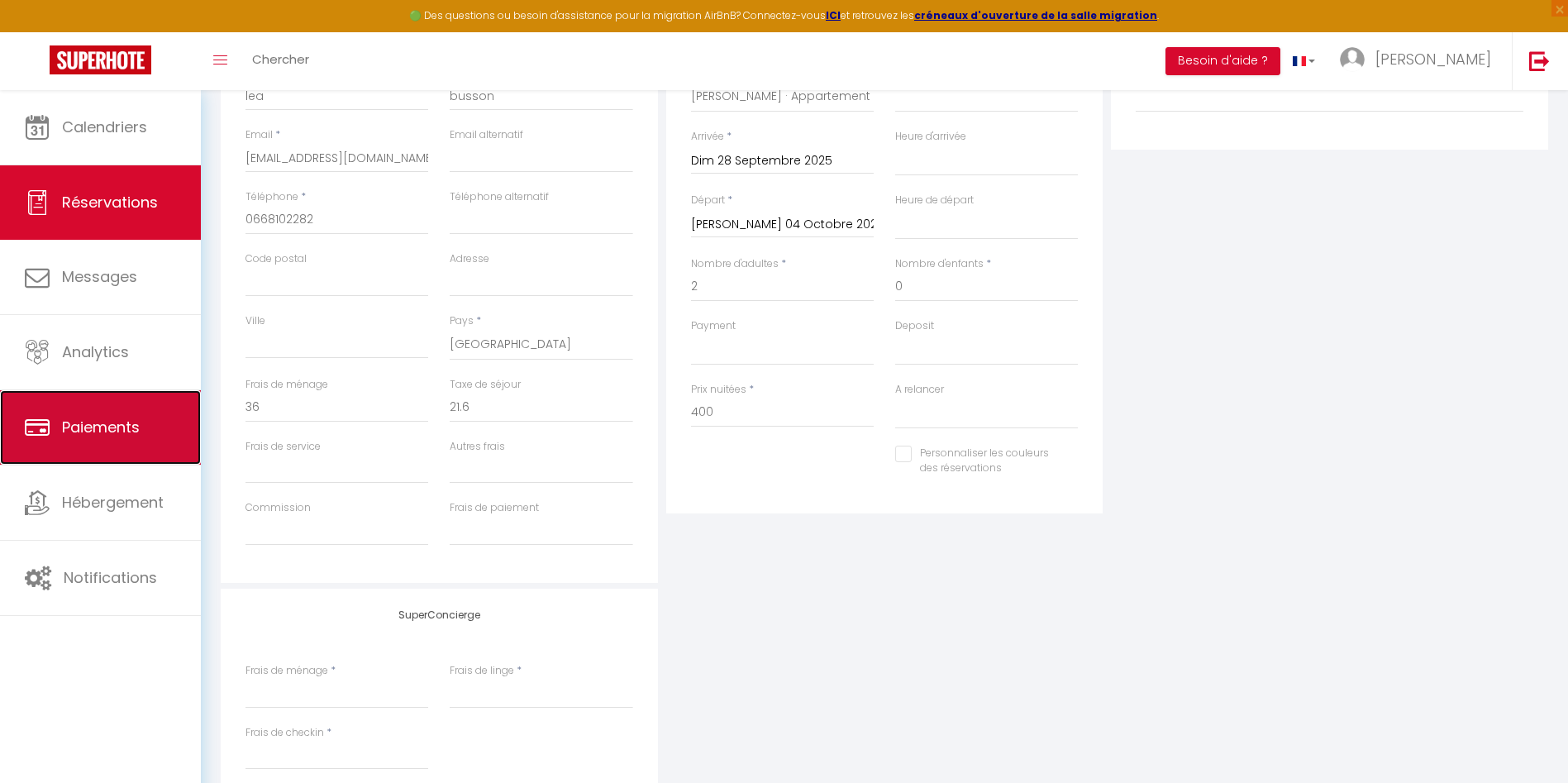
click at [80, 420] on span "Paiements" at bounding box center [101, 427] width 78 height 21
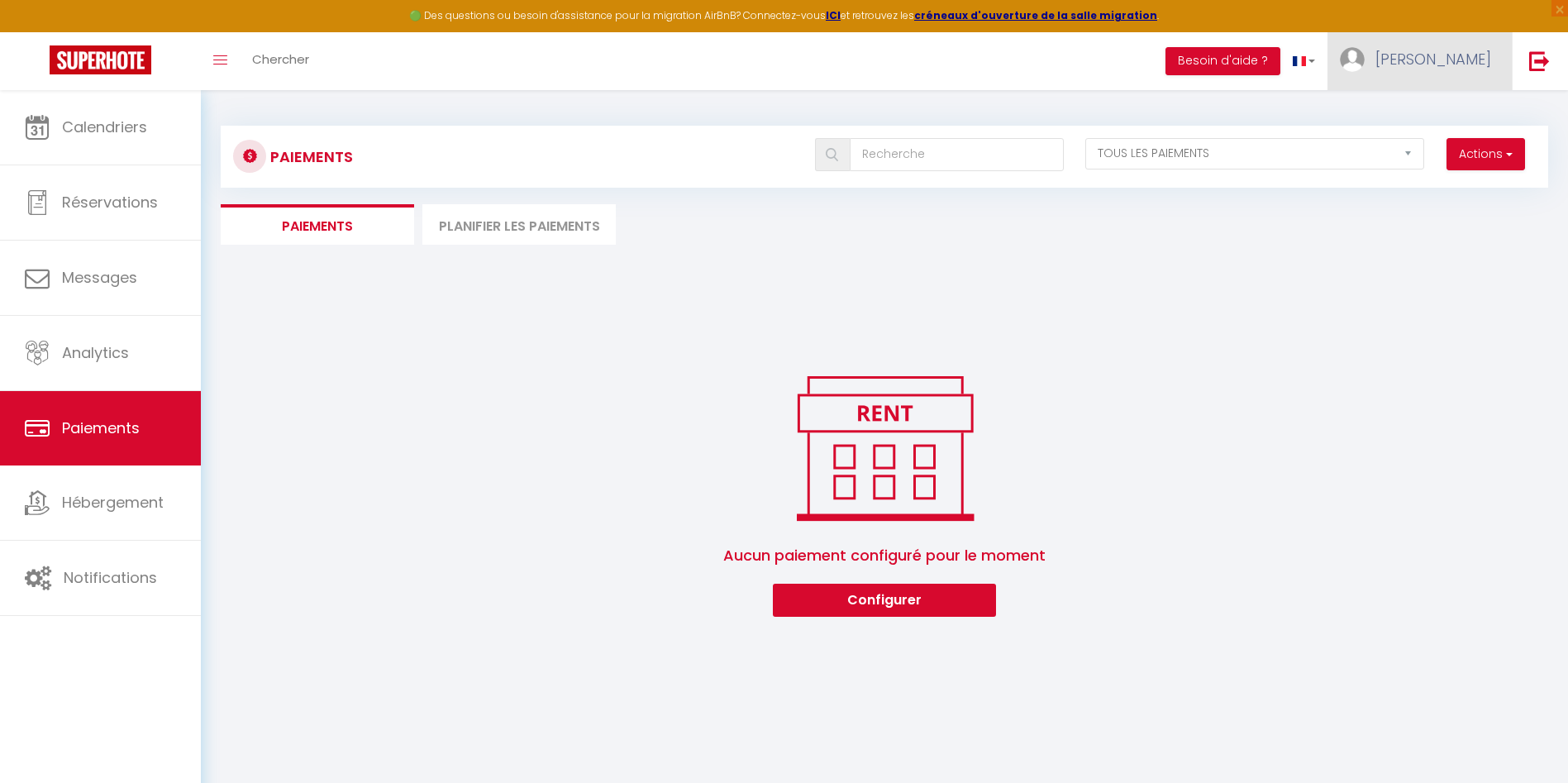
click at [1477, 54] on span "[PERSON_NAME]" at bounding box center [1433, 59] width 115 height 21
click at [1430, 111] on link "Paramètres" at bounding box center [1445, 114] width 123 height 28
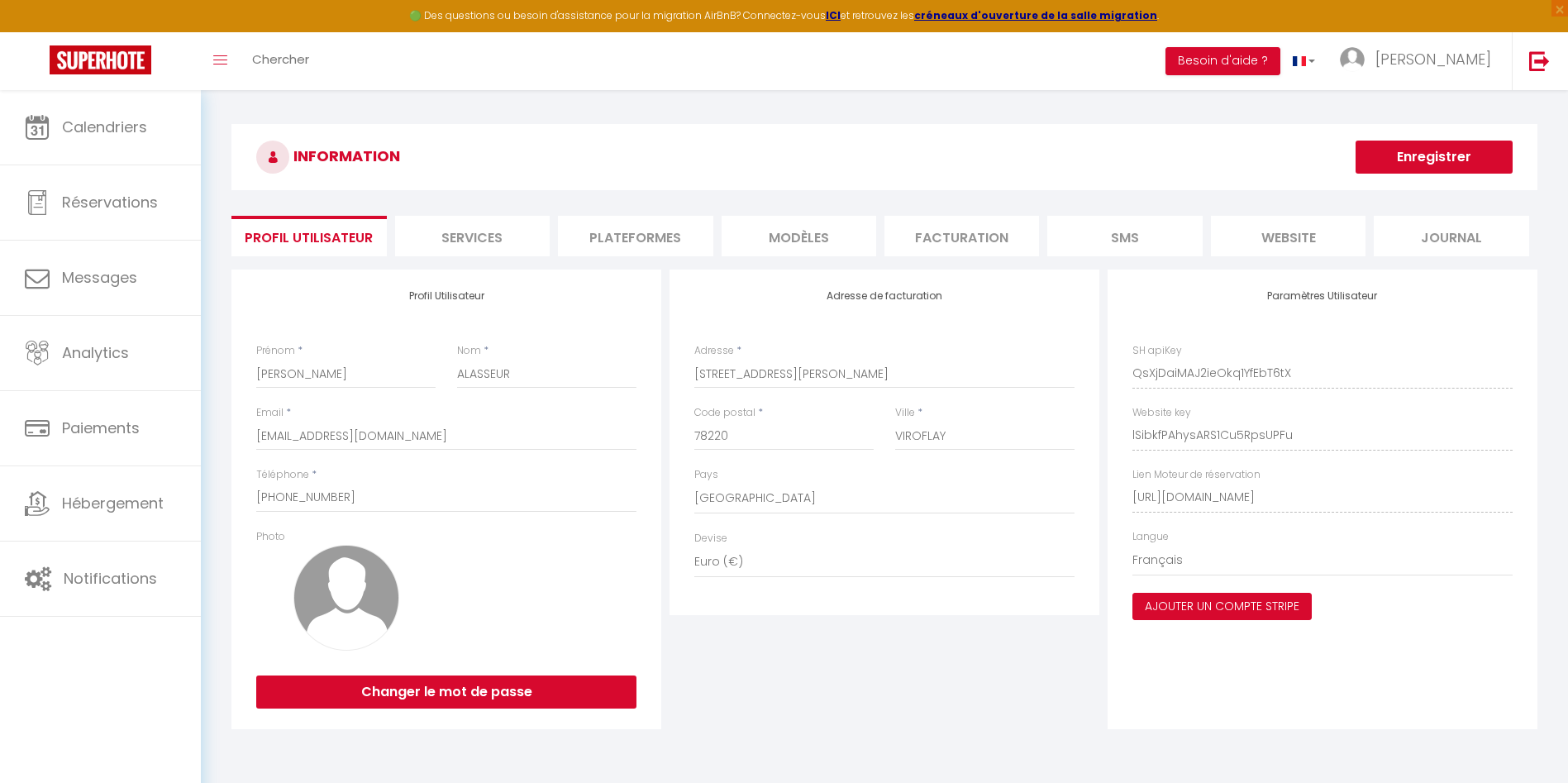
click at [1218, 610] on button "Ajouter un compte Stripe" at bounding box center [1222, 607] width 179 height 28
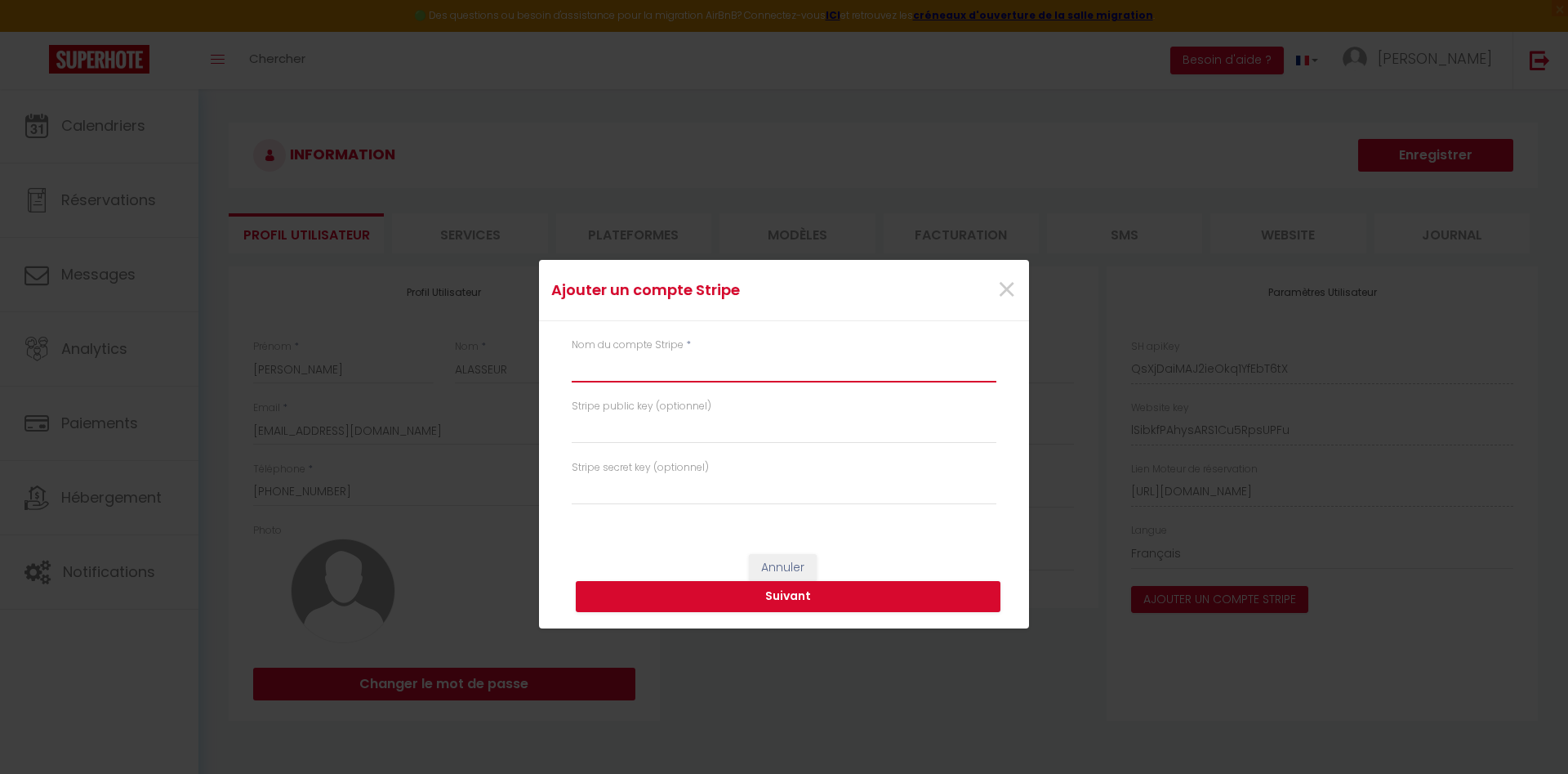
click at [733, 374] on input "text" at bounding box center [784, 367] width 425 height 30
click at [727, 374] on input "text" at bounding box center [784, 367] width 425 height 30
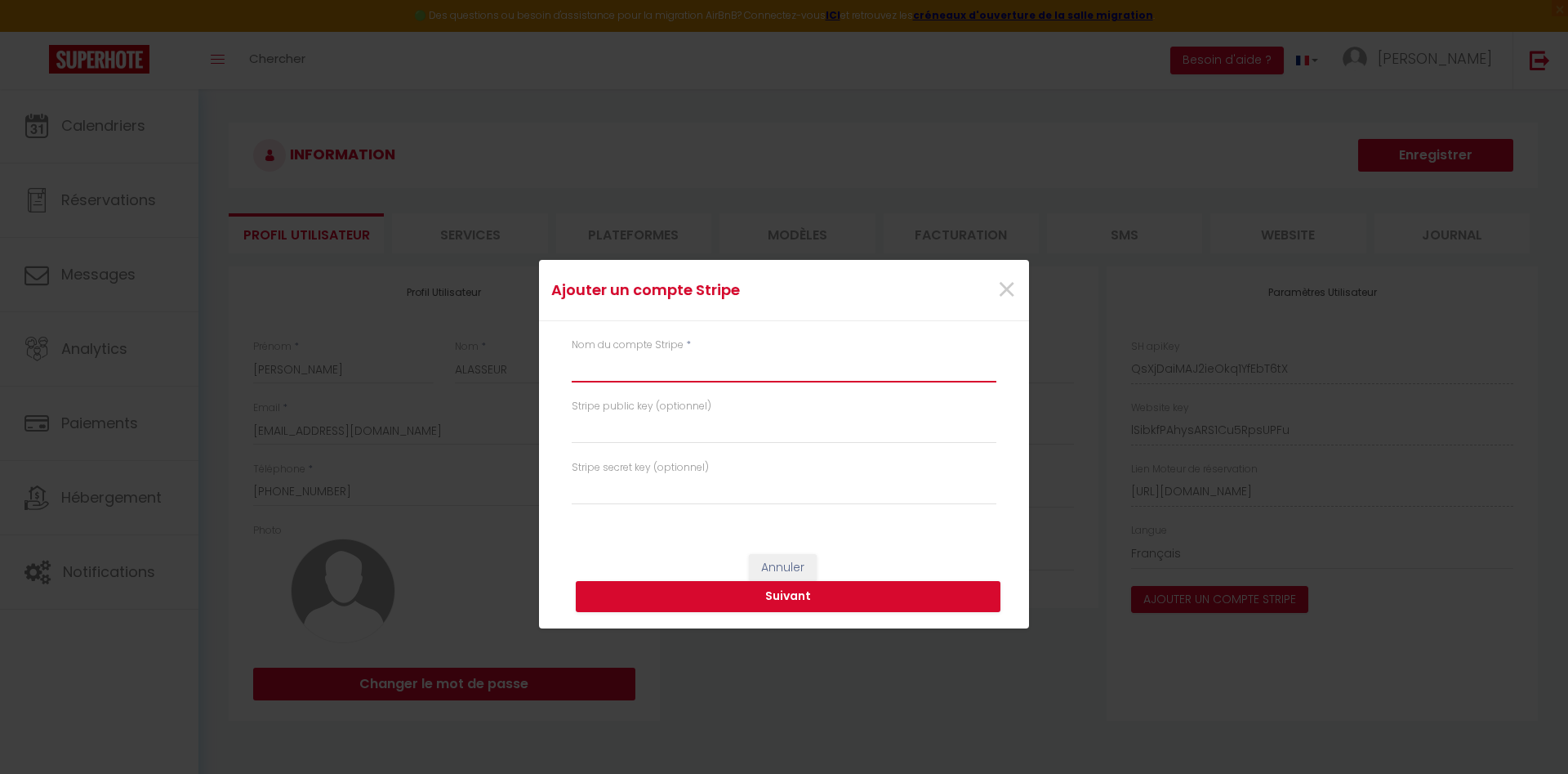
click at [708, 372] on input "text" at bounding box center [784, 367] width 425 height 30
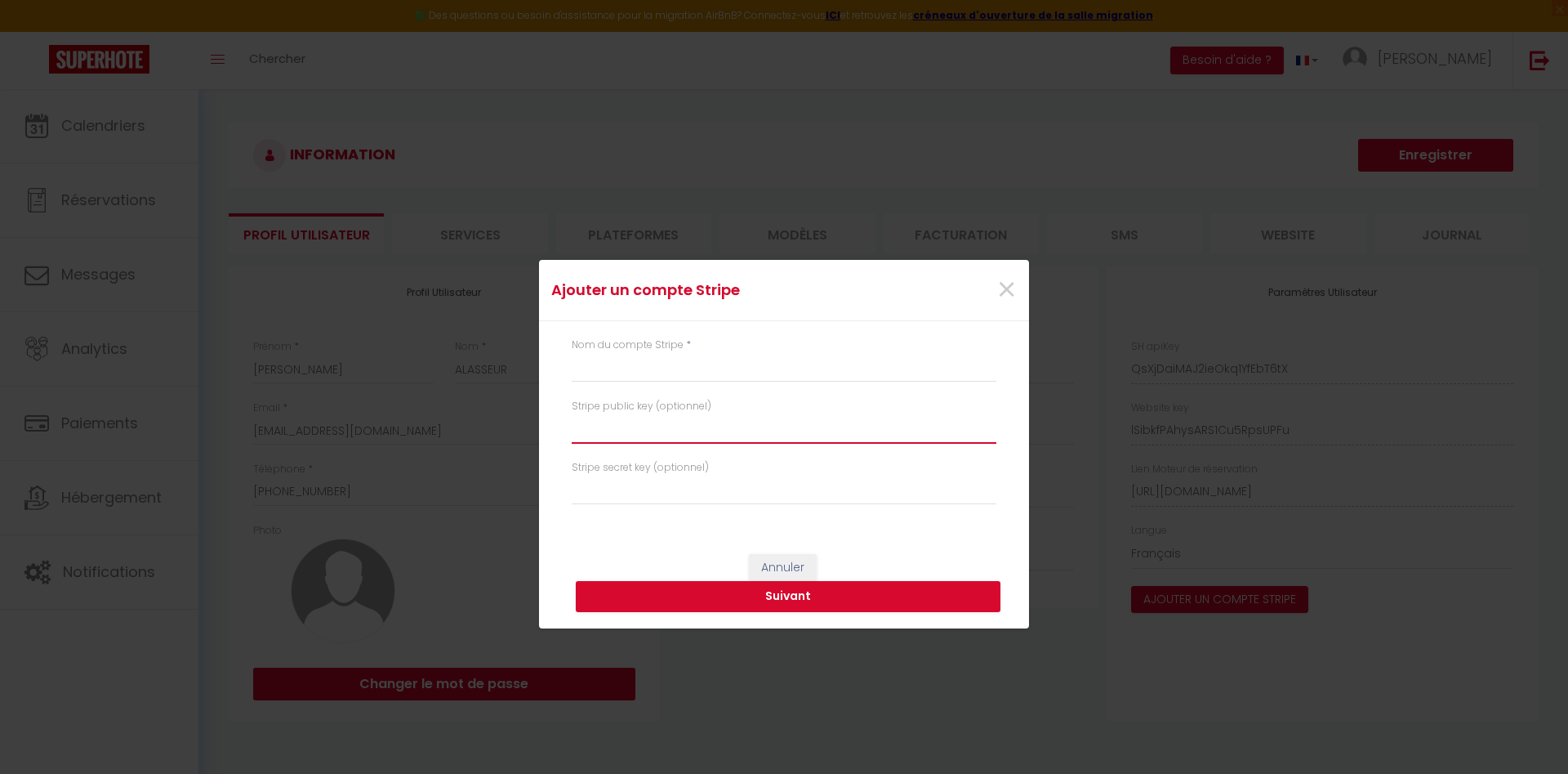
click at [705, 436] on input "text" at bounding box center [784, 428] width 425 height 30
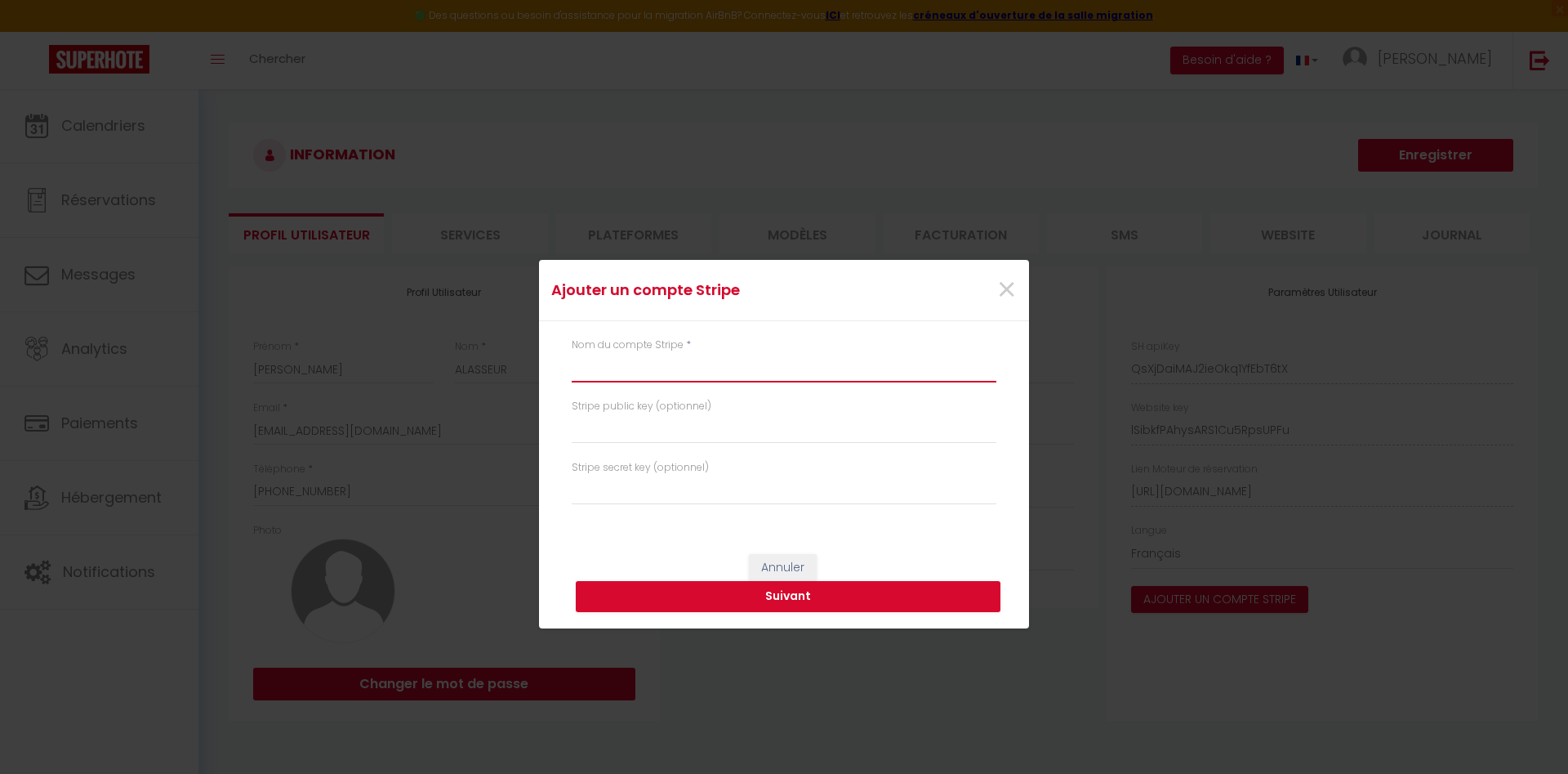
click at [674, 365] on input "text" at bounding box center [784, 367] width 425 height 30
click at [818, 588] on button "Suivant" at bounding box center [788, 596] width 425 height 31
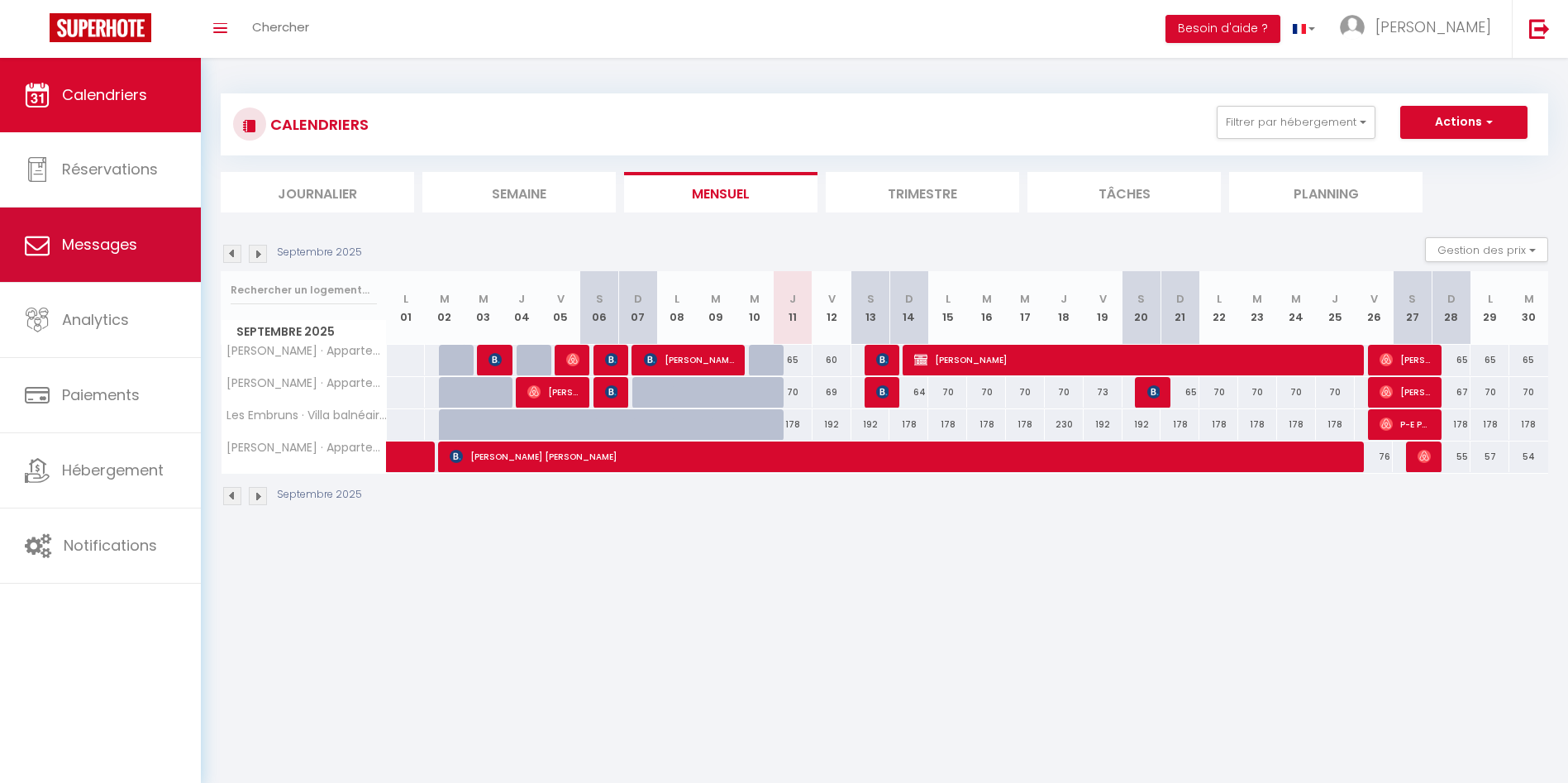
click at [50, 268] on link "Messages" at bounding box center [100, 244] width 201 height 74
select select "message"
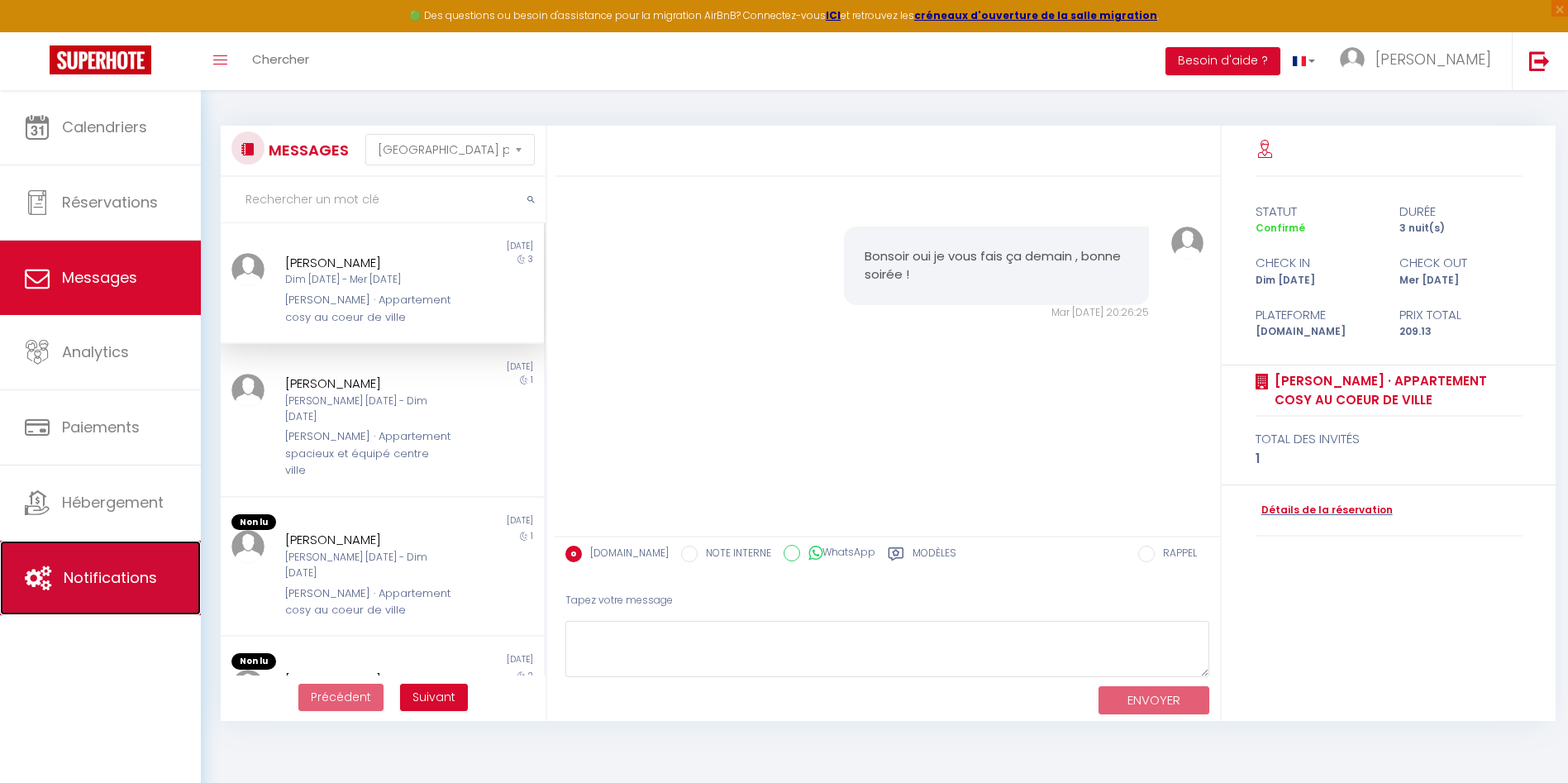
click at [89, 555] on link "Notifications" at bounding box center [100, 578] width 201 height 74
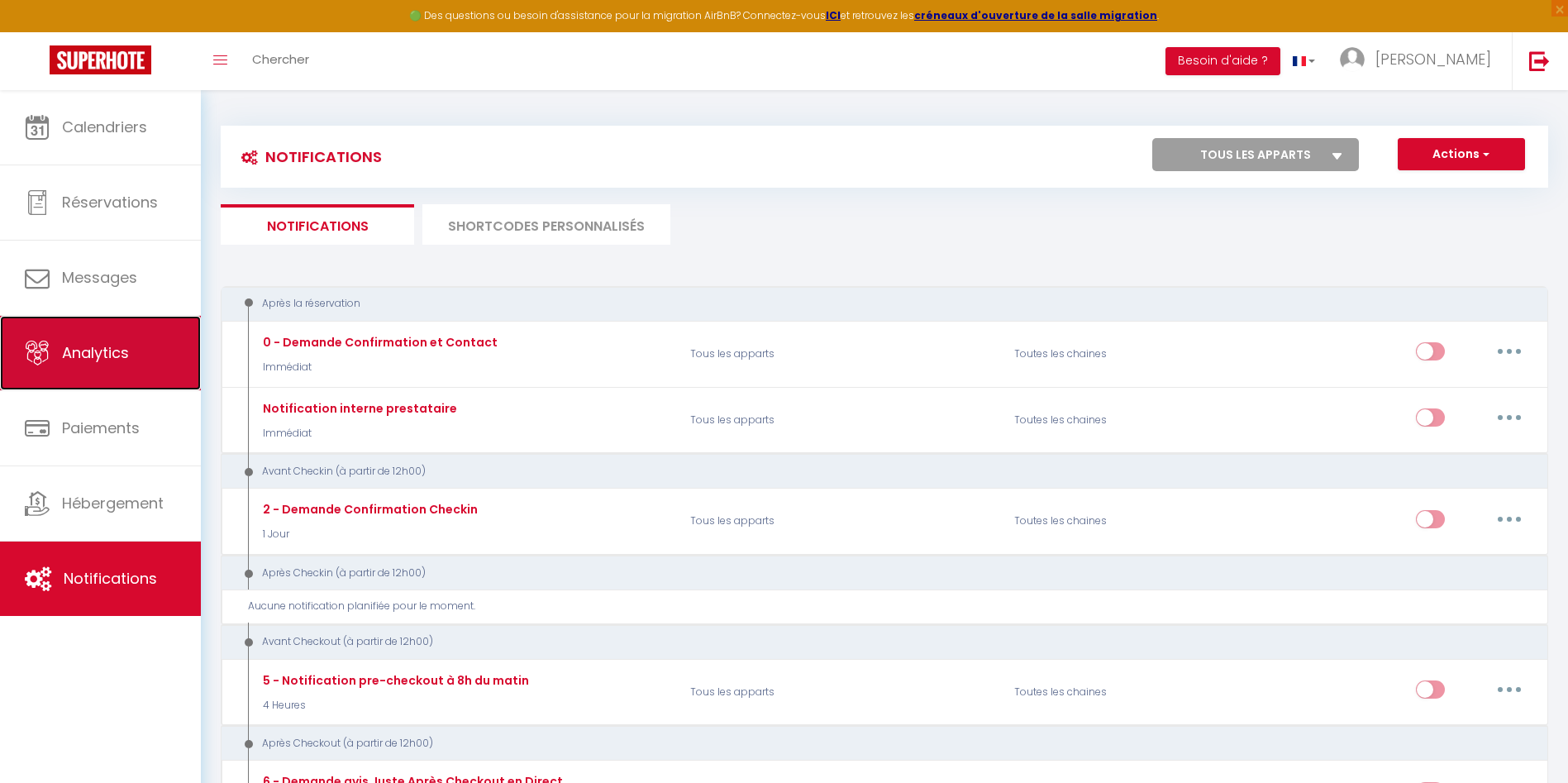
click at [104, 369] on link "Analytics" at bounding box center [100, 353] width 201 height 74
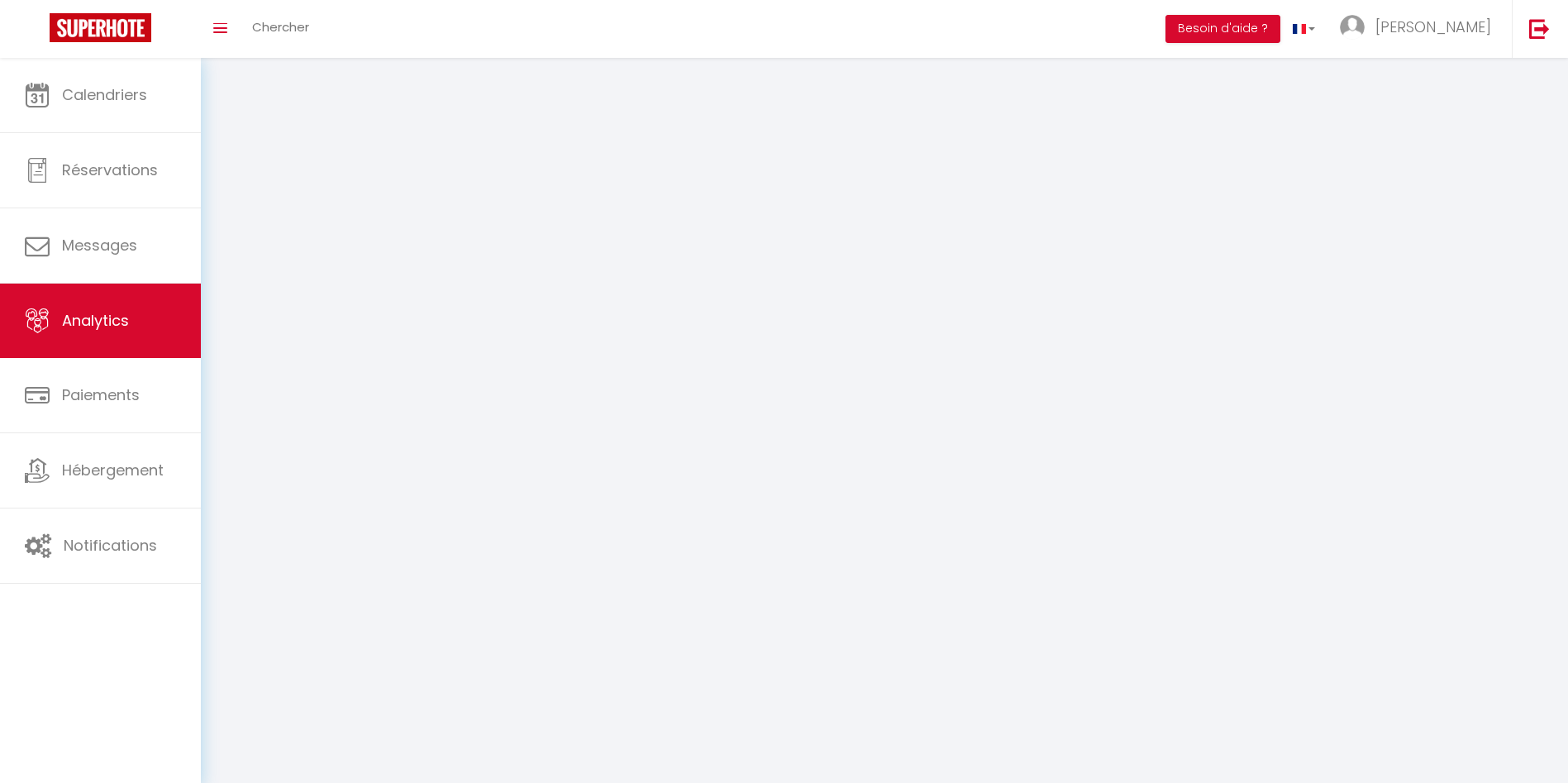
select select "2025"
select select "9"
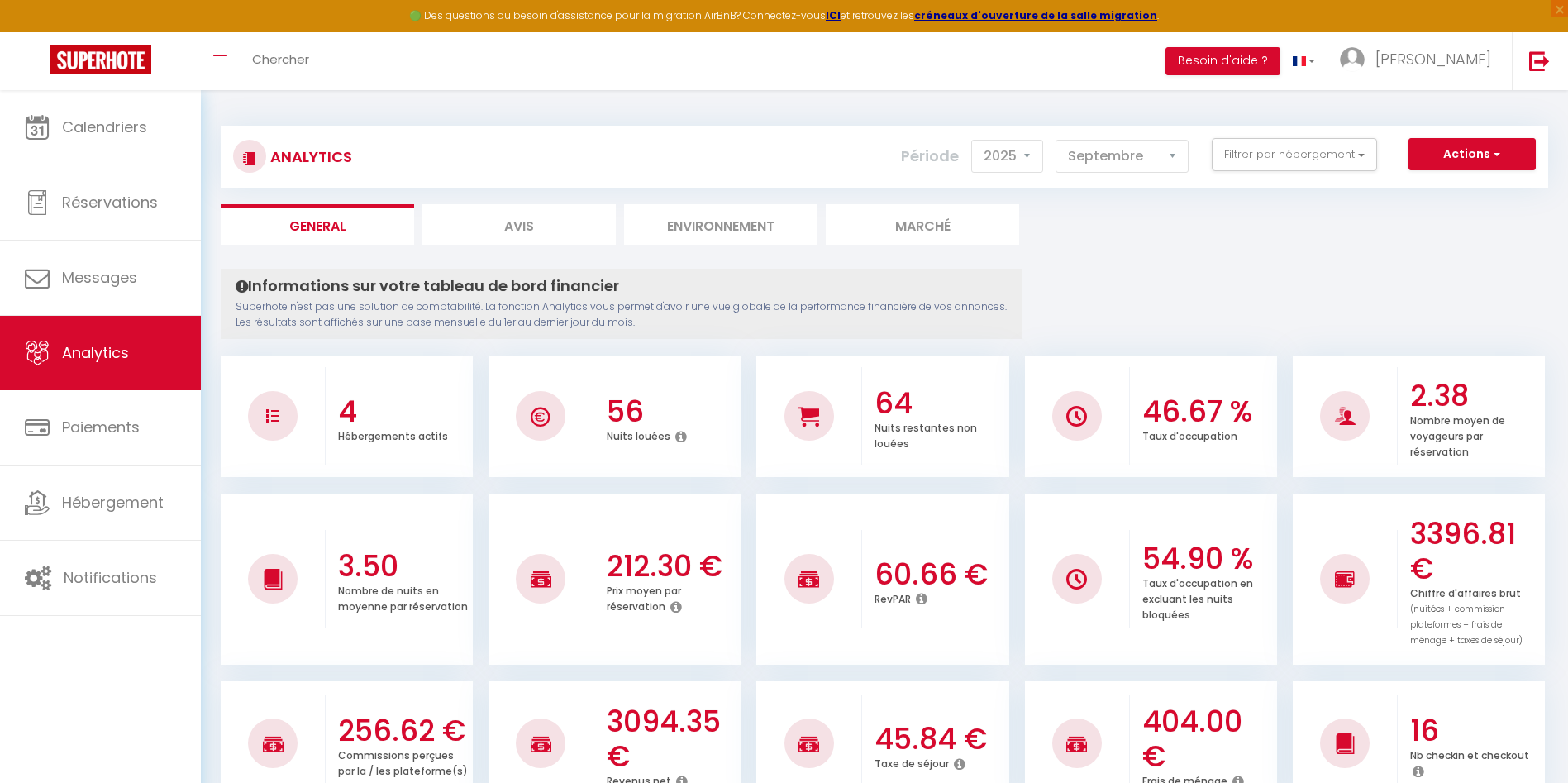
click at [425, 309] on p "Superhote n'est pas une solution de comptabilité. La fonction Analytics vous pe…" at bounding box center [620, 314] width 771 height 32
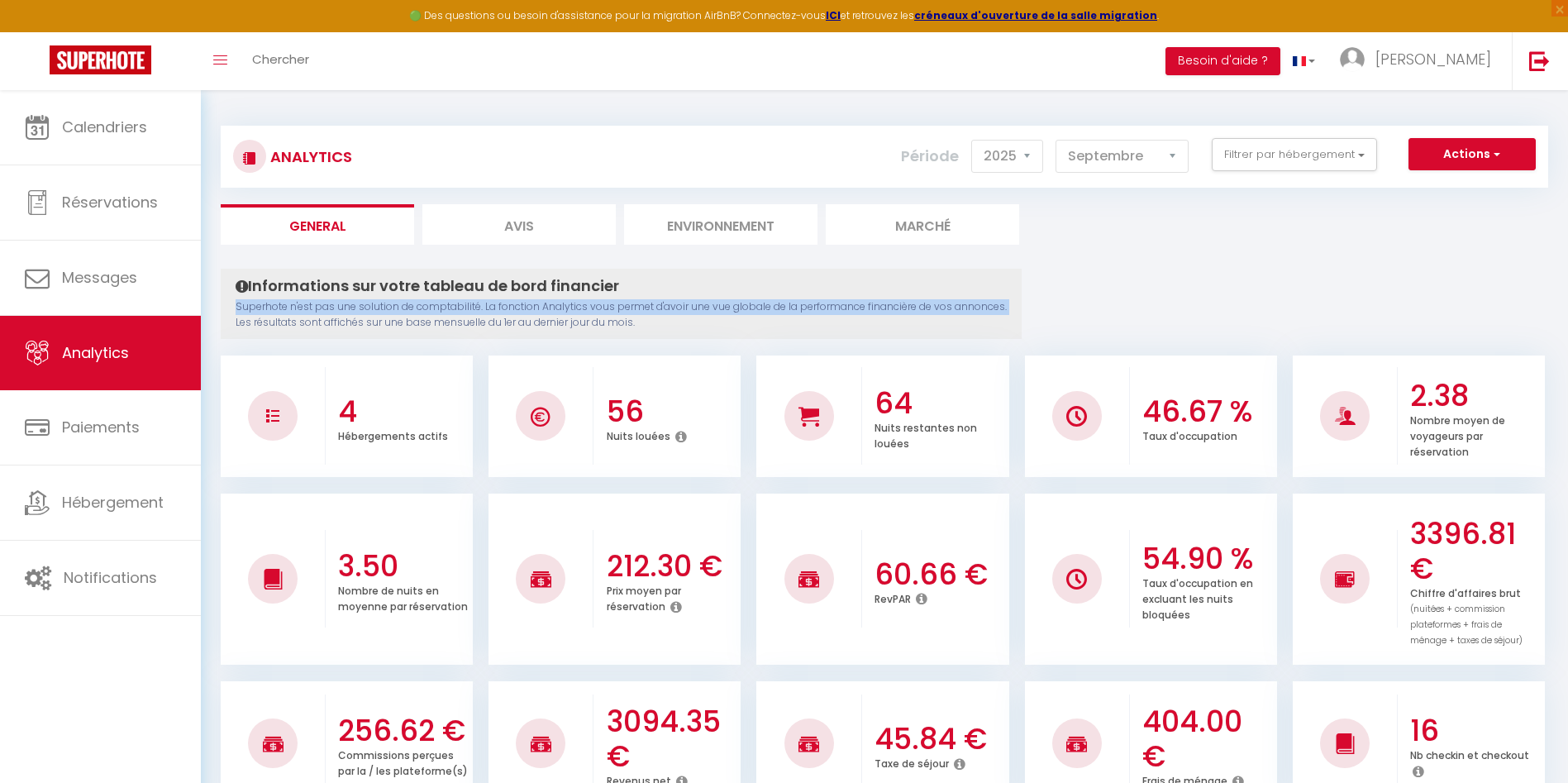
click at [425, 309] on p "Superhote n'est pas une solution de comptabilité. La fonction Analytics vous pe…" at bounding box center [620, 314] width 771 height 32
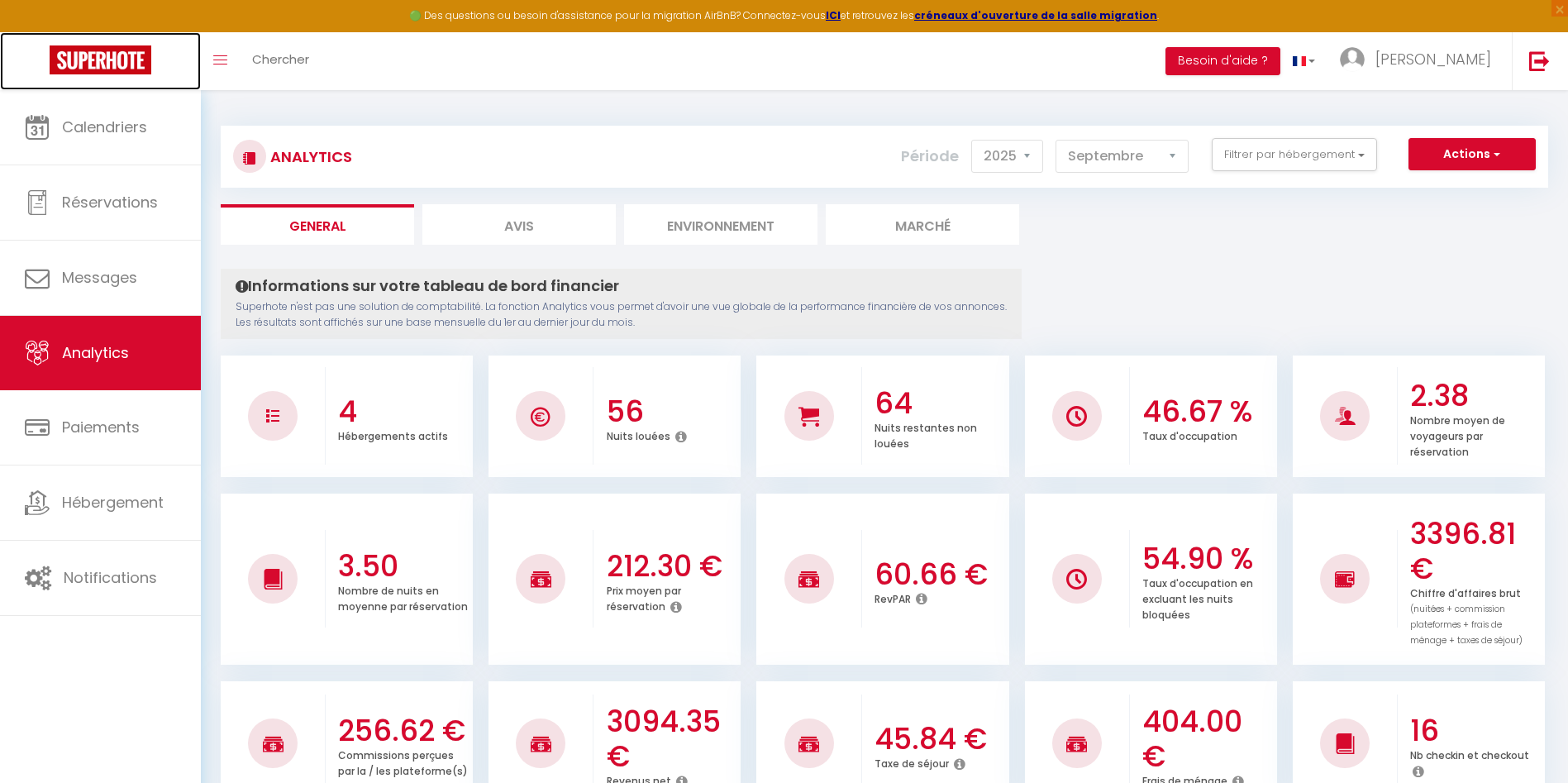
click at [87, 64] on img at bounding box center [101, 60] width 102 height 29
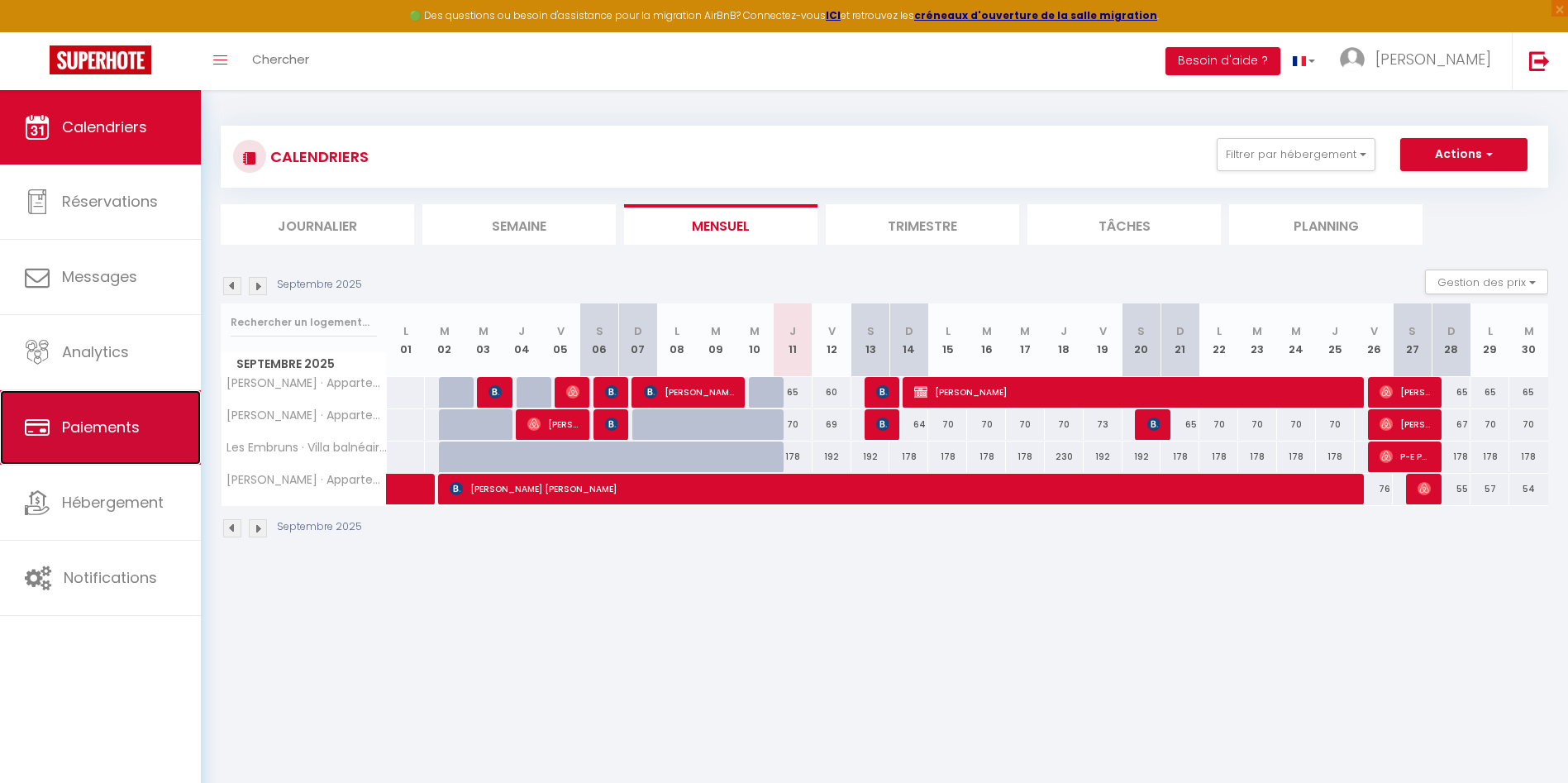
click at [89, 432] on span "Paiements" at bounding box center [101, 427] width 78 height 21
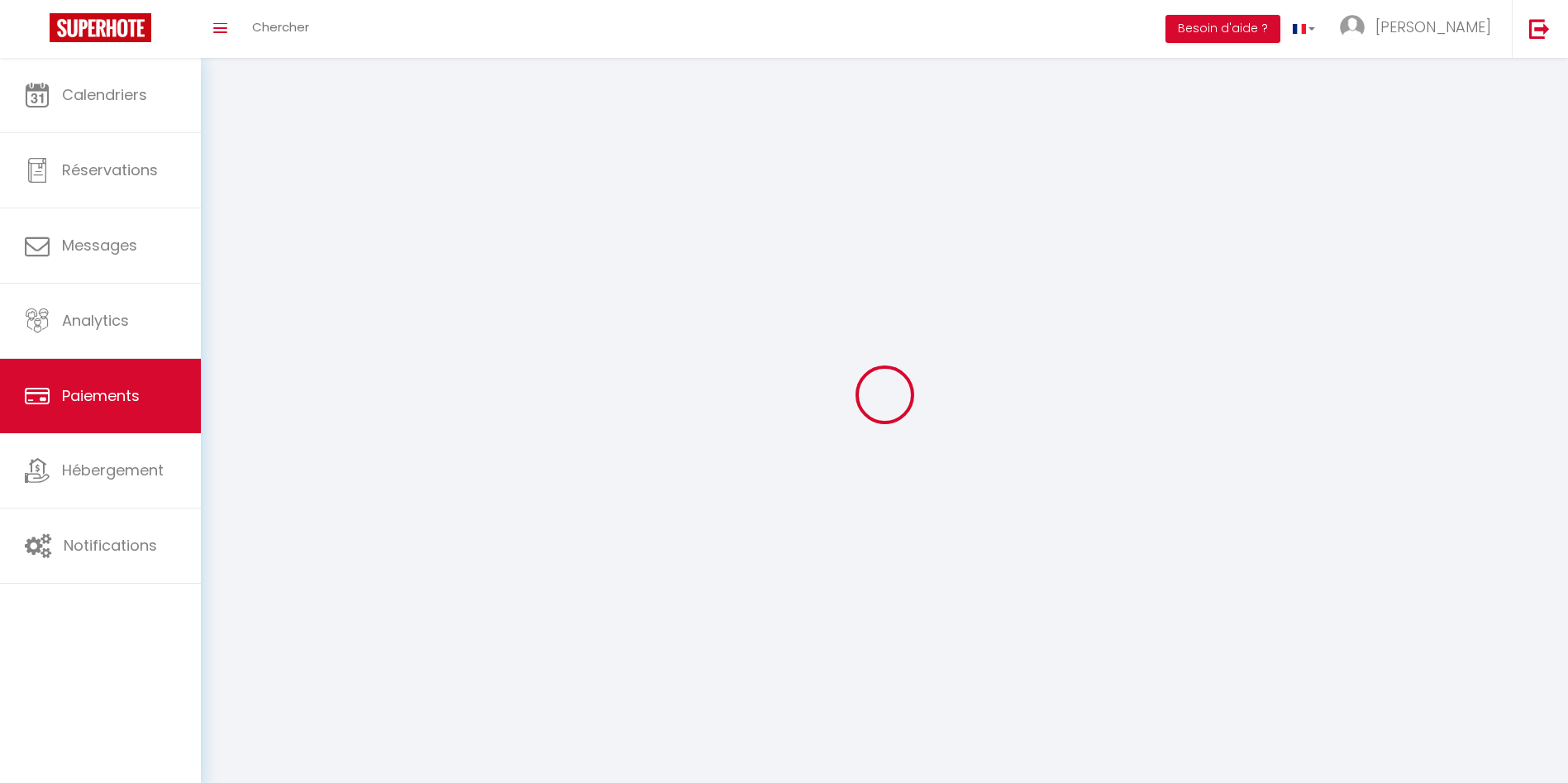
select select "2"
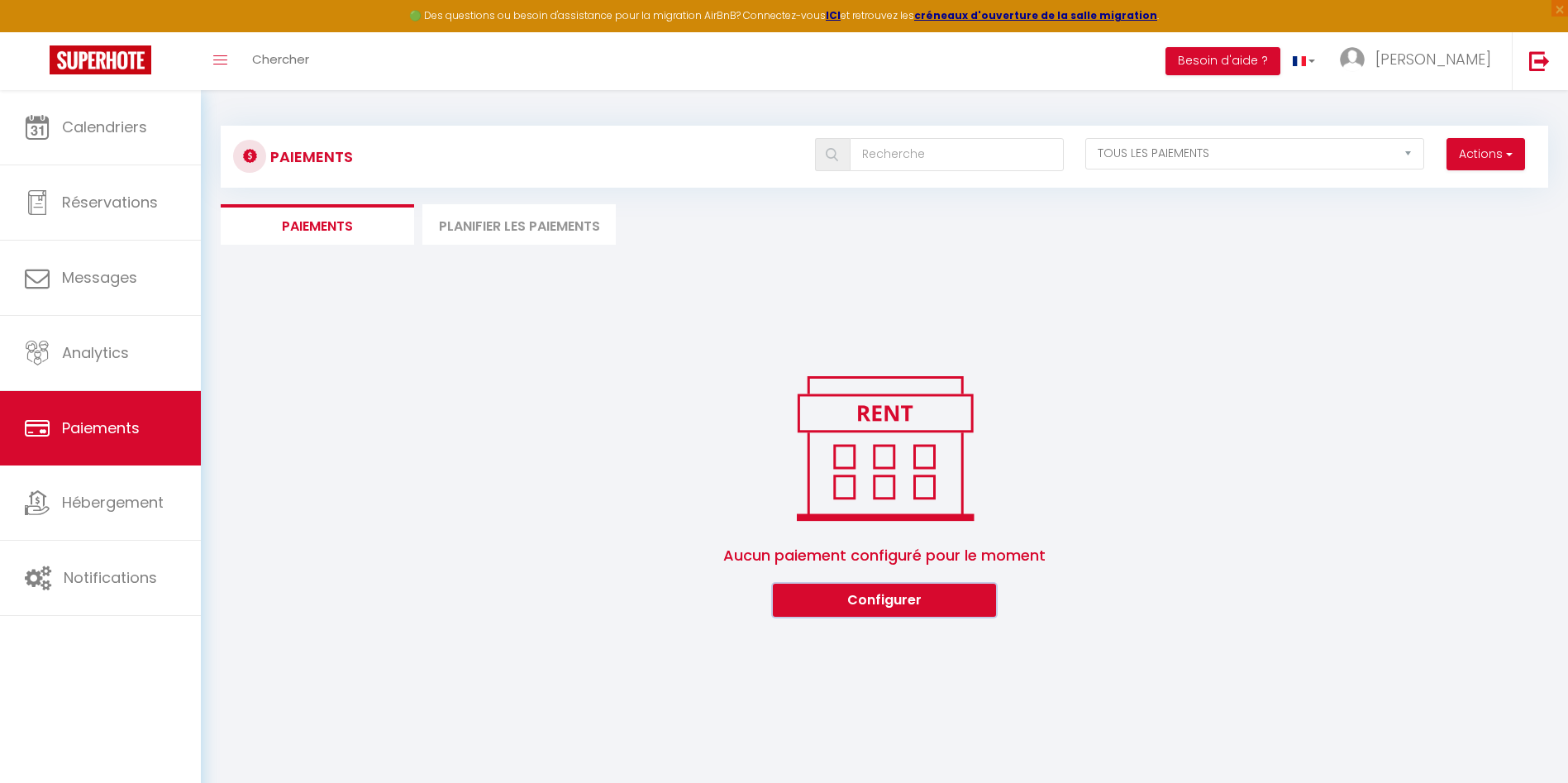
click at [869, 594] on button "Configurer" at bounding box center [885, 600] width 223 height 33
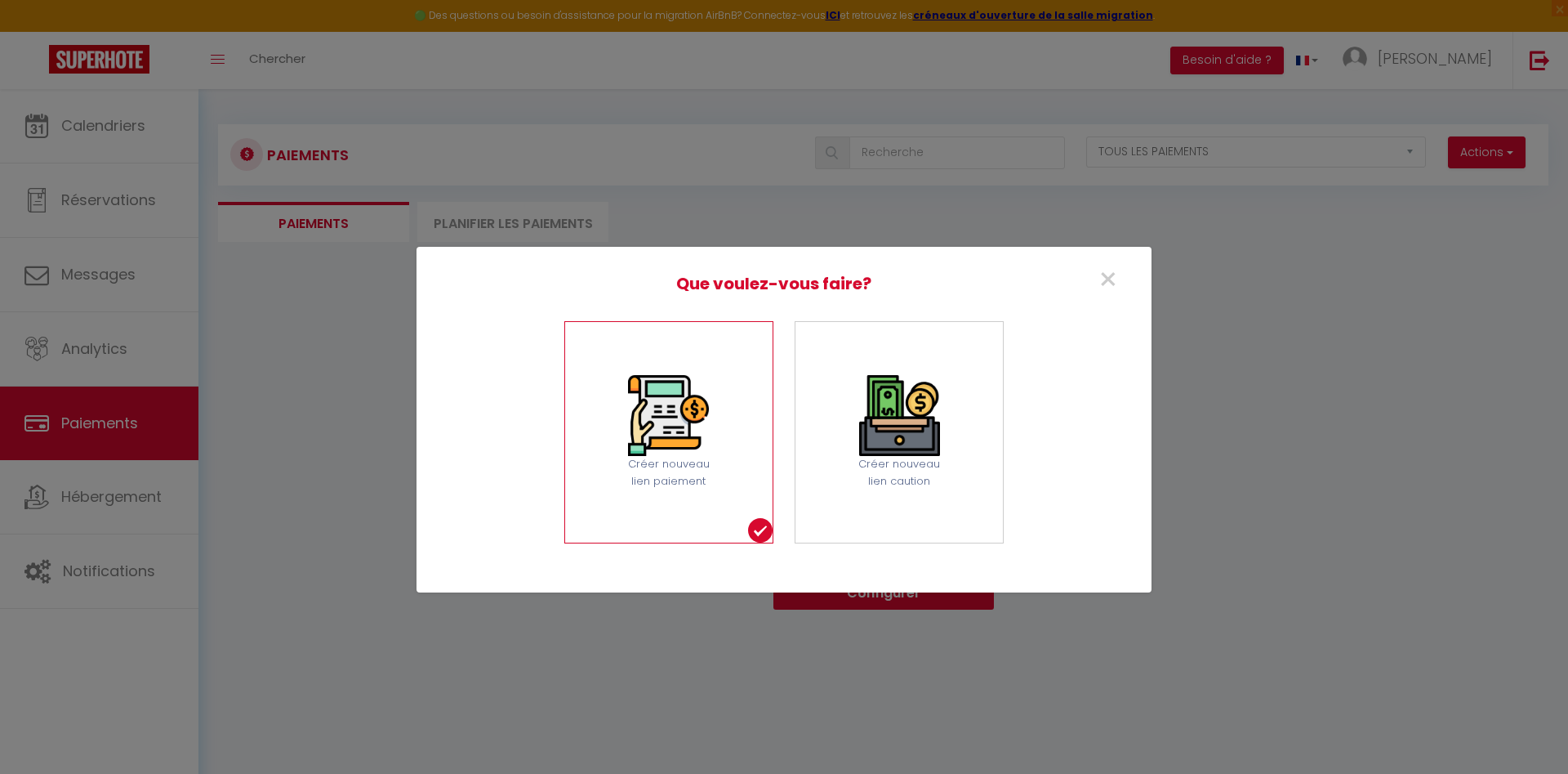
click at [687, 447] on img at bounding box center [669, 416] width 81 height 81
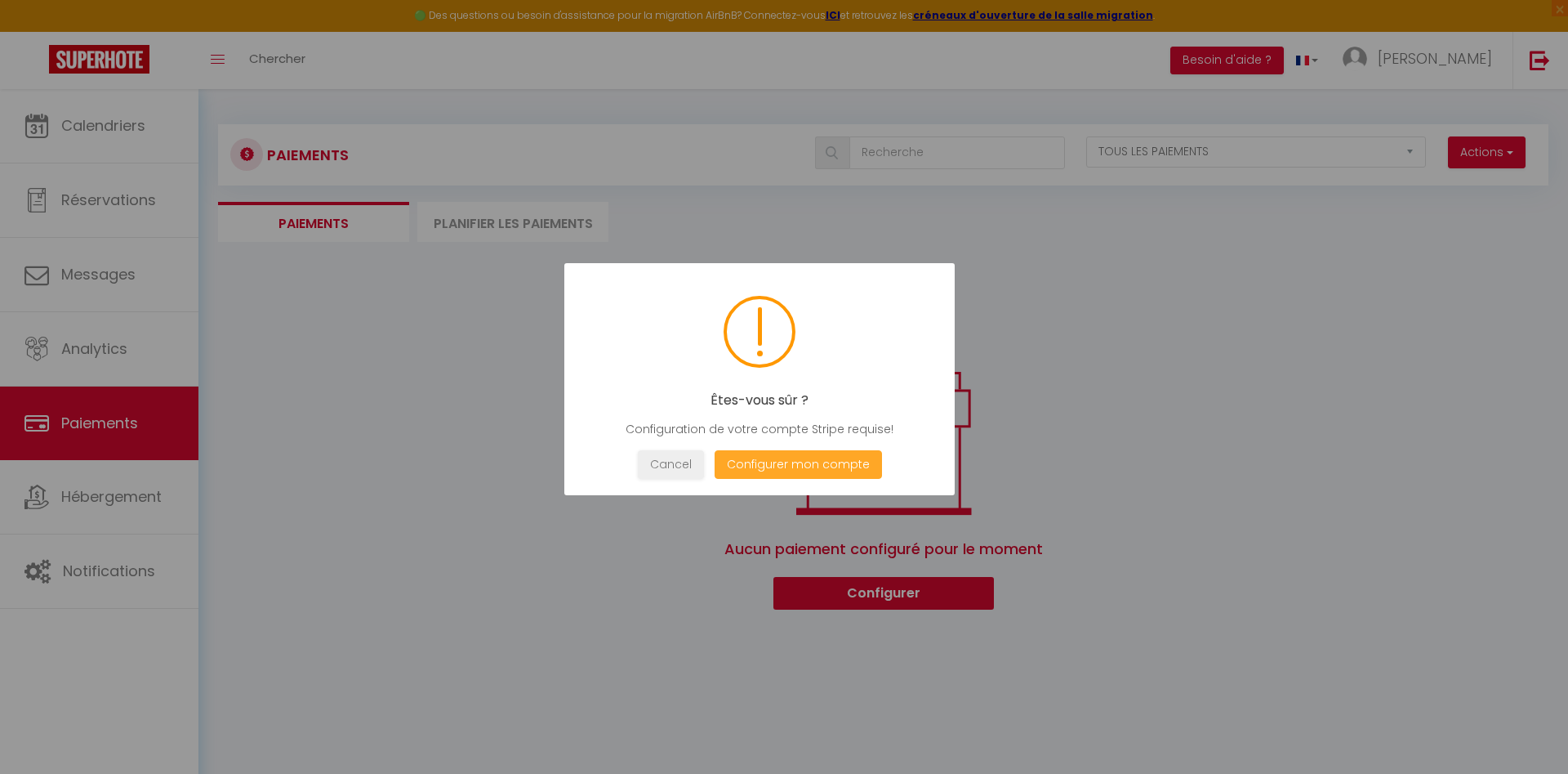
click at [772, 472] on button "Configurer mon compte" at bounding box center [798, 464] width 168 height 29
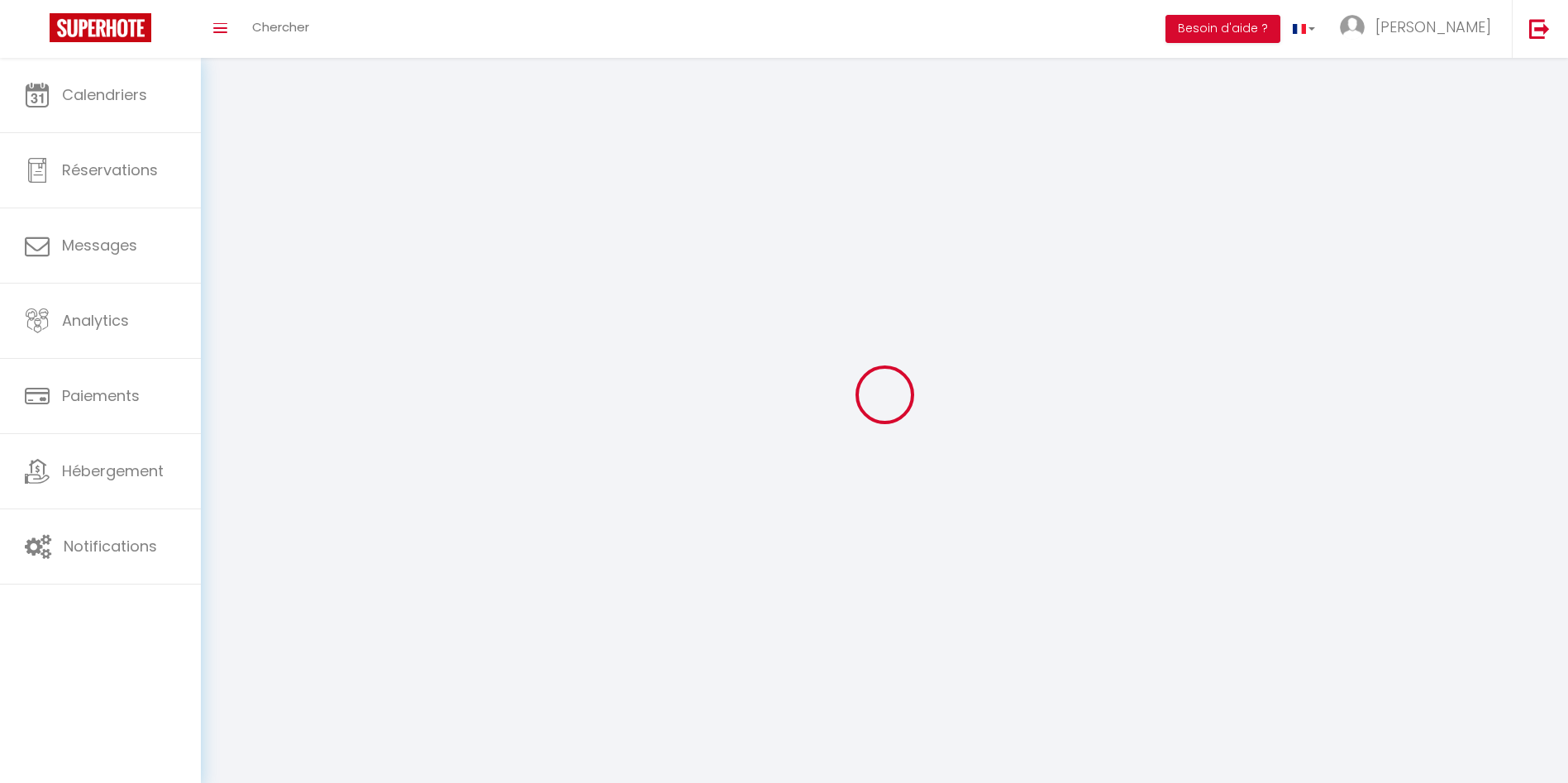
type input "[PERSON_NAME]"
type input "ALASSEUR"
type input "[PHONE_NUMBER]"
type input "[STREET_ADDRESS][PERSON_NAME]"
type input "78220"
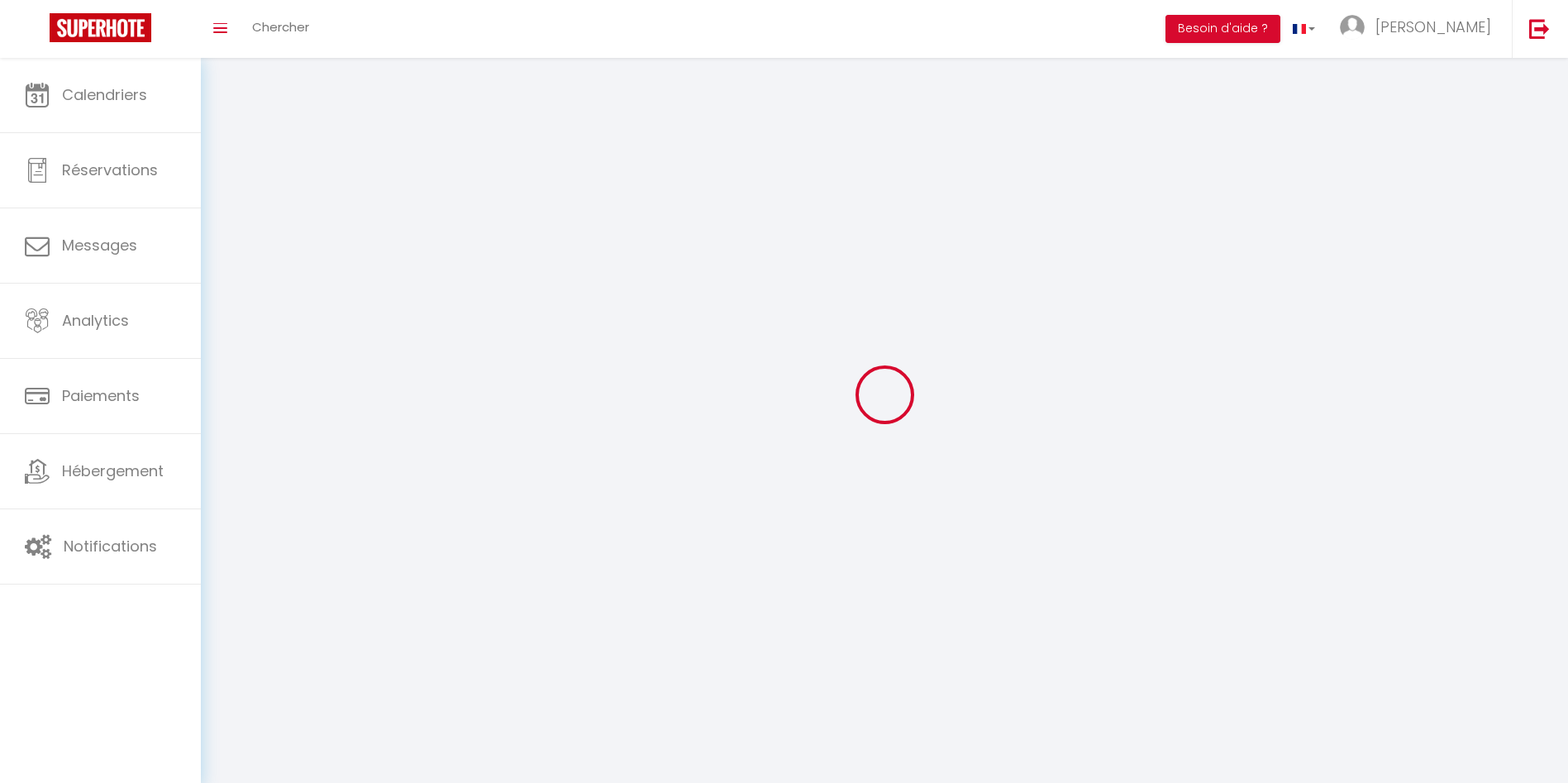
type input "VIROFLAY"
type input "QsXjDaiMAJ2ieOkq1YfEbT6tX"
type input "lSibkfPAhysARS1Cu5RpsUPFu"
type input "QsXjDaiMAJ2ieOkq1YfEbT6tX"
type input "lSibkfPAhysARS1Cu5RpsUPFu"
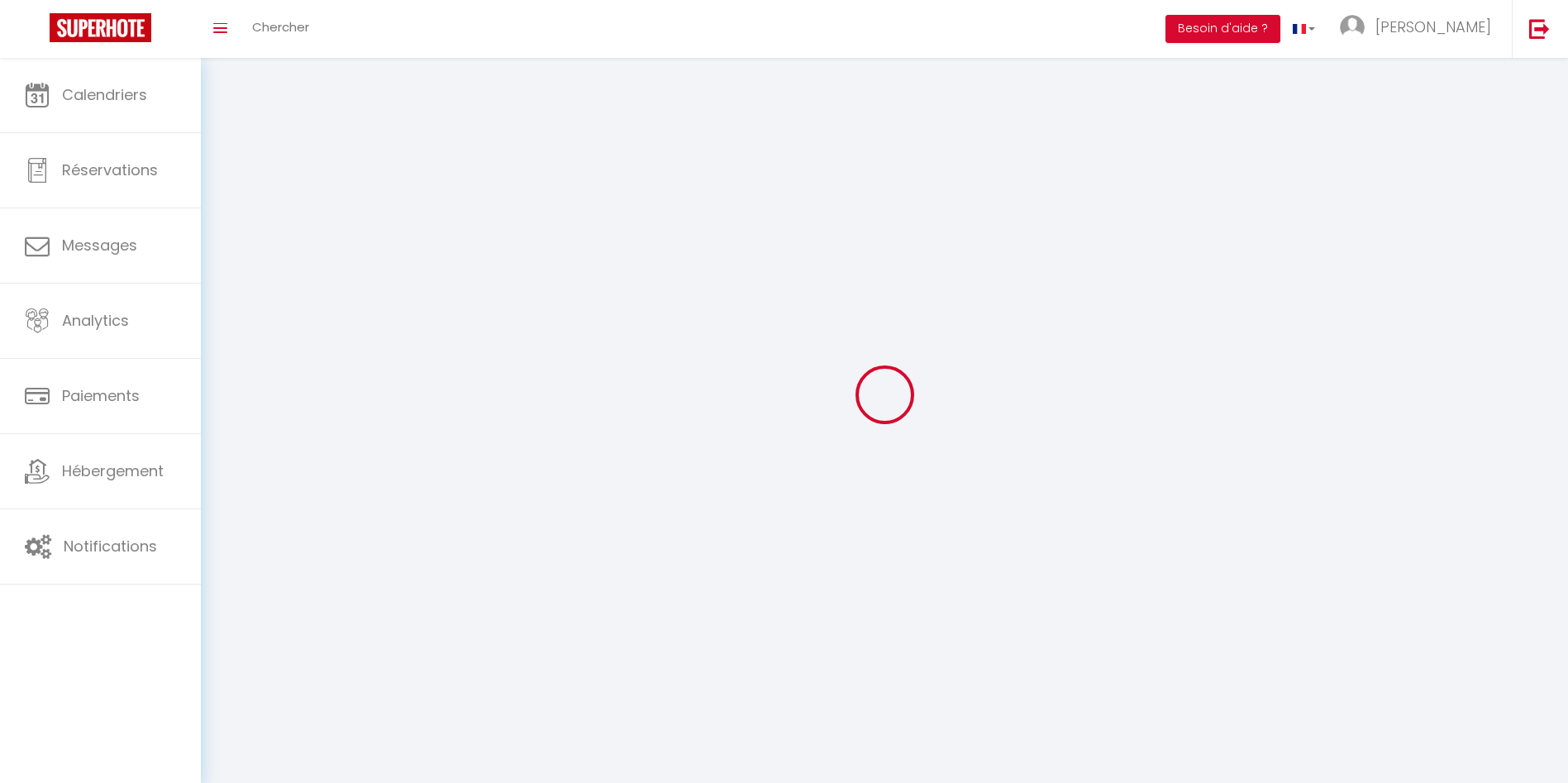
type input "[URL][DOMAIN_NAME]"
select select "28"
select select "fr"
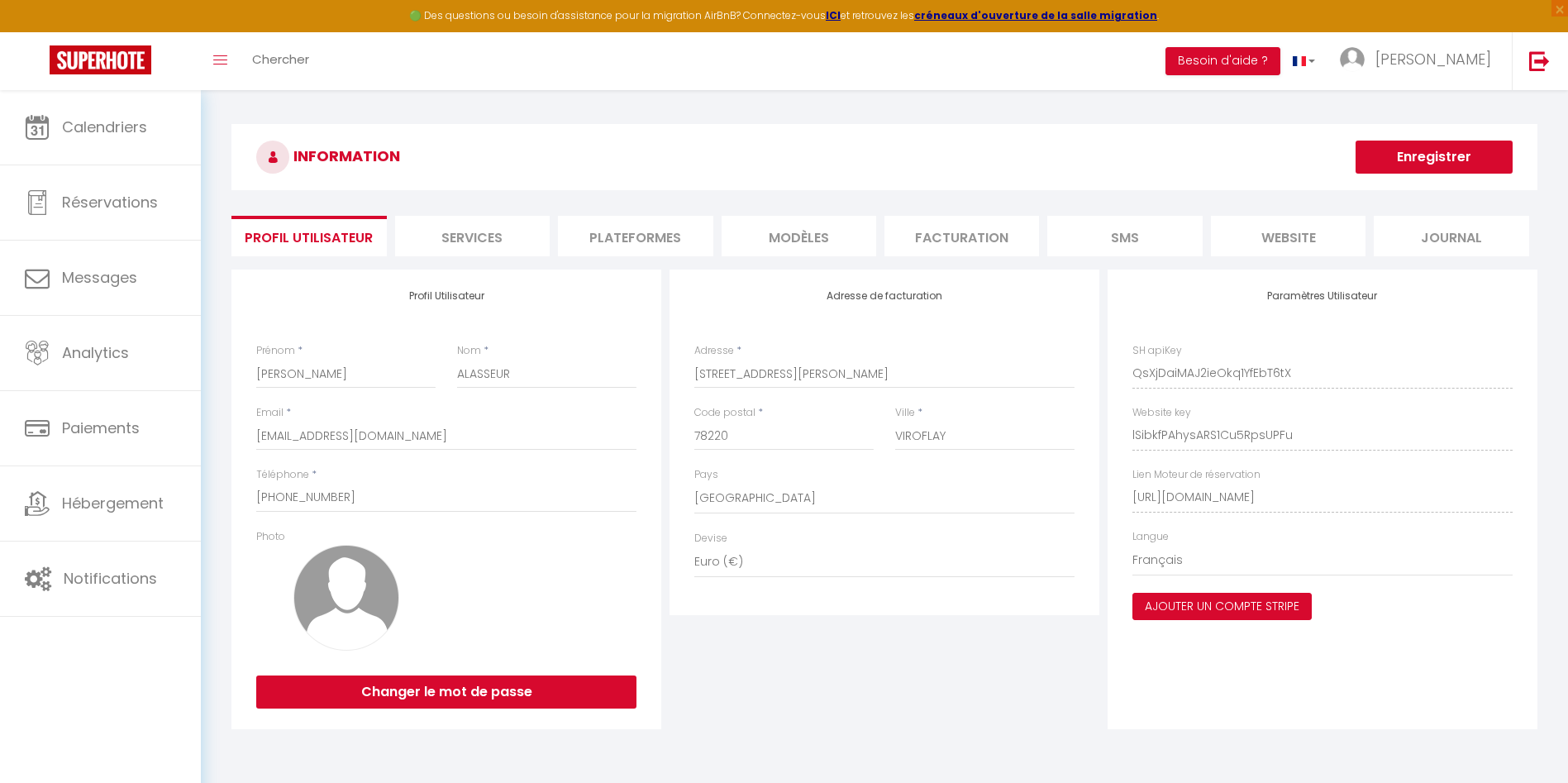
click at [1232, 608] on button "Ajouter un compte Stripe" at bounding box center [1222, 607] width 179 height 28
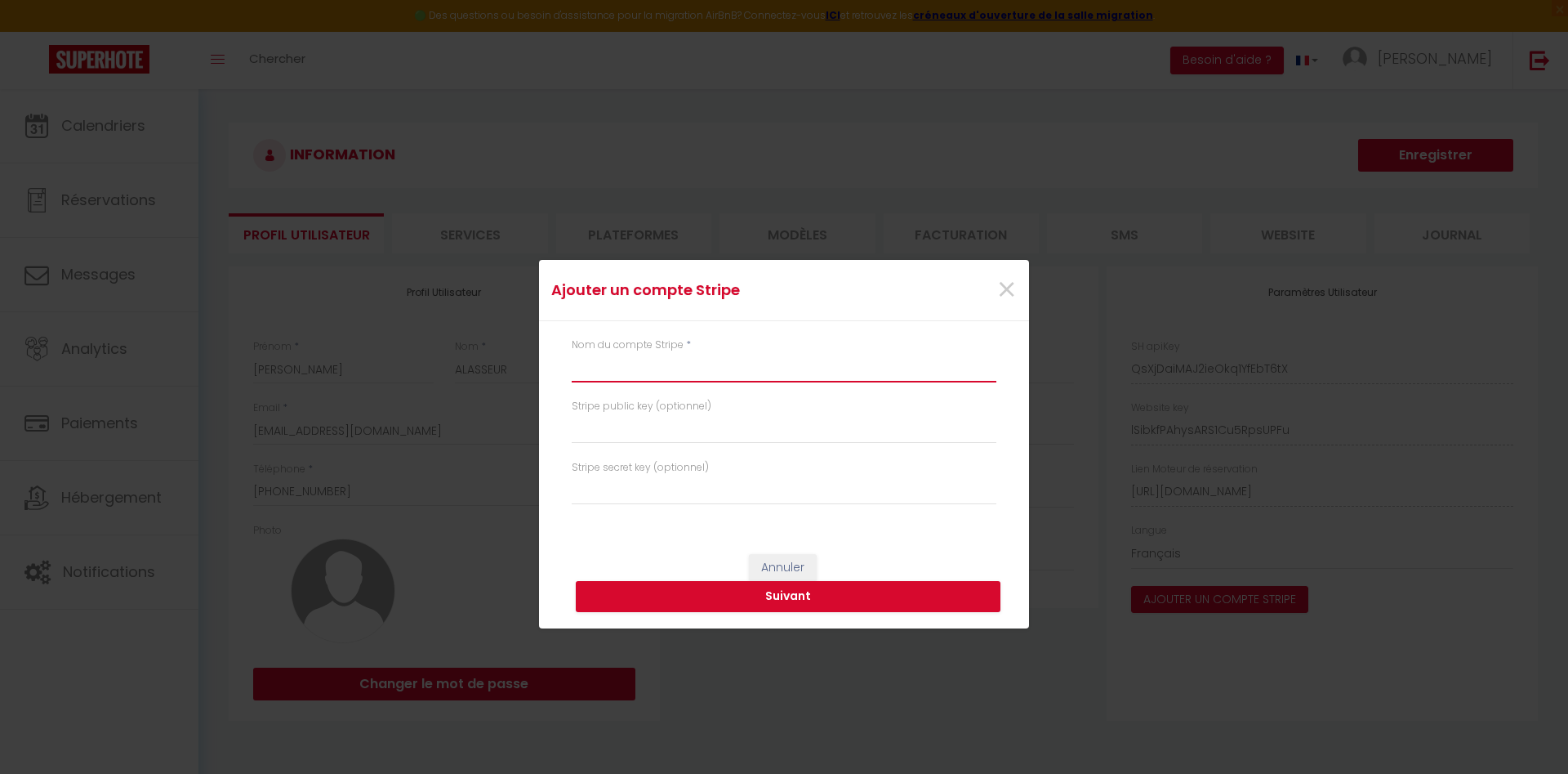
click at [672, 357] on input "text" at bounding box center [784, 367] width 425 height 30
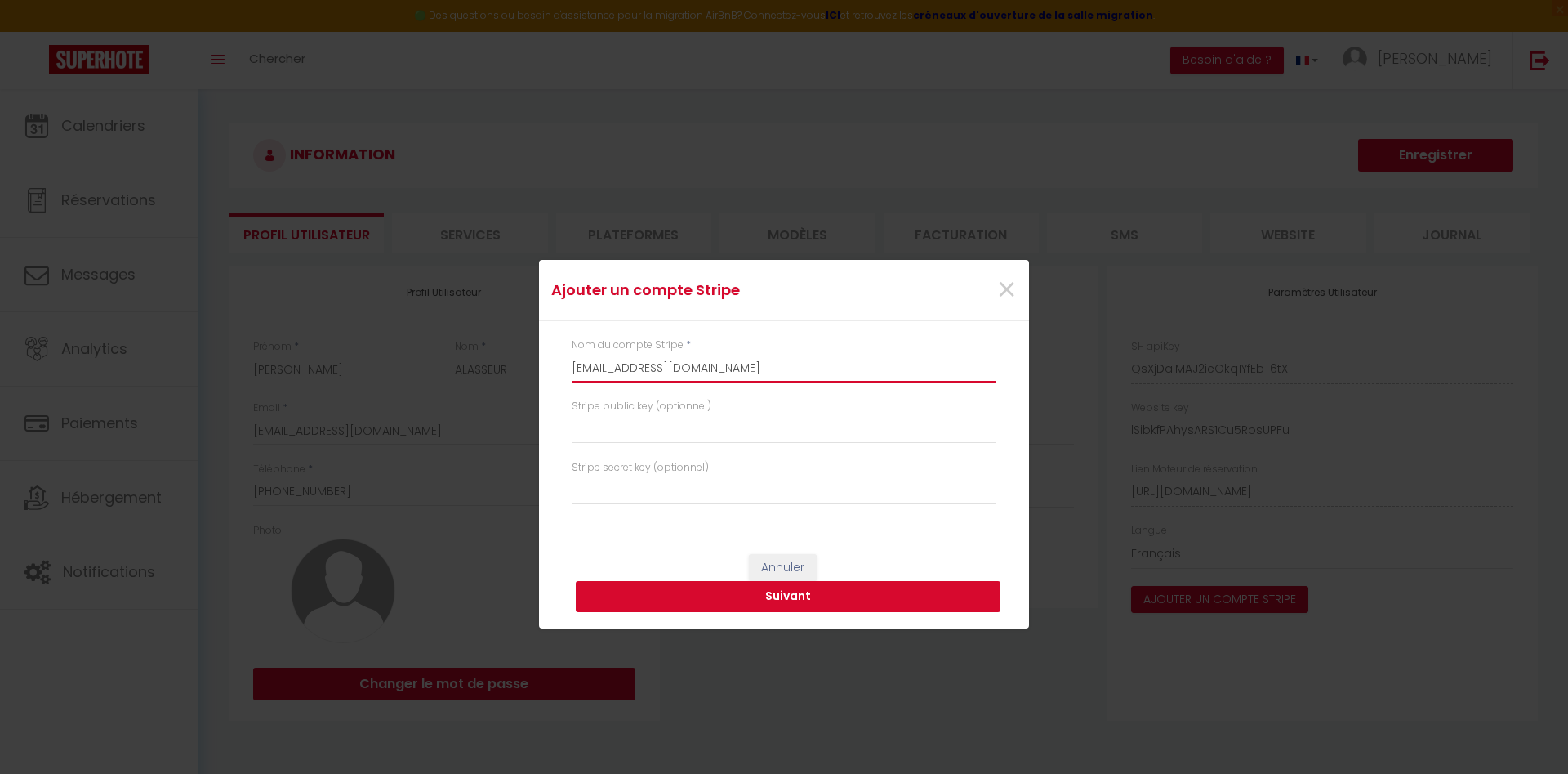
type input "[EMAIL_ADDRESS][DOMAIN_NAME]"
click at [748, 596] on button "Suivant" at bounding box center [788, 596] width 425 height 31
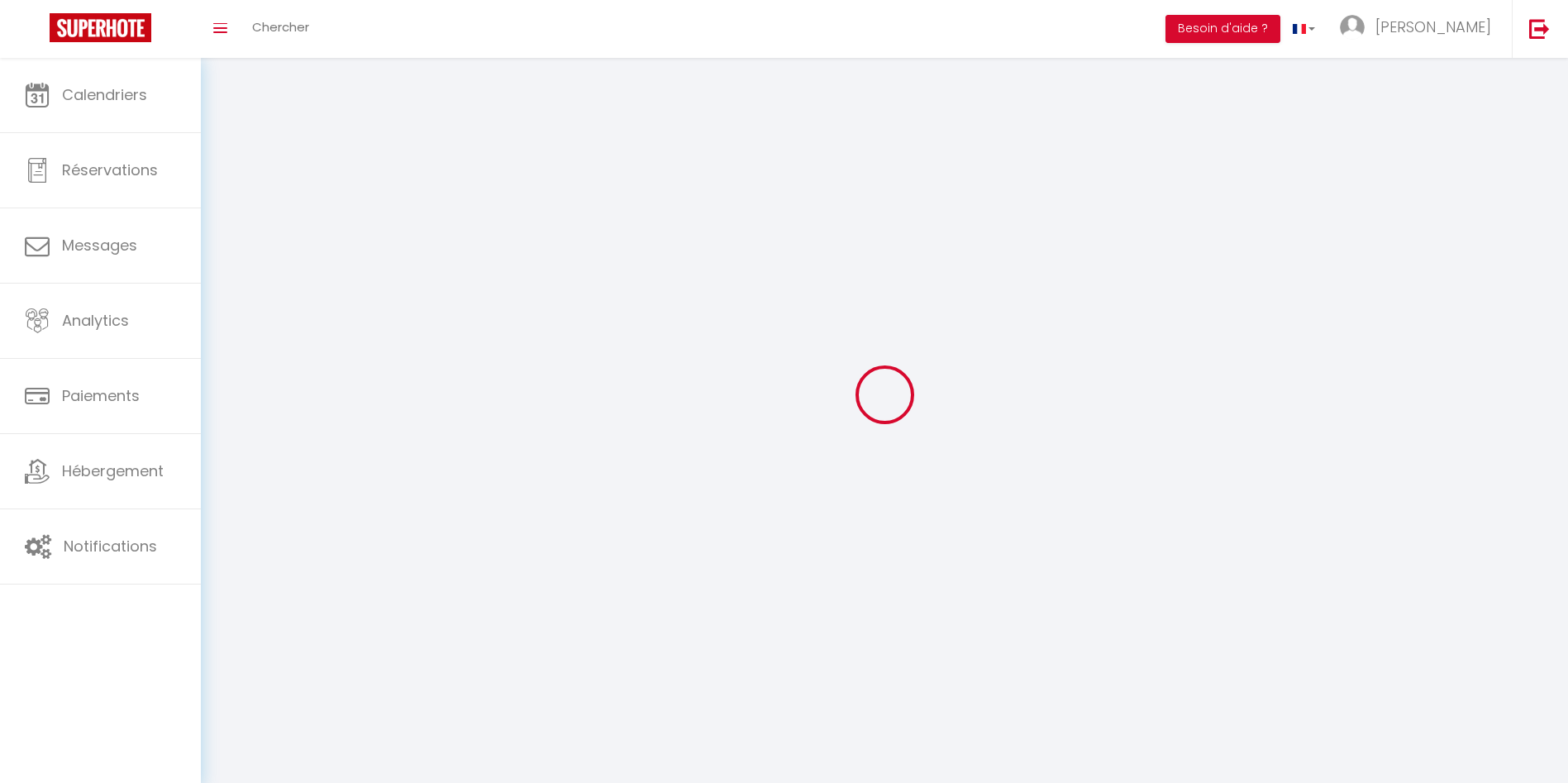
type input "[PERSON_NAME]"
type input "ALASSEUR"
type input "[PHONE_NUMBER]"
type input "[STREET_ADDRESS][PERSON_NAME]"
type input "78220"
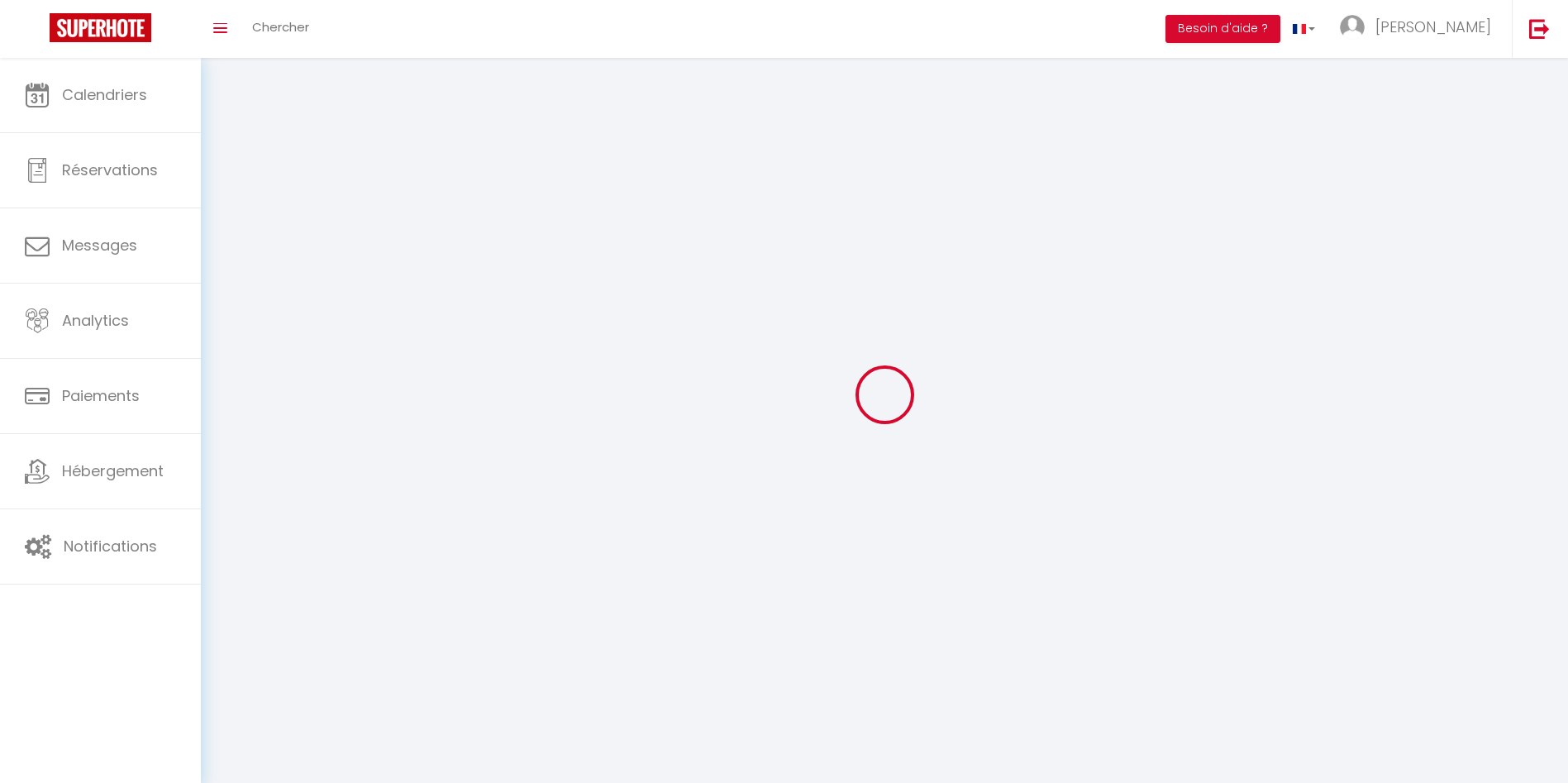
type input "VIROFLAY"
type input "QsXjDaiMAJ2ieOkq1YfEbT6tX"
type input "lSibkfPAhysARS1Cu5RpsUPFu"
select select "28"
type input "QsXjDaiMAJ2ieOkq1YfEbT6tX"
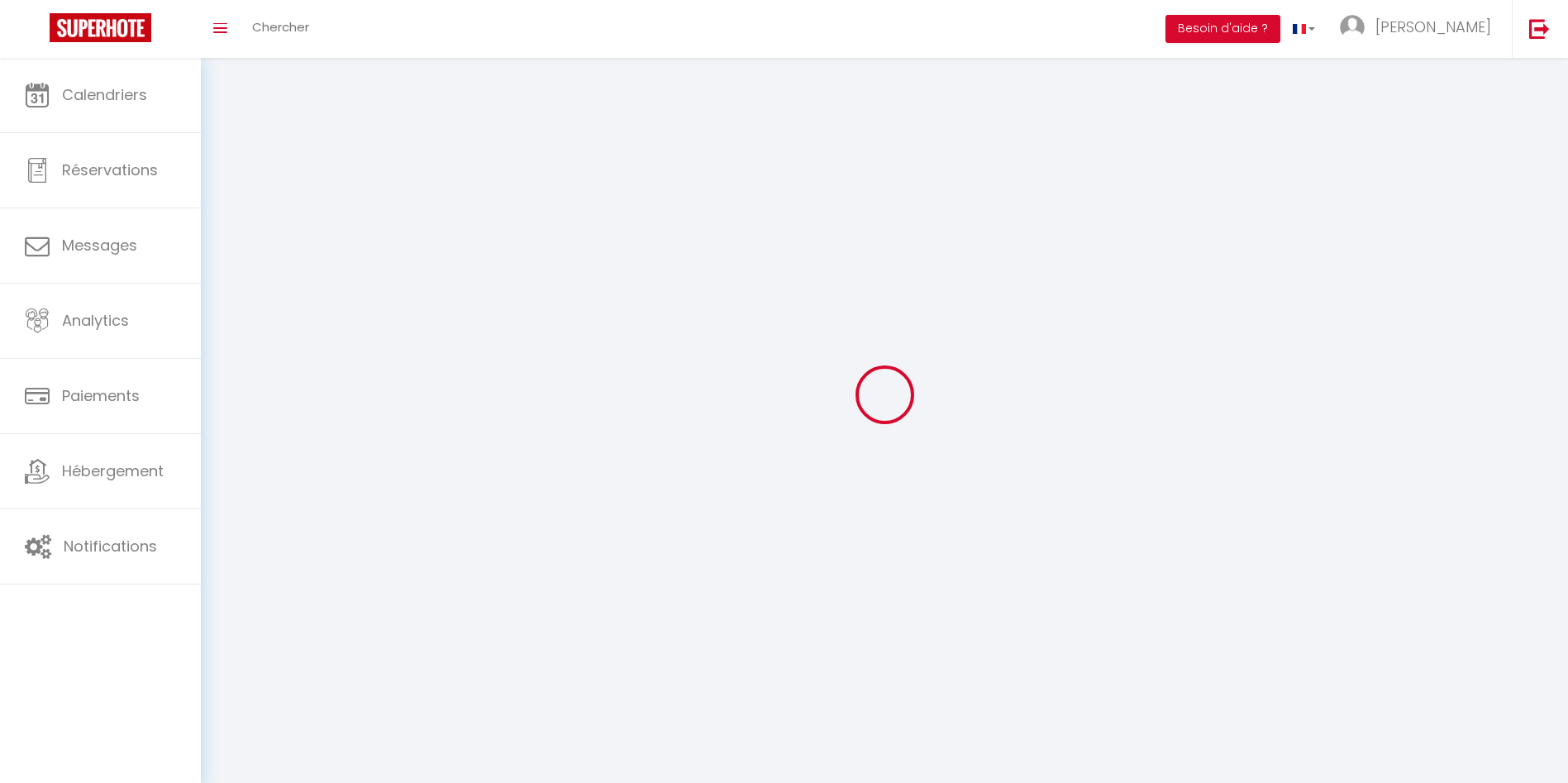
type input "lSibkfPAhysARS1Cu5RpsUPFu"
type input "[URL][DOMAIN_NAME]"
select select "fr"
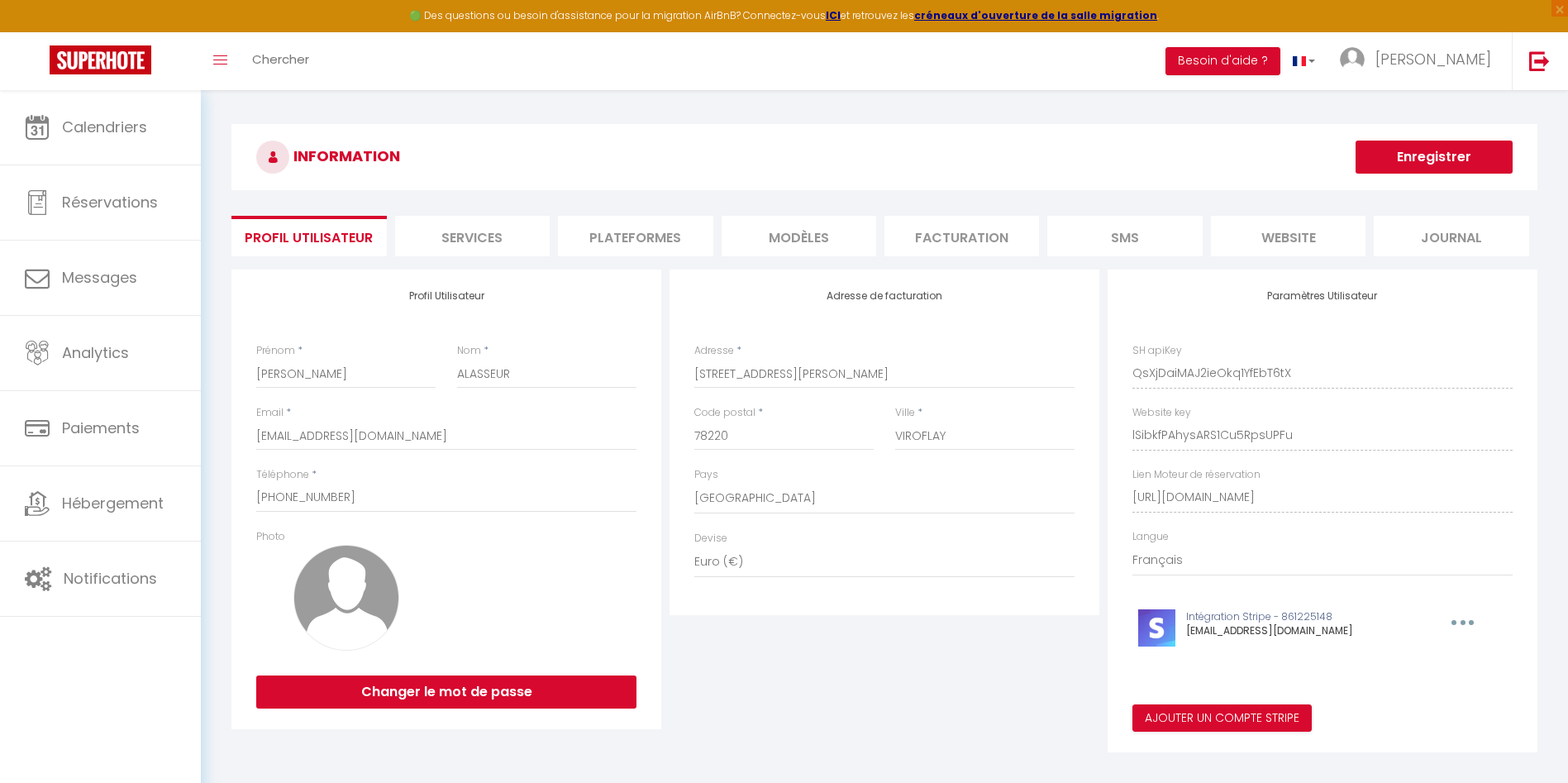
click at [1438, 619] on button "button" at bounding box center [1461, 622] width 51 height 26
click at [1384, 703] on div "Supprimer Editer" at bounding box center [1421, 674] width 133 height 71
click at [1444, 628] on button "button" at bounding box center [1461, 622] width 51 height 26
click at [1393, 691] on button "Editer" at bounding box center [1420, 689] width 123 height 28
type input "[EMAIL_ADDRESS][DOMAIN_NAME]"
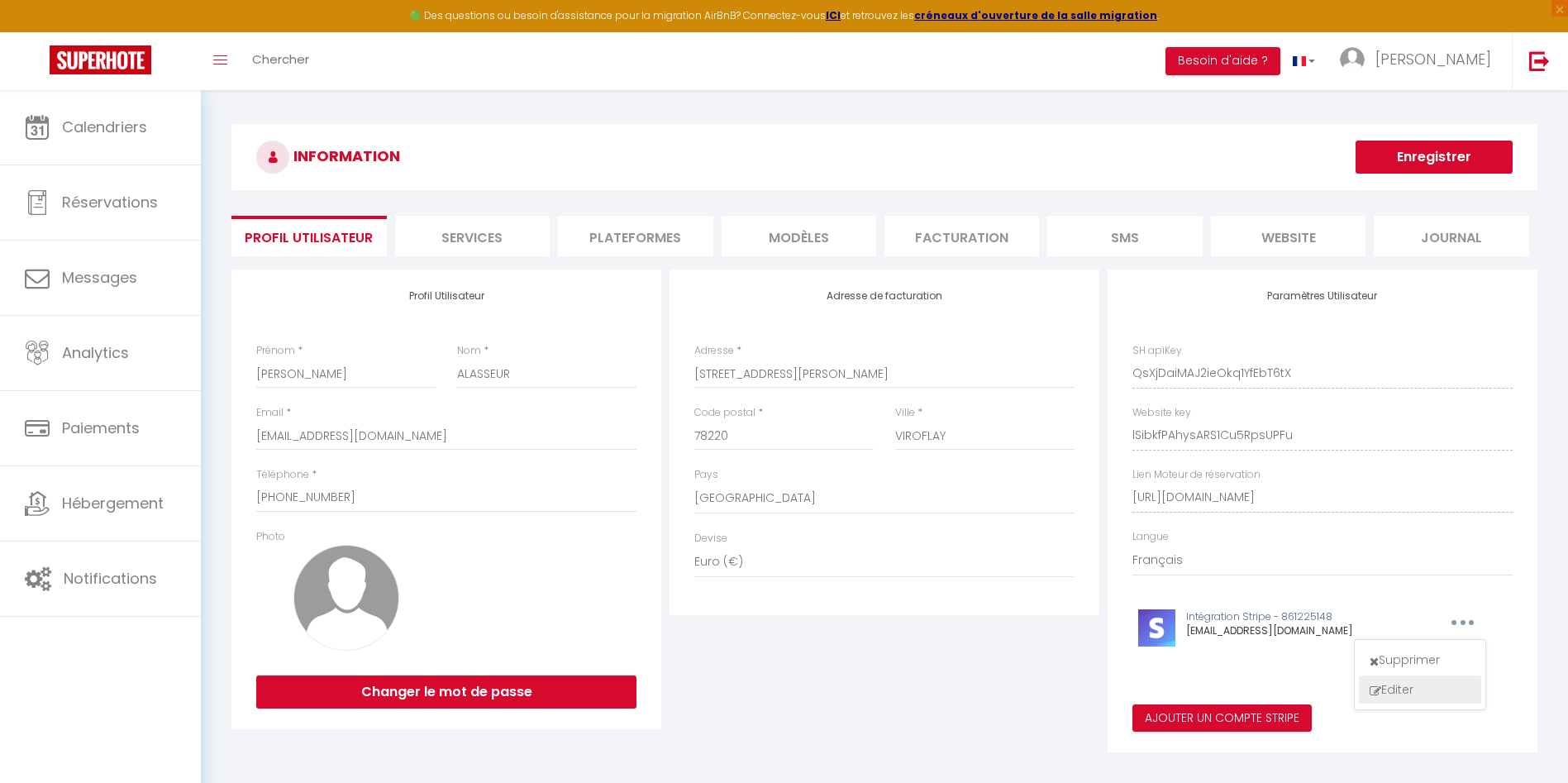
type input "pk_live_51S67kXLmdsVJ8yJY07W4zbIkhKGFQCV0y4wB7EKjvns8aiGYibPjvwEXojb6fHla8a9bLC…"
type input "sk_live_51S67kXLmdsVJ8yJYTq3pfIkJ67xb7CbvolPgQz2FfmmVoHUti2Wk6WyPcMCTl35my29eBz…"
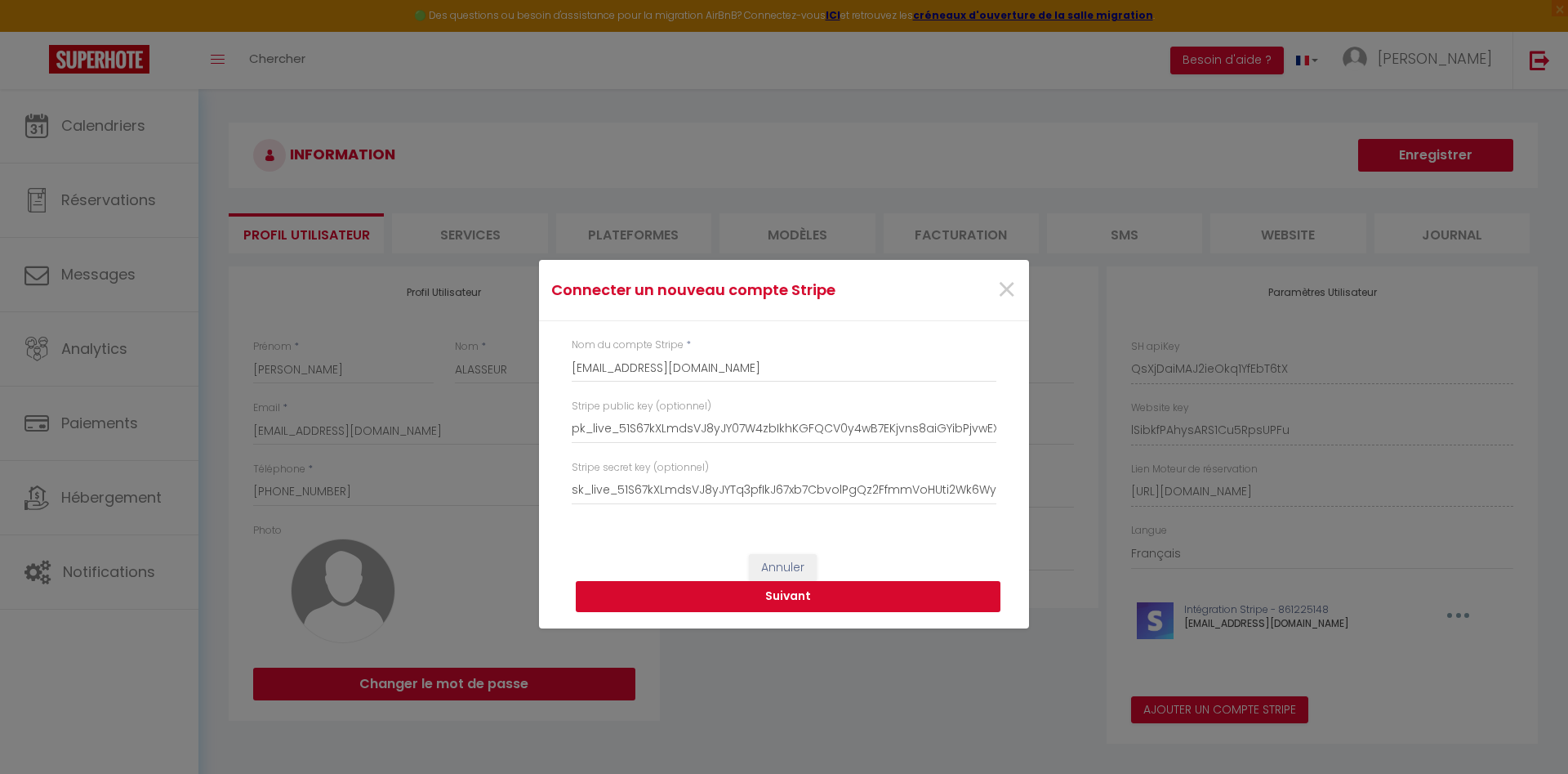
click at [844, 588] on button "Suivant" at bounding box center [788, 596] width 425 height 31
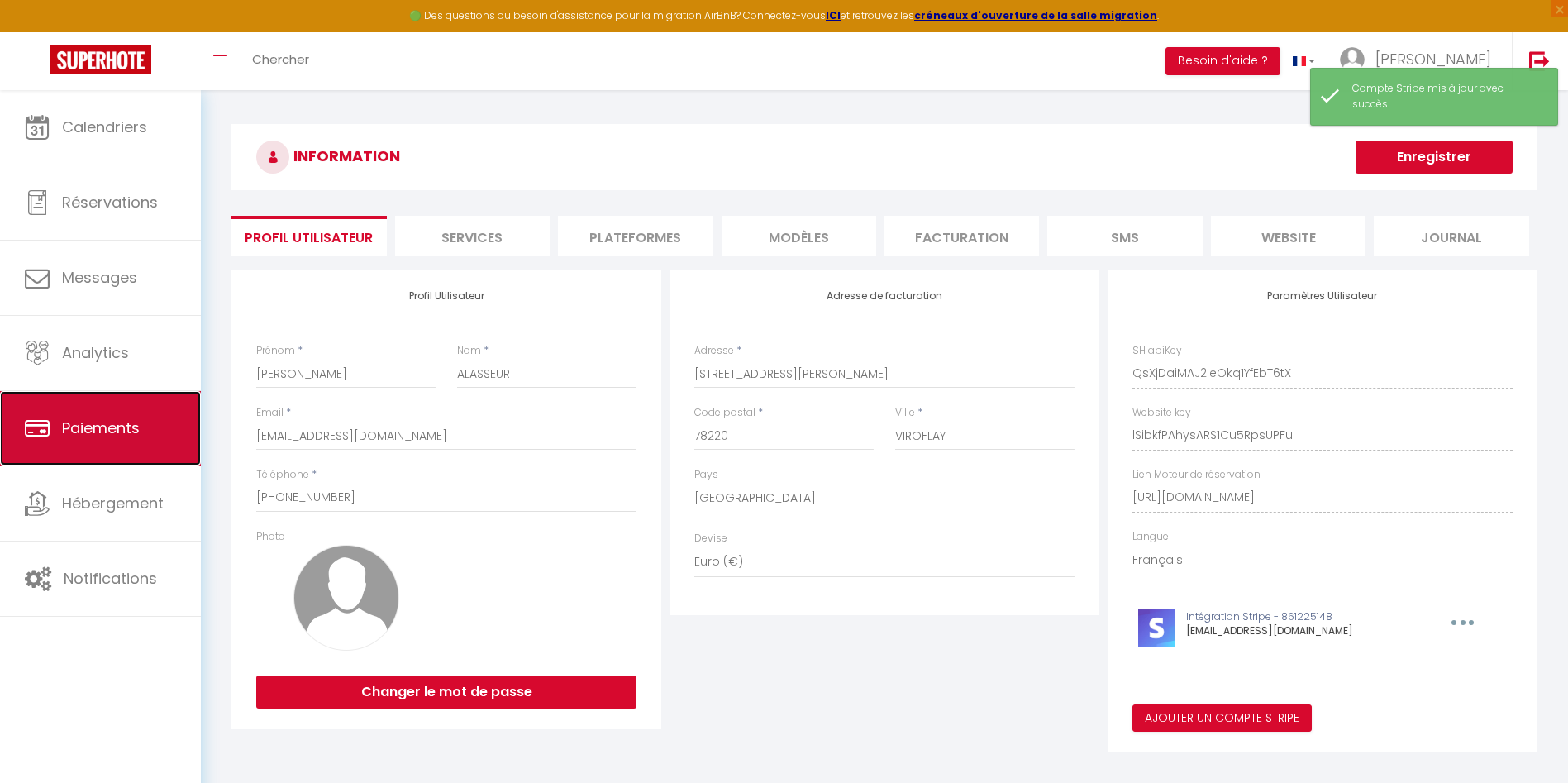
click at [114, 446] on link "Paiements" at bounding box center [100, 428] width 201 height 74
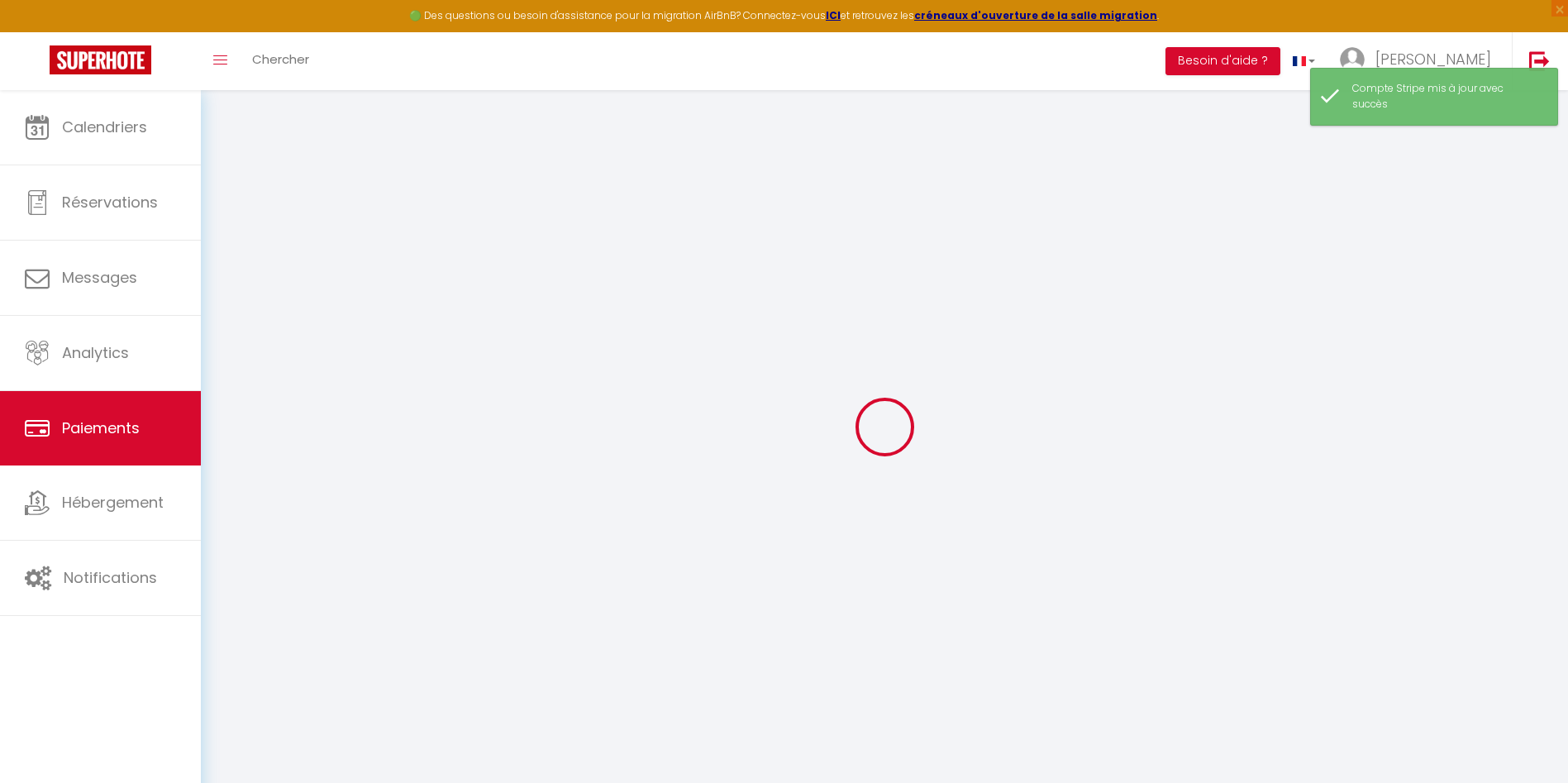
select select "2"
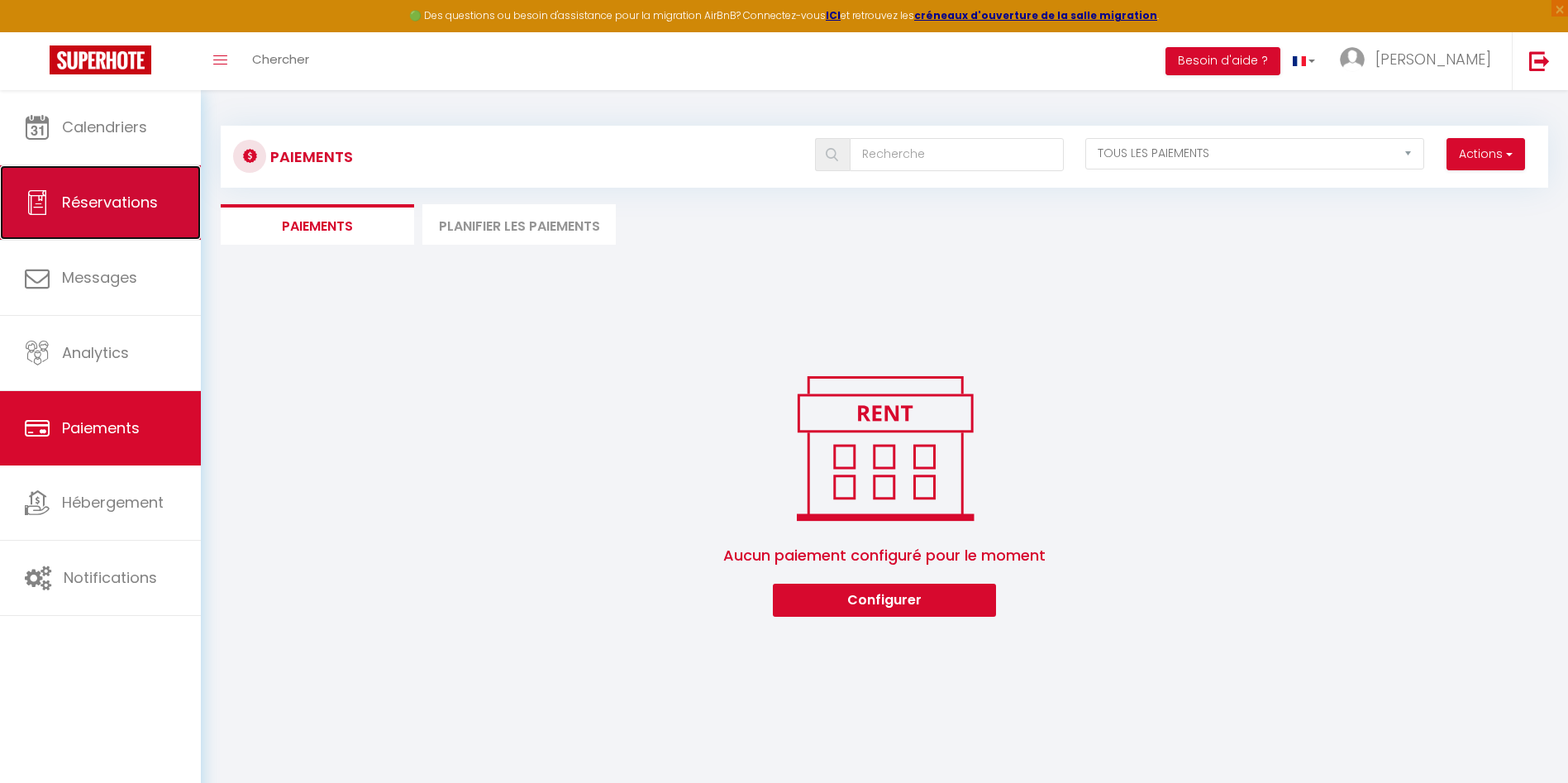
click at [83, 206] on span "Réservations" at bounding box center [110, 202] width 96 height 21
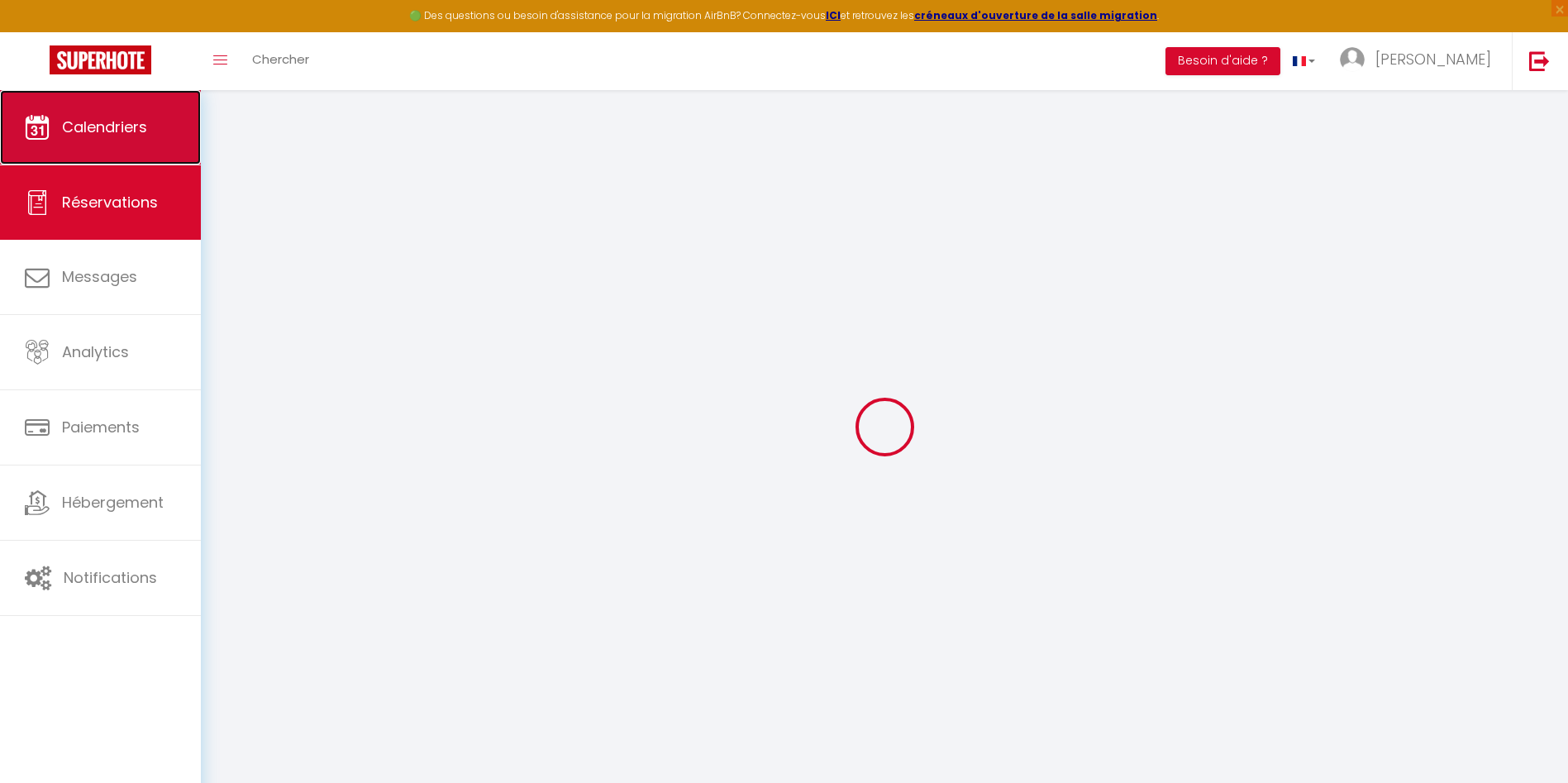
click at [85, 111] on link "Calendriers" at bounding box center [100, 127] width 201 height 74
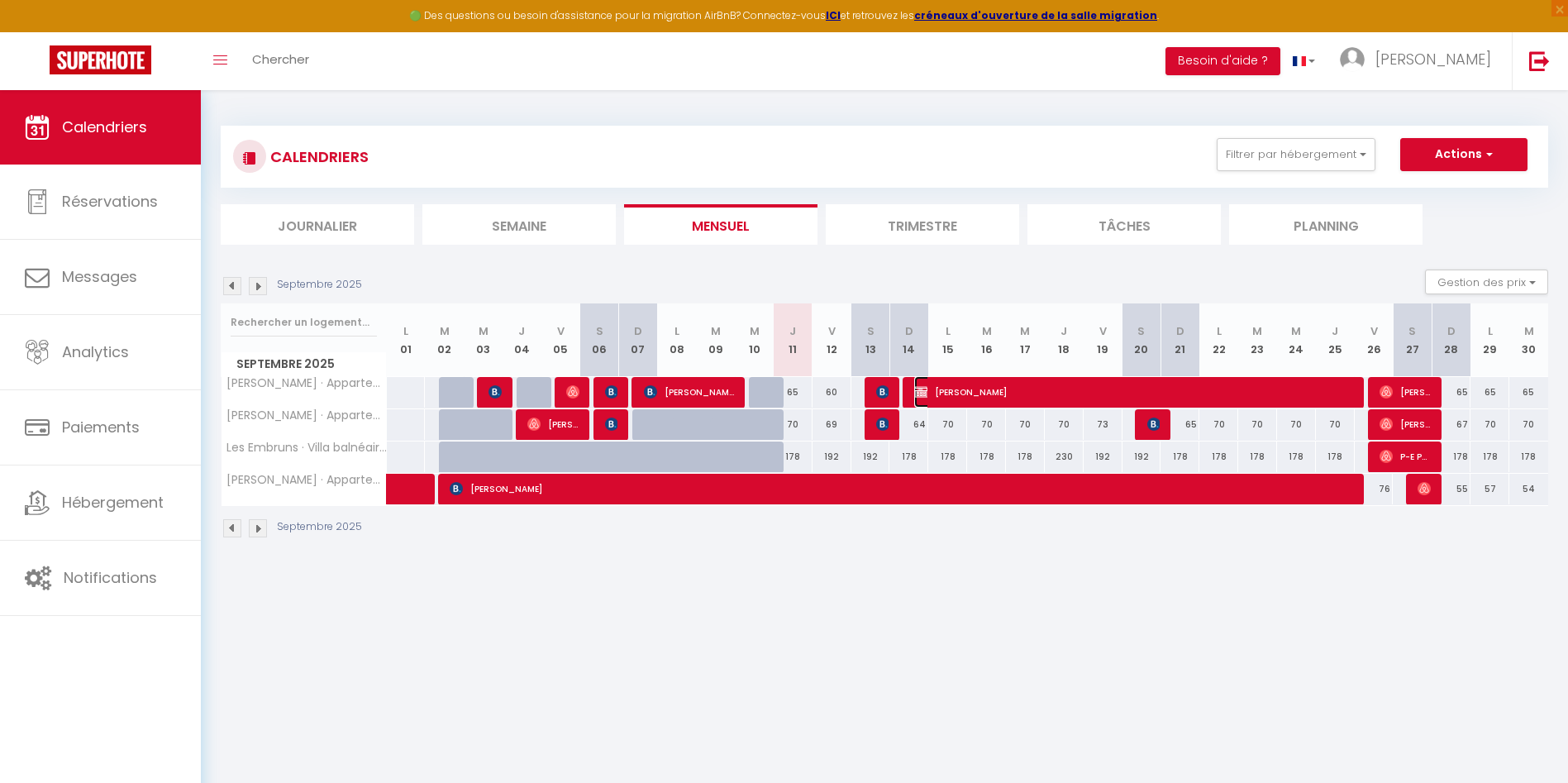
click at [953, 391] on span "[PERSON_NAME]" at bounding box center [1135, 392] width 441 height 32
select select "KO"
select select "0"
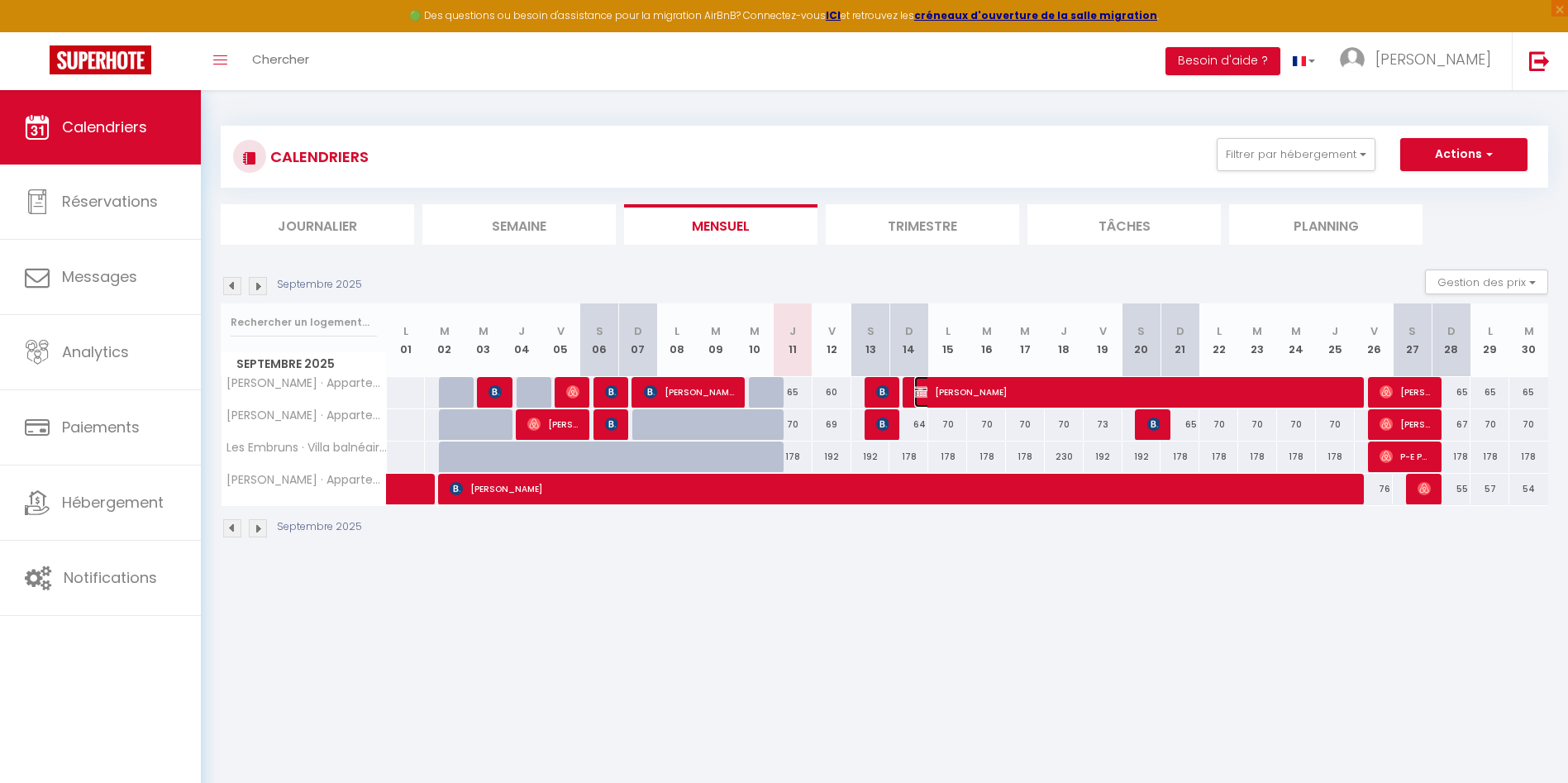
select select "1"
select select
click at [0, 0] on div at bounding box center [0, 0] width 0 height 0
click at [1032, 397] on span "[PERSON_NAME]" at bounding box center [1135, 392] width 441 height 32
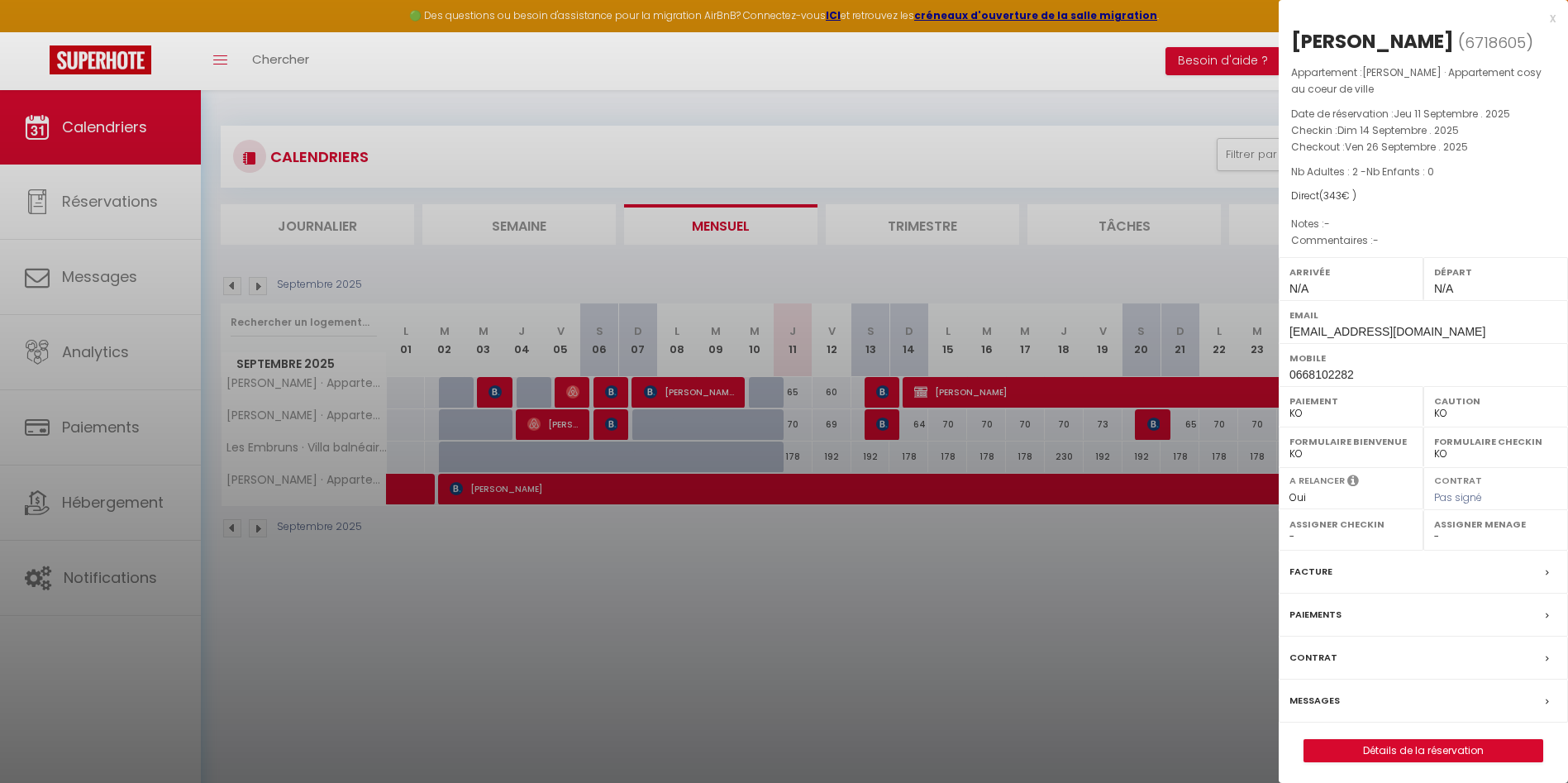
click at [1413, 763] on div "x lea busson ( 6718605 ) Appartement : Marcel Proust · Appartement cosy au coeu…" at bounding box center [1424, 393] width 290 height 787
click at [1402, 753] on link "Détails de la réservation" at bounding box center [1424, 751] width 238 height 22
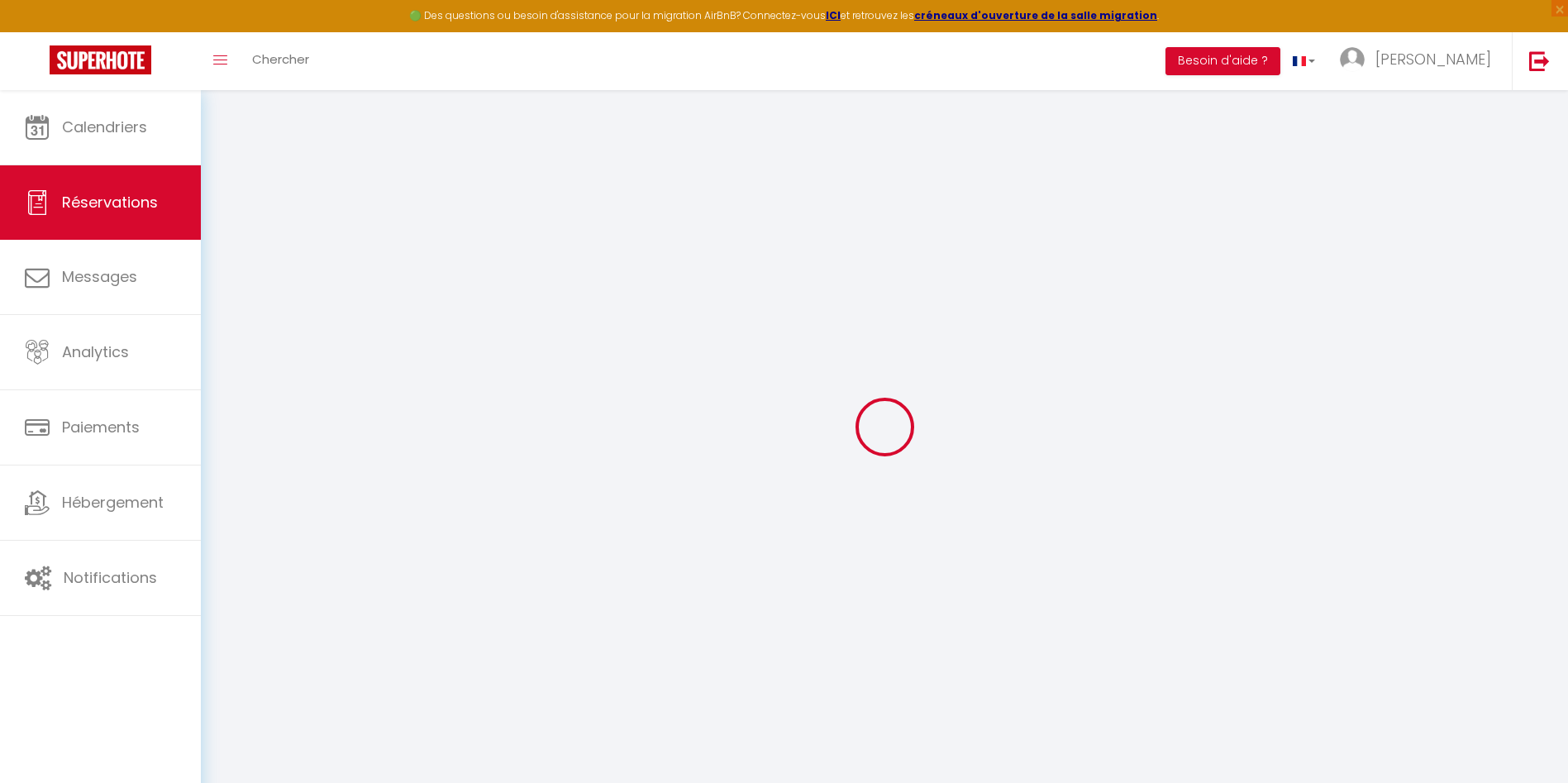
select select
checkbox input "false"
select select
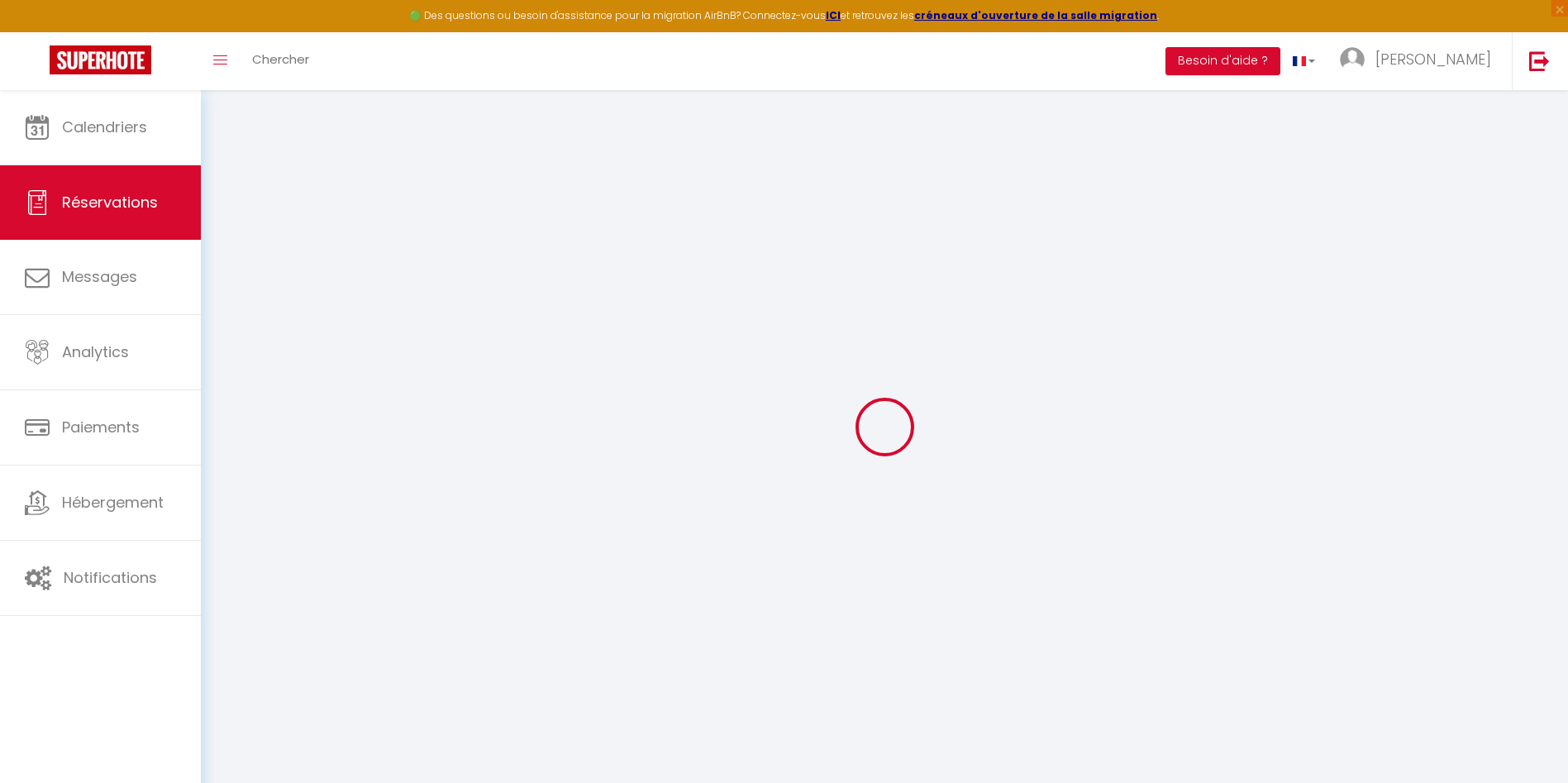
checkbox input "false"
select select
checkbox input "false"
select select
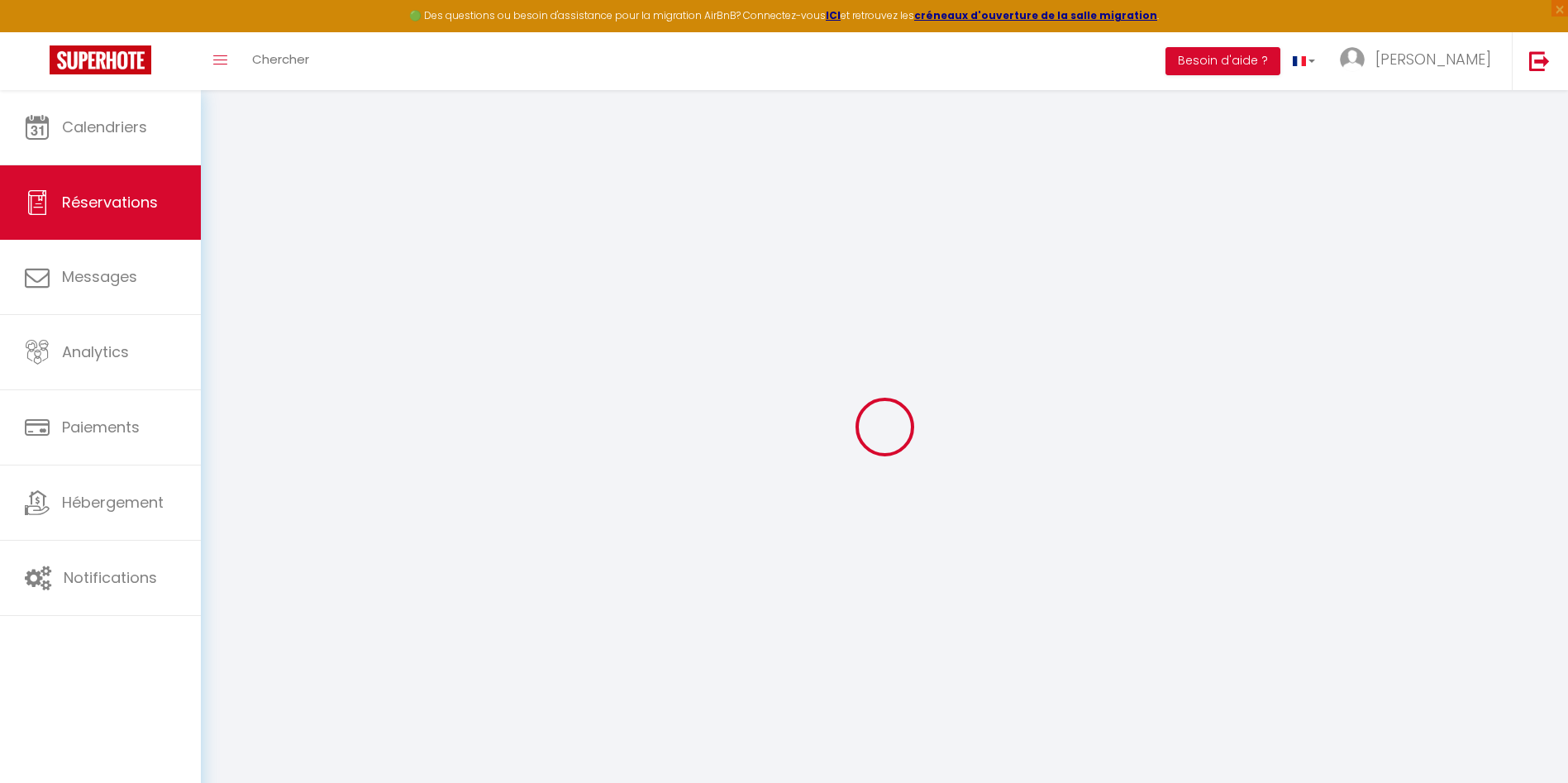
select select
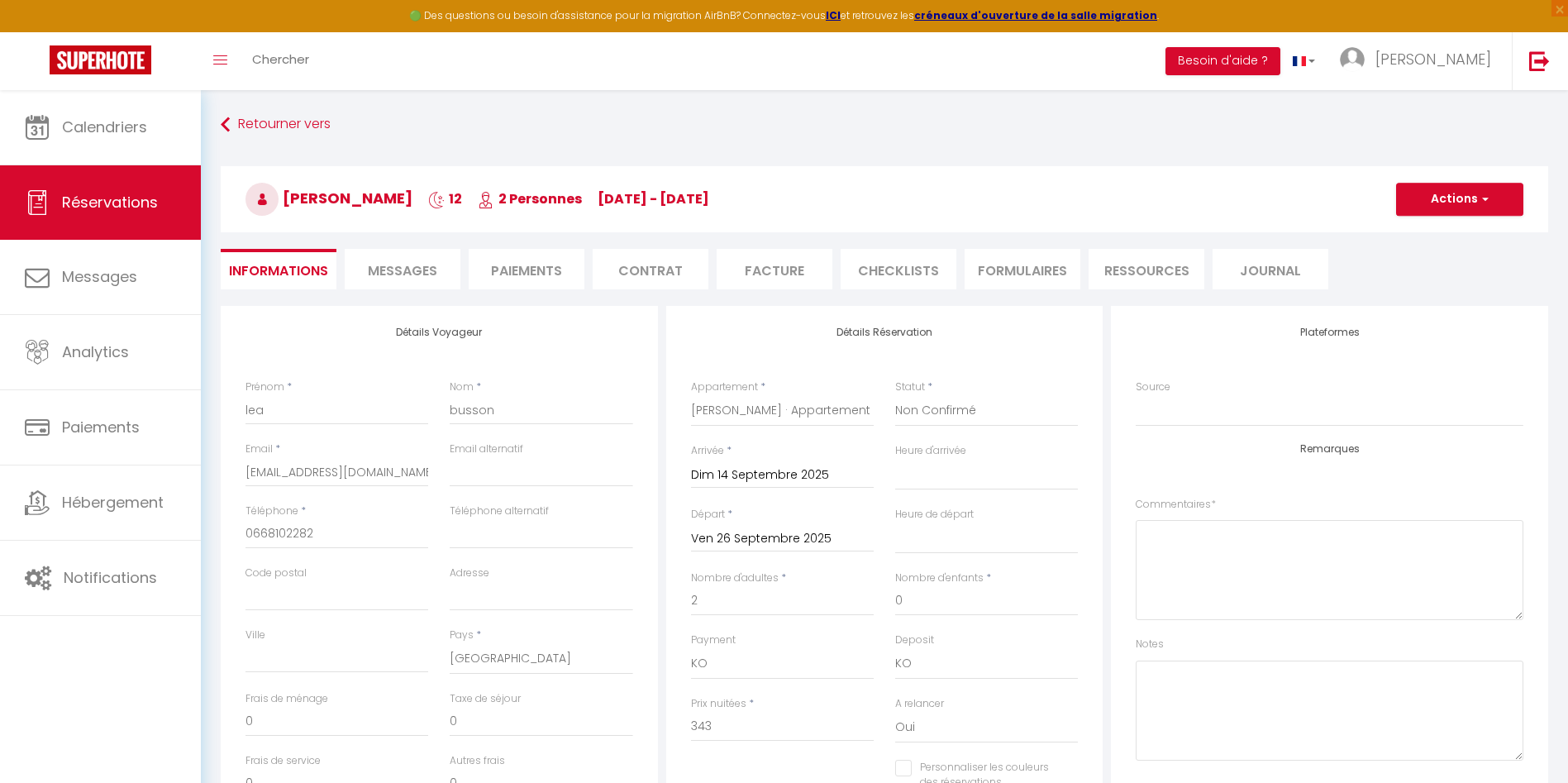
checkbox input "false"
select select
click at [1457, 191] on button "Actions" at bounding box center [1460, 199] width 127 height 33
click at [545, 265] on li "Paiements" at bounding box center [526, 269] width 115 height 41
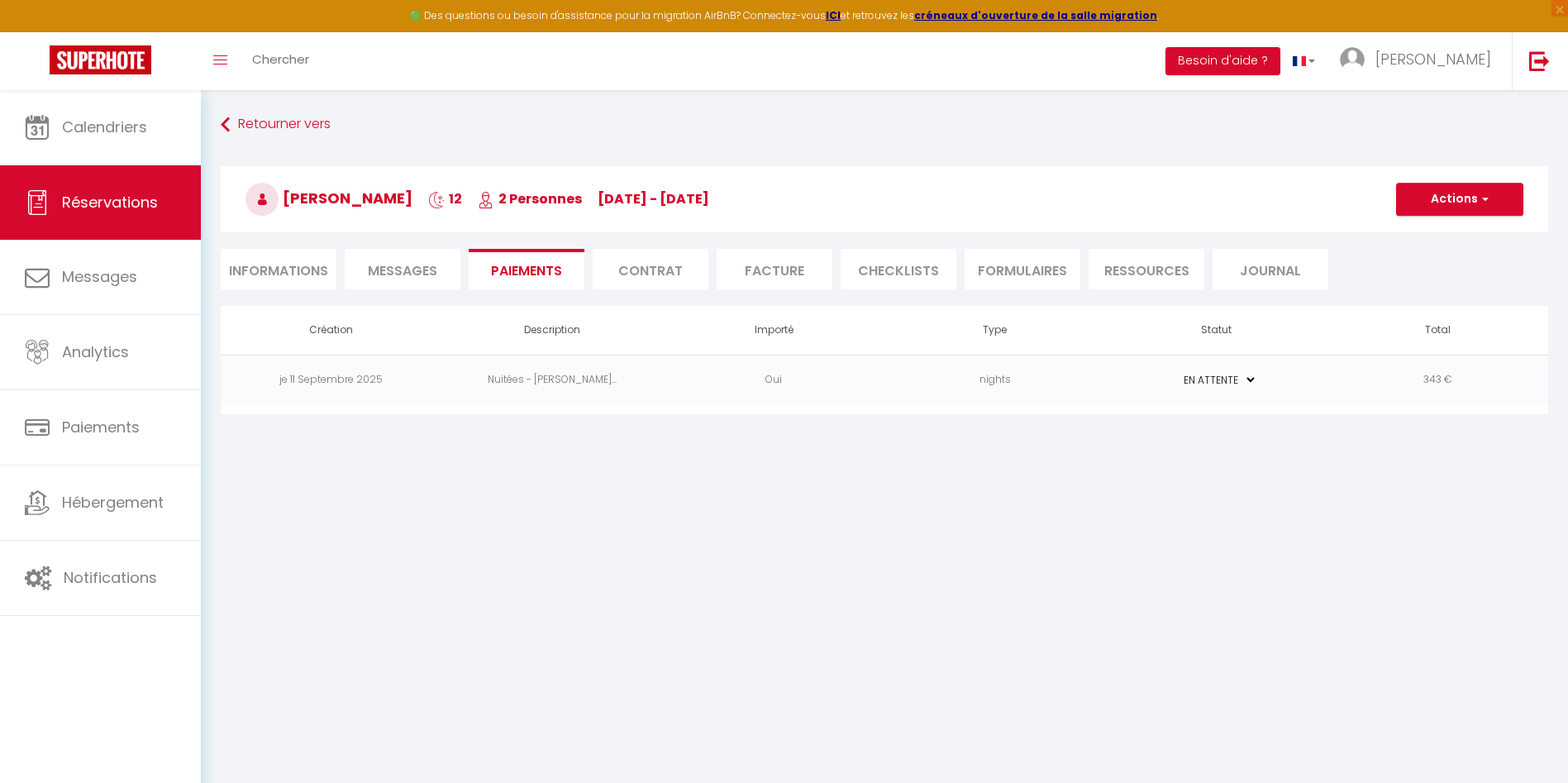
click at [1525, 175] on h3 "lea busson 12 2 Personnes di 14 Sep - ve 26 Sep" at bounding box center [885, 199] width 1328 height 66
click at [1494, 199] on button "Actions" at bounding box center [1460, 199] width 127 height 33
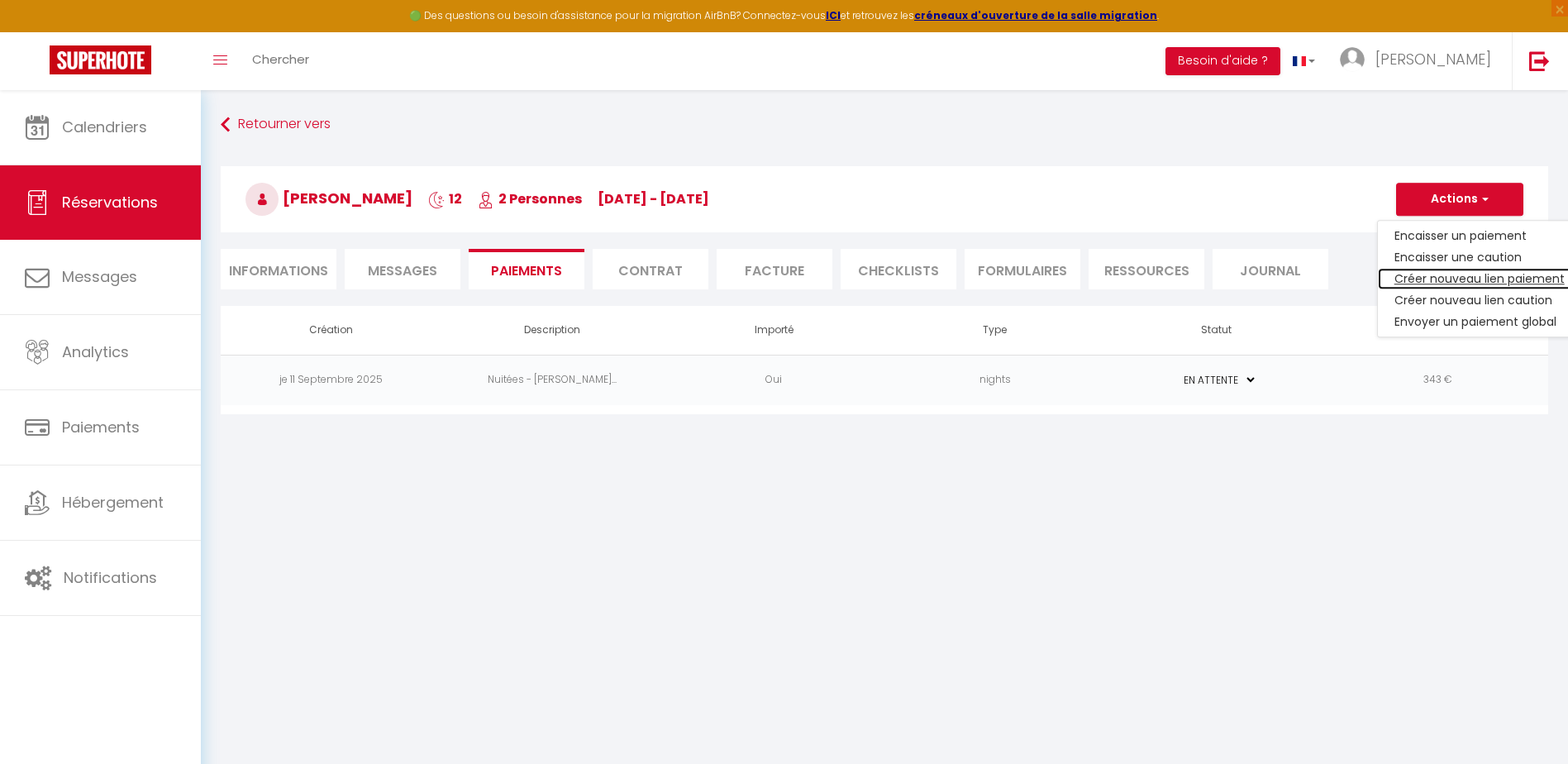
click at [1476, 280] on link "Créer nouveau lien paiement" at bounding box center [1480, 279] width 203 height 22
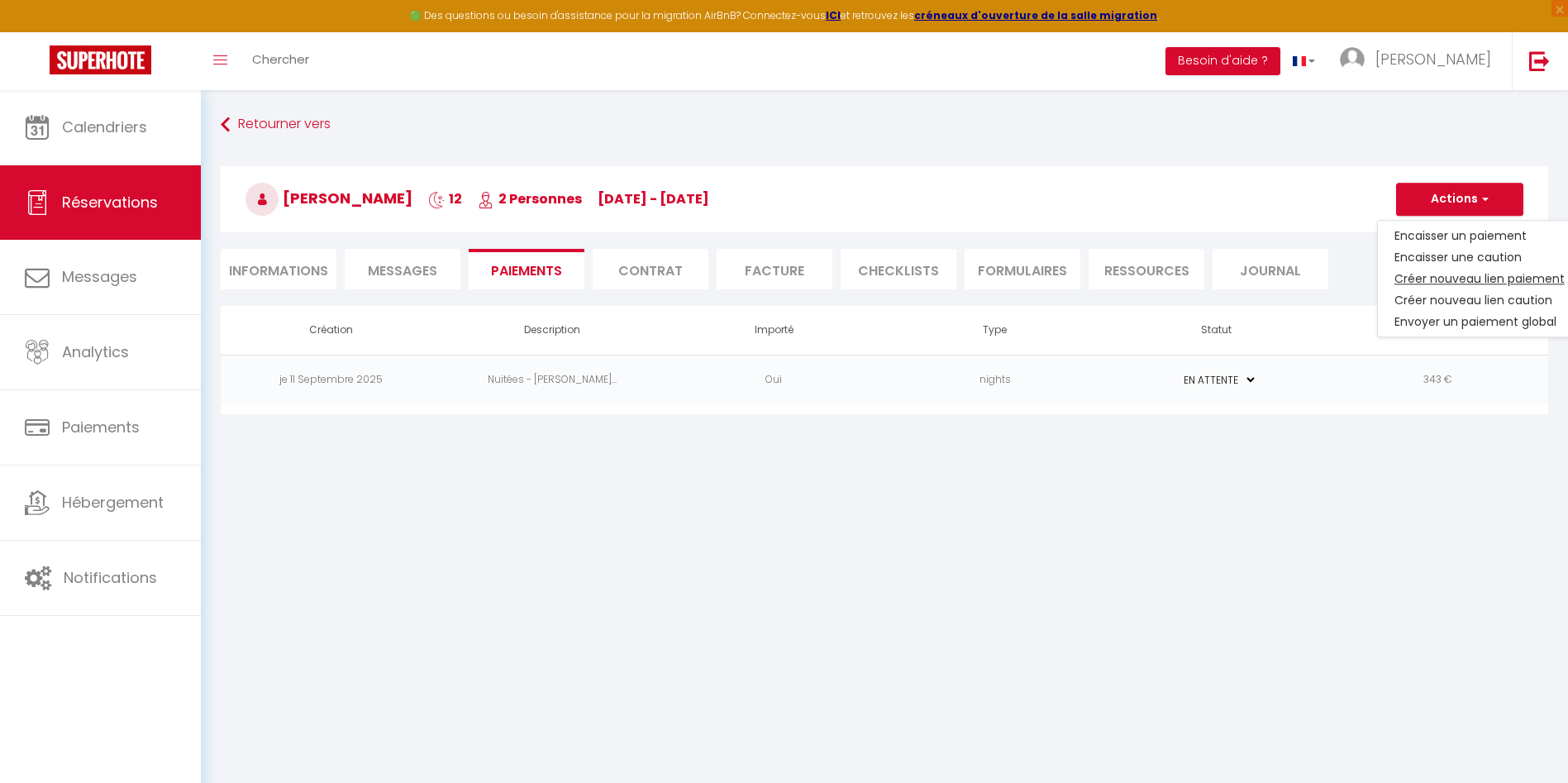
select select "nights"
type input "[EMAIL_ADDRESS][DOMAIN_NAME]"
select select "15991"
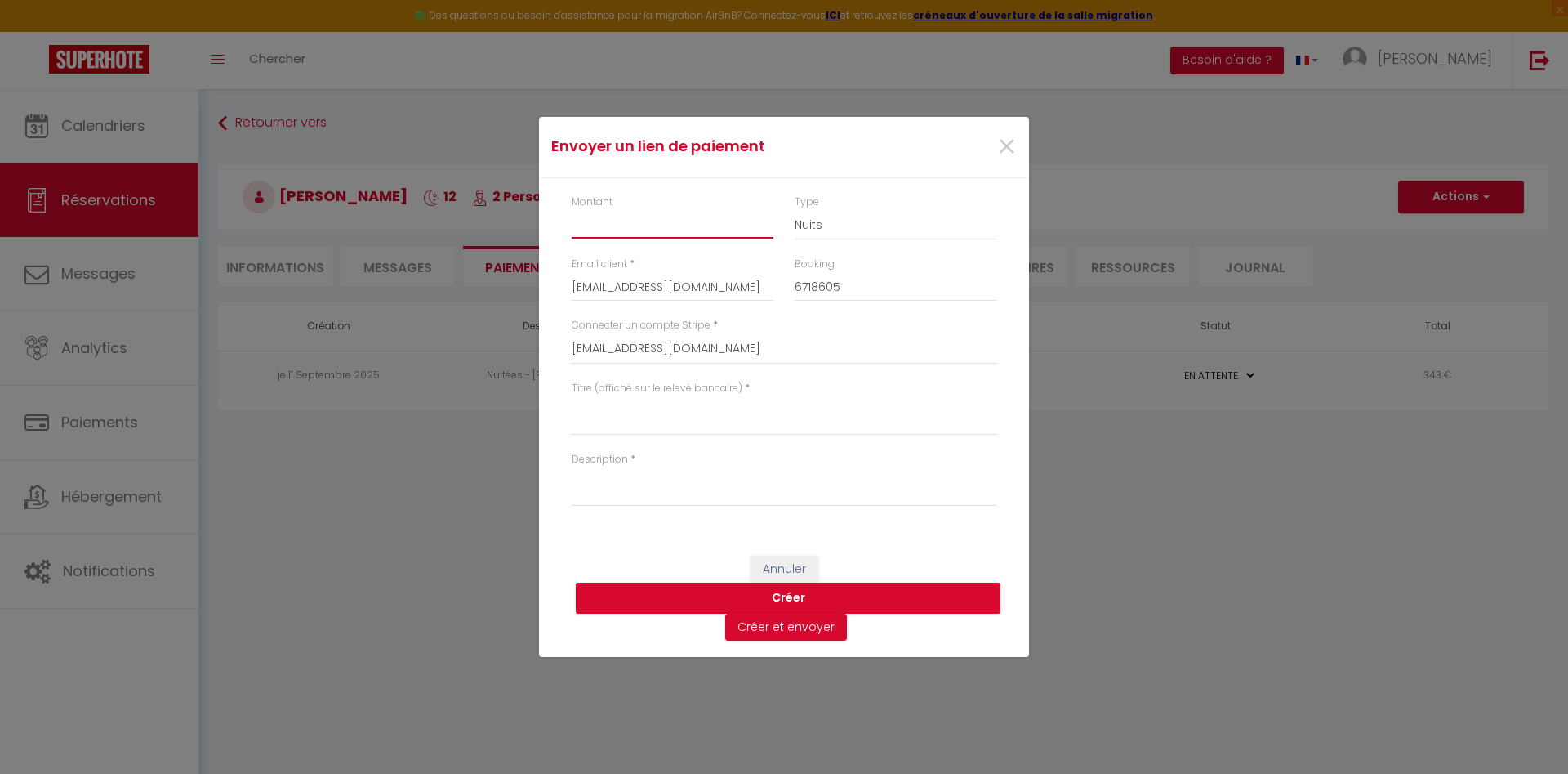
click at [615, 220] on input "Montant" at bounding box center [672, 224] width 202 height 30
drag, startPoint x: 827, startPoint y: 159, endPoint x: 876, endPoint y: 177, distance: 52.2
click at [876, 177] on div "Envoyer un lien de paiement ×" at bounding box center [784, 147] width 490 height 61
click at [731, 221] on input "Montant" at bounding box center [672, 224] width 202 height 30
type input """
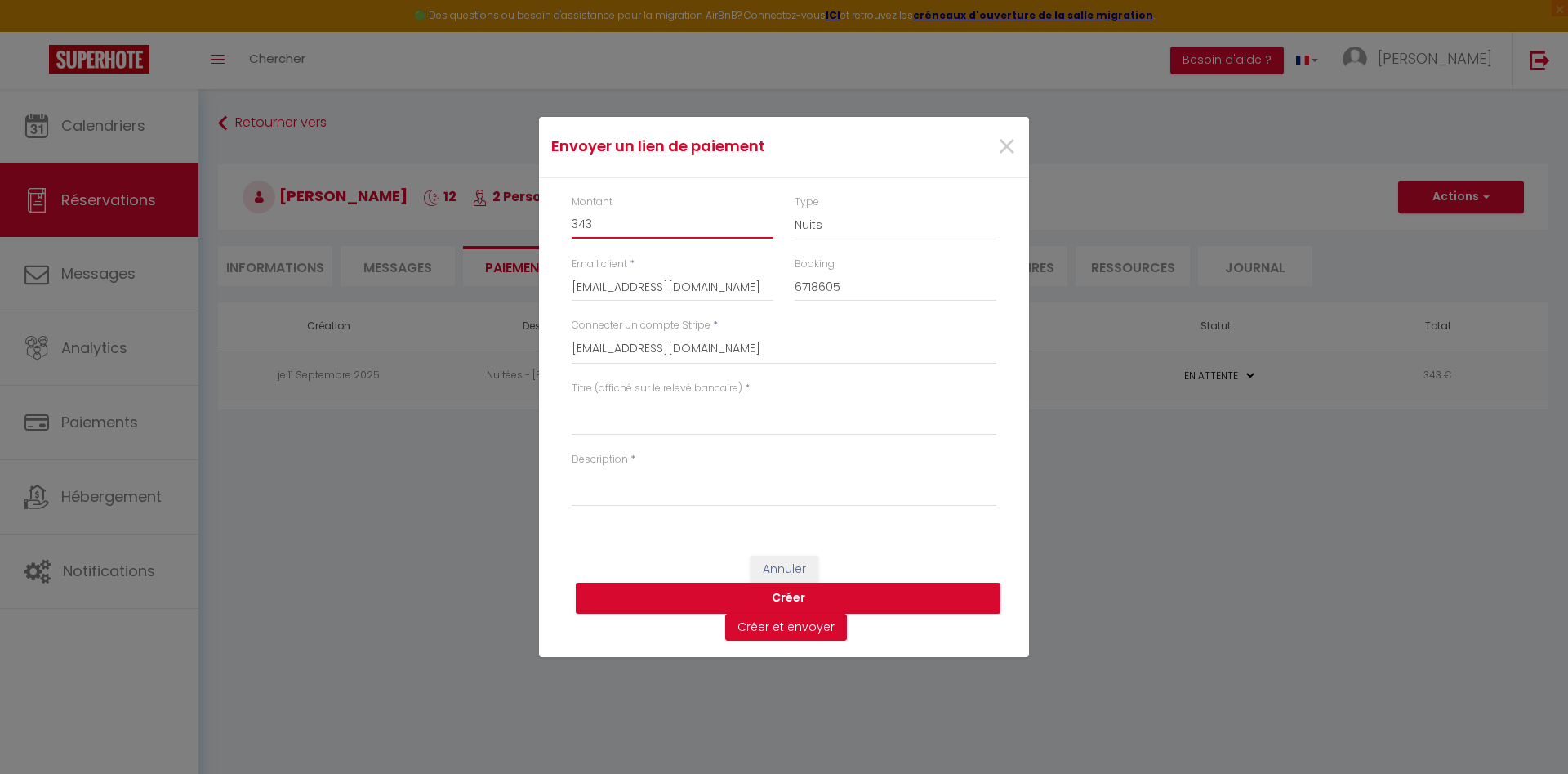
type input "343"
click at [833, 227] on select "Nuits Frais de ménage Taxe de séjour Autre" at bounding box center [896, 224] width 202 height 31
click at [795, 209] on select "Nuits Frais de ménage Taxe de séjour Autre" at bounding box center [896, 224] width 202 height 31
click at [281, 629] on div "Envoyer un lien de paiement × Montant 343 Type Nuits Frais de ménage Taxe de sé…" at bounding box center [784, 387] width 1568 height 774
